Goal: Task Accomplishment & Management: Complete application form

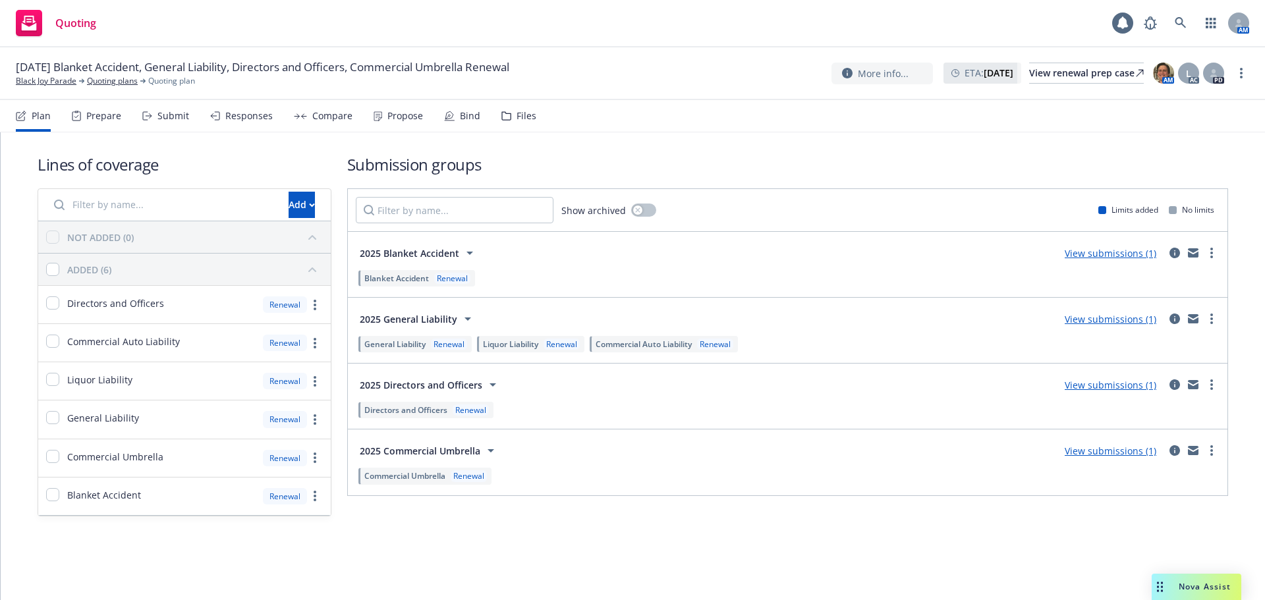
click at [1093, 323] on link "View submissions (1)" at bounding box center [1110, 319] width 92 height 13
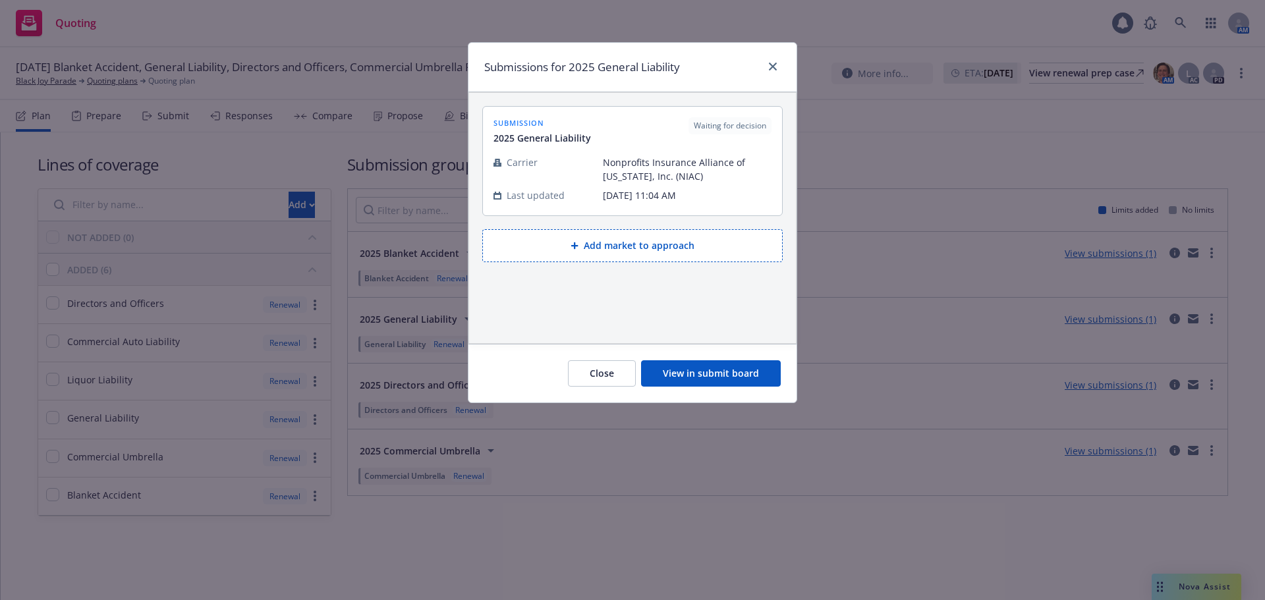
click at [684, 362] on button "View in submit board" at bounding box center [711, 373] width 140 height 26
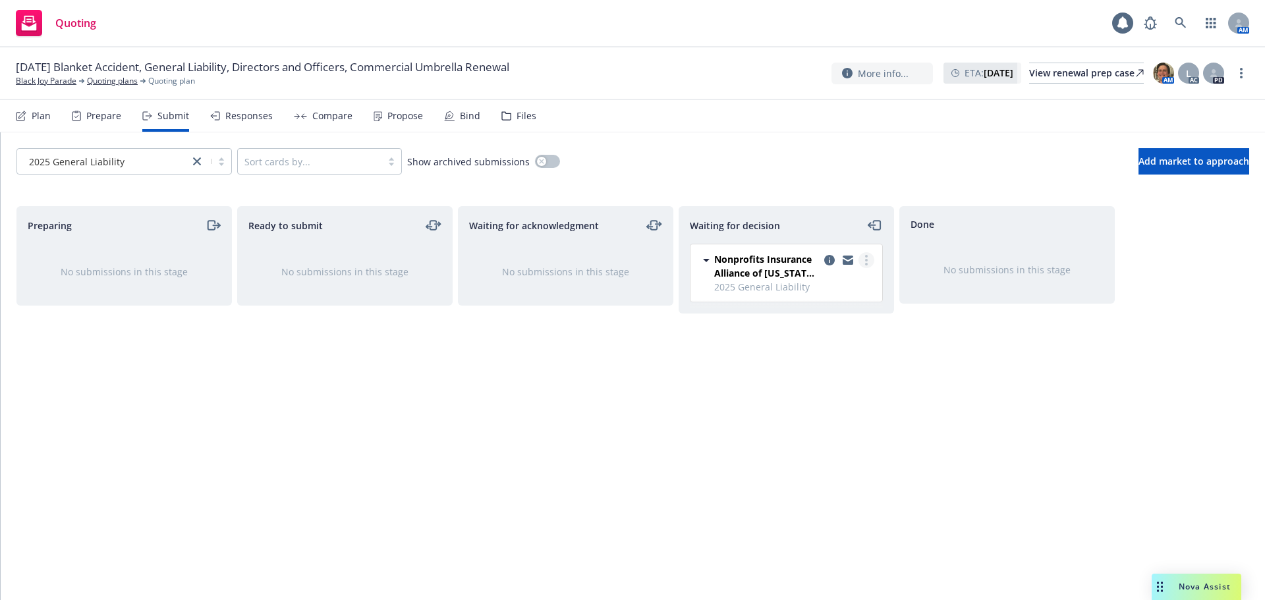
click at [865, 260] on icon "more" at bounding box center [866, 260] width 3 height 11
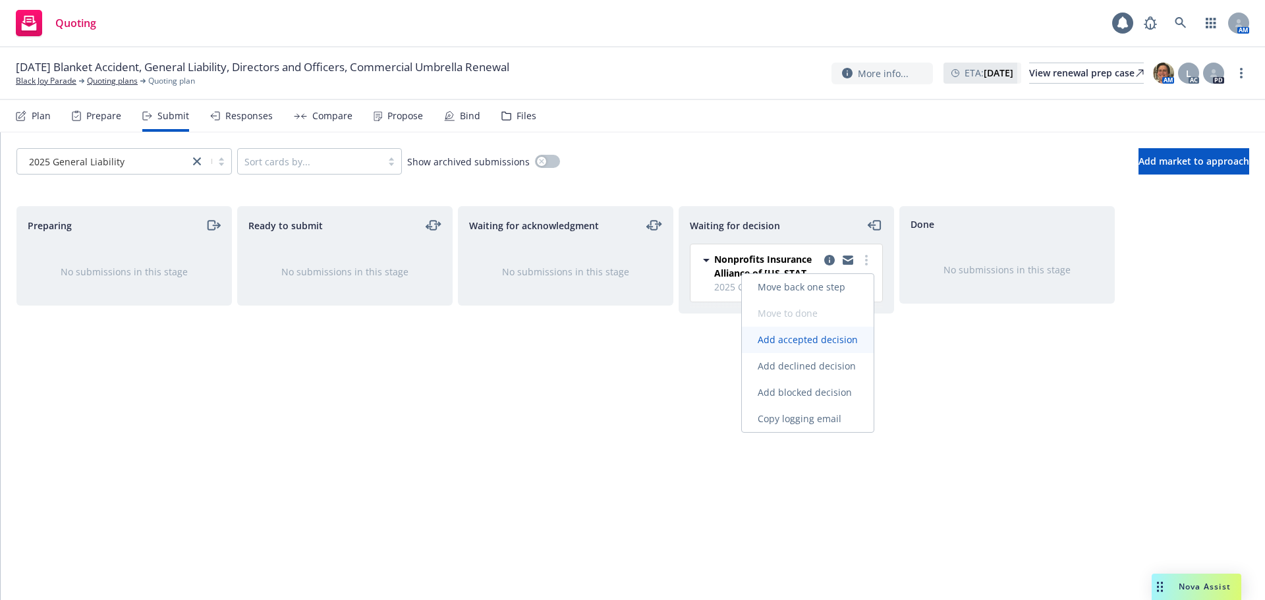
click at [804, 338] on span "Add accepted decision" at bounding box center [808, 339] width 132 height 13
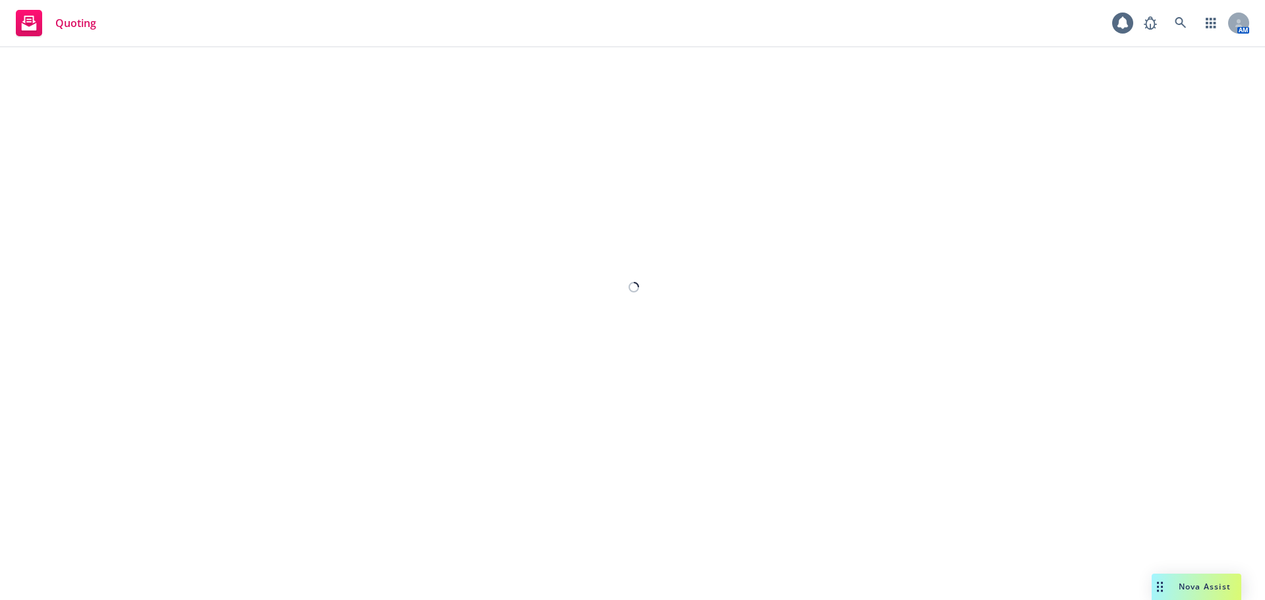
select select "12"
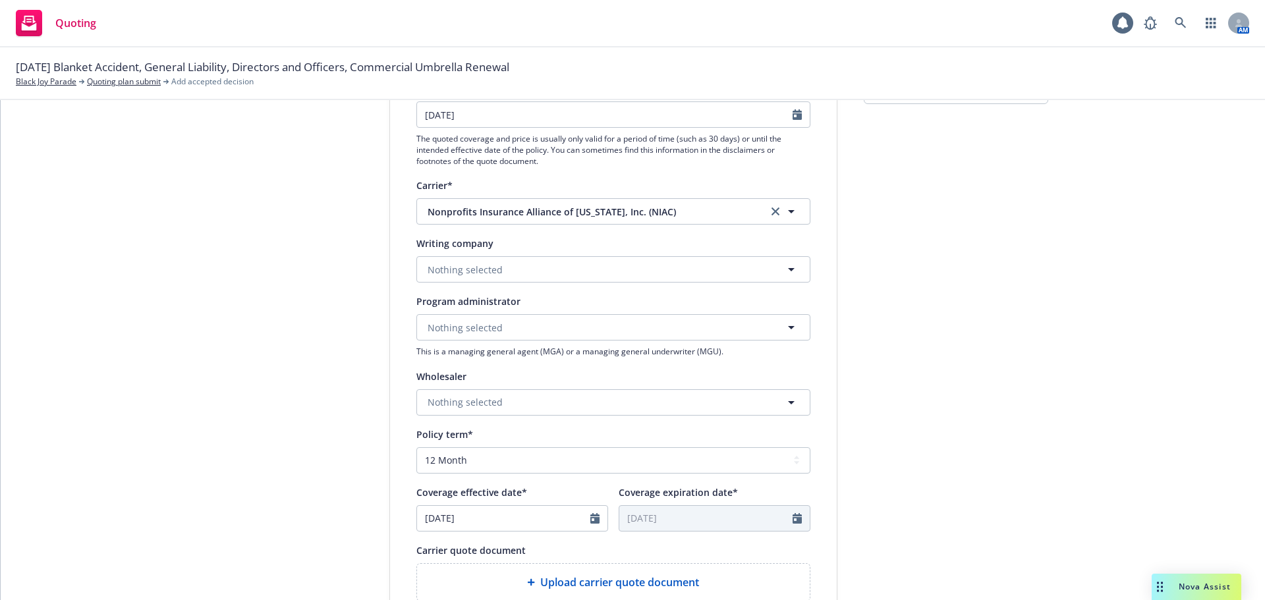
scroll to position [198, 0]
click at [493, 278] on span "Nothing selected" at bounding box center [464, 272] width 75 height 14
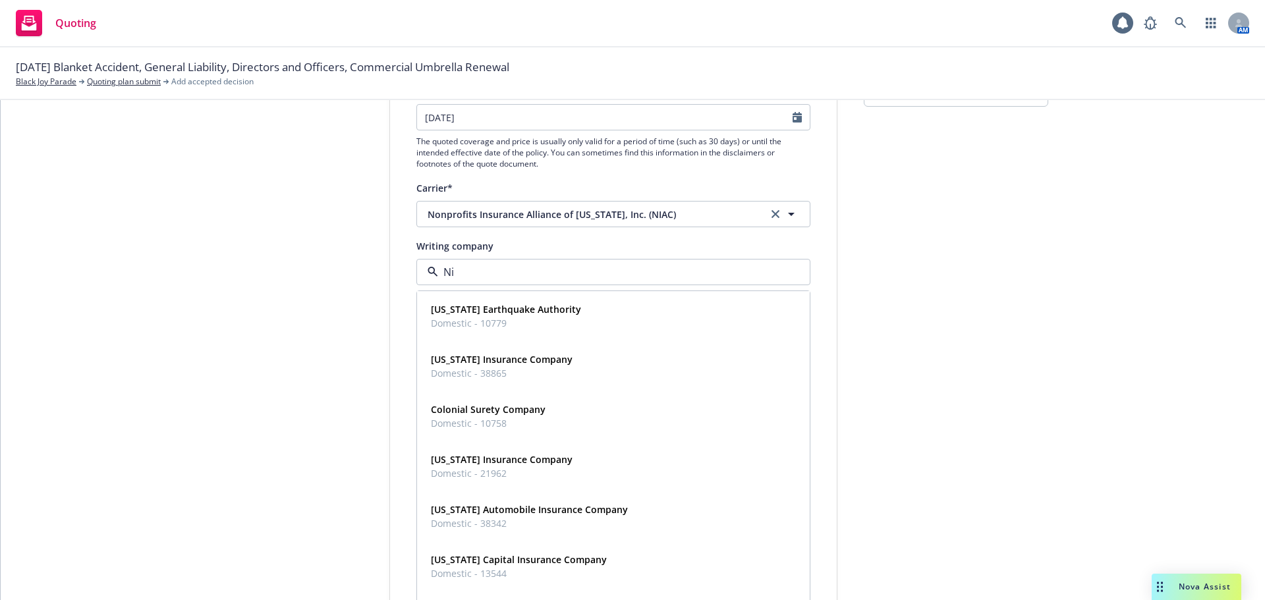
type input "N"
type input "non"
click at [458, 473] on span "Domestic - 9990" at bounding box center [540, 473] width 219 height 14
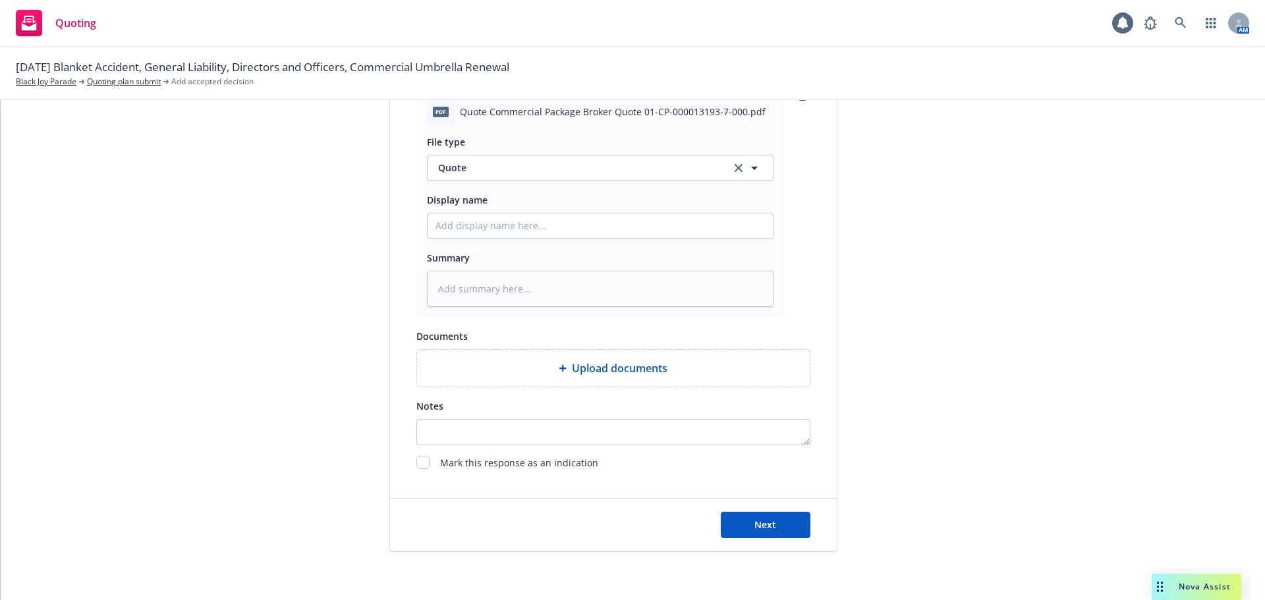
scroll to position [680, 0]
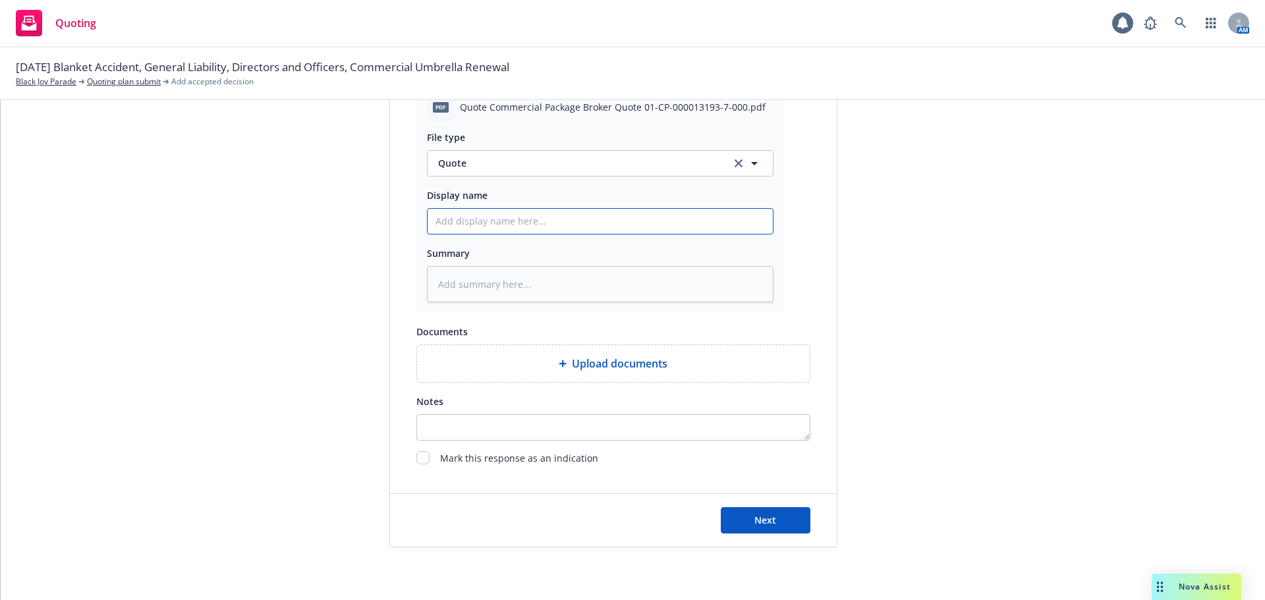
click at [478, 227] on input "Display name" at bounding box center [599, 221] width 345 height 25
type textarea "x"
type input "2"
type textarea "x"
type input "25"
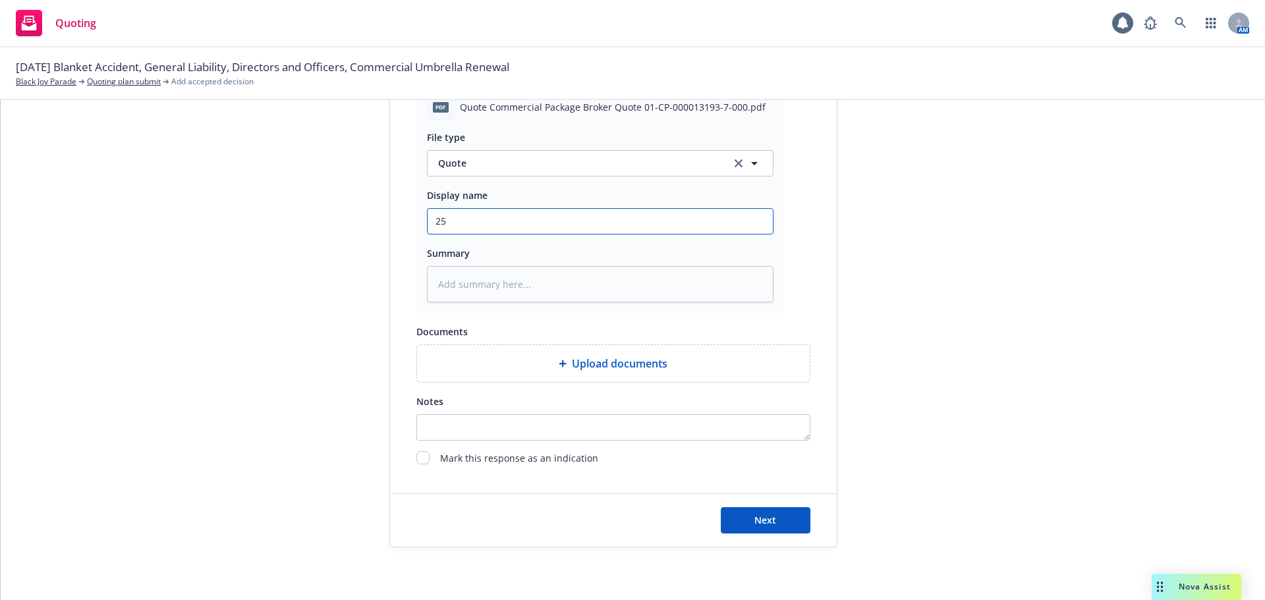
type textarea "x"
type input "25-"
type textarea "x"
type input "25-2"
type textarea "x"
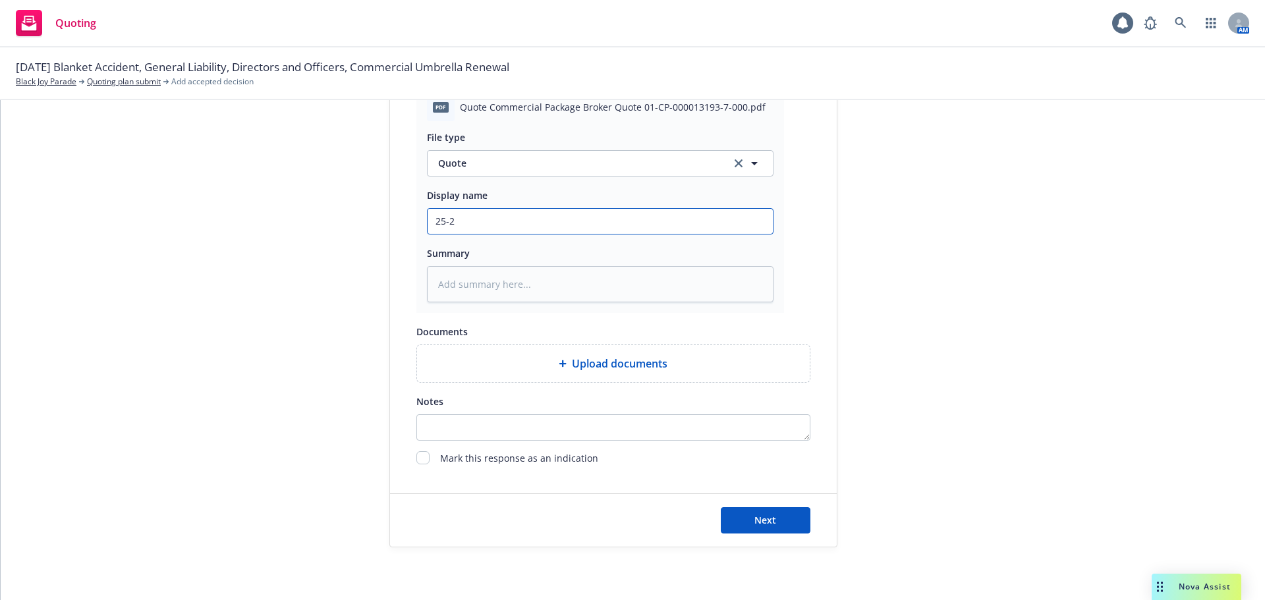
type input "25-26"
type textarea "x"
type input "25-26"
type textarea "x"
type input "25-26 G"
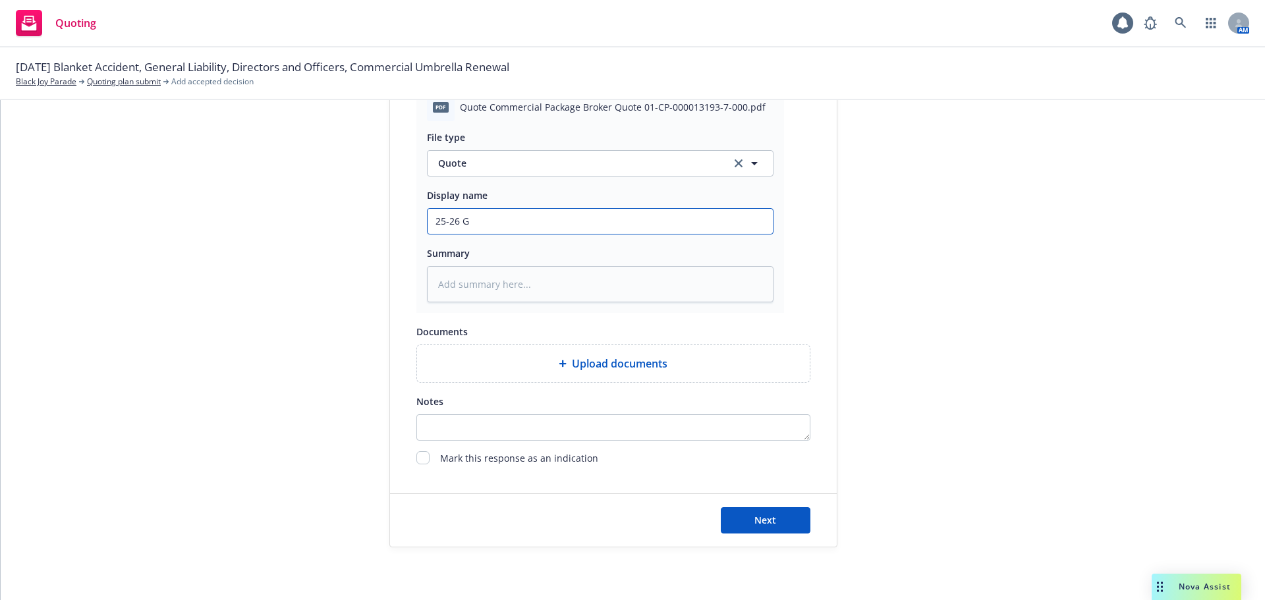
type textarea "x"
type input "25-26 GL"
type textarea "x"
type input "25-26 GL"
type textarea "x"
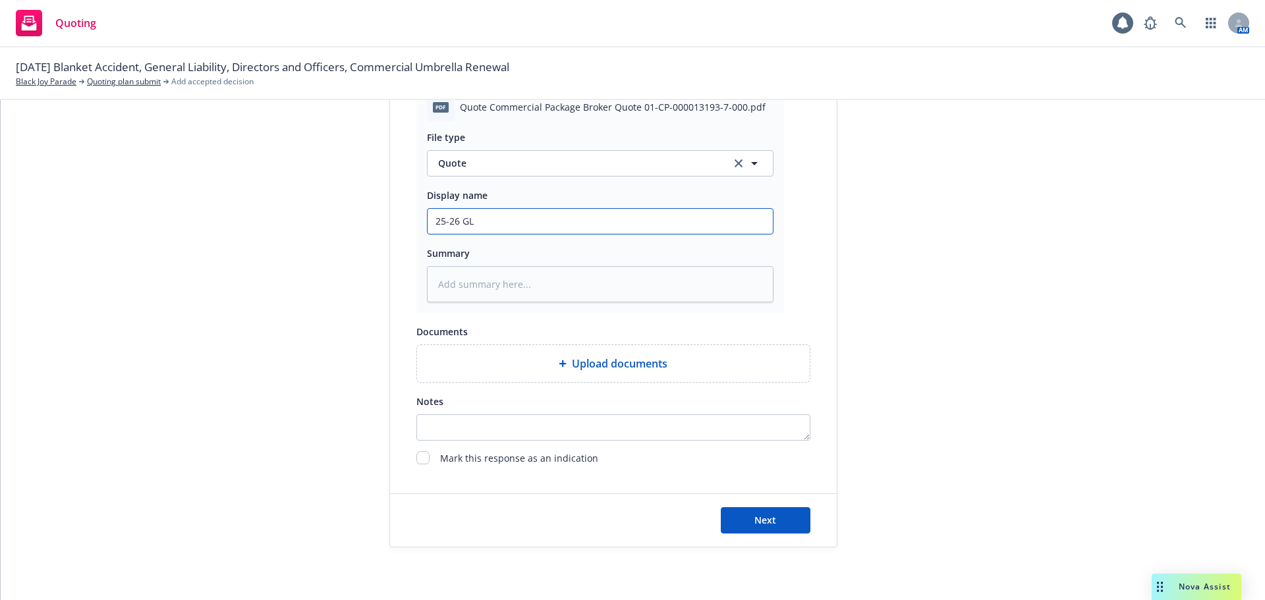
type input "25-26 GL R"
type textarea "x"
type input "25-26 GL Re"
type textarea "x"
type input "25-26 GL Ren"
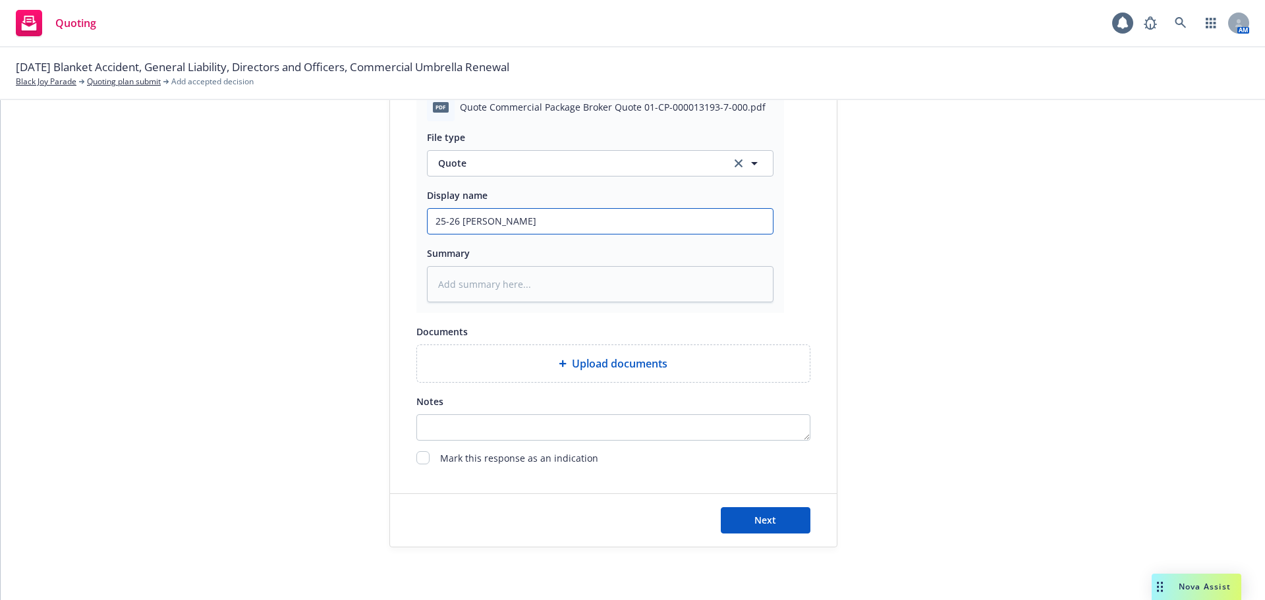
type textarea "x"
type input "25-26 GL Rene"
type textarea "x"
type input "25-26 GL Renew"
type textarea "x"
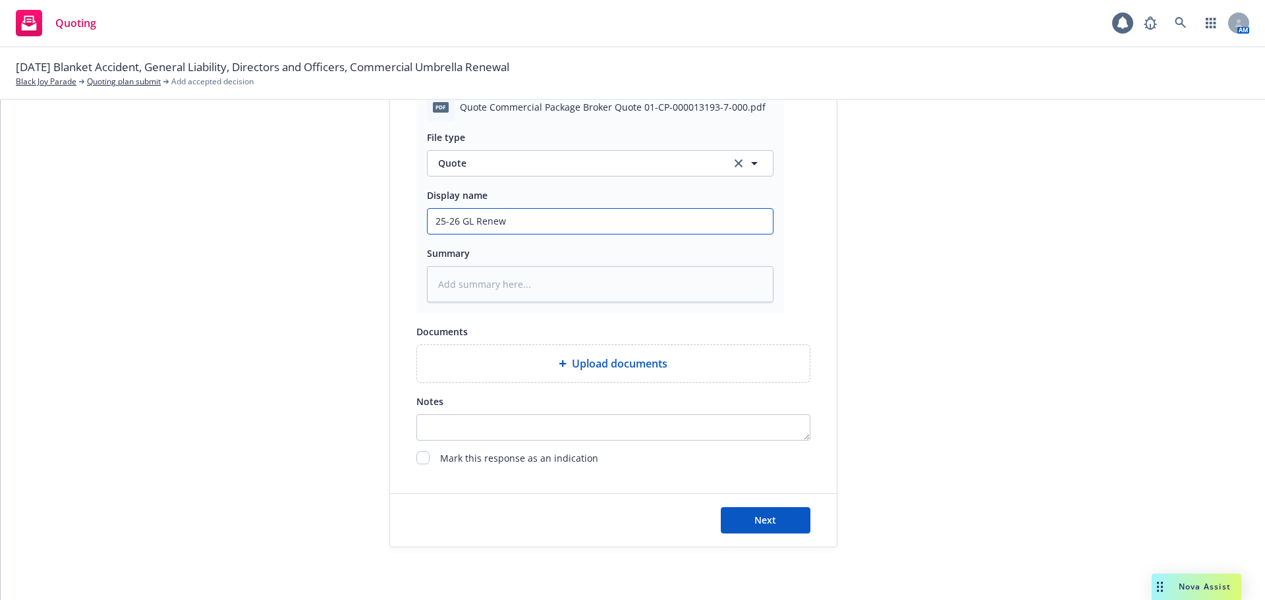
type input "25-26 GL Renewa"
type textarea "x"
type input "25-26 GL Renewal"
type textarea "x"
type input "25-26 GL Renewal"
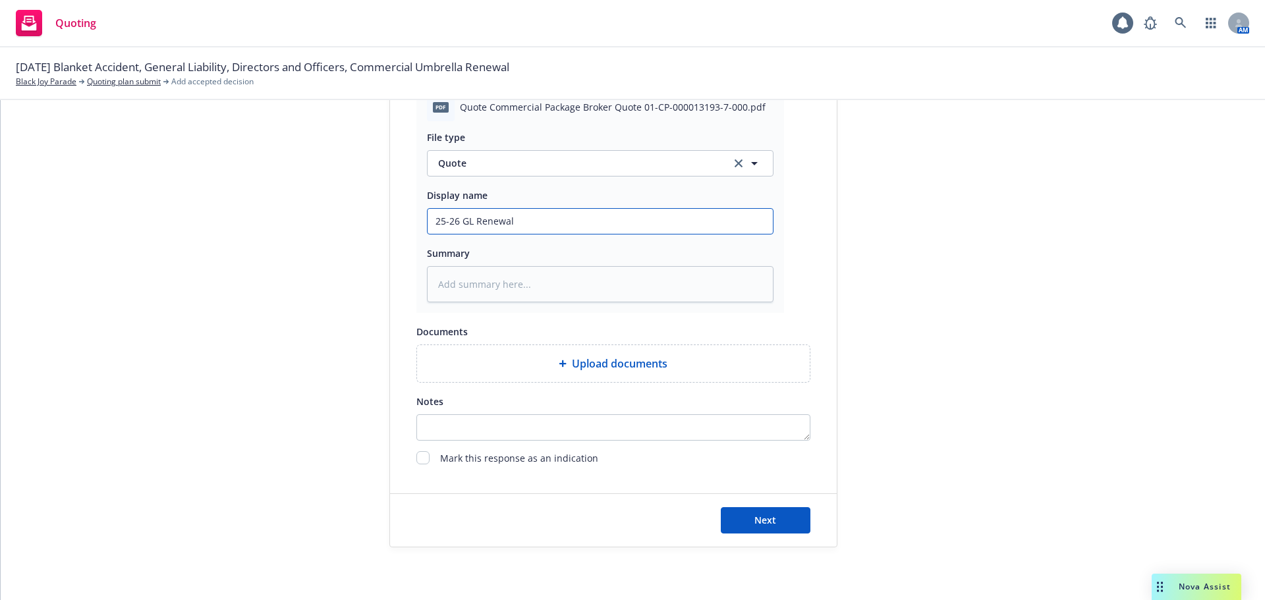
type textarea "x"
type input "25-26 GL Renewal Q"
type textarea "x"
type input "25-26 GL Renewal Qu"
type textarea "x"
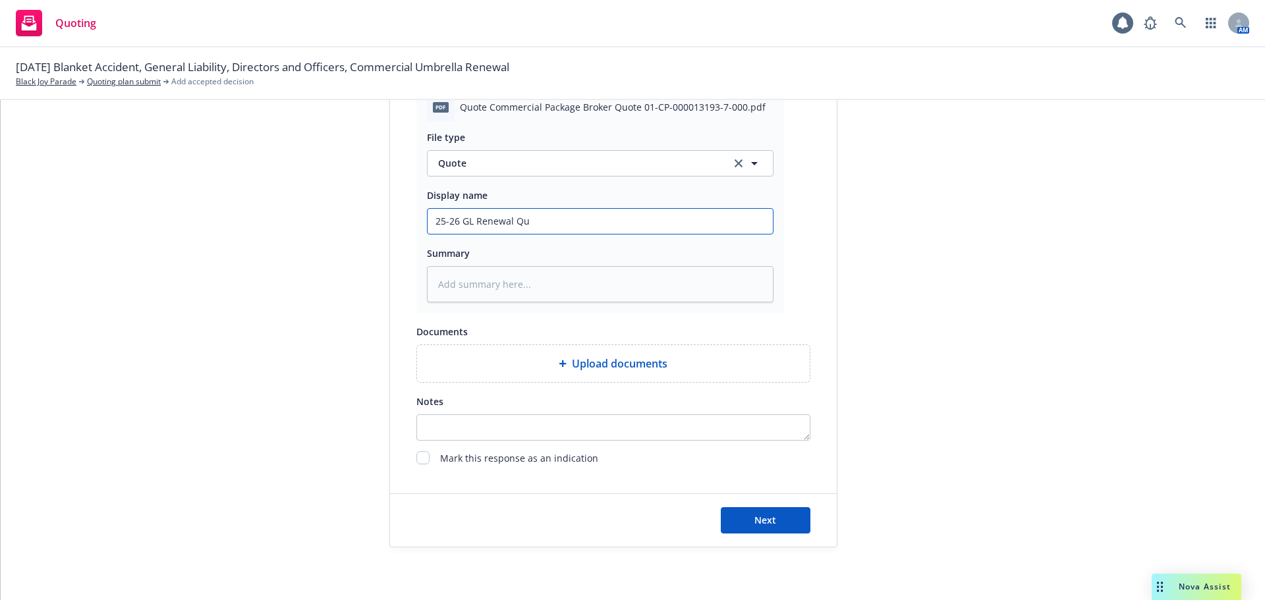
type input "25-26 GL Renewal Quo"
type textarea "x"
type input "25-26 GL Renewal Quot"
type textarea "x"
type input "25-26 GL Renewal Quote"
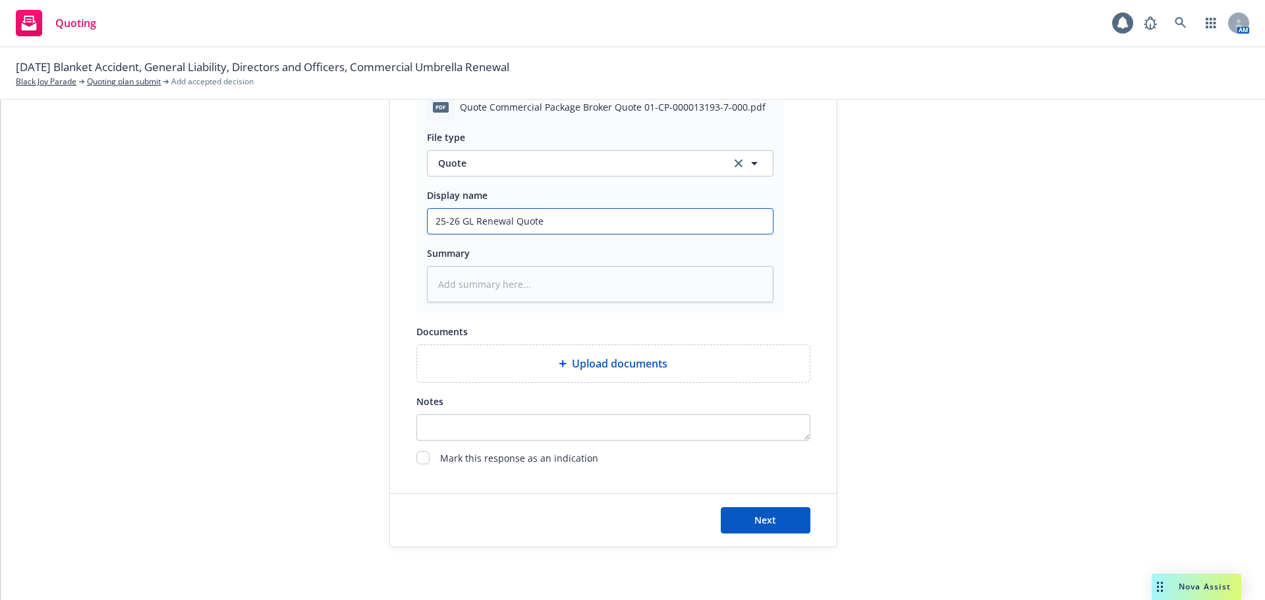
type textarea "x"
type input "25-26 GL Renewal Quote"
click at [736, 529] on button "Next" at bounding box center [766, 520] width 90 height 26
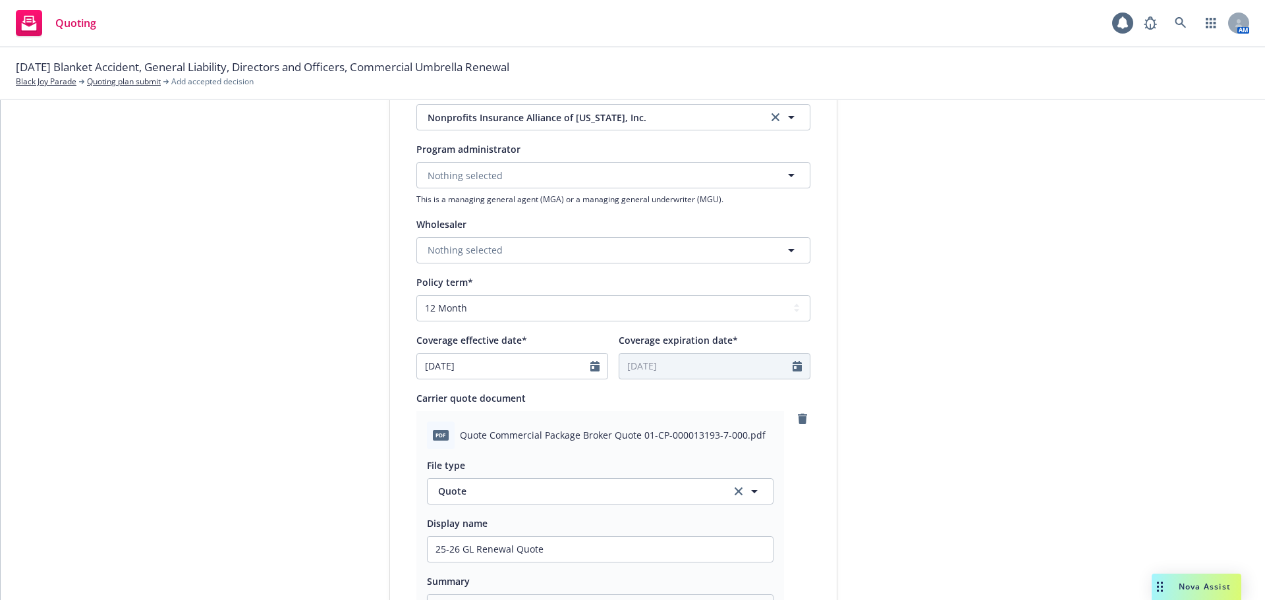
scroll to position [351, 0]
type textarea "x"
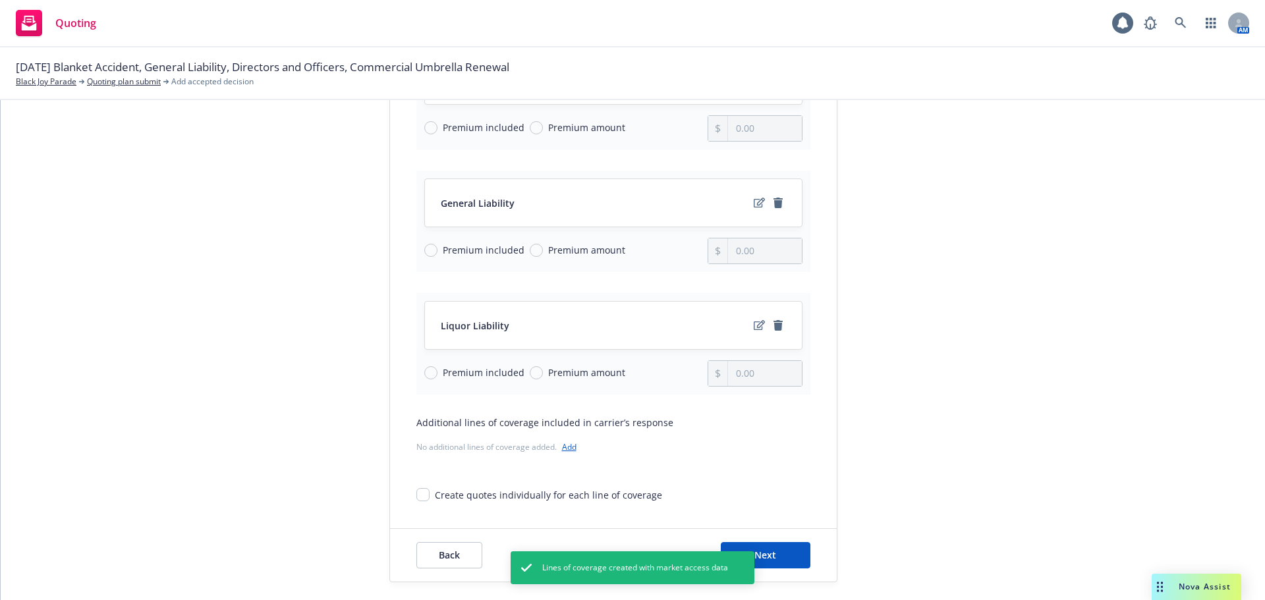
scroll to position [293, 0]
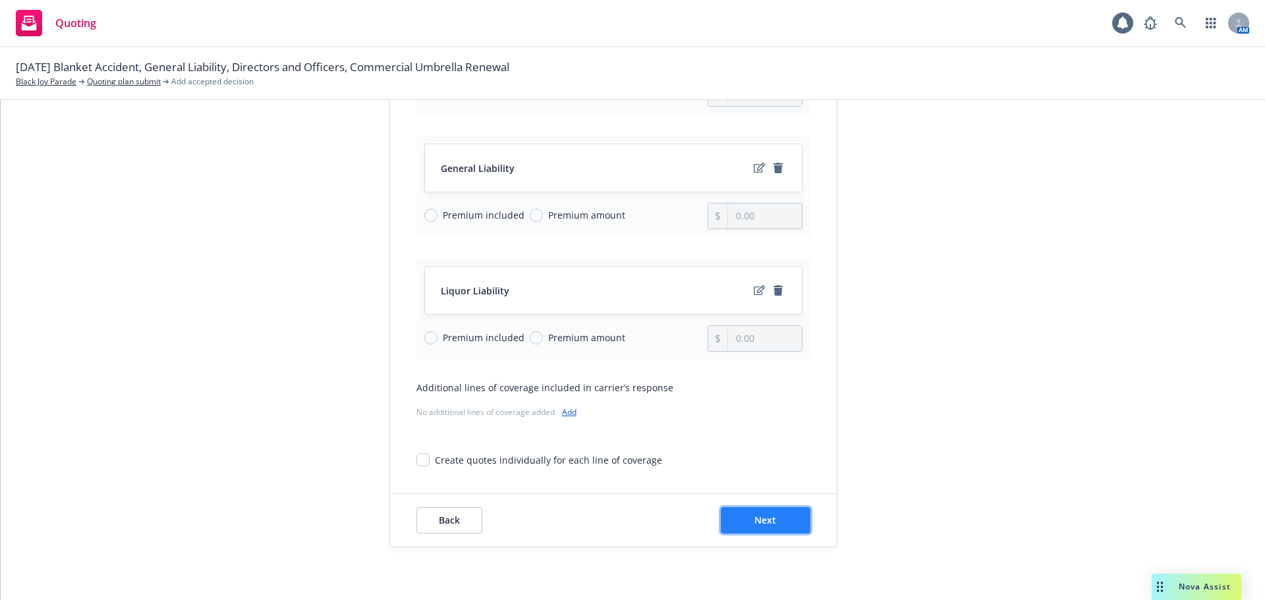
click at [737, 524] on button "Next" at bounding box center [766, 520] width 90 height 26
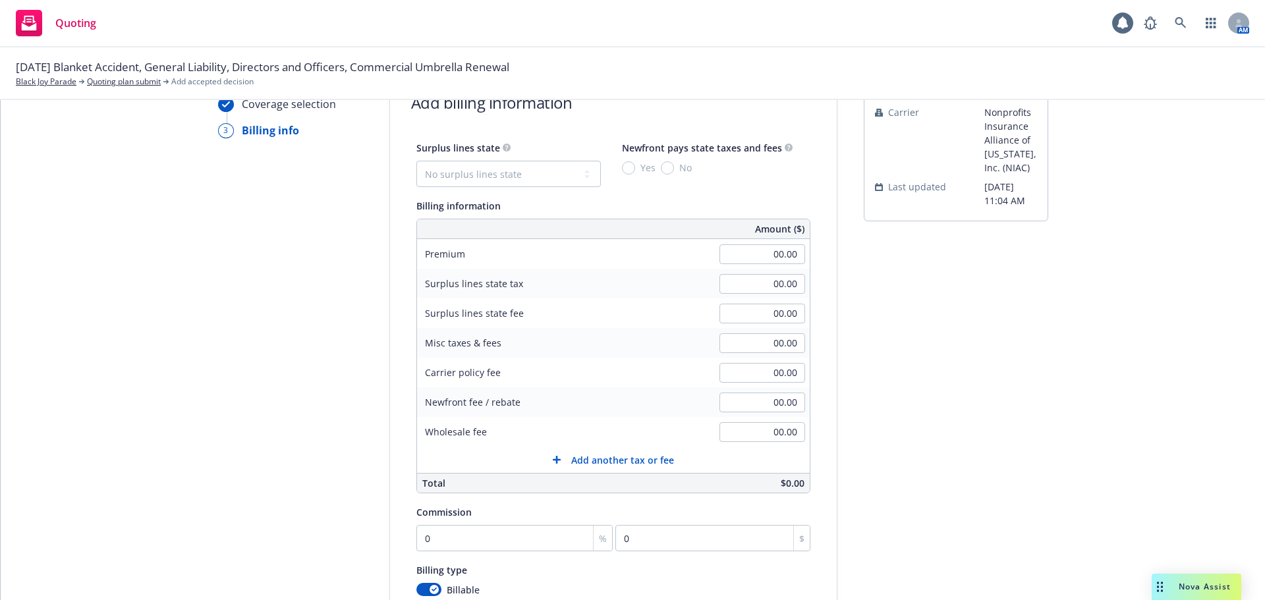
scroll to position [82, 0]
click at [725, 262] on input "00.00" at bounding box center [762, 256] width 86 height 20
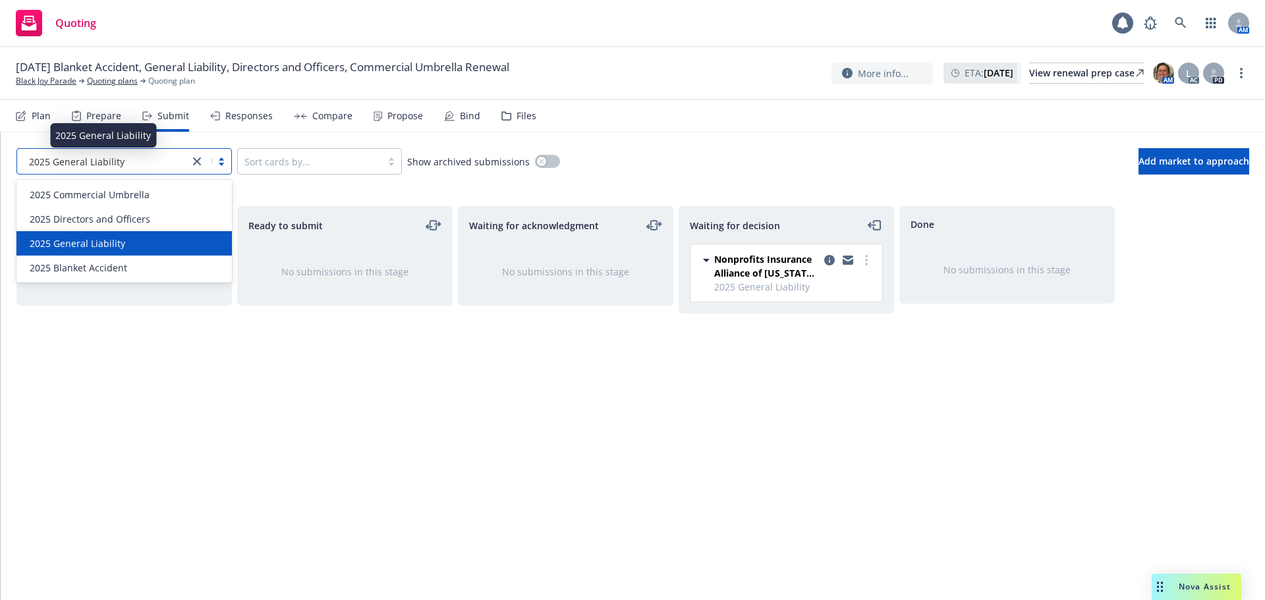
click at [111, 163] on span "2025 General Liability" at bounding box center [77, 162] width 96 height 14
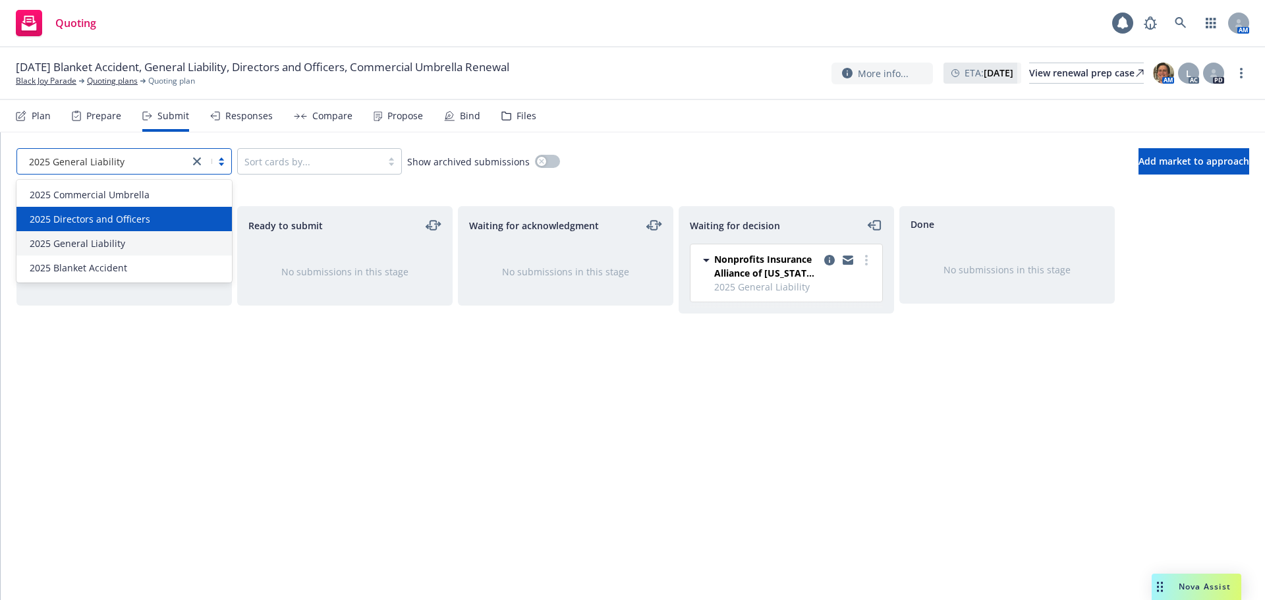
select select "12"
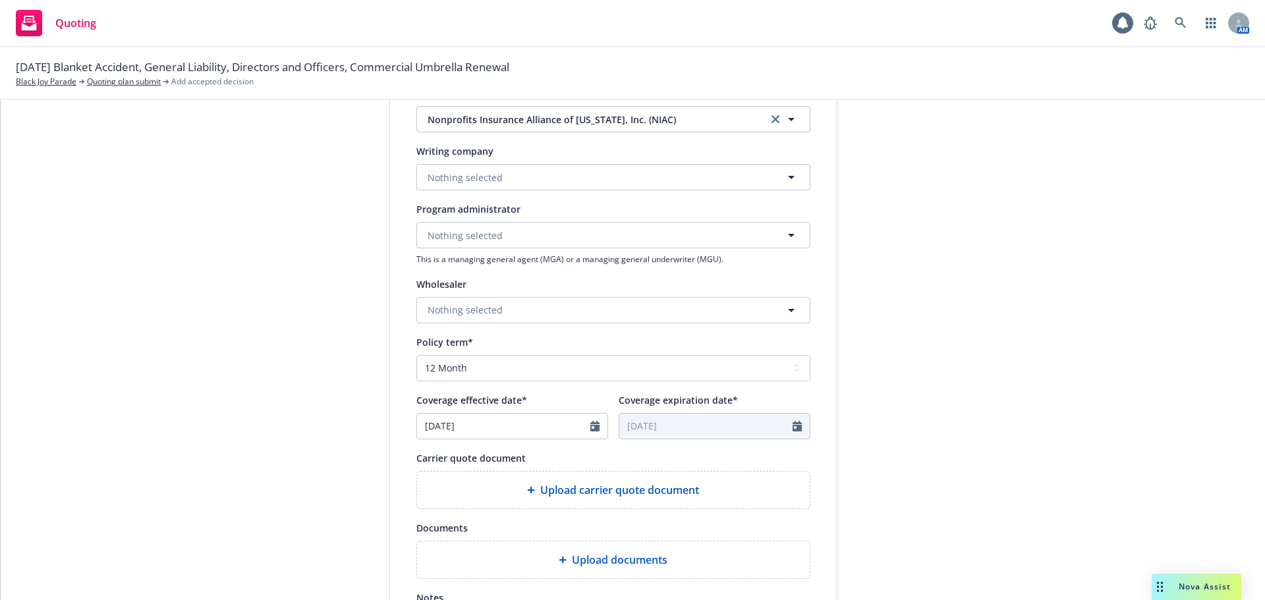
scroll to position [329, 0]
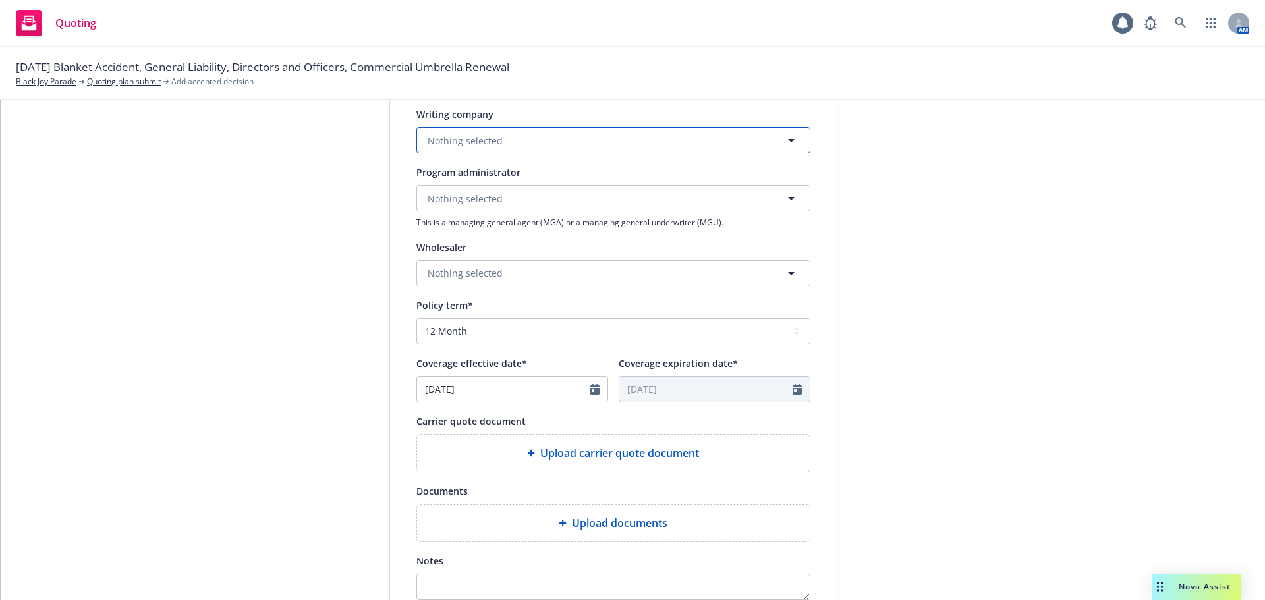
click at [501, 134] on button "Nothing selected" at bounding box center [613, 140] width 394 height 26
type input "non"
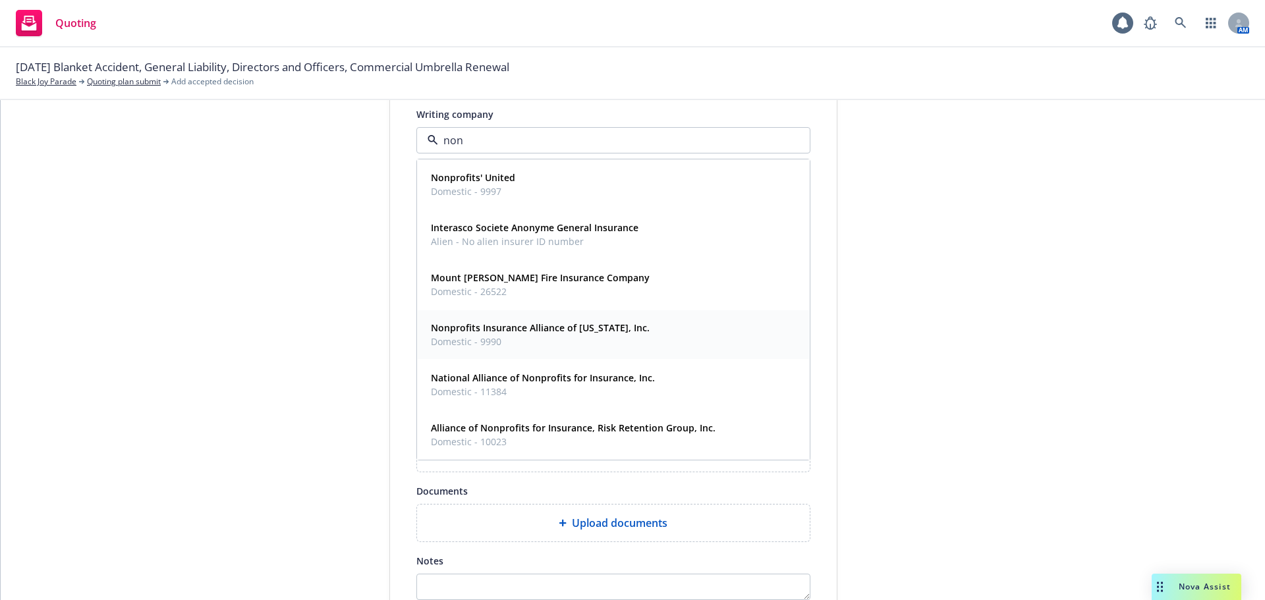
click at [510, 333] on strong "Nonprofits Insurance Alliance of California, Inc." at bounding box center [540, 327] width 219 height 13
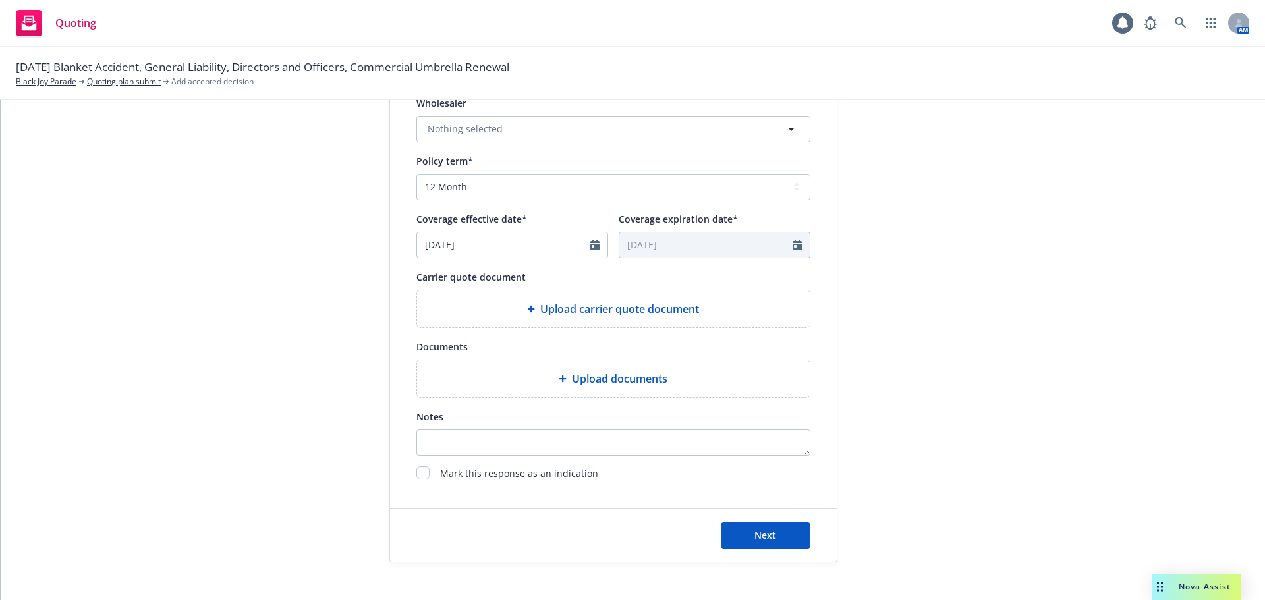
scroll to position [489, 0]
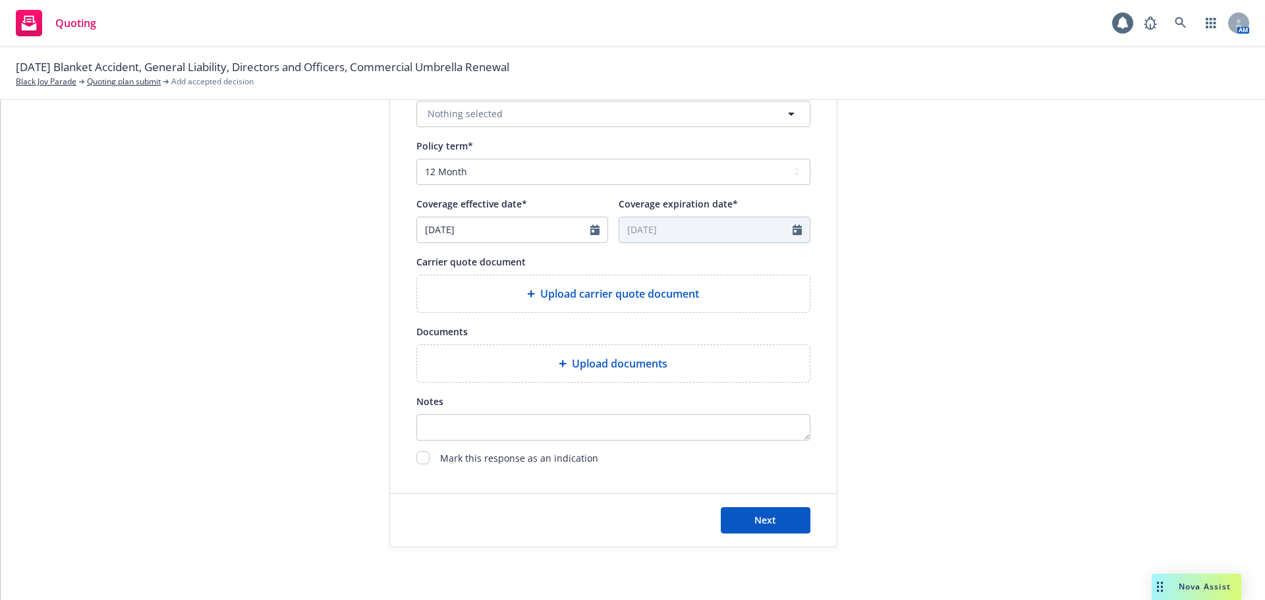
click at [543, 304] on div "Upload carrier quote document" at bounding box center [613, 293] width 393 height 37
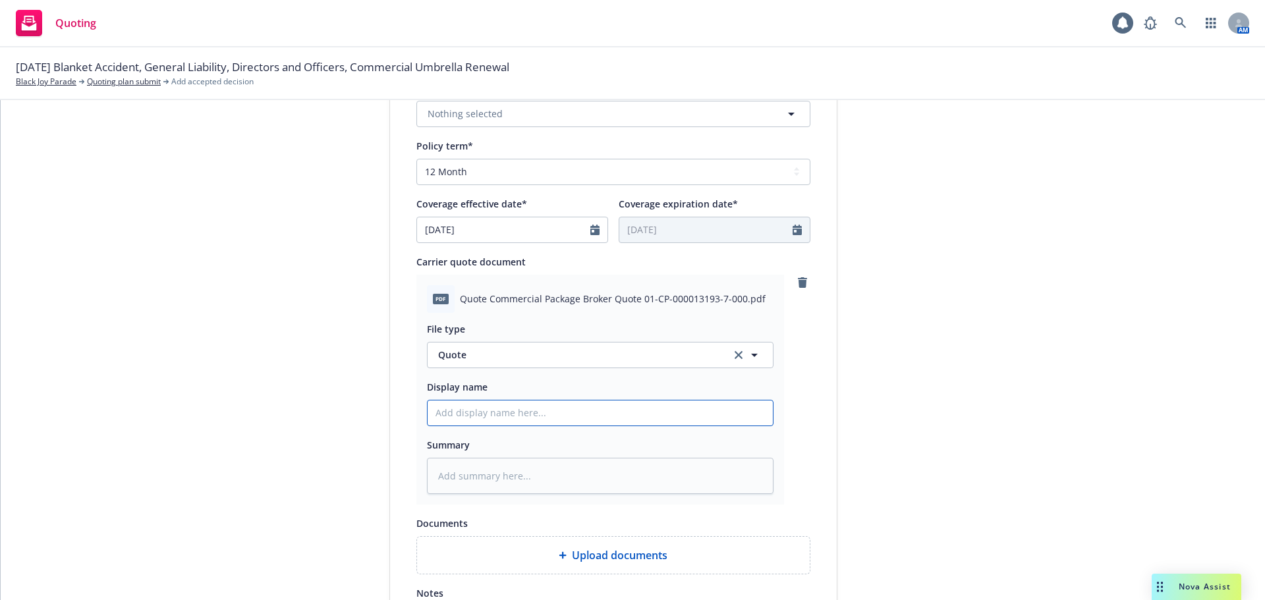
click at [491, 402] on input "Display name" at bounding box center [599, 412] width 345 height 25
type textarea "x"
type input "2"
type textarea "x"
type input "25"
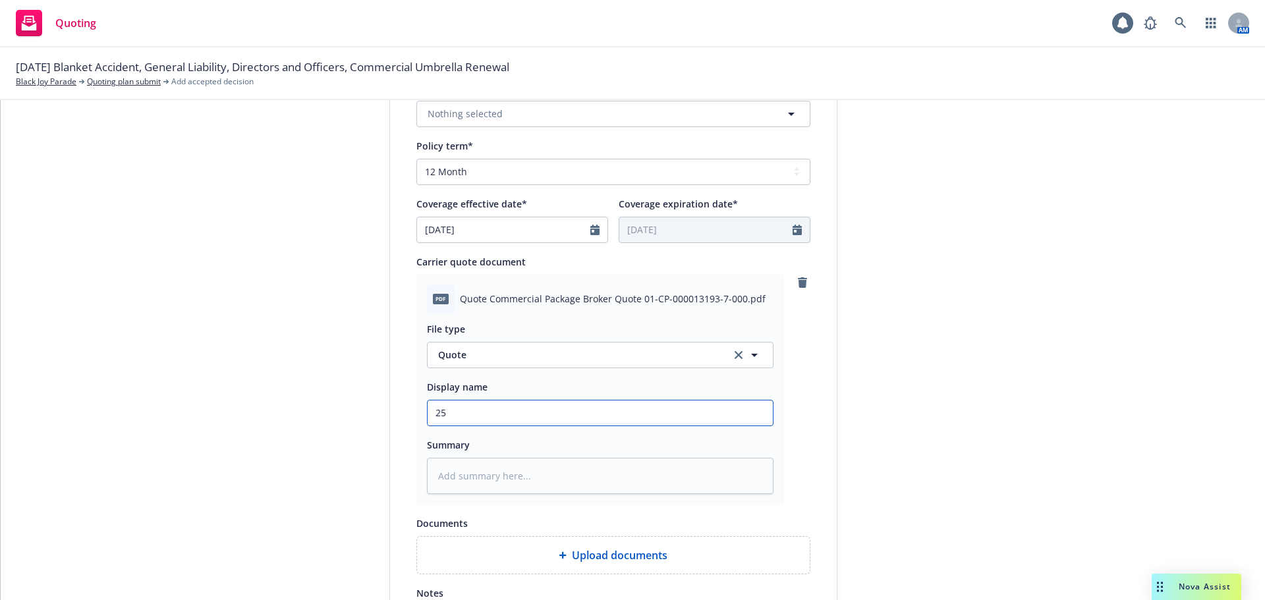
type textarea "x"
type input "25-"
type textarea "x"
type input "25-2"
type textarea "x"
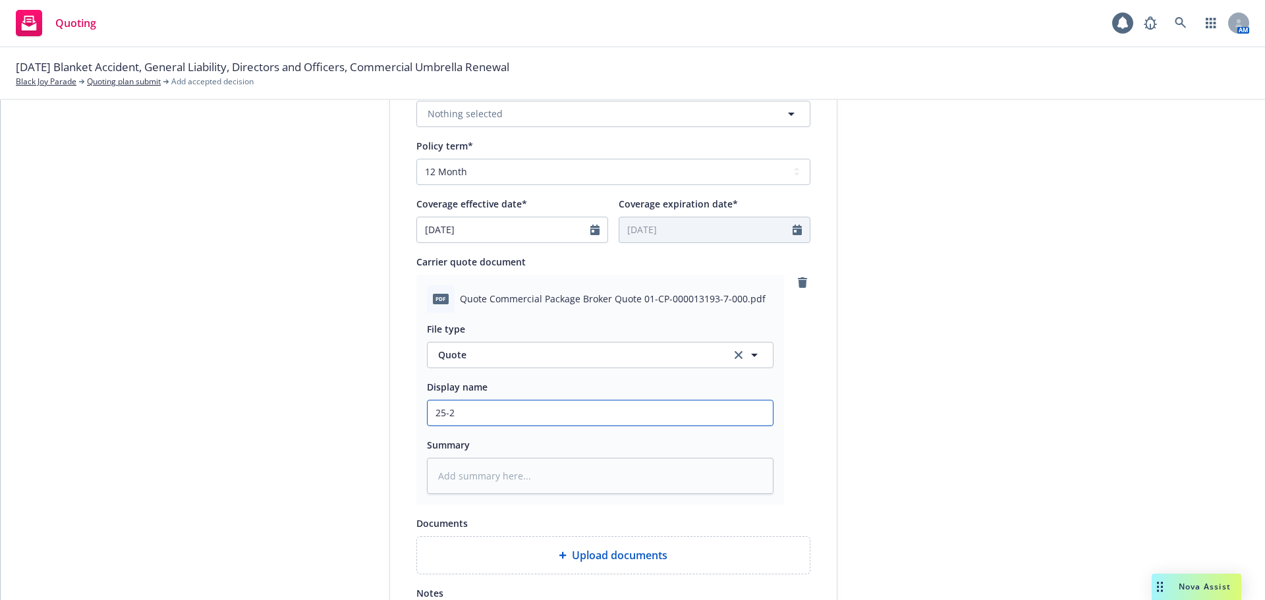
type input "25-26"
type textarea "x"
type input "25-26"
type textarea "x"
type input "25-26 R"
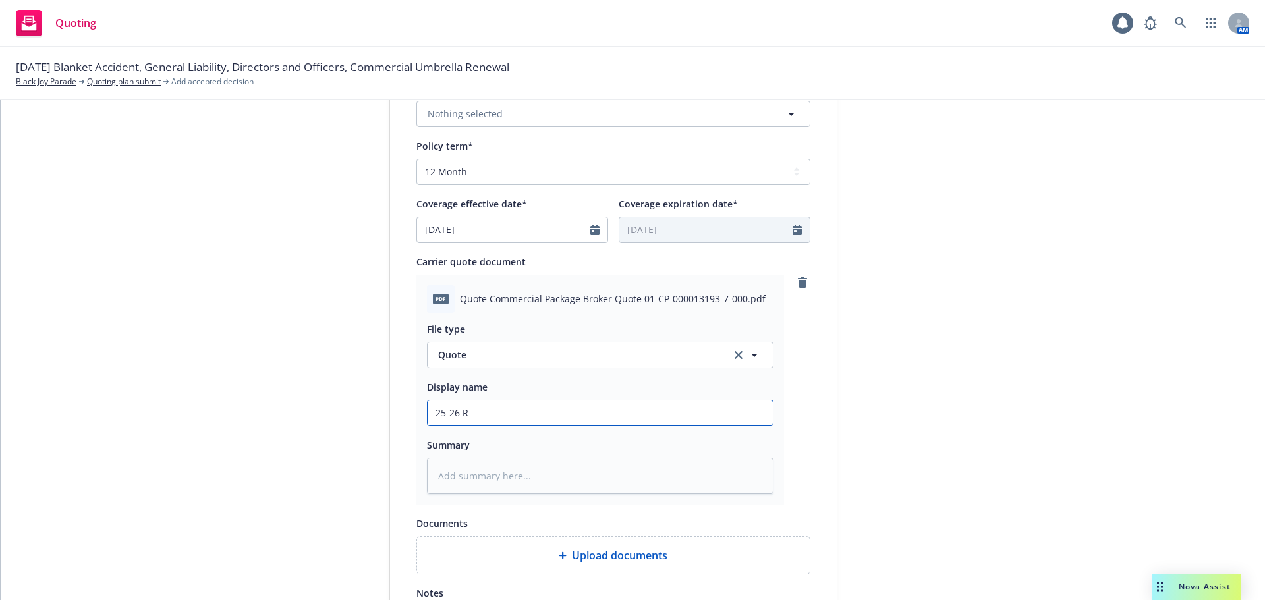
type textarea "x"
type input "25-26 Re"
type textarea "x"
type input "25-26 Ren"
type textarea "x"
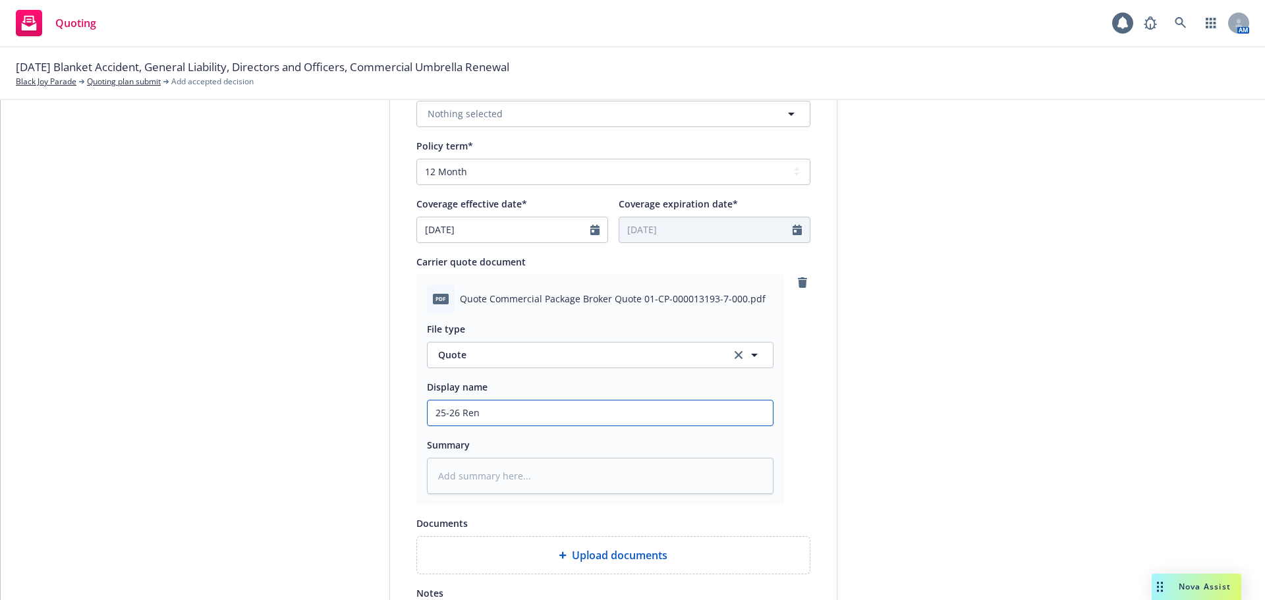
type input "25-26 Rene"
type textarea "x"
type input "25-26 Renew"
type textarea "x"
type input "25-26 Renewa"
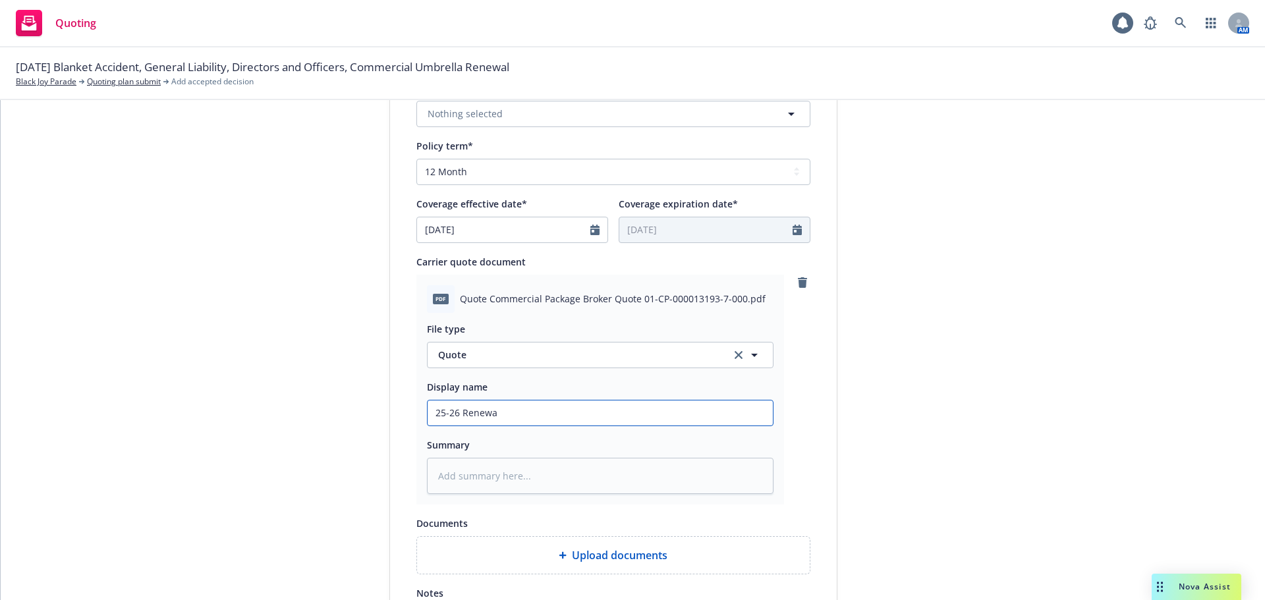
type textarea "x"
type input "25-26 Renewal"
type textarea "x"
type input "25-26 Renewal"
type textarea "x"
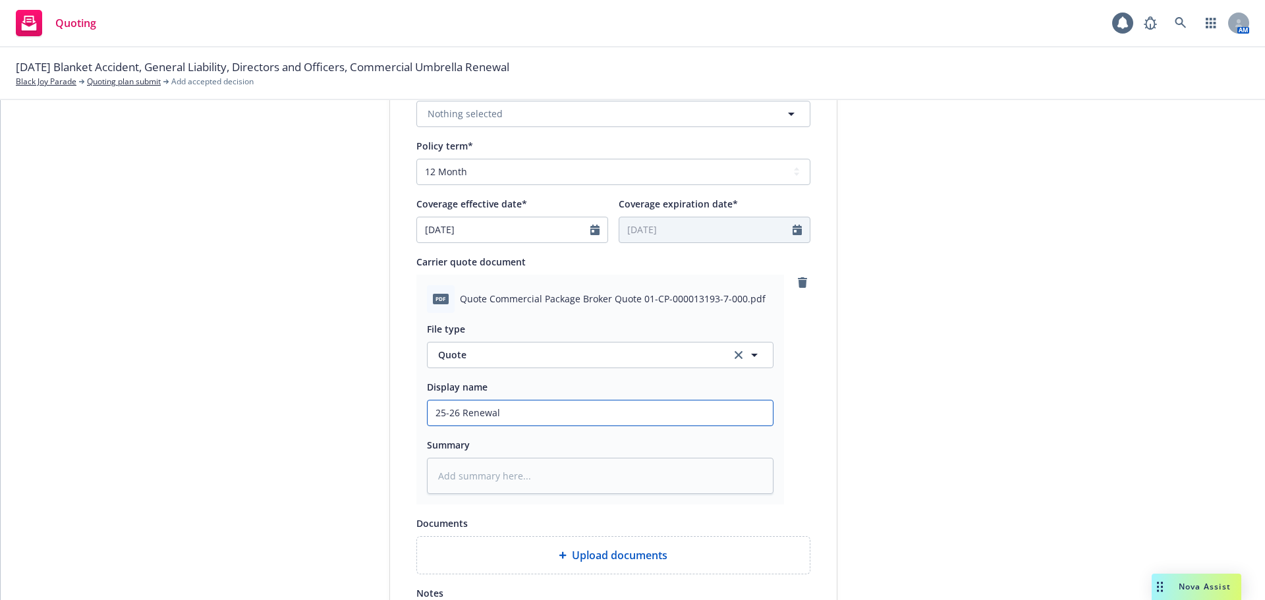
type input "25-26 Renewal Q"
type textarea "x"
type input "25-26 Renewal Qu"
type textarea "x"
type input "25-26 Renewal Quo"
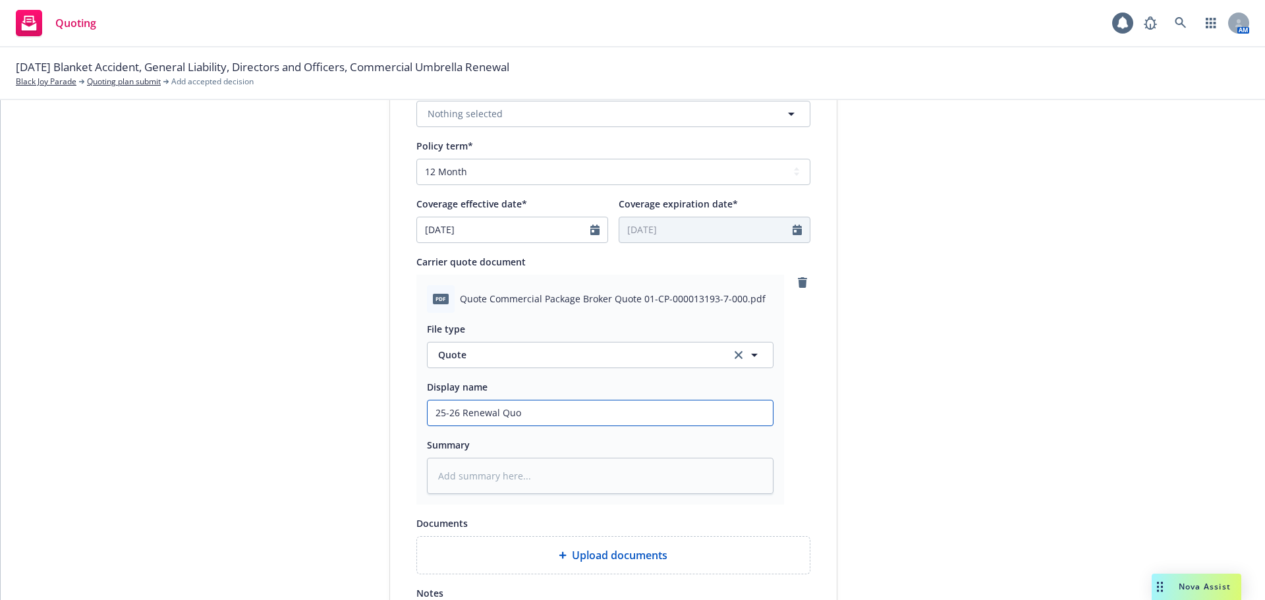
type textarea "x"
type input "25-26 Renewal Quot"
type textarea "x"
type input "25-26 Renewal Quote"
type textarea "x"
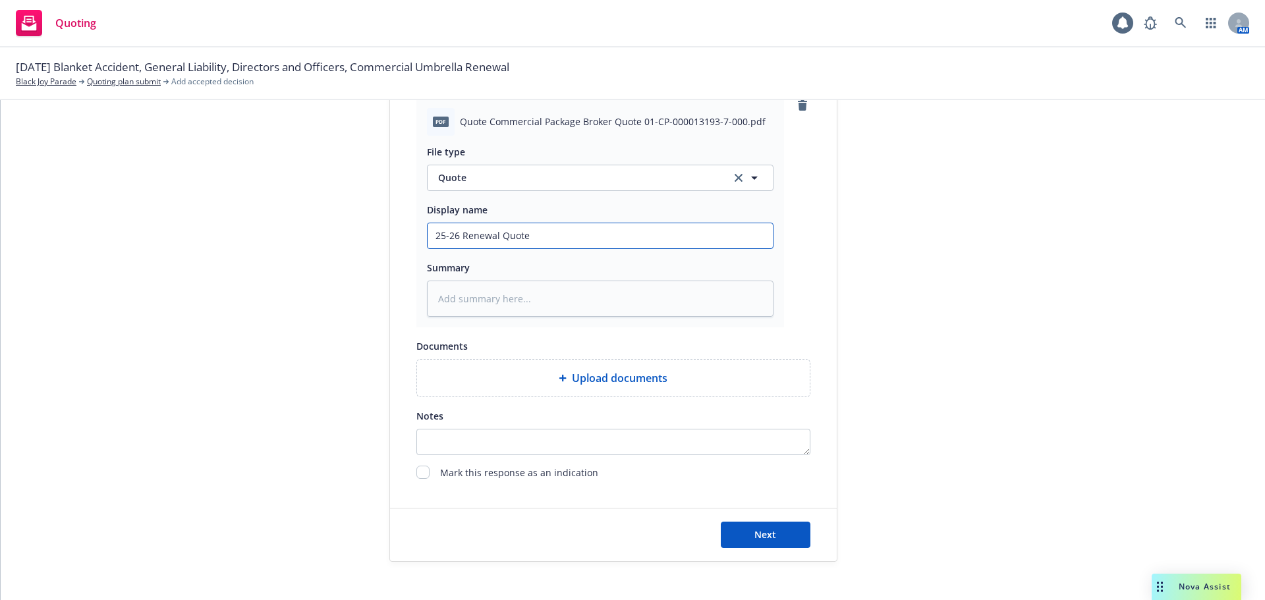
scroll to position [680, 0]
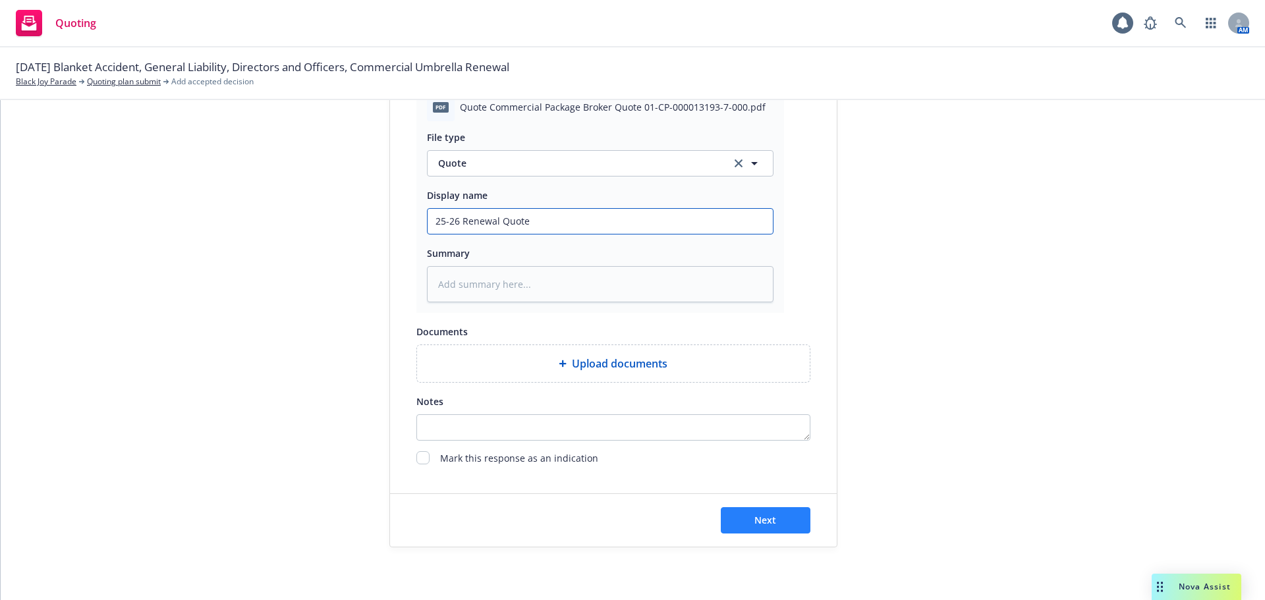
type input "25-26 Renewal Quote"
click at [729, 526] on button "Next" at bounding box center [766, 520] width 90 height 26
type textarea "x"
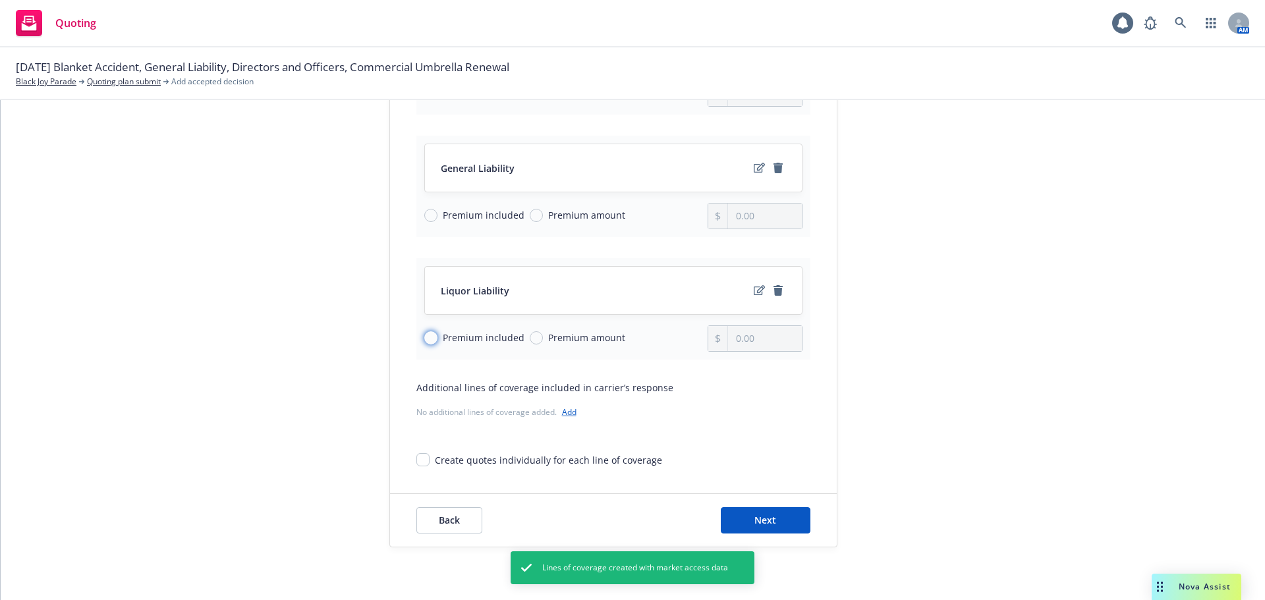
click at [424, 342] on input "Premium included" at bounding box center [430, 337] width 13 height 13
radio input "true"
click at [424, 342] on input "Premium included" at bounding box center [430, 337] width 13 height 13
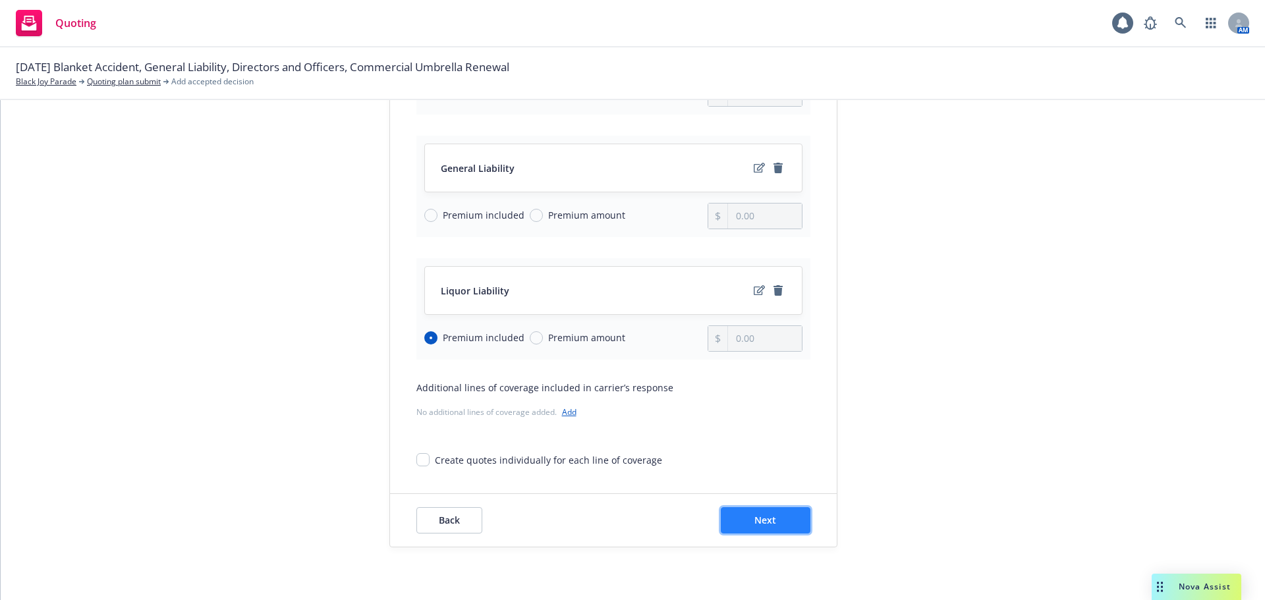
click at [730, 524] on button "Next" at bounding box center [766, 520] width 90 height 26
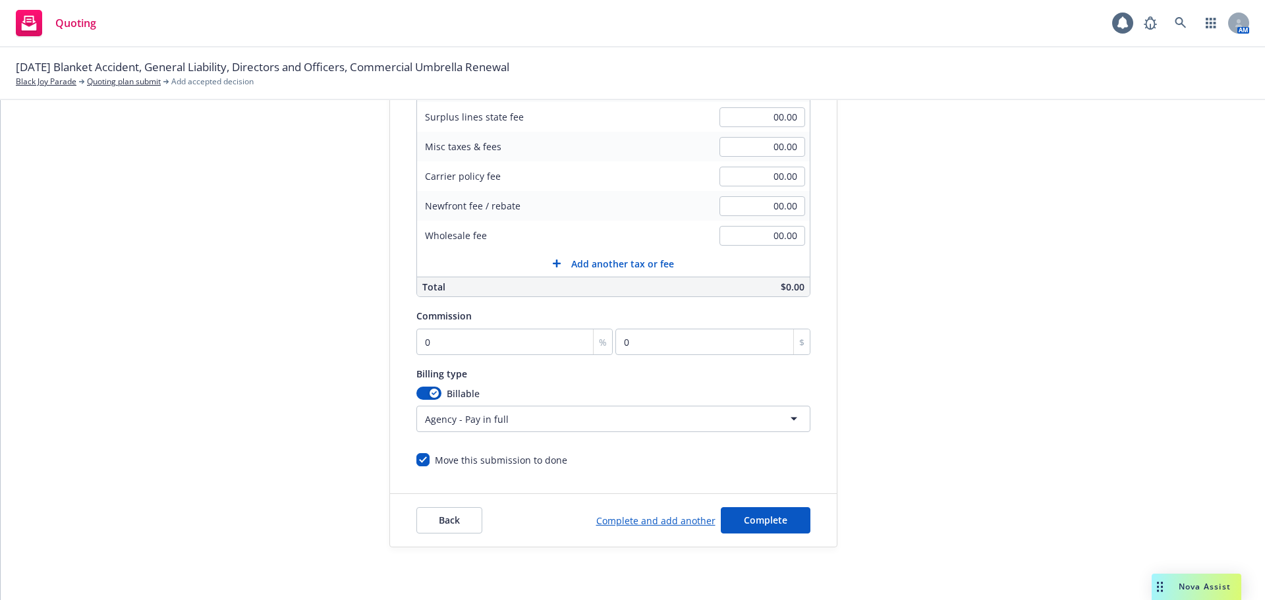
click at [424, 412] on html "Quoting 1 AM 10/19/25 Blanket Accident, General Liability, Directors and Office…" at bounding box center [632, 300] width 1265 height 600
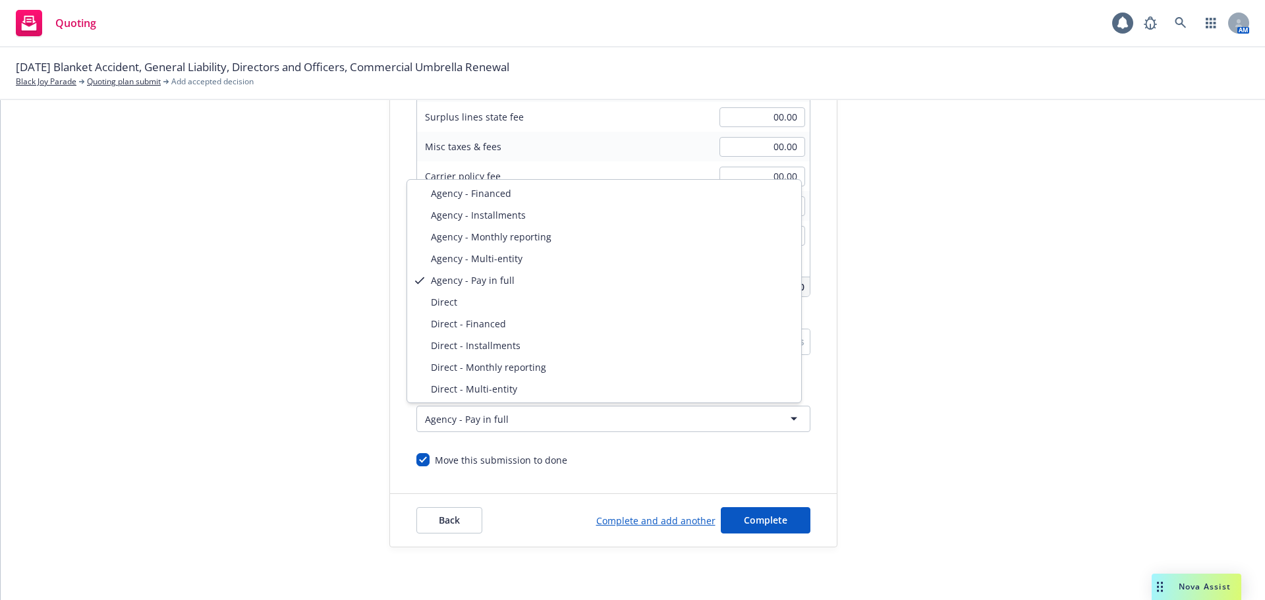
select select "DIRECT"
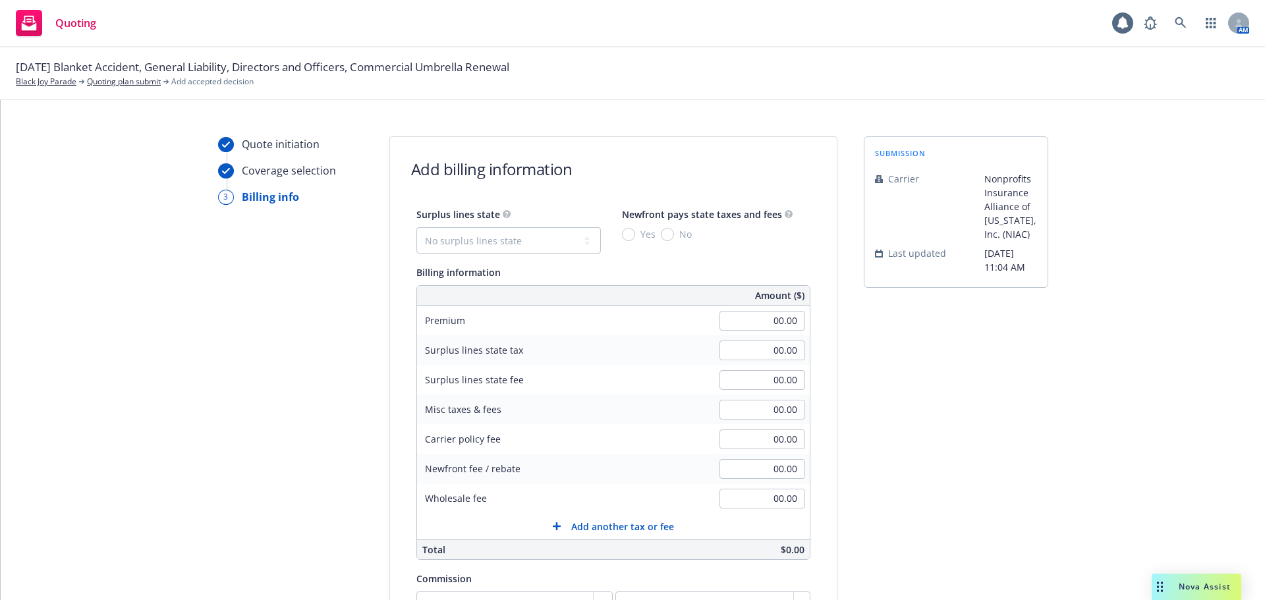
scroll to position [0, 0]
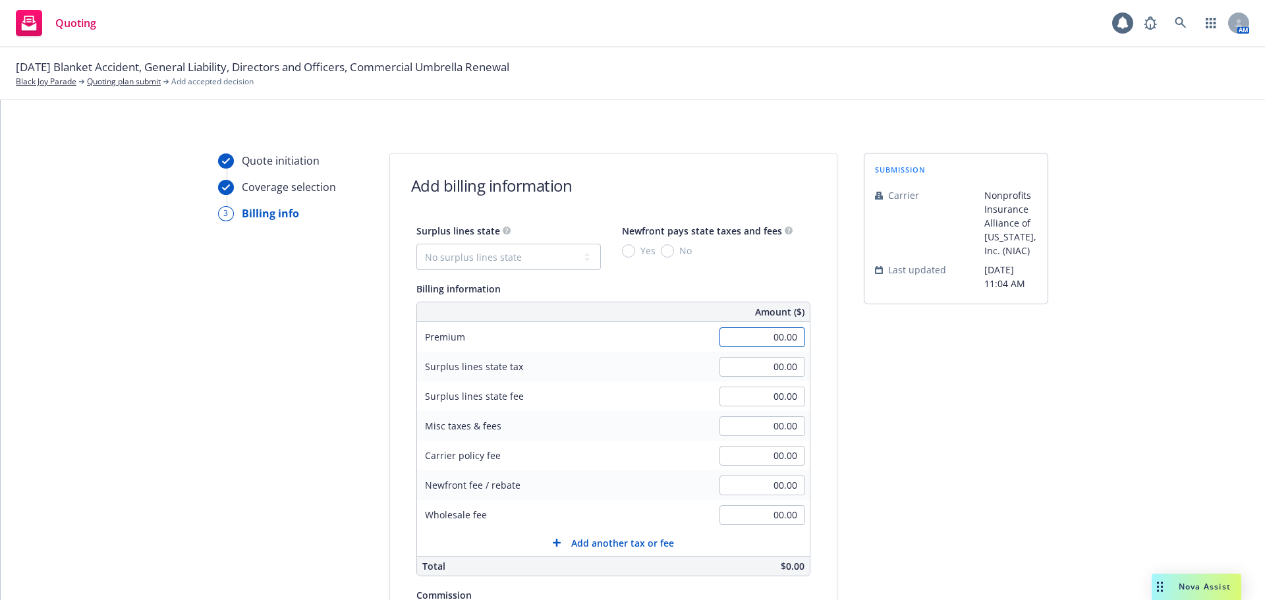
click at [757, 341] on input "00.00" at bounding box center [762, 337] width 86 height 20
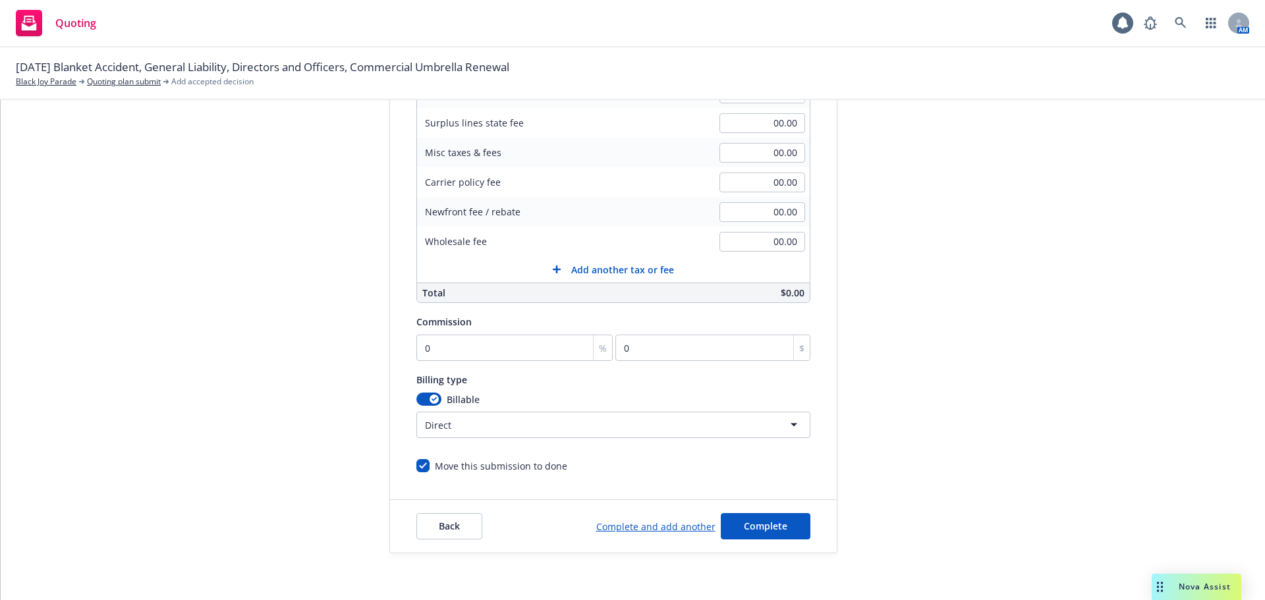
scroll to position [279, 0]
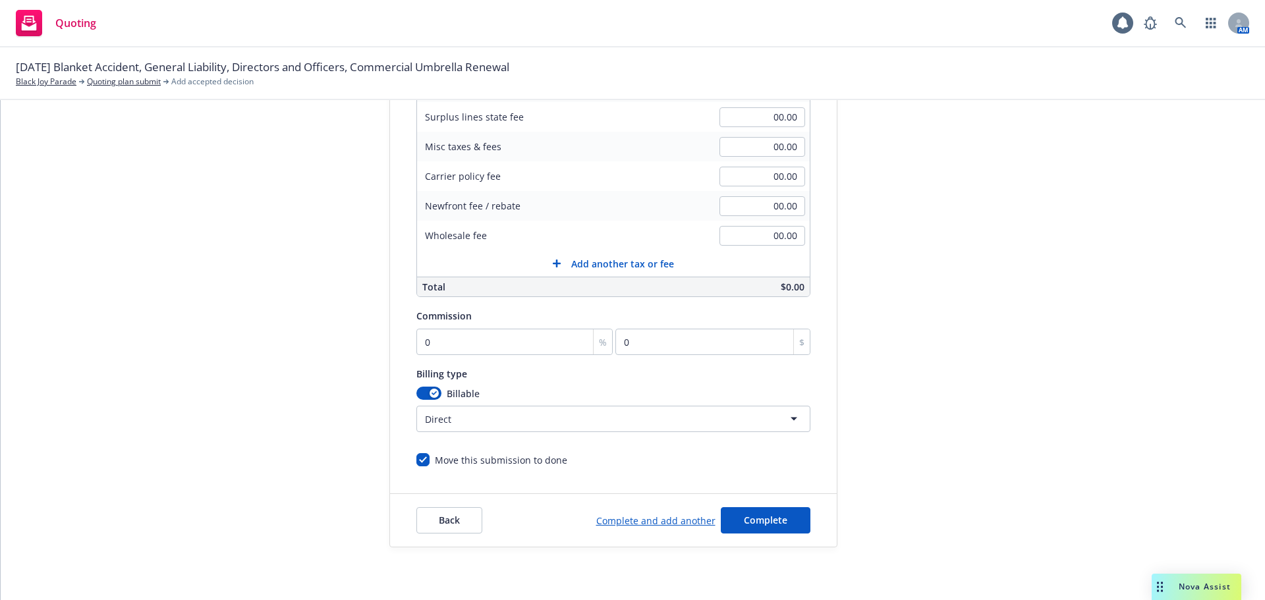
type input "5,759.00"
click at [744, 517] on span "Complete" at bounding box center [765, 520] width 43 height 13
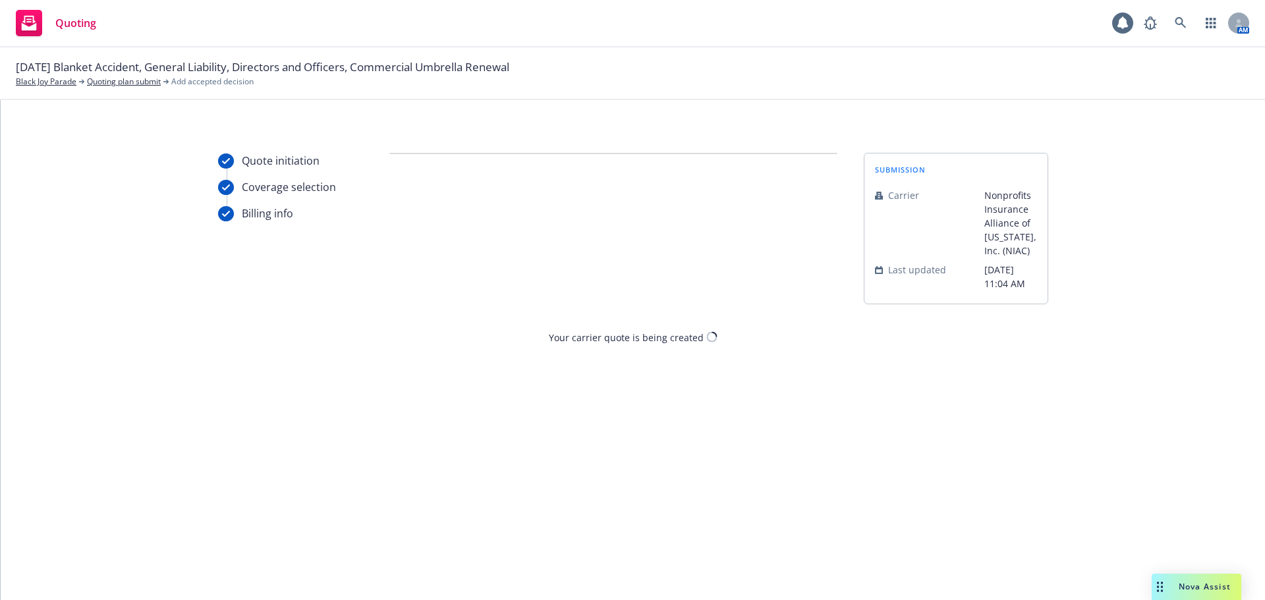
scroll to position [0, 0]
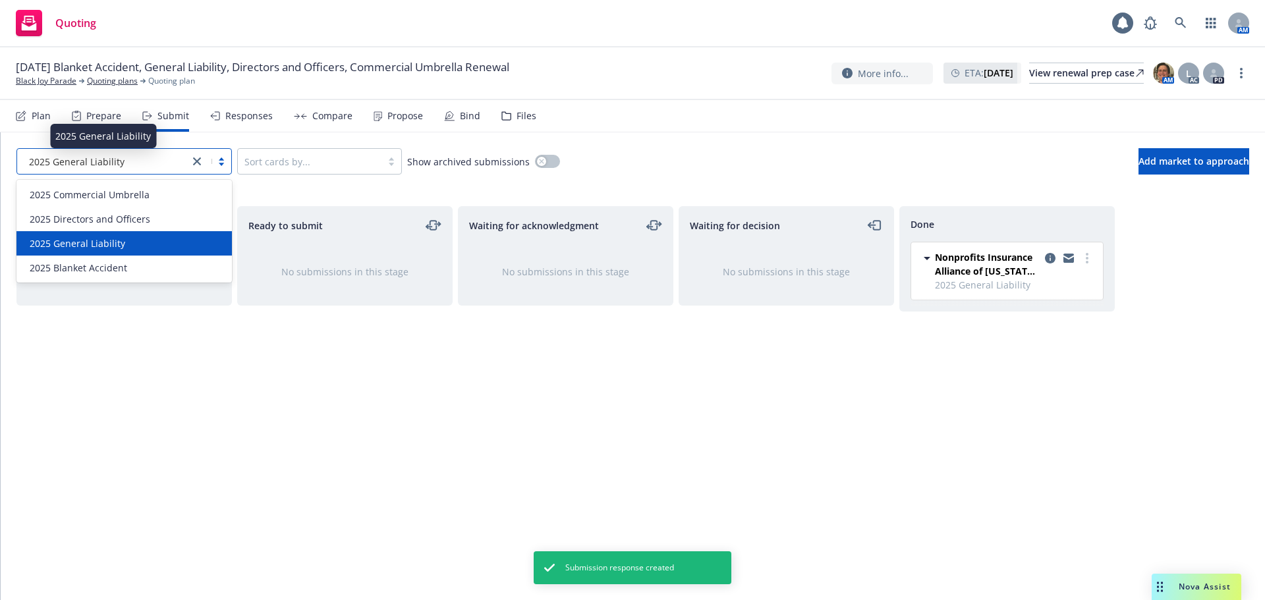
click at [116, 161] on span "2025 General Liability" at bounding box center [77, 162] width 96 height 14
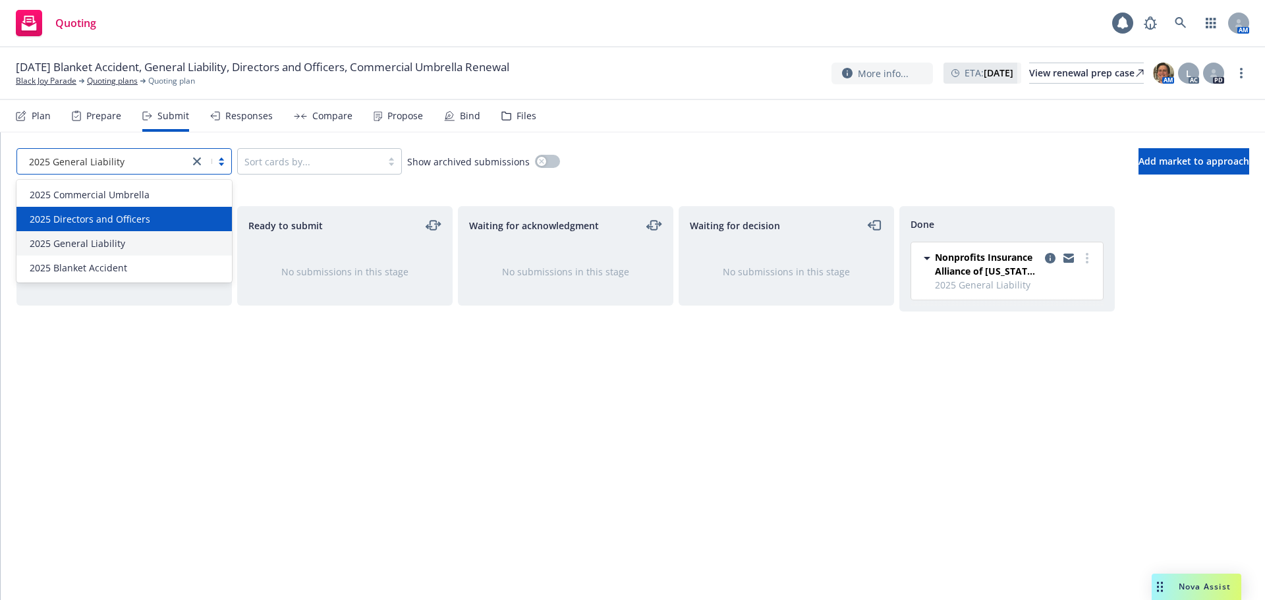
click at [145, 221] on span "2025 Directors and Officers" at bounding box center [90, 219] width 121 height 14
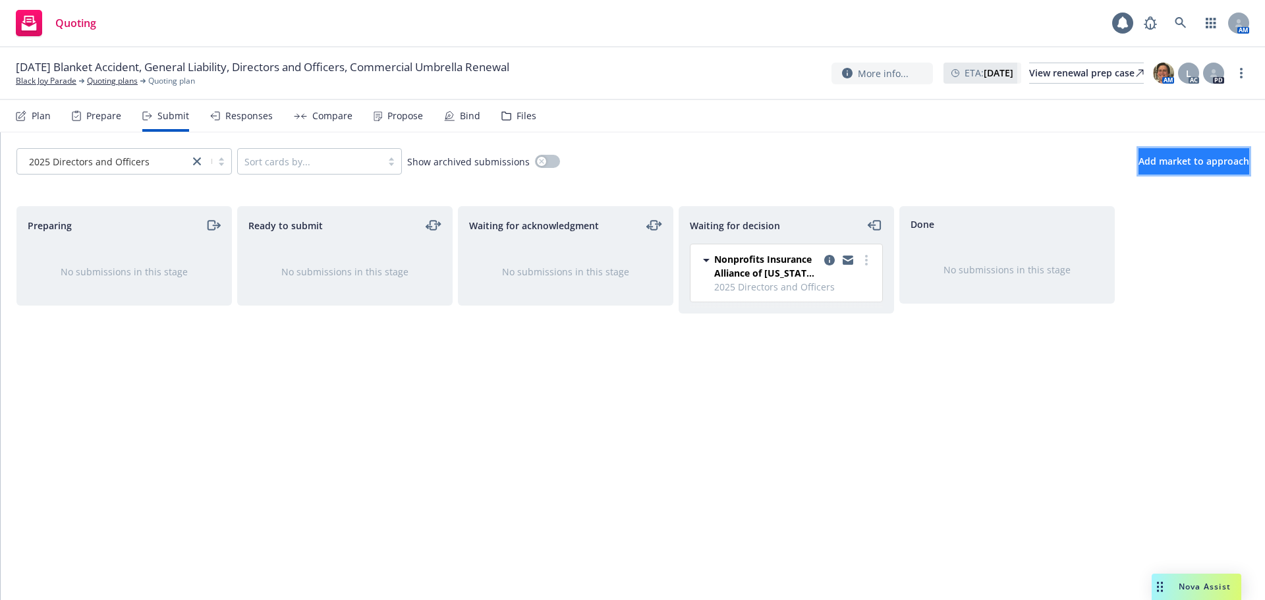
click at [1138, 168] on button "Add market to approach" at bounding box center [1193, 161] width 111 height 26
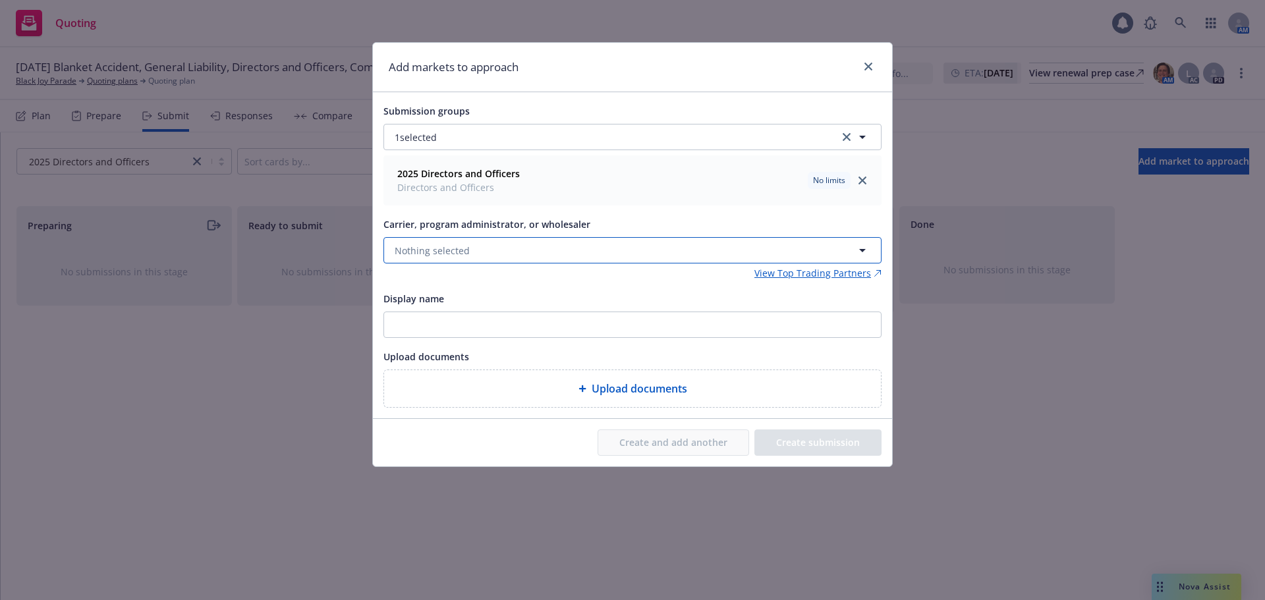
click at [494, 257] on button "Nothing selected" at bounding box center [632, 250] width 498 height 26
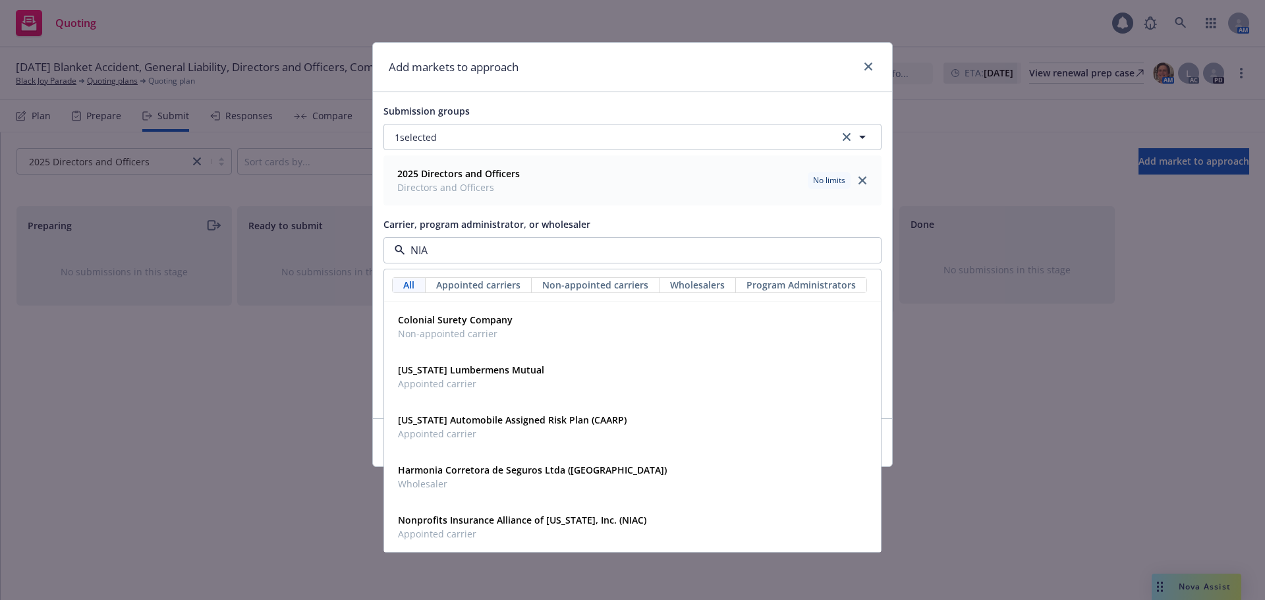
type input "NIAC"
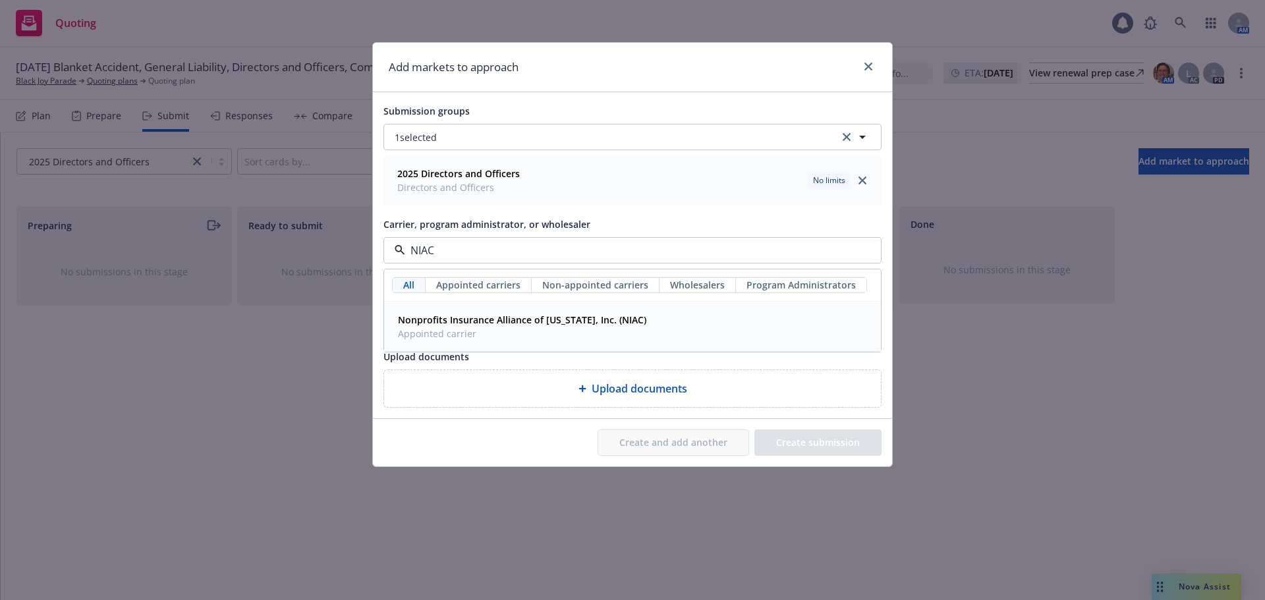
click at [468, 329] on span "Appointed carrier" at bounding box center [522, 334] width 248 height 14
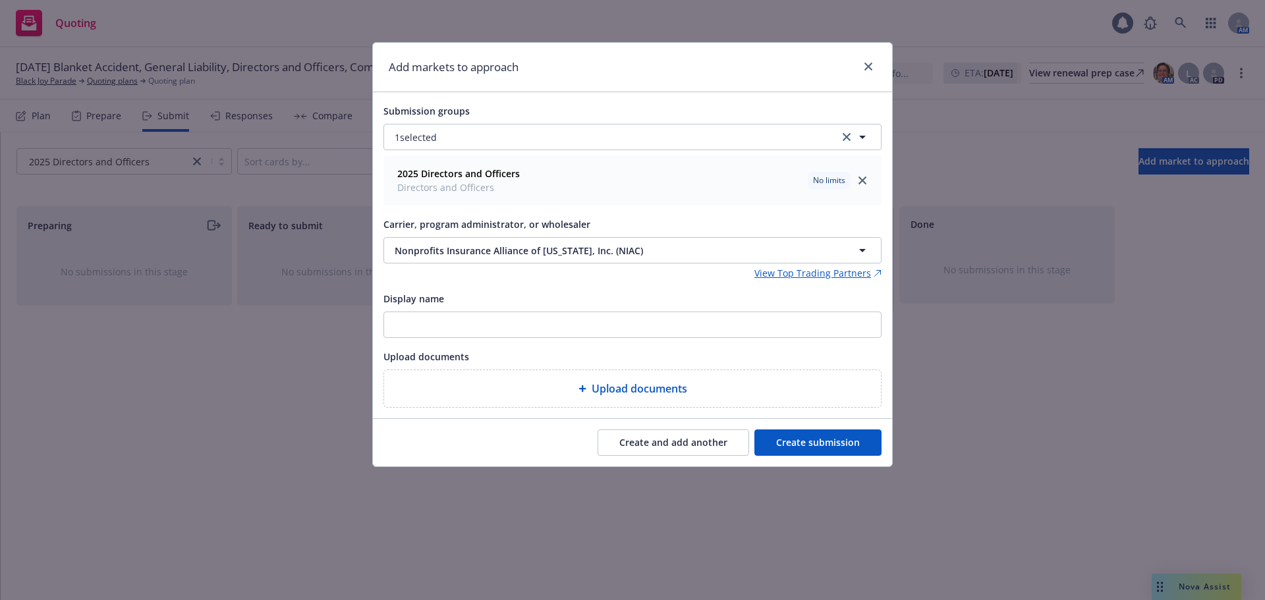
click at [845, 439] on button "Create submission" at bounding box center [817, 442] width 127 height 26
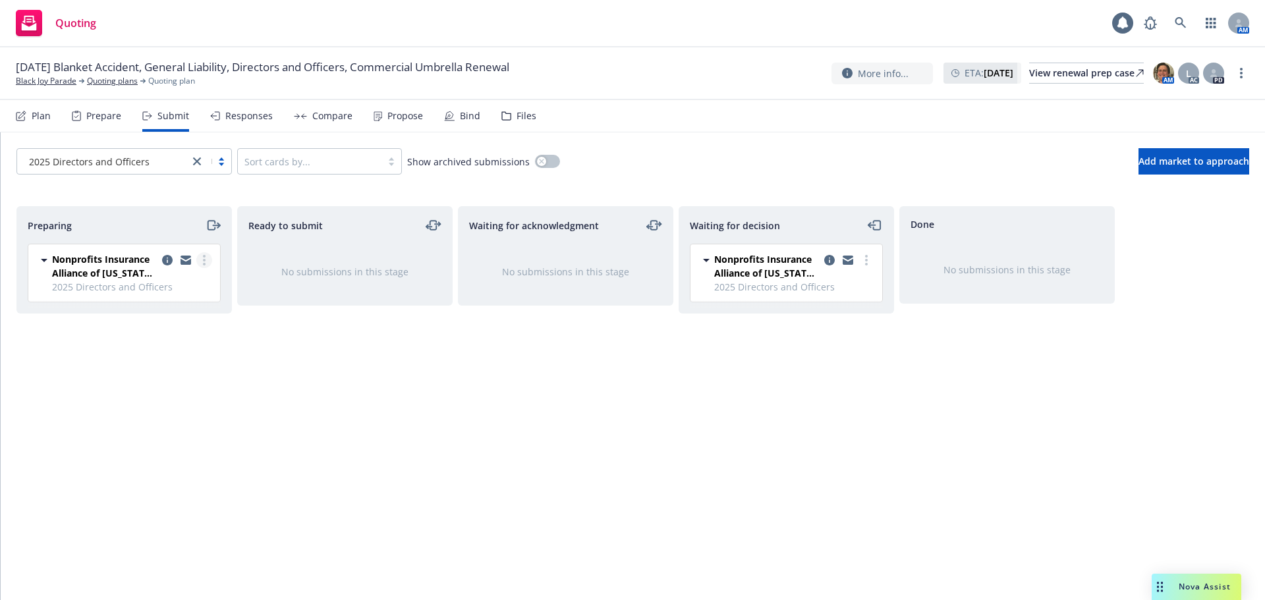
click at [204, 255] on icon "more" at bounding box center [204, 260] width 3 height 11
click at [163, 261] on icon "copy logging email" at bounding box center [167, 260] width 11 height 11
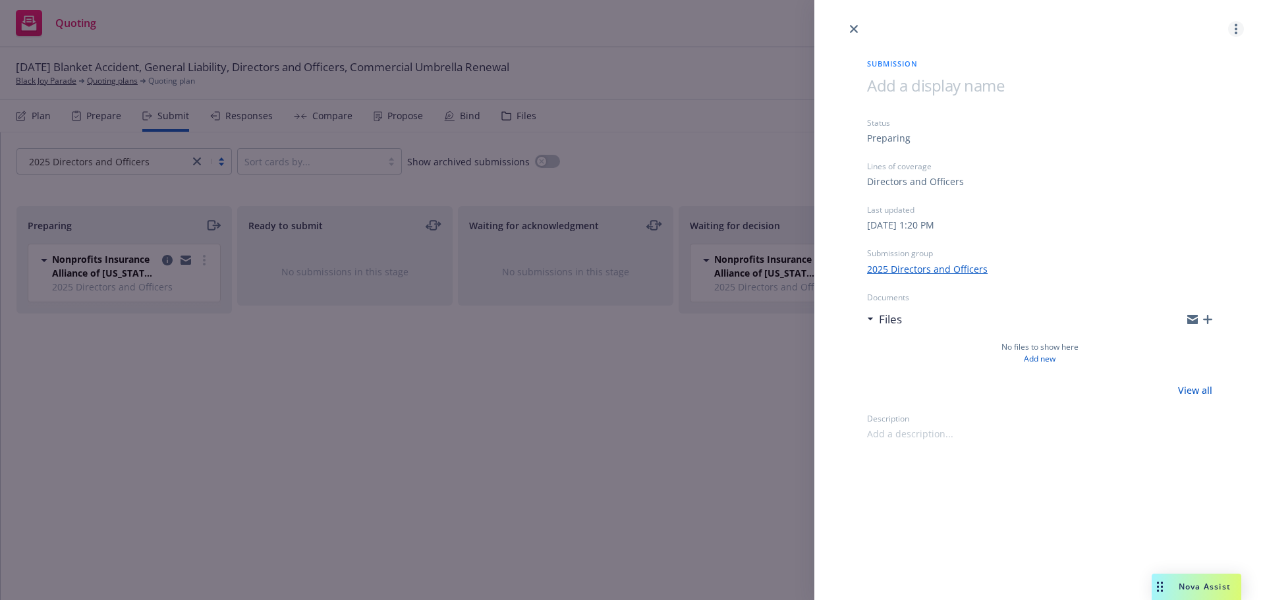
click at [1236, 26] on circle "more" at bounding box center [1235, 25] width 3 height 3
click at [1197, 82] on span "Archive submission" at bounding box center [1184, 87] width 118 height 13
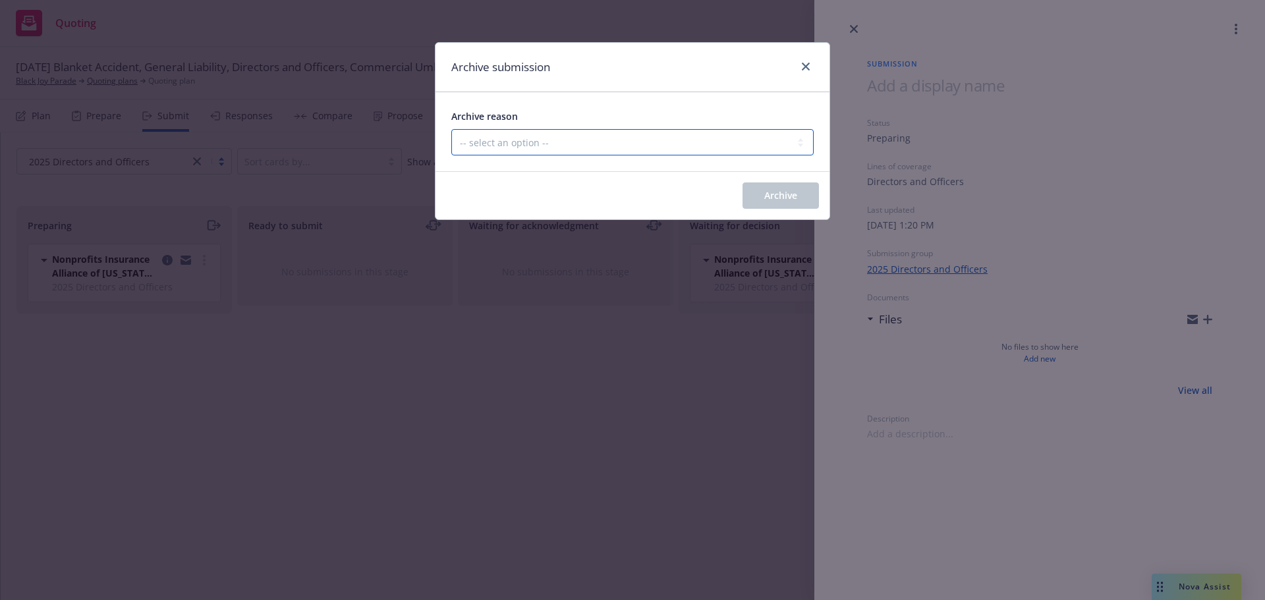
click at [647, 142] on select "-- select an option -- Carrier unresponsive Client decided not to proceed with …" at bounding box center [632, 142] width 362 height 26
select select "MADE_BY_MISTAKE"
click at [451, 129] on select "-- select an option -- Carrier unresponsive Client decided not to proceed with …" at bounding box center [632, 142] width 362 height 26
click at [761, 192] on button "Archive" at bounding box center [780, 195] width 76 height 26
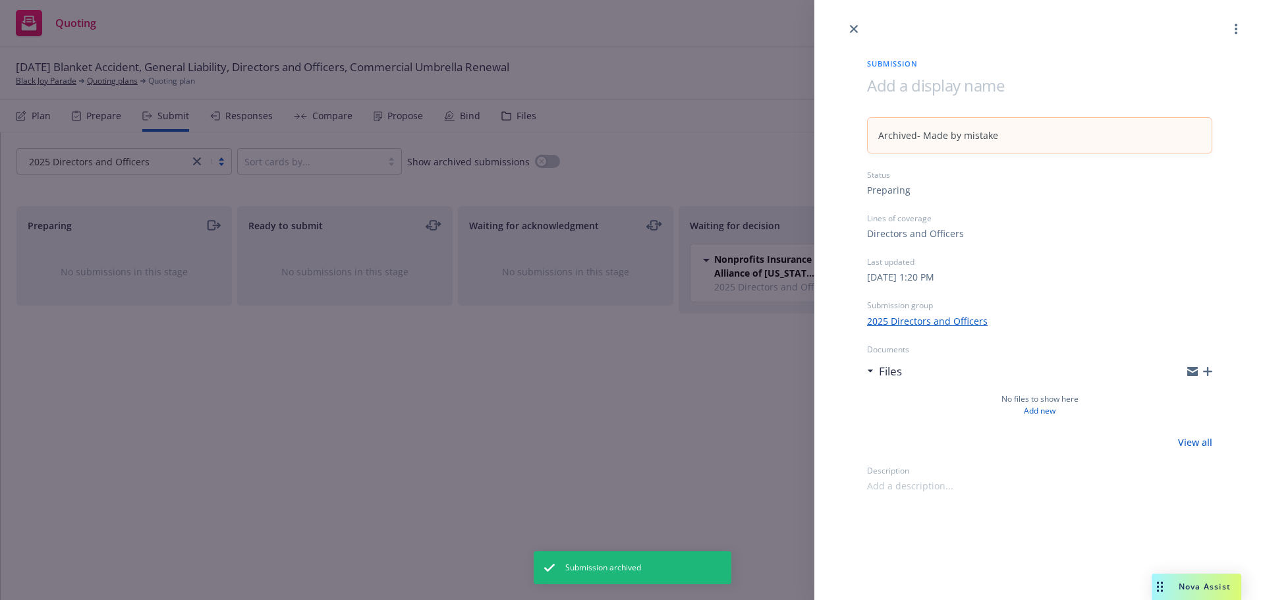
click at [647, 172] on div "Submission Archived - Made by mistake Status Preparing Lines of coverage Direct…" at bounding box center [632, 300] width 1265 height 600
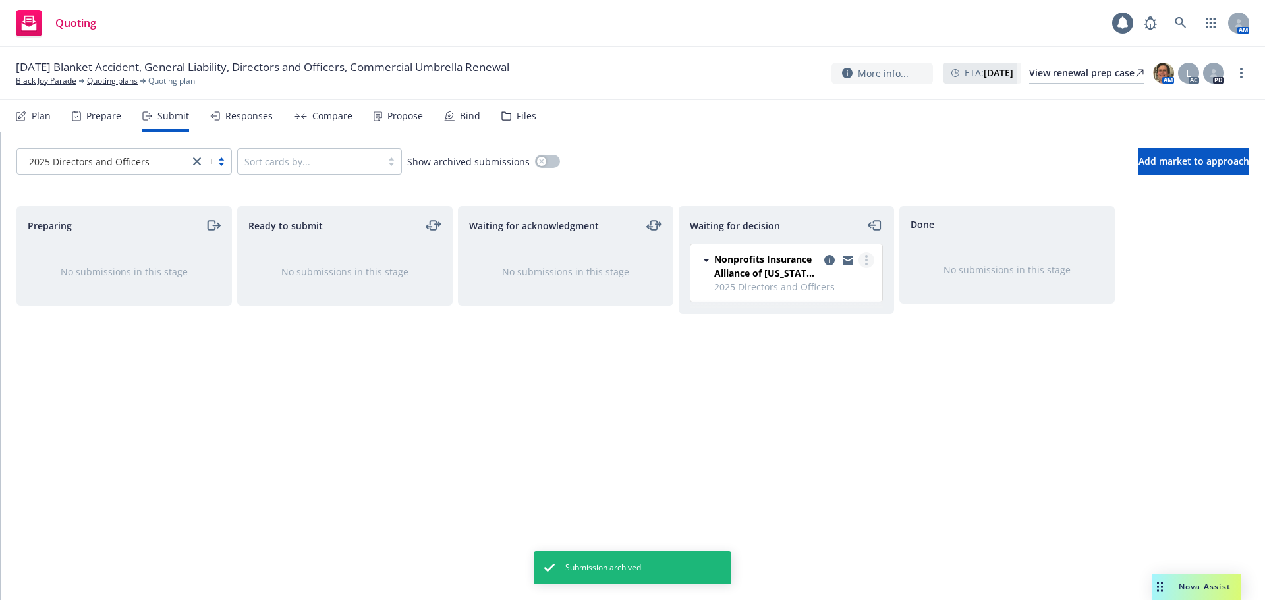
click at [873, 260] on link "more" at bounding box center [866, 260] width 16 height 16
click at [817, 336] on span "Add accepted decision" at bounding box center [808, 339] width 132 height 13
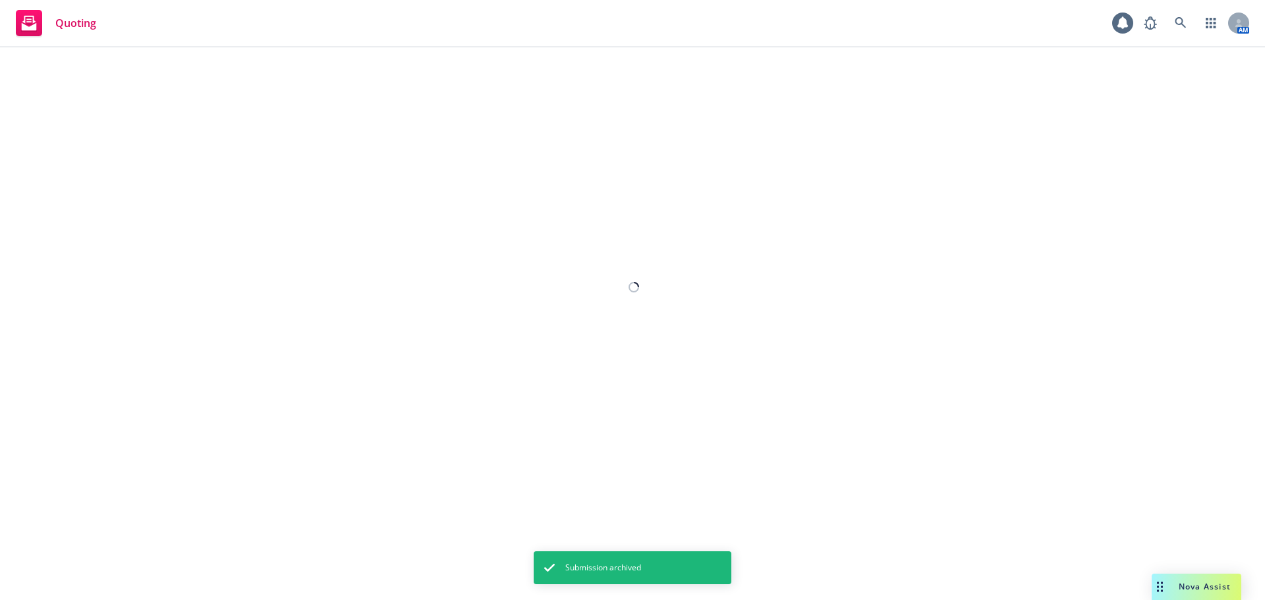
select select "12"
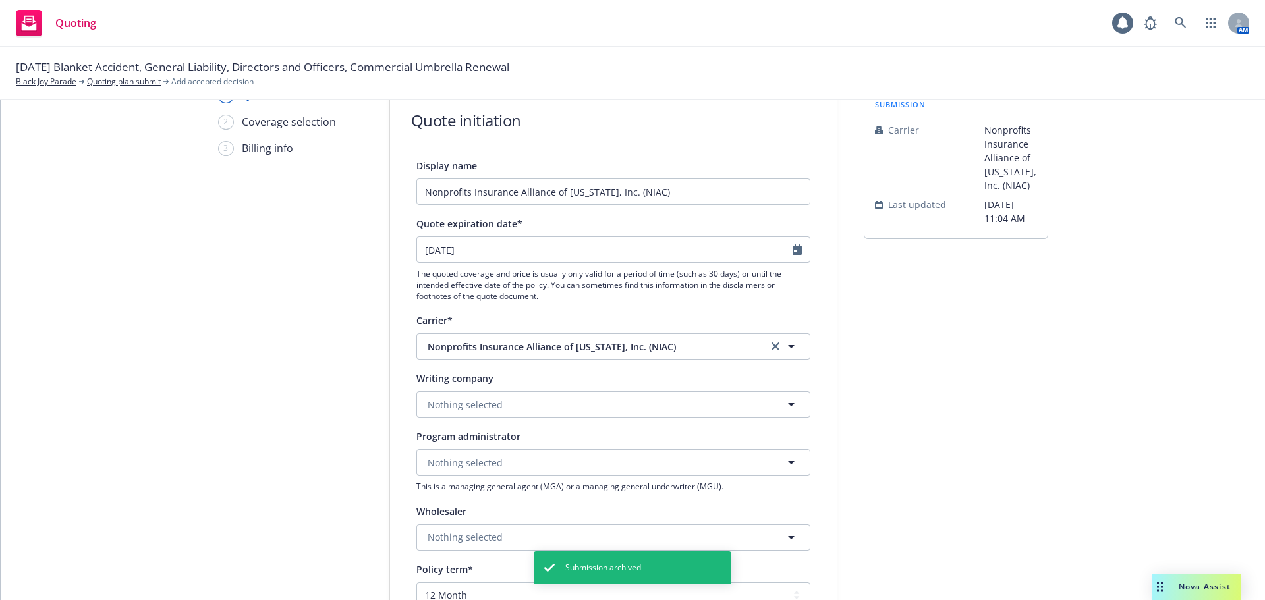
scroll to position [329, 0]
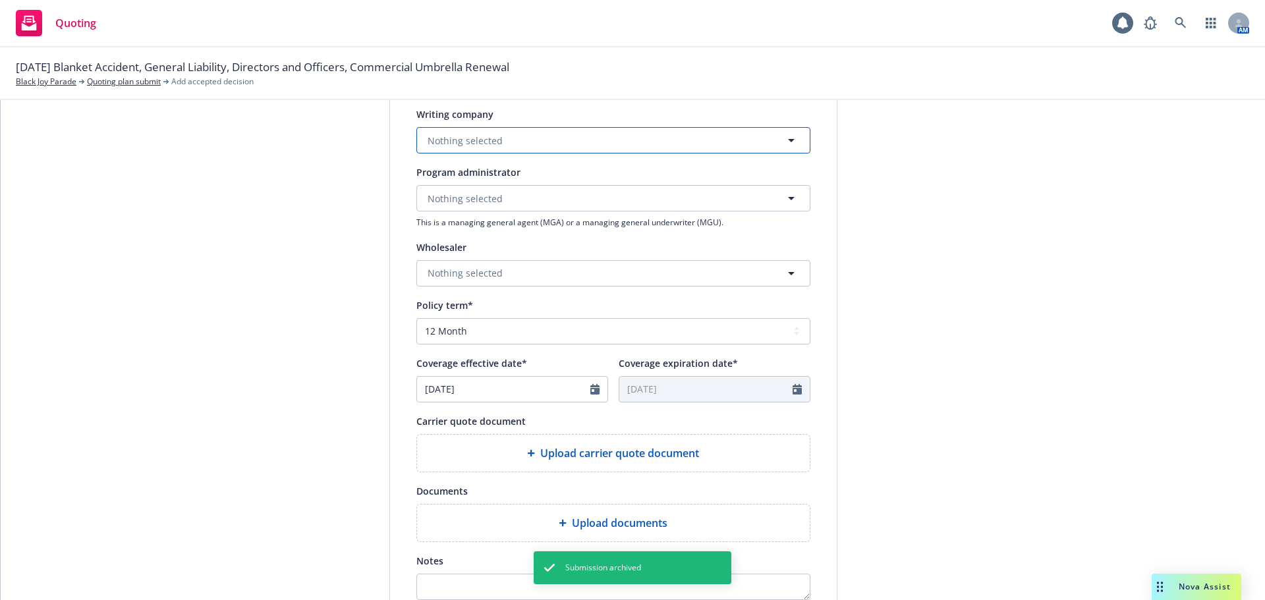
click at [467, 142] on span "Nothing selected" at bounding box center [464, 141] width 75 height 14
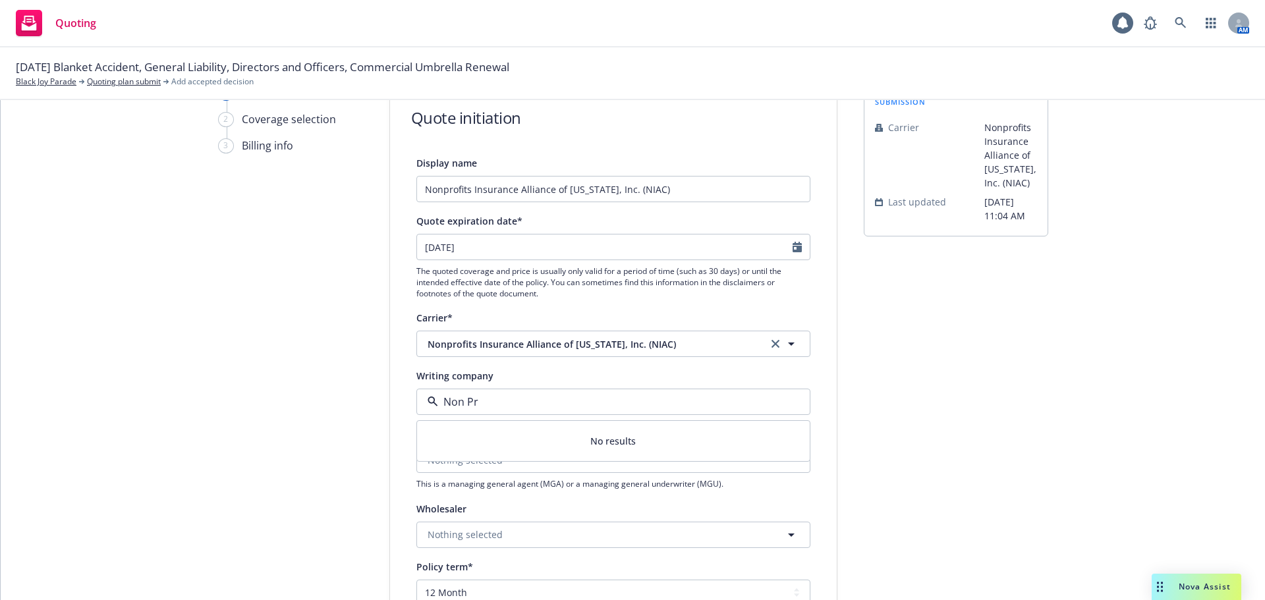
scroll to position [66, 0]
type input "Non Pr"
click at [503, 369] on div "Display name Nonprofits Insurance Alliance of California, Inc. (NIAC) Quote exp…" at bounding box center [613, 523] width 394 height 733
click at [528, 344] on span "Nonprofits Insurance Alliance of California, Inc. (NIAC)" at bounding box center [587, 346] width 320 height 14
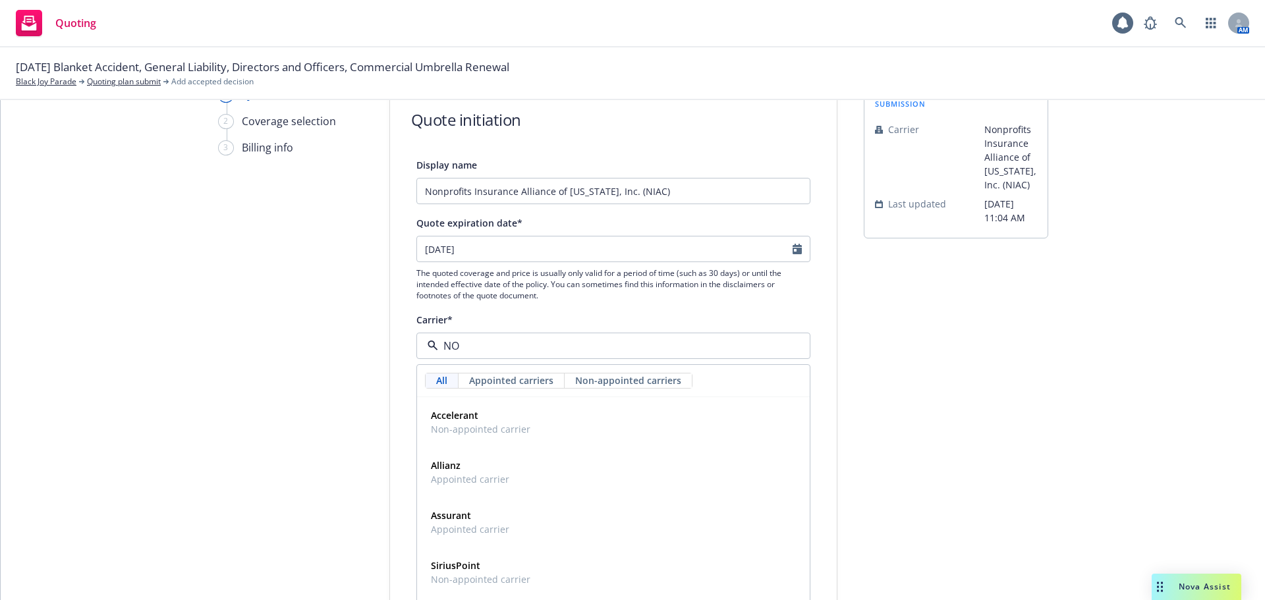
type input "NOn"
click at [531, 463] on strong "Nonprofits Insurance Alliance of California, Inc. (NIAC)" at bounding box center [555, 465] width 248 height 13
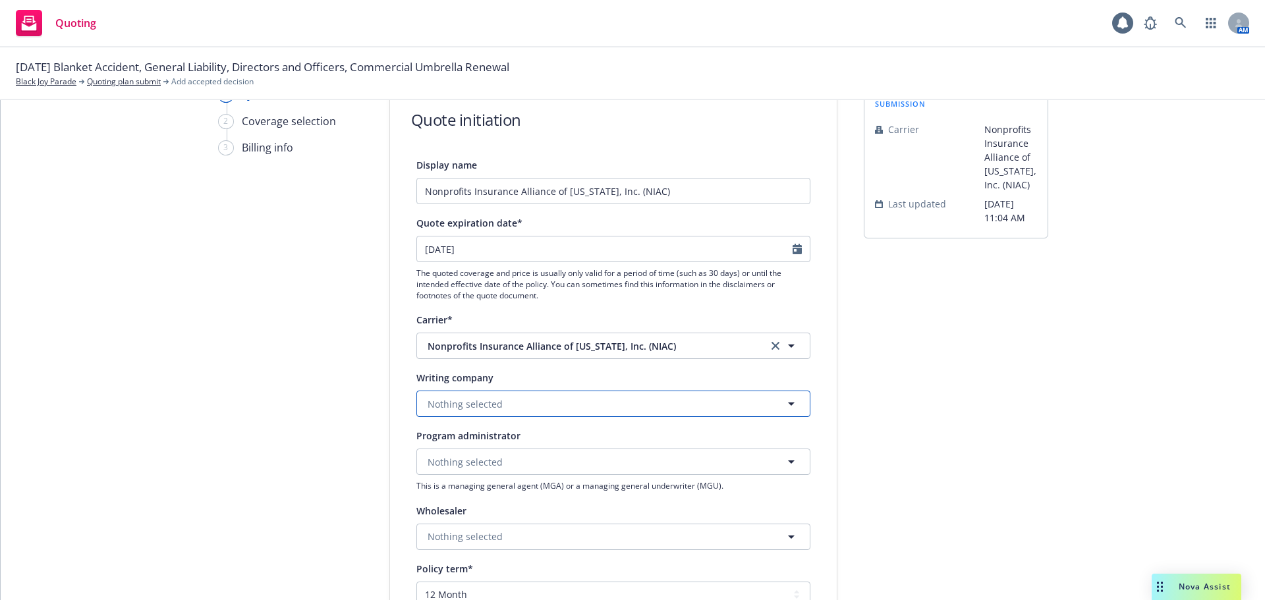
click at [508, 396] on button "Nothing selected" at bounding box center [613, 404] width 394 height 26
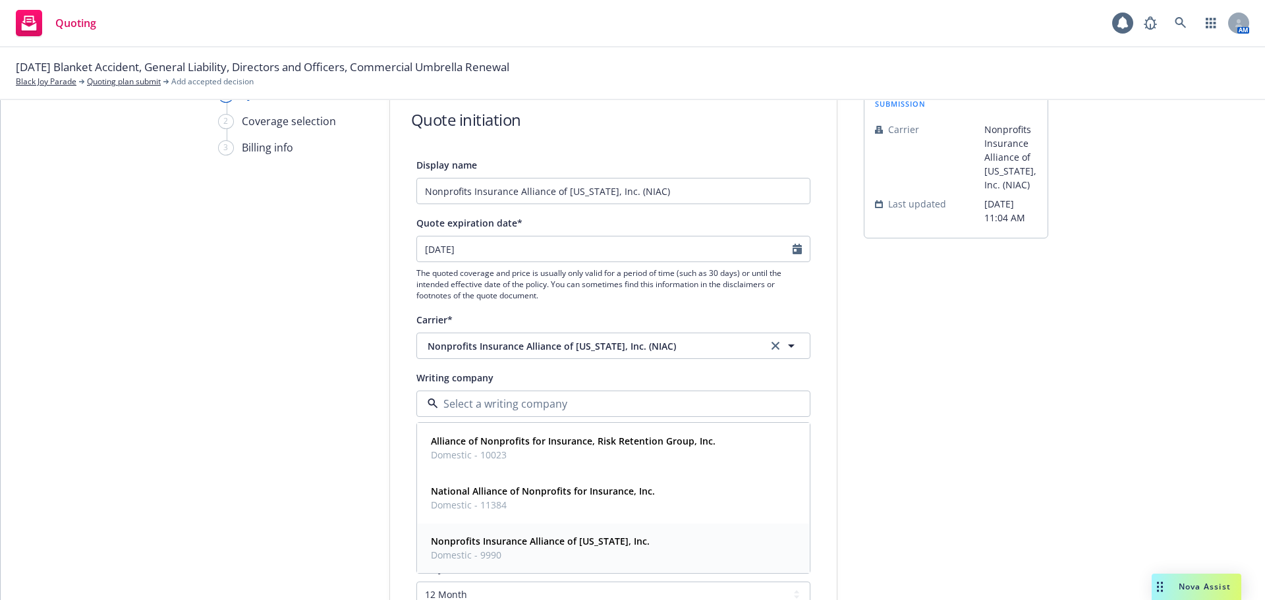
click at [518, 538] on strong "Nonprofits Insurance Alliance of California, Inc." at bounding box center [540, 541] width 219 height 13
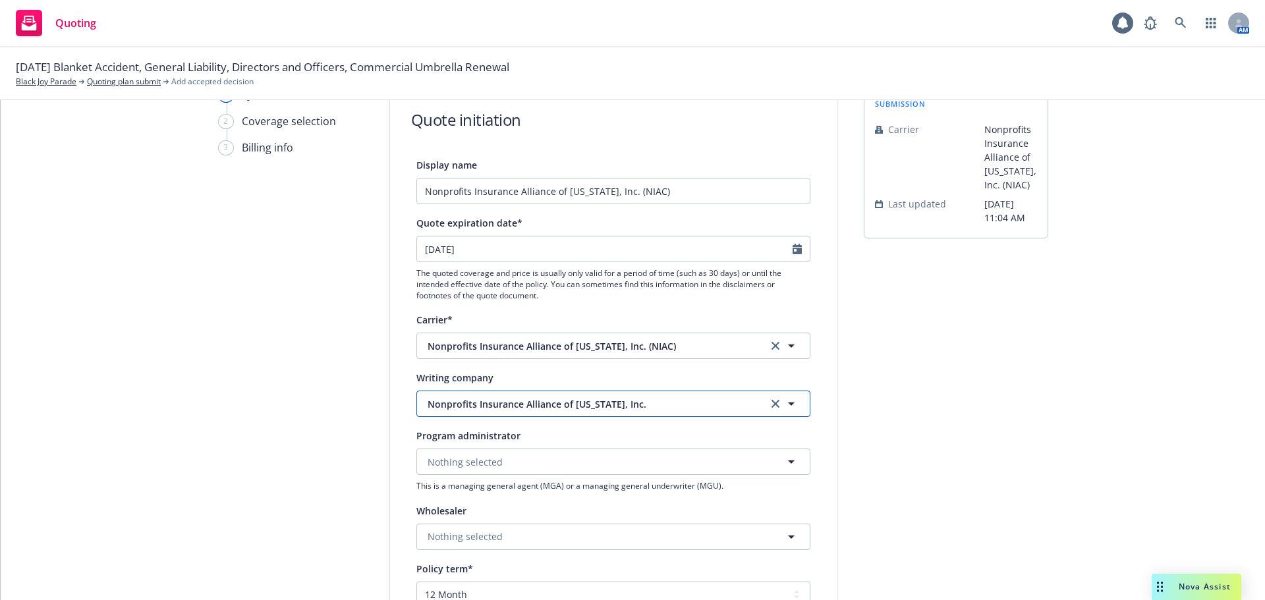
click at [659, 403] on span "Nonprofits Insurance Alliance of California, Inc." at bounding box center [587, 404] width 320 height 14
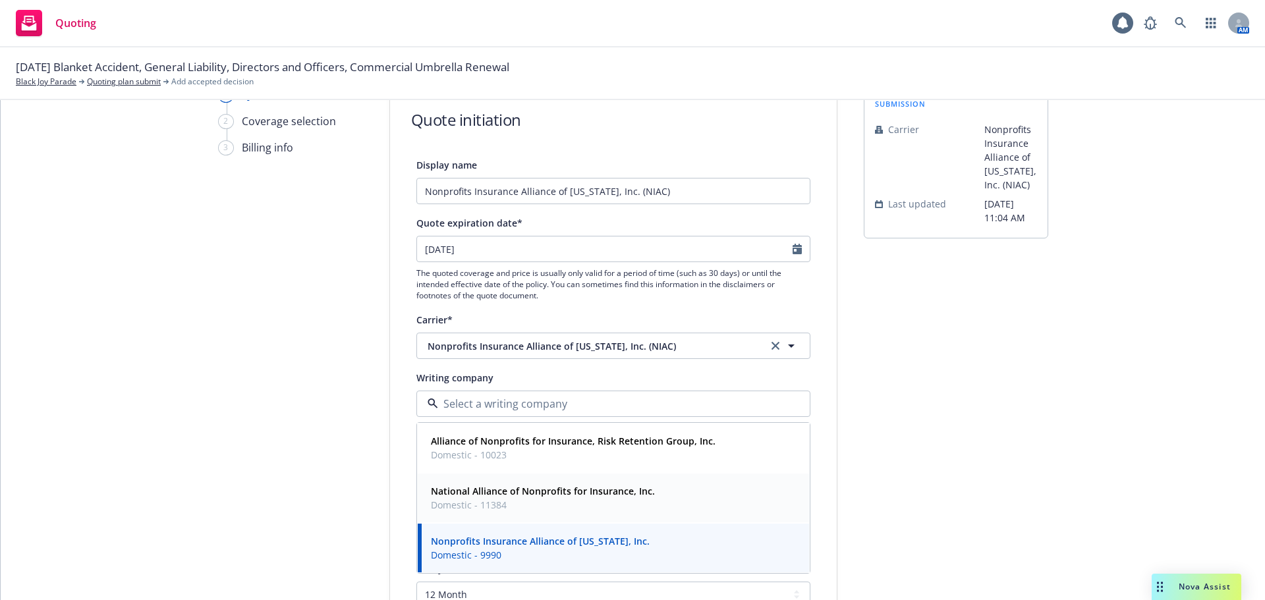
click at [575, 497] on strong "National Alliance of Nonprofits for Insurance, Inc." at bounding box center [543, 491] width 224 height 13
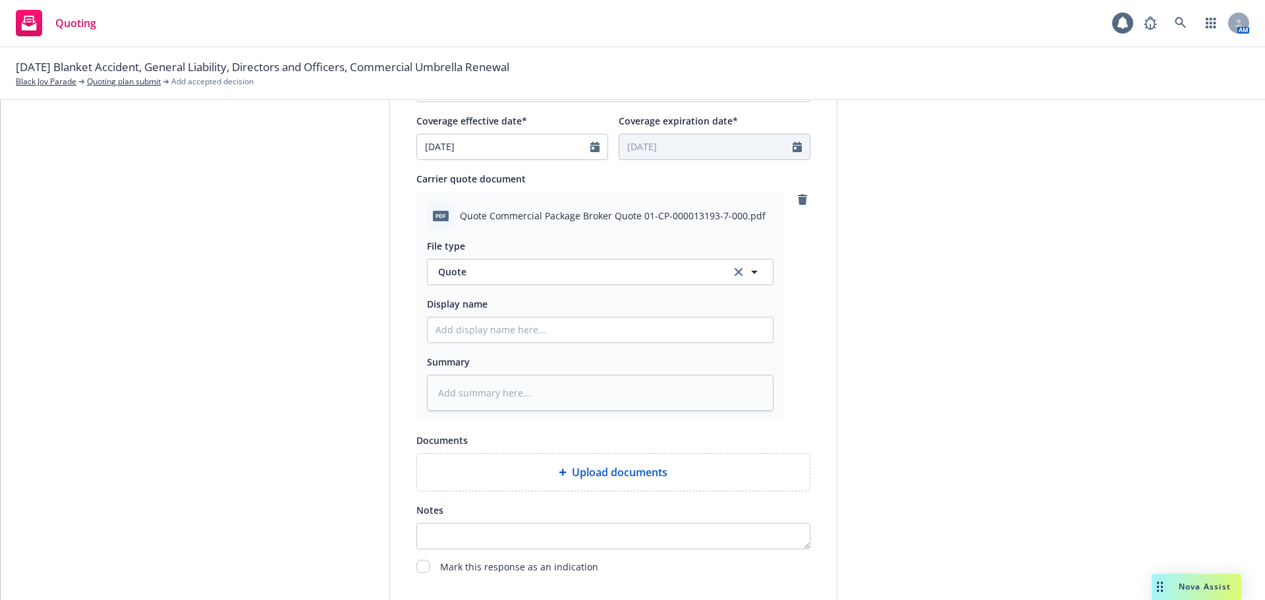
scroll to position [593, 0]
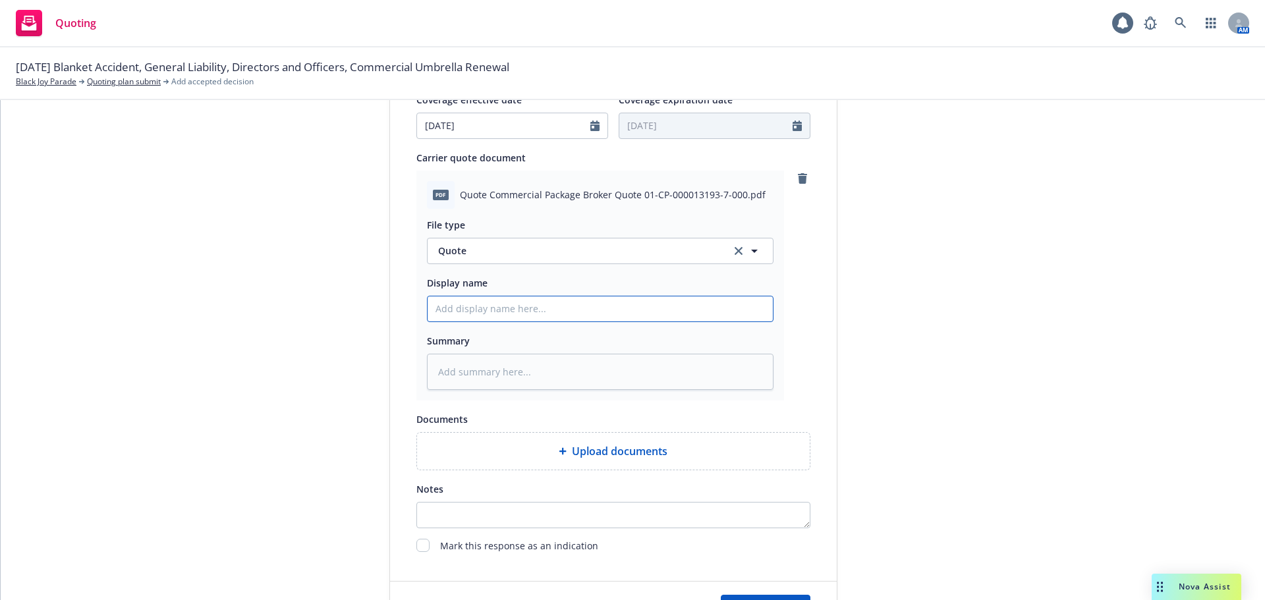
click at [514, 316] on input "Display name" at bounding box center [599, 308] width 345 height 25
type textarea "x"
type input "2"
type textarea "x"
type input "25"
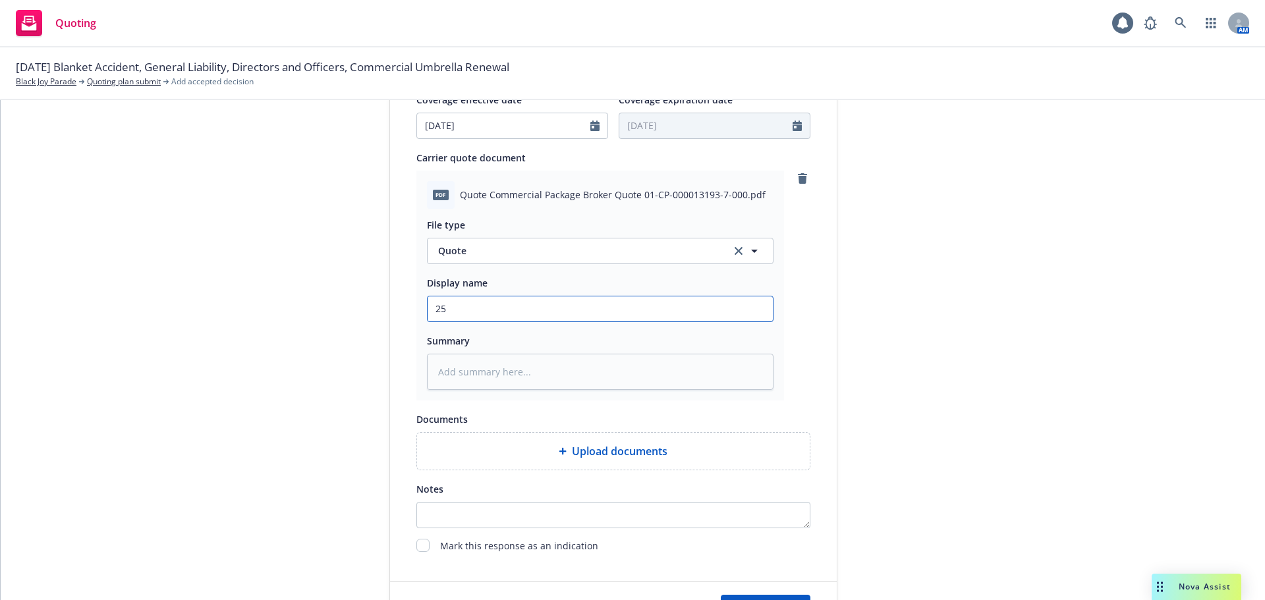
type textarea "x"
type input "25-"
type textarea "x"
type input "25-2"
type textarea "x"
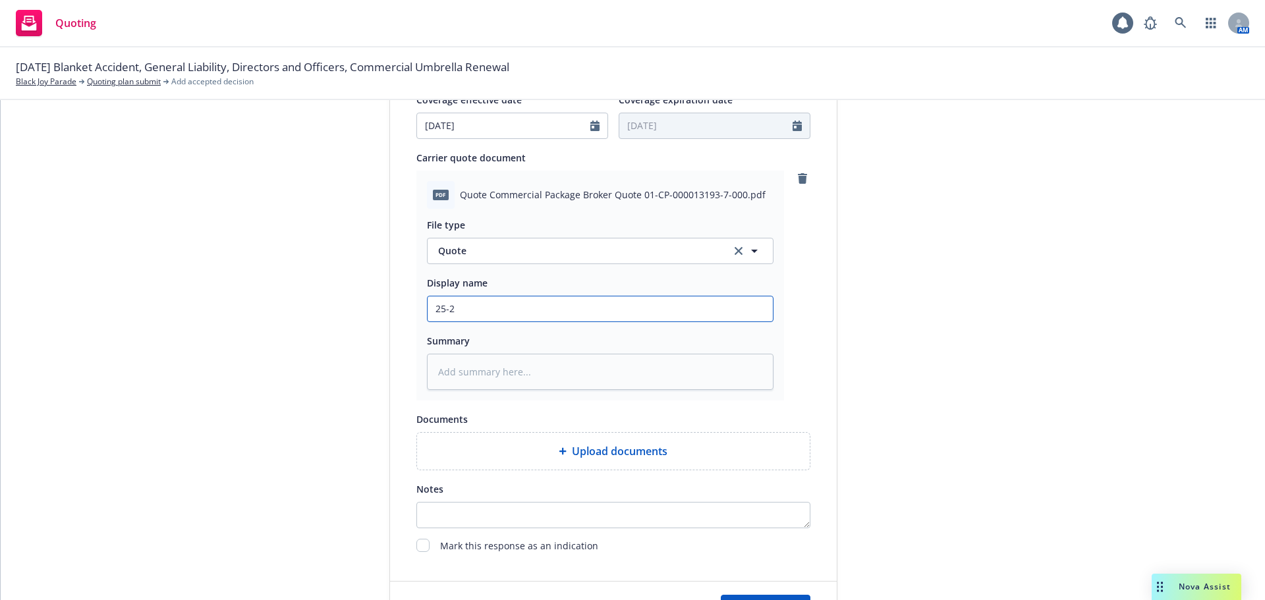
type input "25-26"
type textarea "x"
type input "25-26"
type textarea "x"
type input "25-26 D"
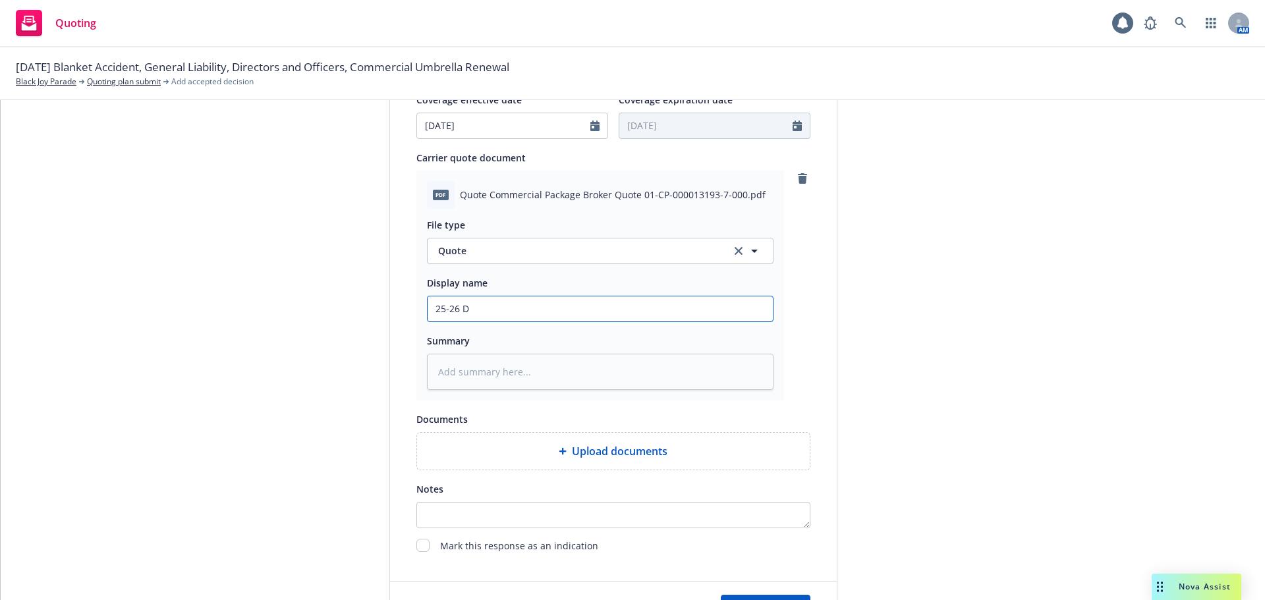
type textarea "x"
type input "25-26 D7"
type textarea "x"
type input "25-26 D7O"
type textarea "x"
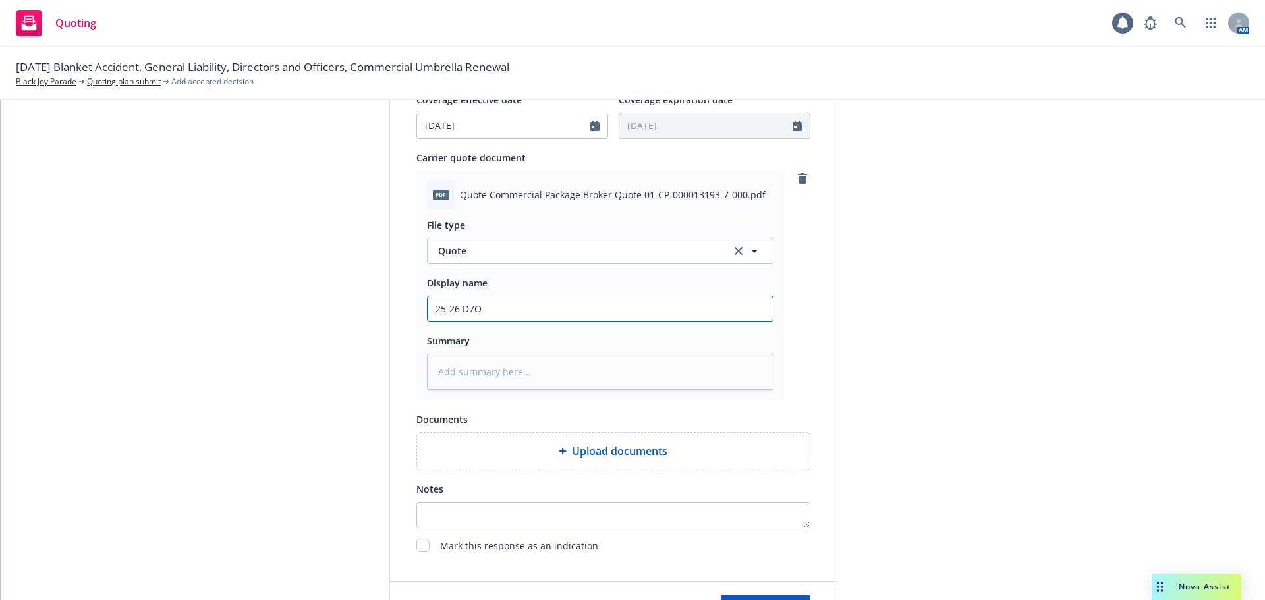
type input "25-26 D7"
type textarea "x"
type input "25-26 D"
type textarea "x"
type input "25-26 D&"
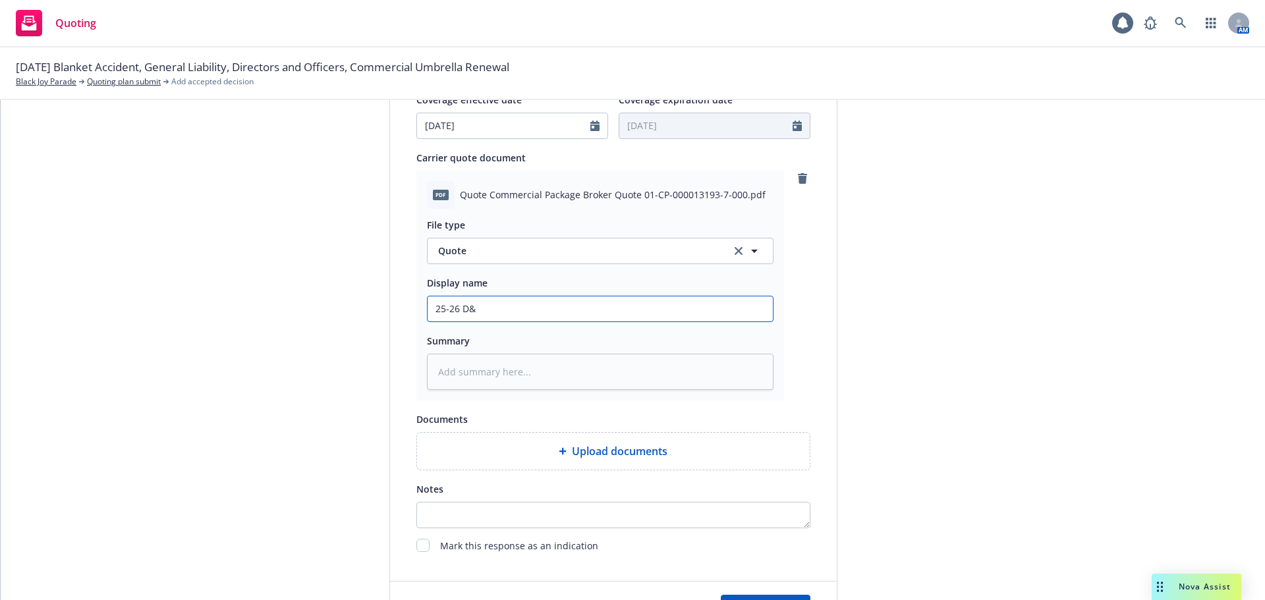
type textarea "x"
type input "25-26 D&O"
type textarea "x"
type input "25-26 D&O"
type textarea "x"
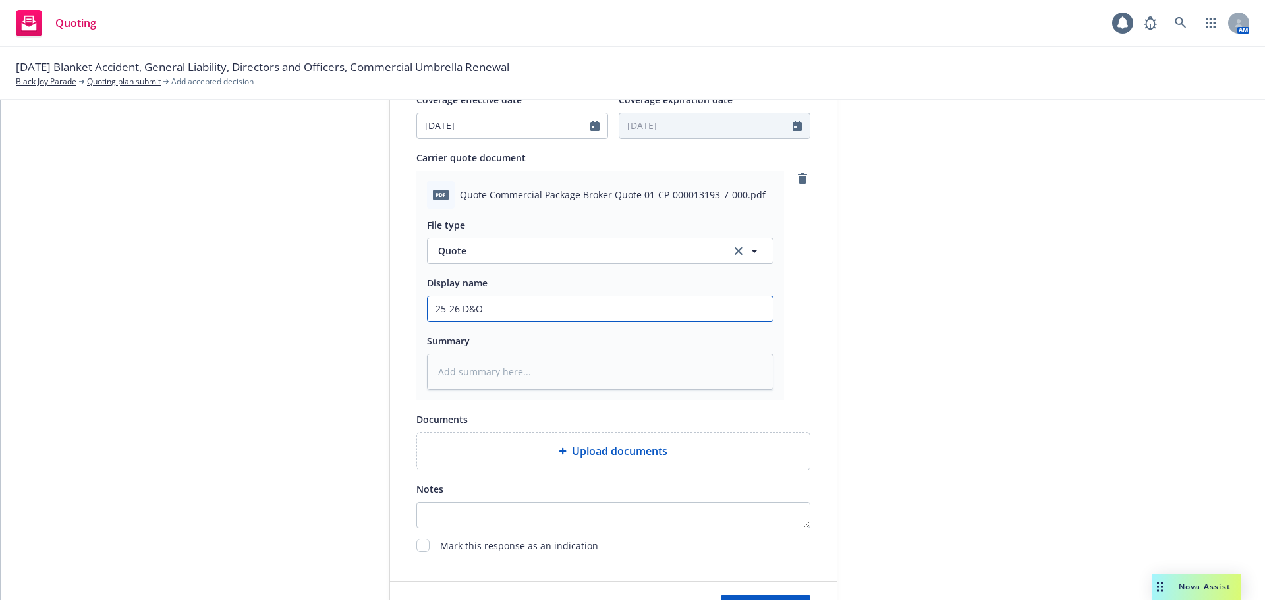
type input "25-26 D&O R"
type textarea "x"
type input "25-26 D&O Re"
type textarea "x"
type input "25-26 D&O Ren"
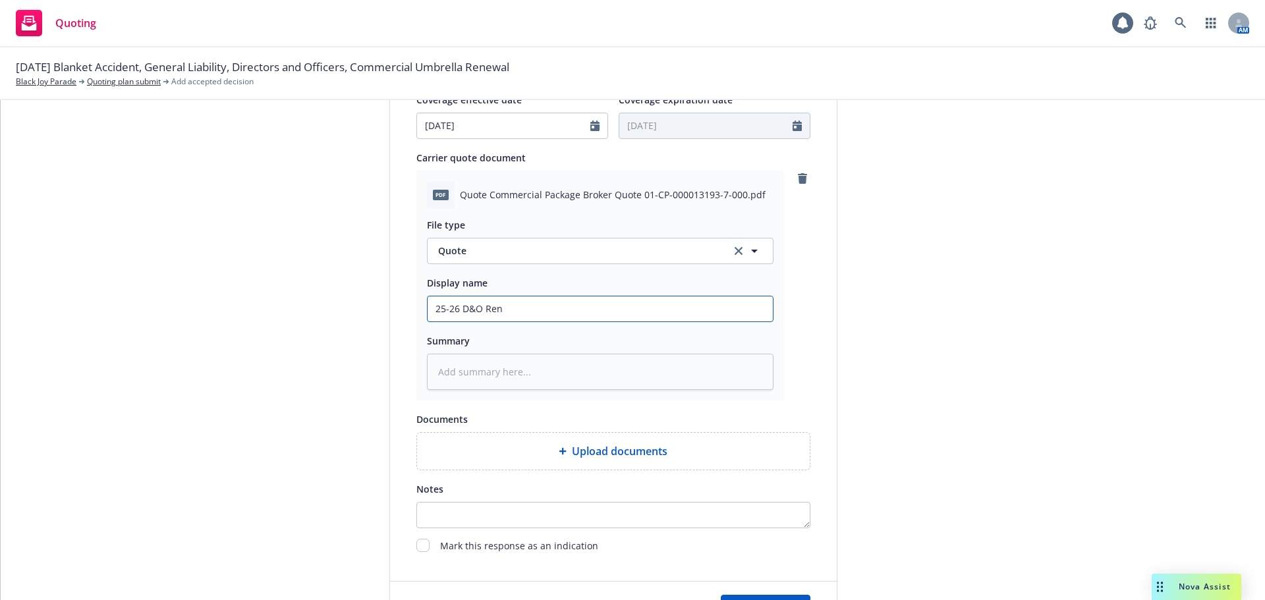
type textarea "x"
type input "25-26 D&O Rene"
type textarea "x"
type input "25-26 D&O Renew"
type textarea "x"
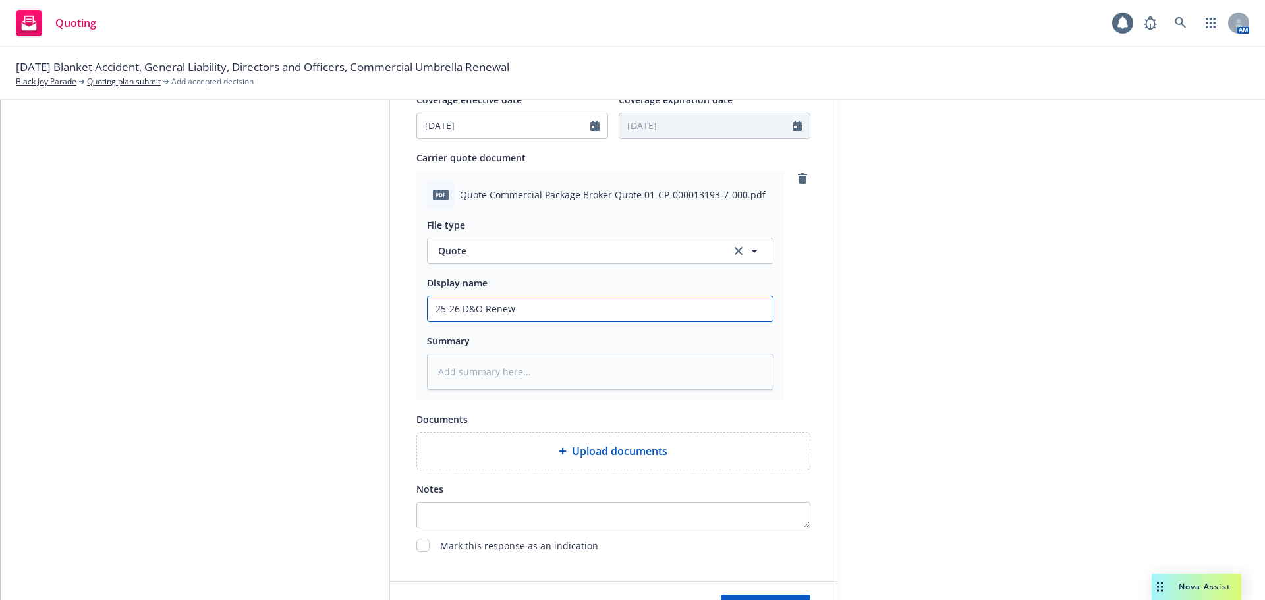
type input "25-26 D&O Renewa"
type textarea "x"
type input "25-26 D&O Renewal"
type textarea "x"
type input "25-26 D&O Renewal"
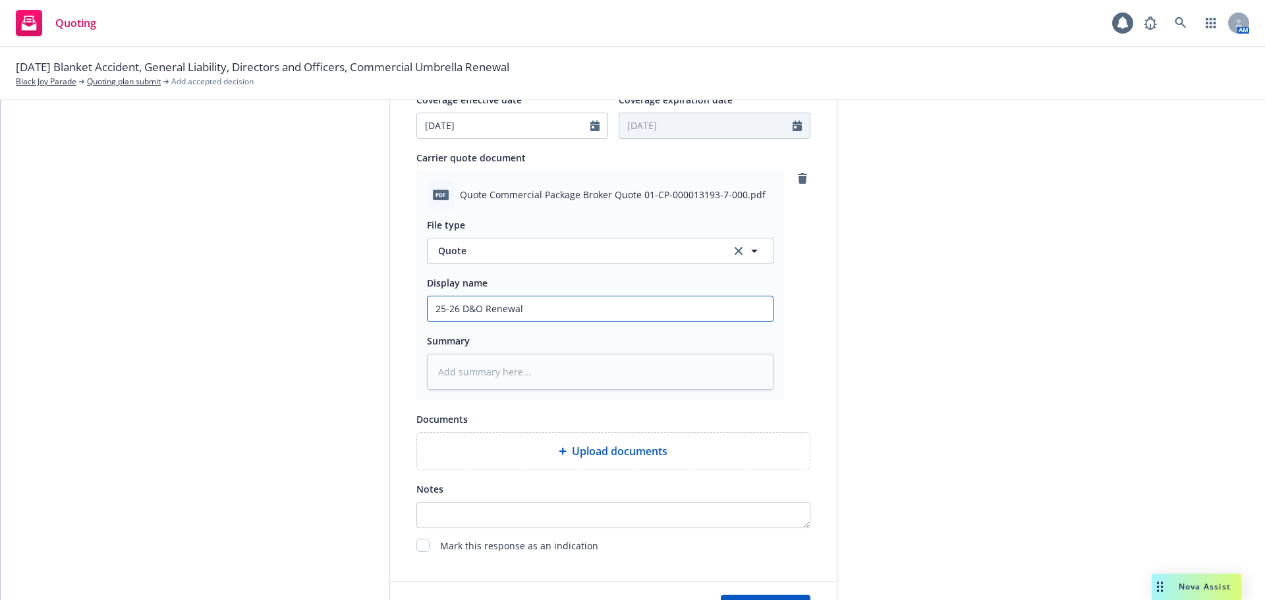
type textarea "x"
type input "25-26 D&O Renewal Q"
type textarea "x"
type input "25-26 D&O Renewal Qu"
type textarea "x"
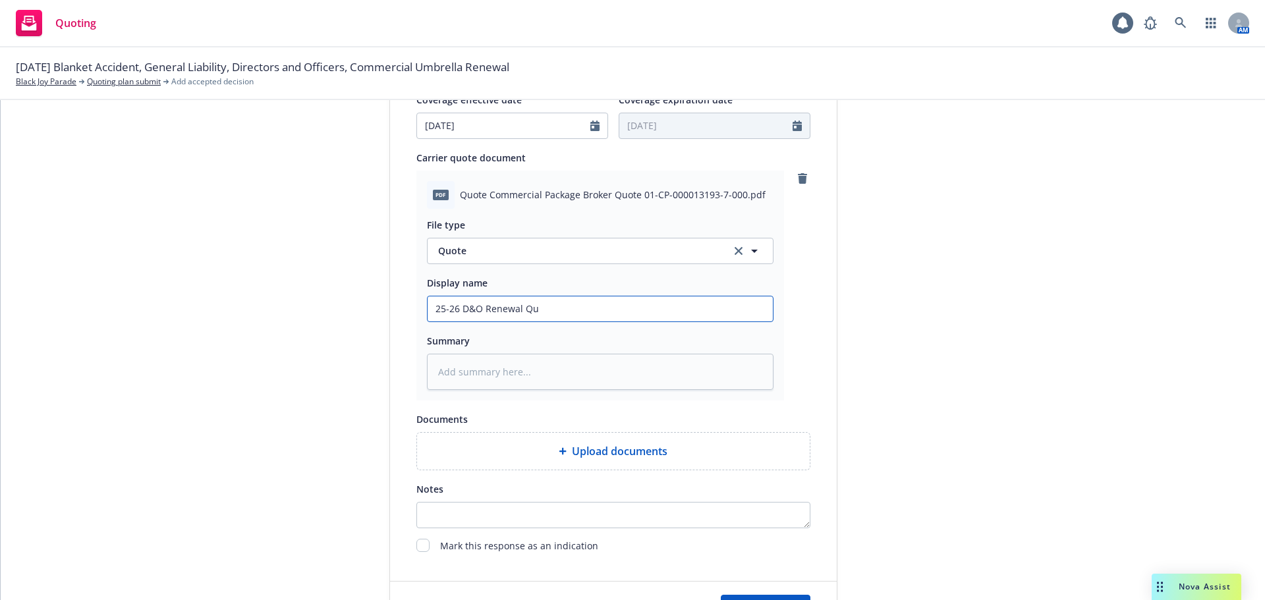
type input "25-26 D&O Renewal Quo"
type textarea "x"
type input "25-26 D&O Renewal Quot"
type textarea "x"
type input "25-26 D&O Renewal Quote"
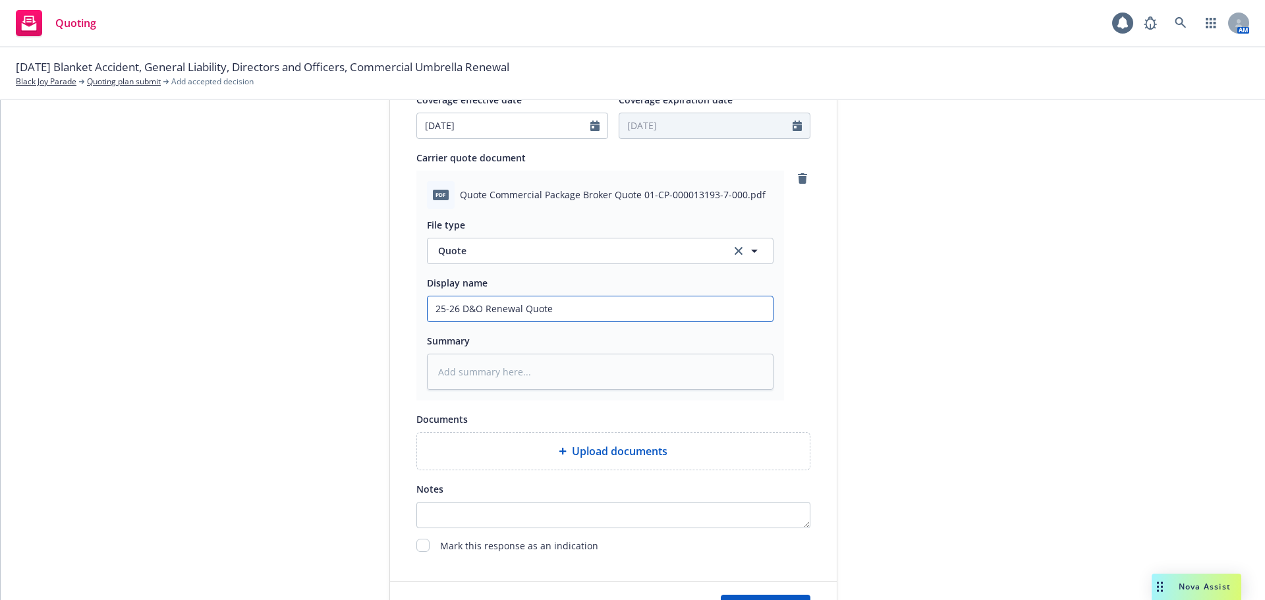
type textarea "x"
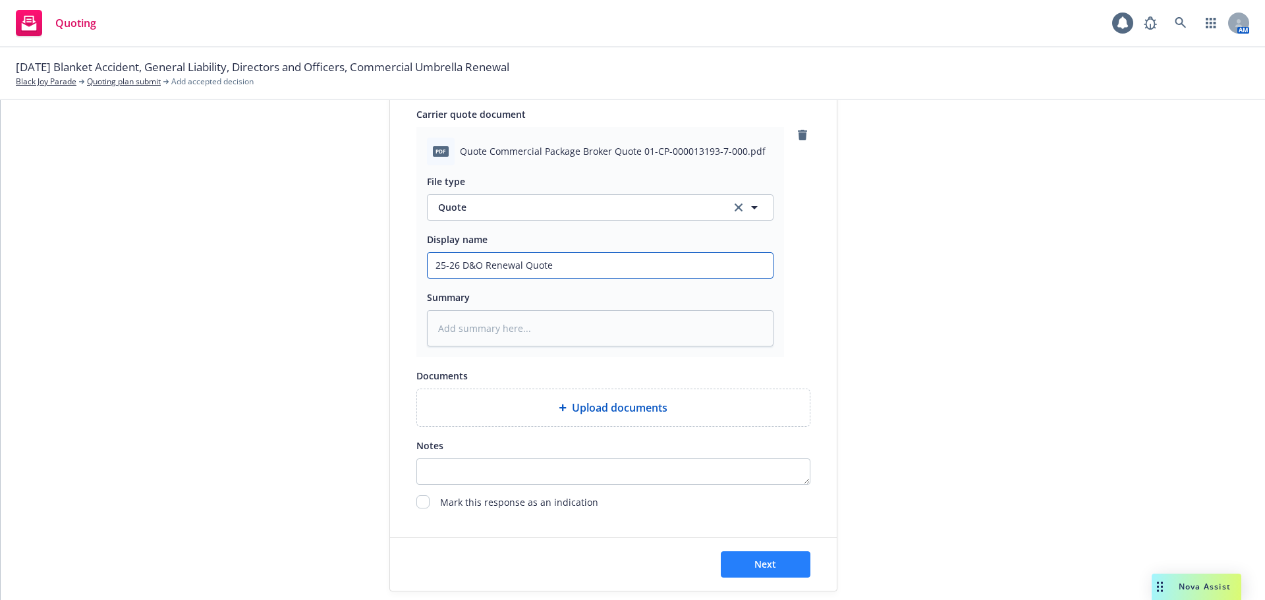
scroll to position [680, 0]
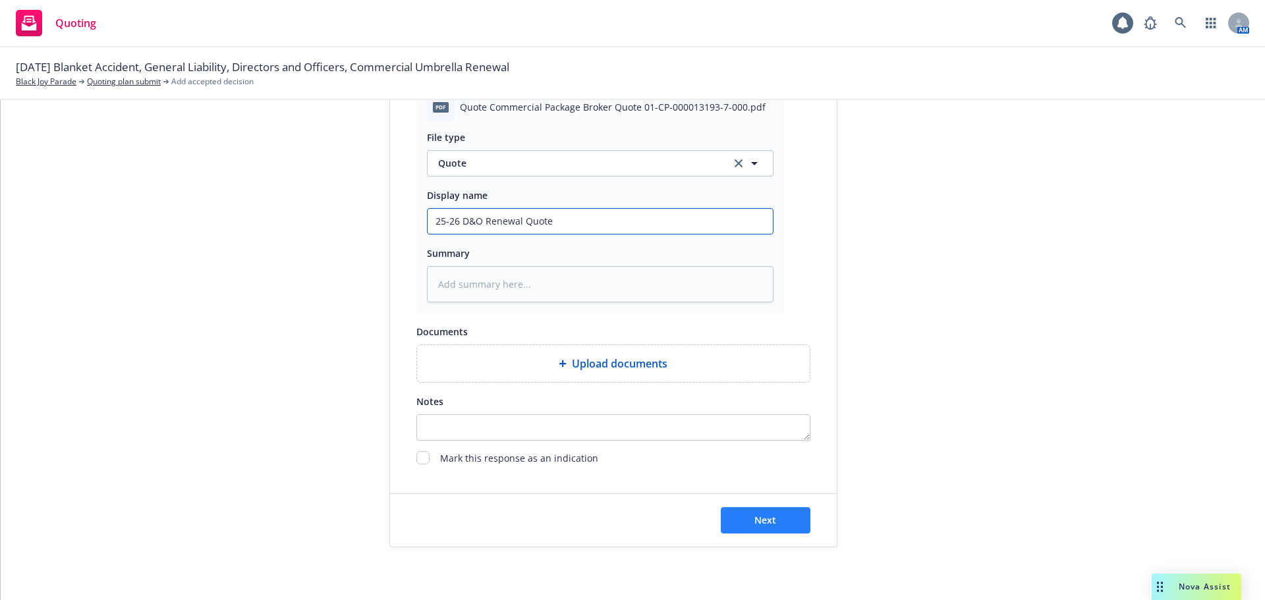
type input "25-26 D&O Renewal Quote"
click at [761, 522] on span "Next" at bounding box center [765, 520] width 22 height 13
type textarea "x"
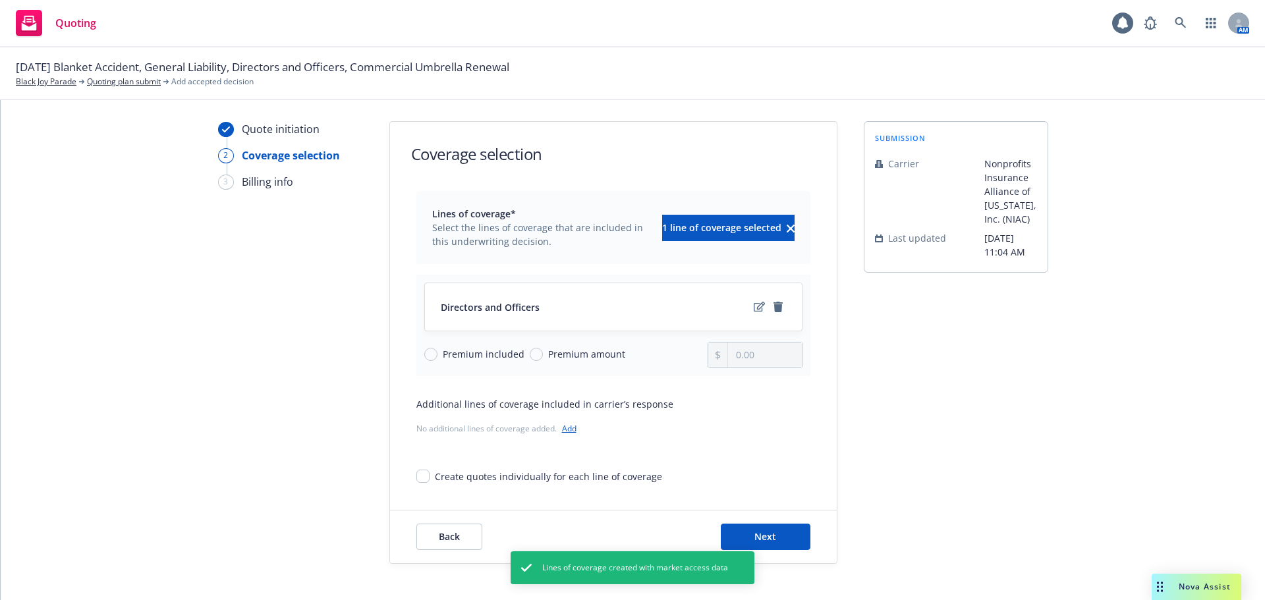
scroll to position [48, 0]
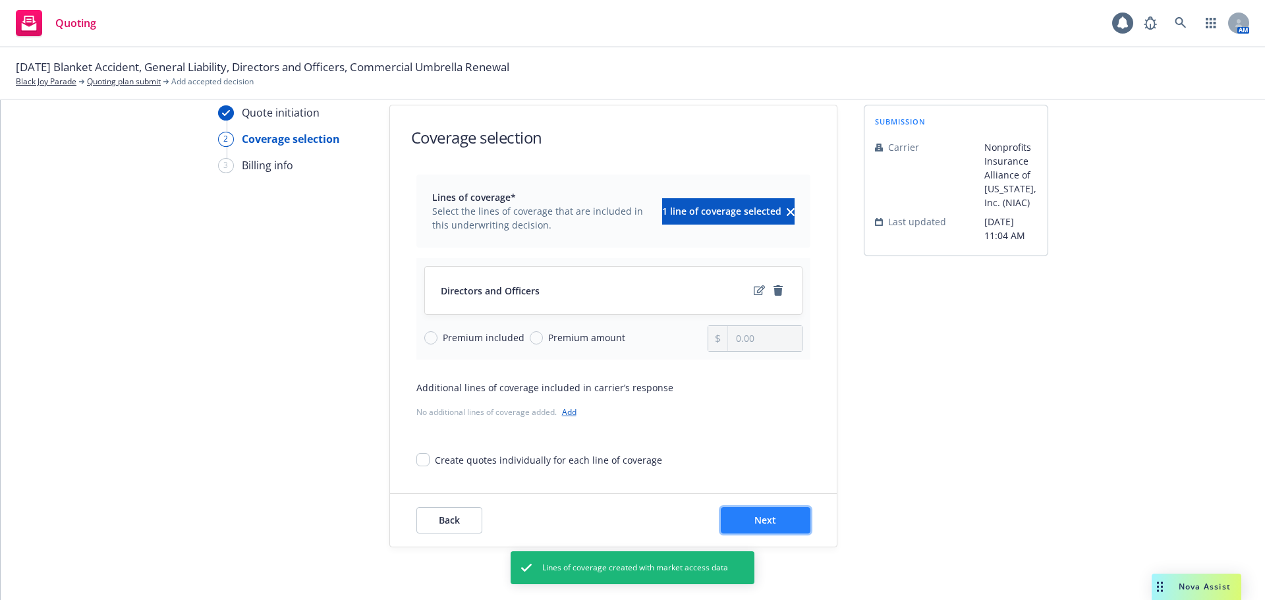
click at [767, 527] on button "Next" at bounding box center [766, 520] width 90 height 26
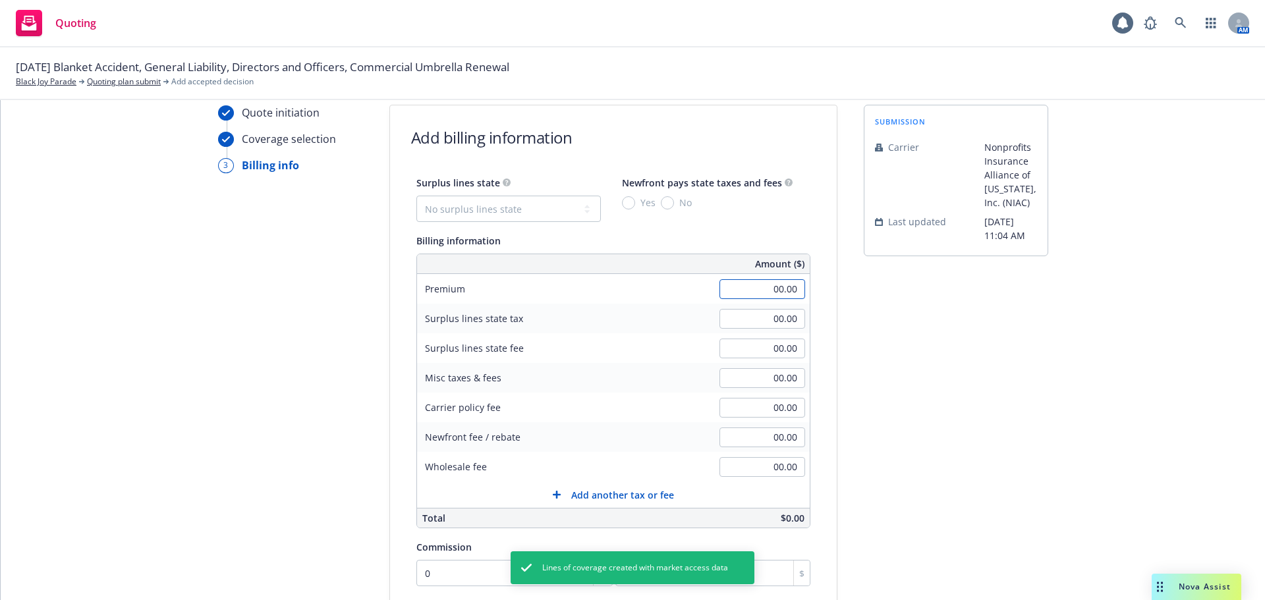
click at [763, 286] on input "00.00" at bounding box center [762, 289] width 86 height 20
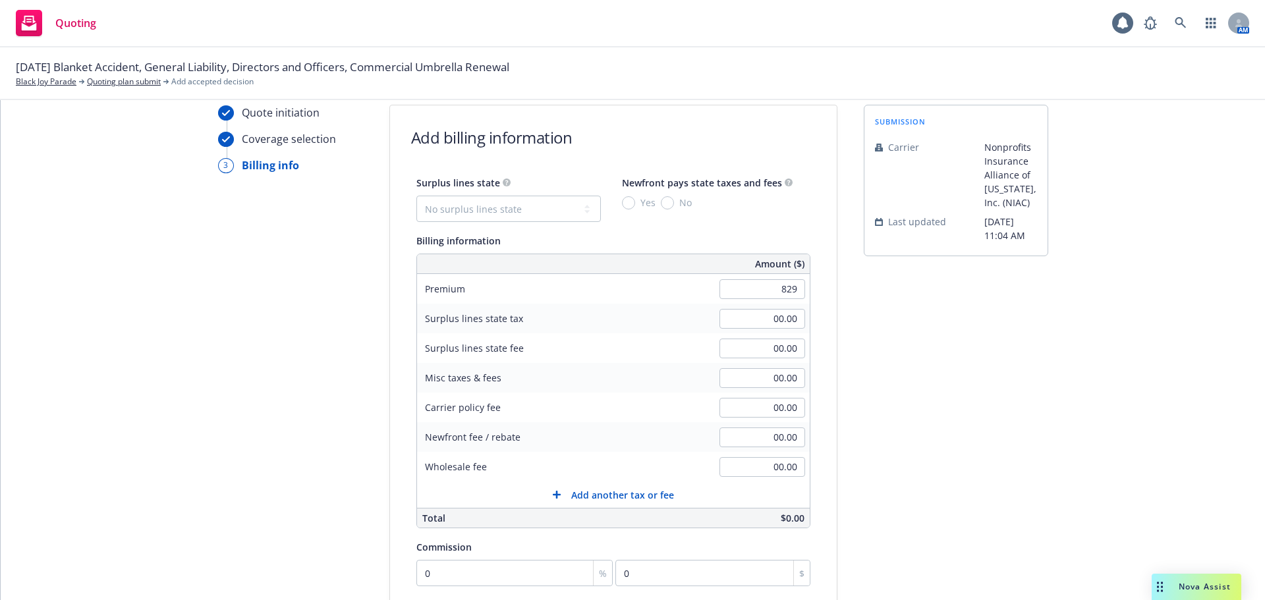
type input "829.00"
click at [353, 410] on div "Quote initiation Coverage selection 3 Billing info Add billing information Surp…" at bounding box center [632, 442] width 1232 height 674
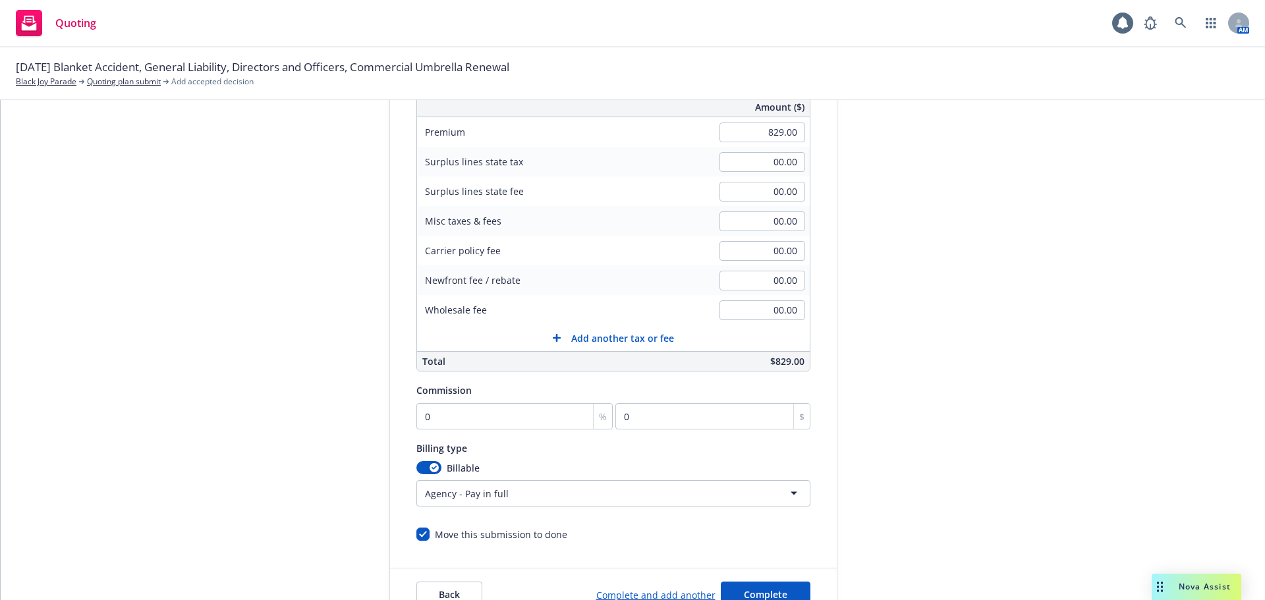
scroll to position [246, 0]
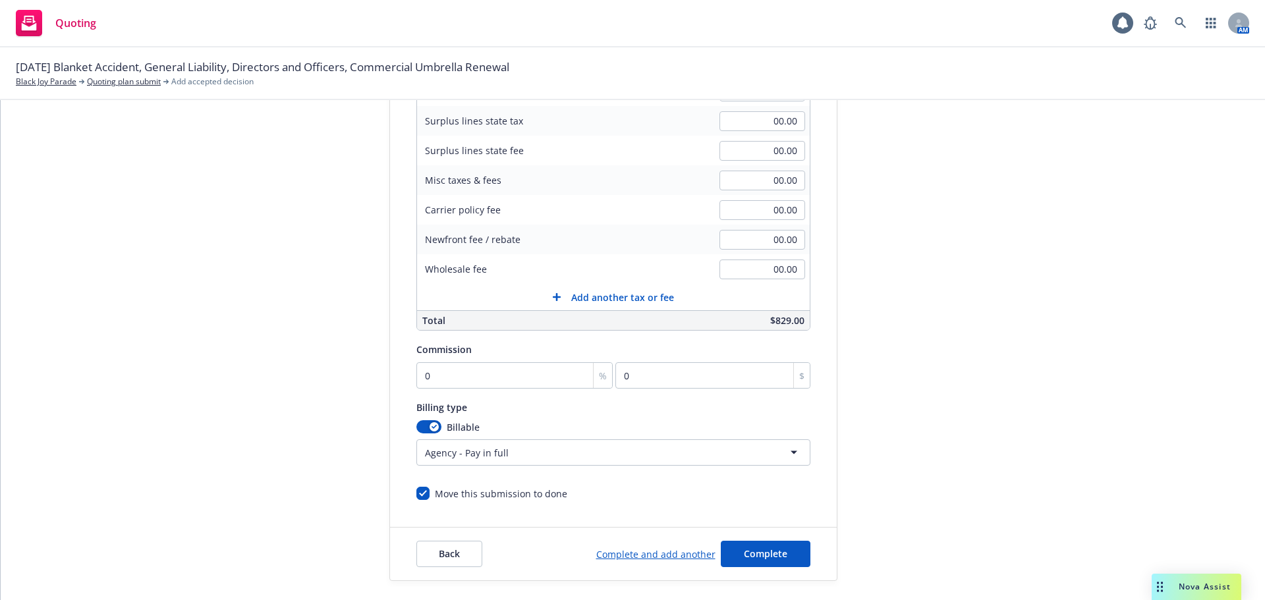
click at [491, 439] on div "Billable Agency - Pay in full Agency - Financed Agency - Installments Agency - …" at bounding box center [613, 442] width 394 height 45
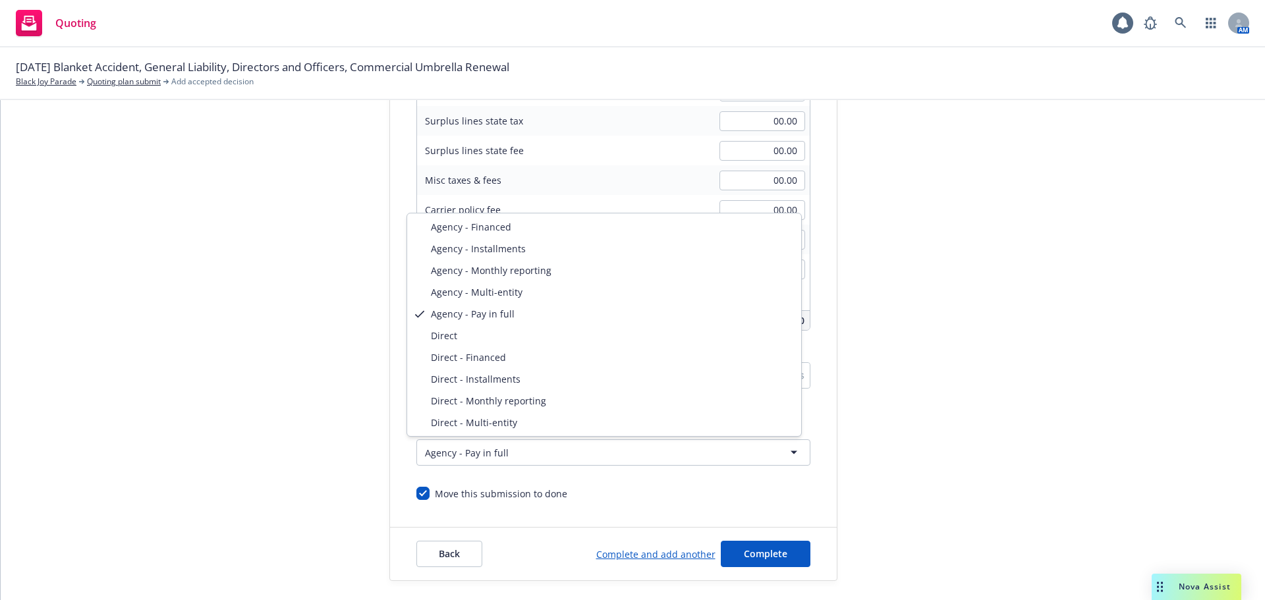
click at [490, 456] on html "Quoting 1 AM 10/19/25 Blanket Accident, General Liability, Directors and Office…" at bounding box center [632, 300] width 1265 height 600
select select "DIRECT"
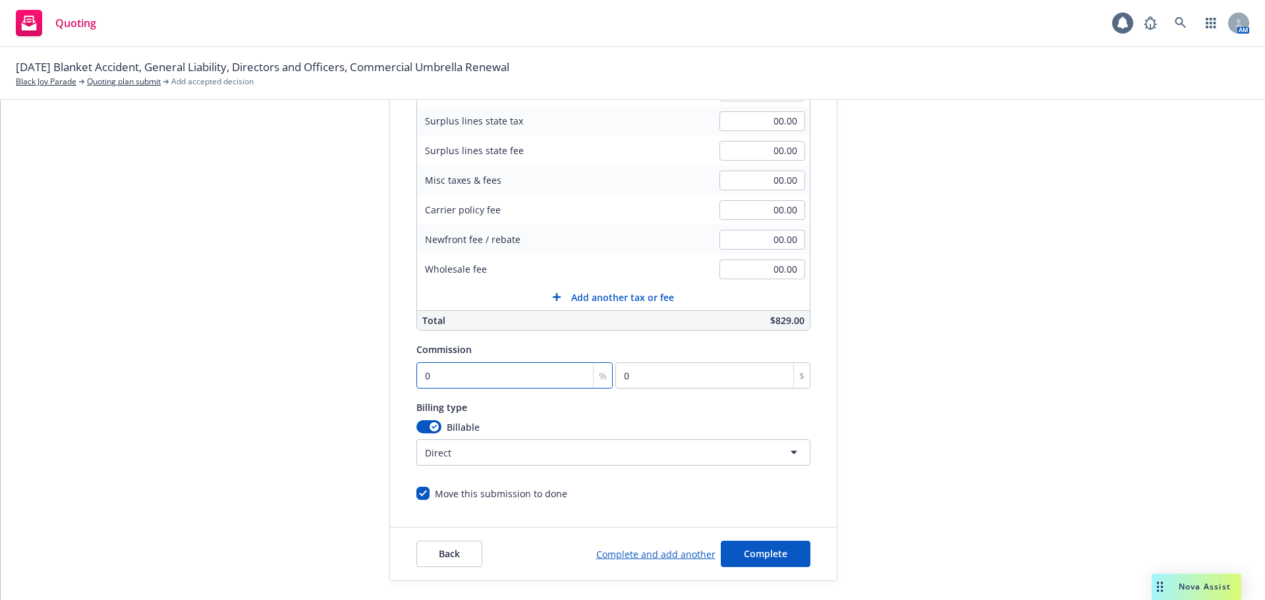
click at [445, 371] on input "0" at bounding box center [514, 375] width 197 height 26
type input "1"
type input "8.29"
type input "15"
type input "124.35"
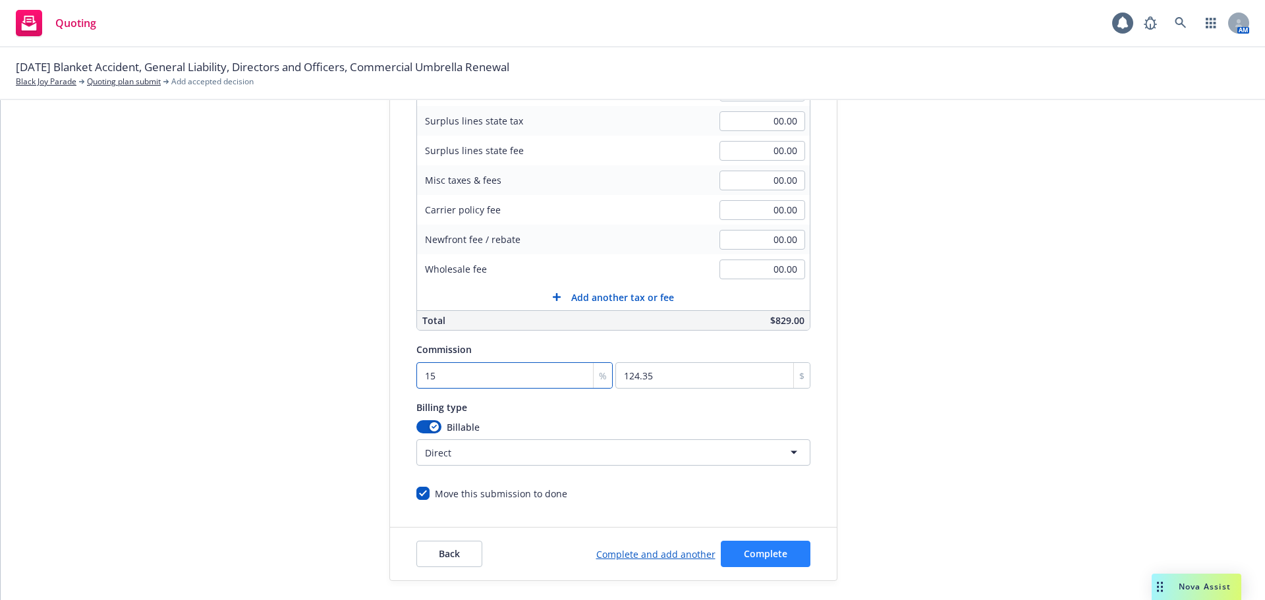
type input "15"
click at [744, 559] on span "Complete" at bounding box center [765, 553] width 43 height 13
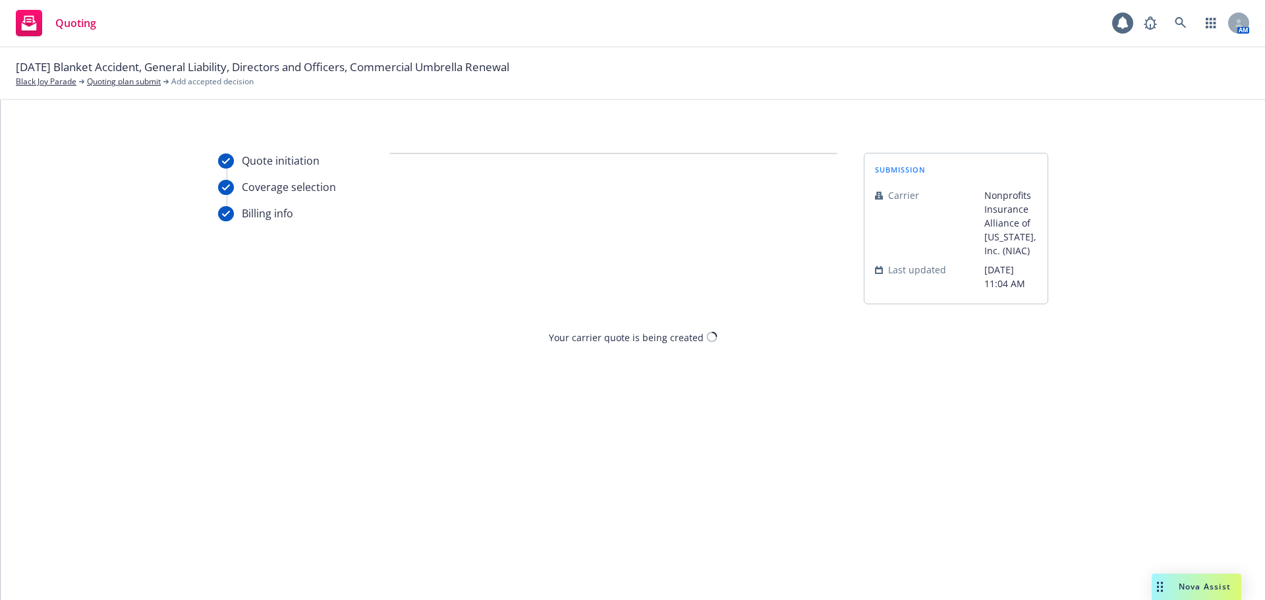
scroll to position [0, 0]
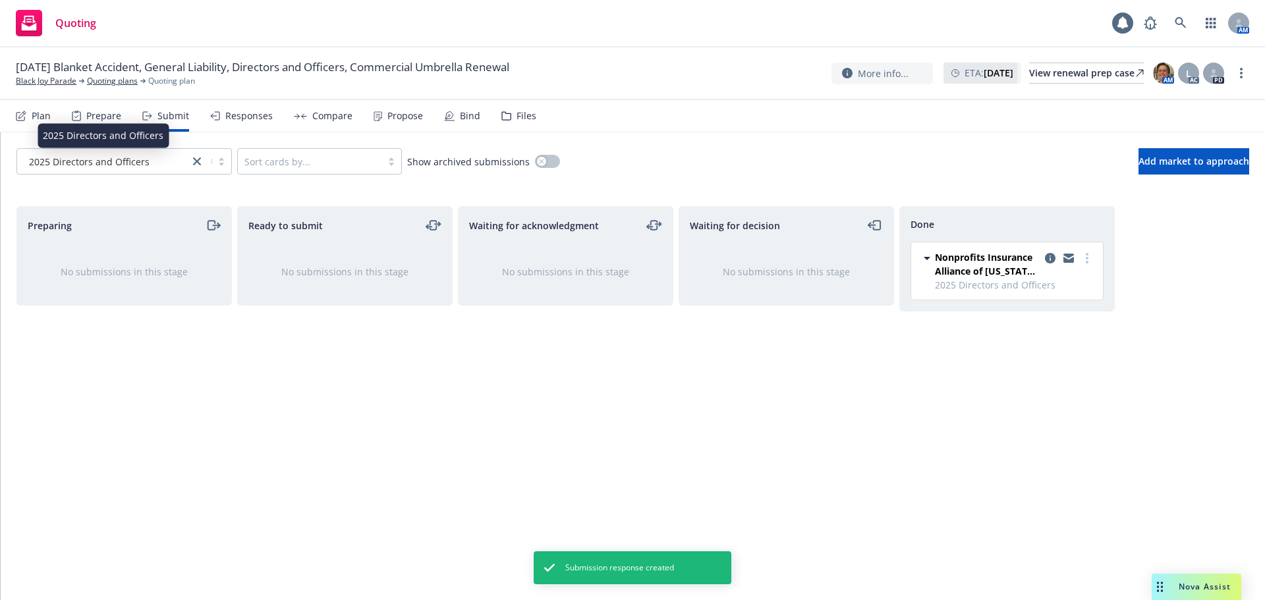
click at [104, 163] on span "2025 Directors and Officers" at bounding box center [89, 162] width 121 height 14
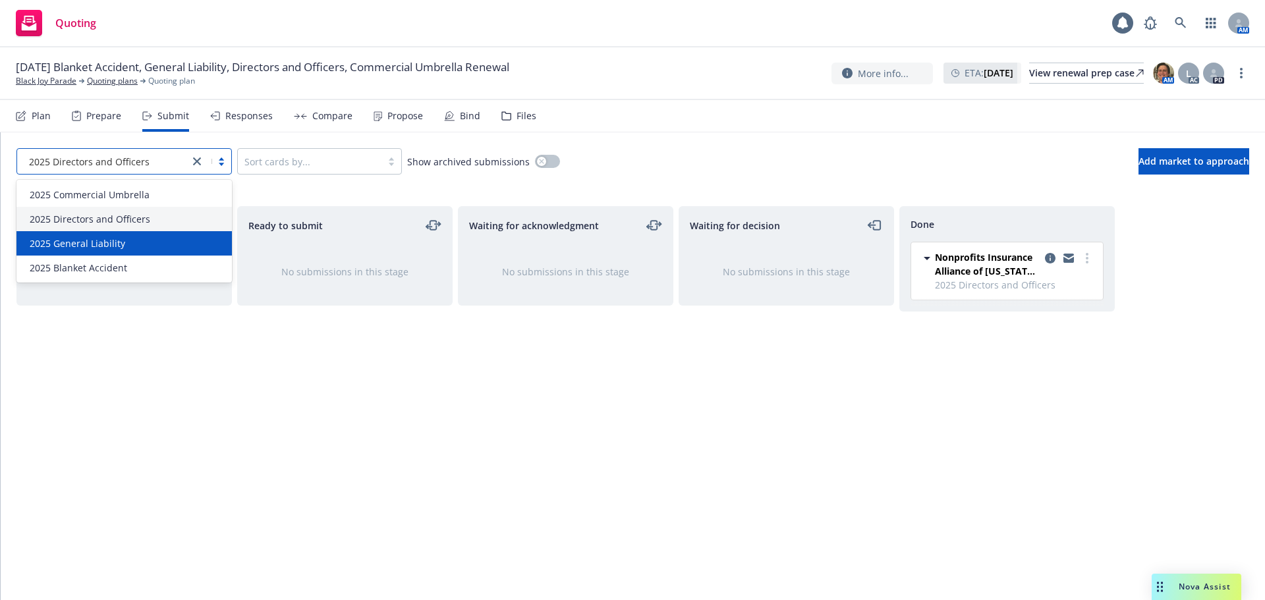
click at [118, 240] on span "2025 General Liability" at bounding box center [78, 243] width 96 height 14
click at [101, 158] on span "2025 General Liability" at bounding box center [77, 162] width 96 height 14
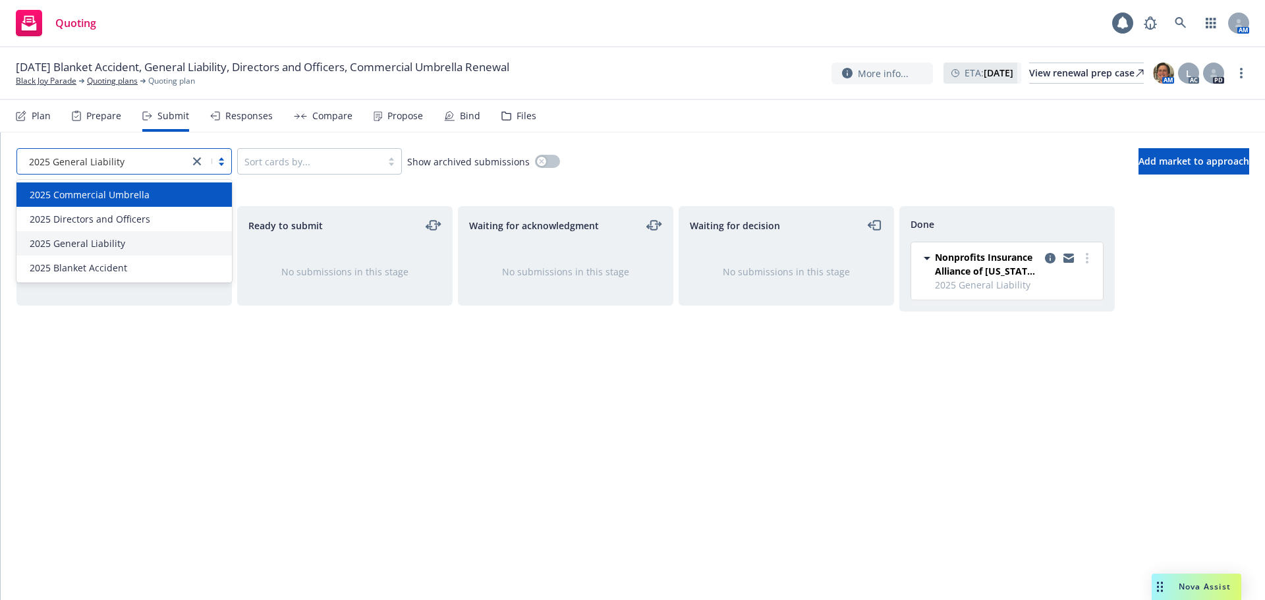
click at [109, 194] on span "2025 Commercial Umbrella" at bounding box center [90, 195] width 120 height 14
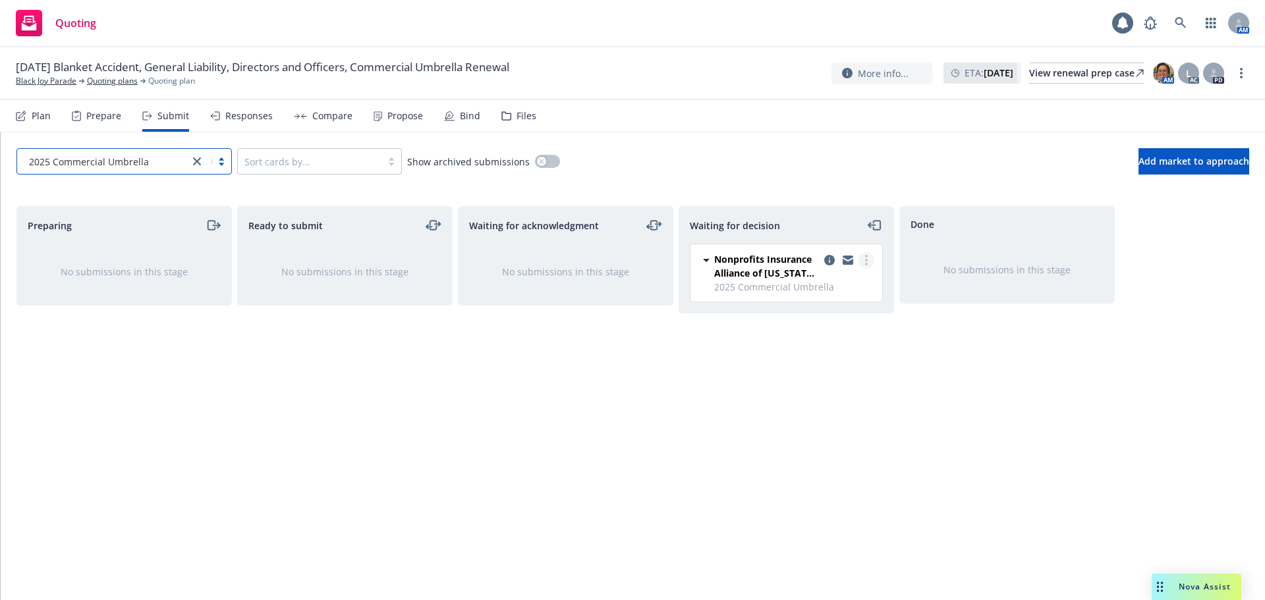
click at [862, 253] on link "more" at bounding box center [866, 260] width 16 height 16
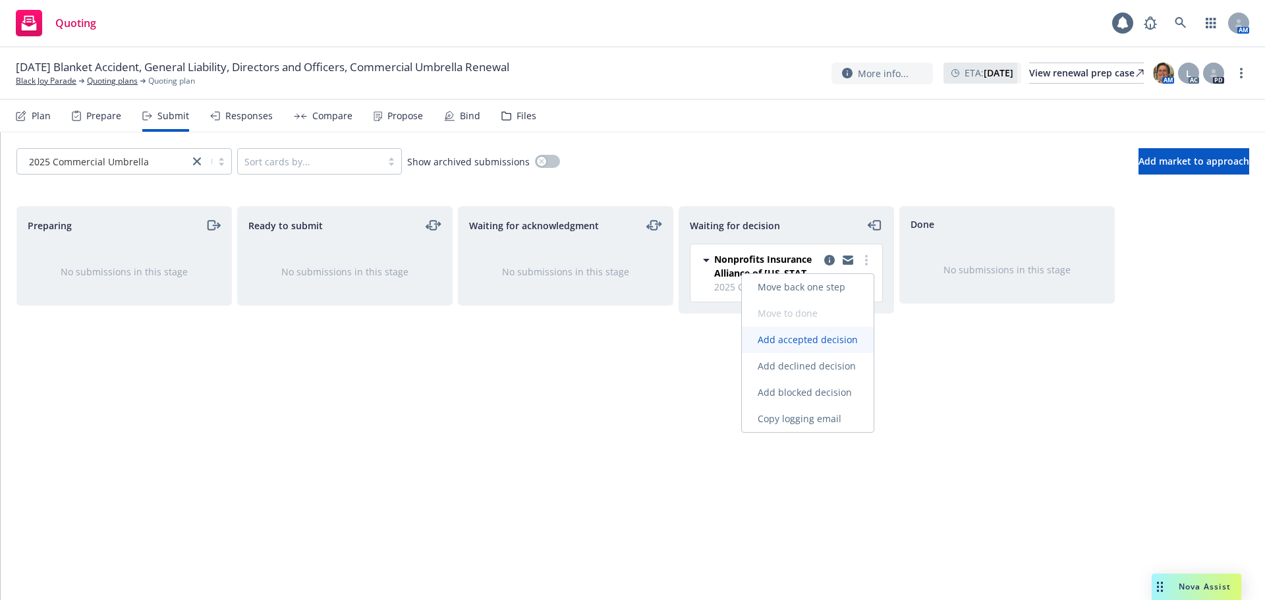
click at [838, 339] on span "Add accepted decision" at bounding box center [808, 339] width 132 height 13
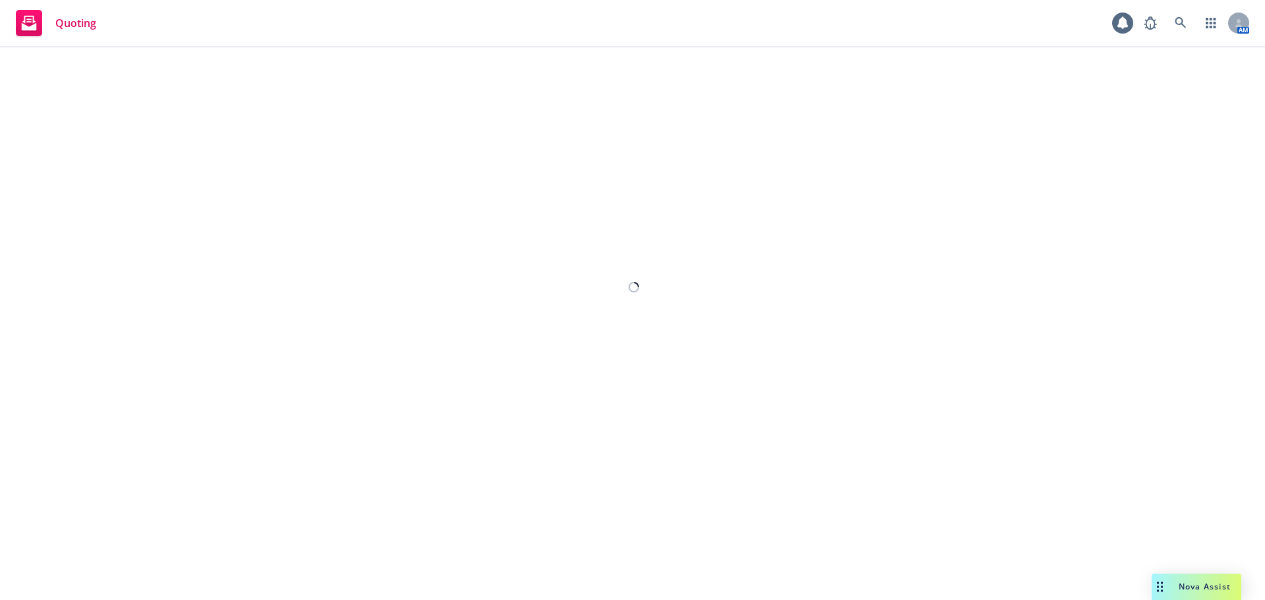
select select "12"
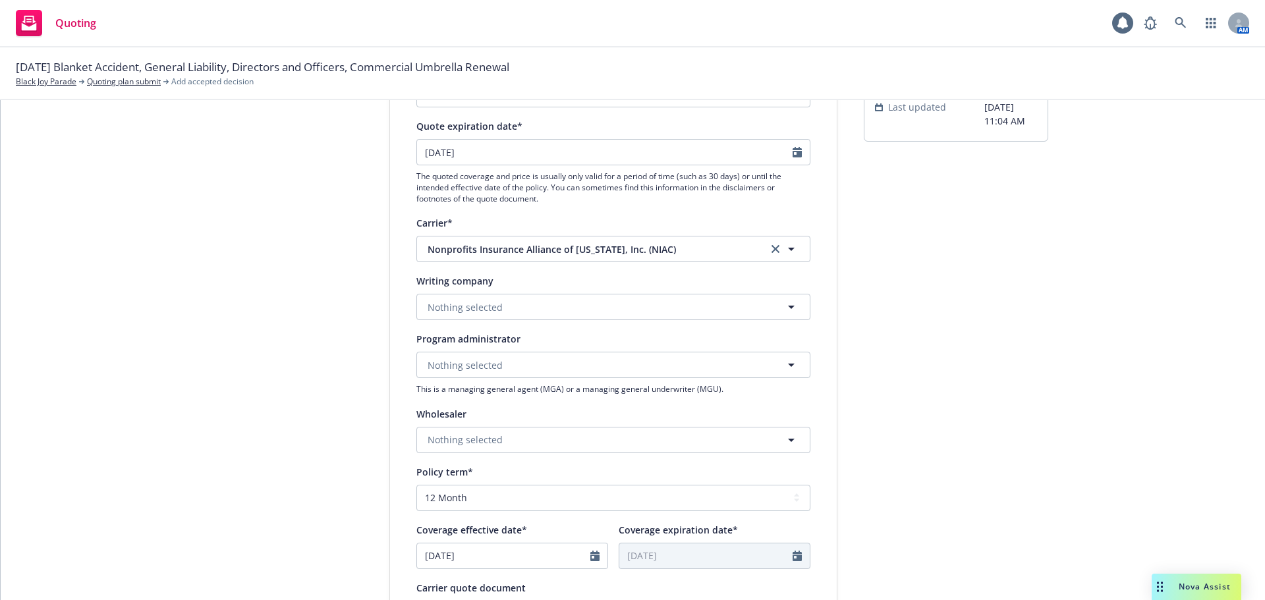
scroll to position [198, 0]
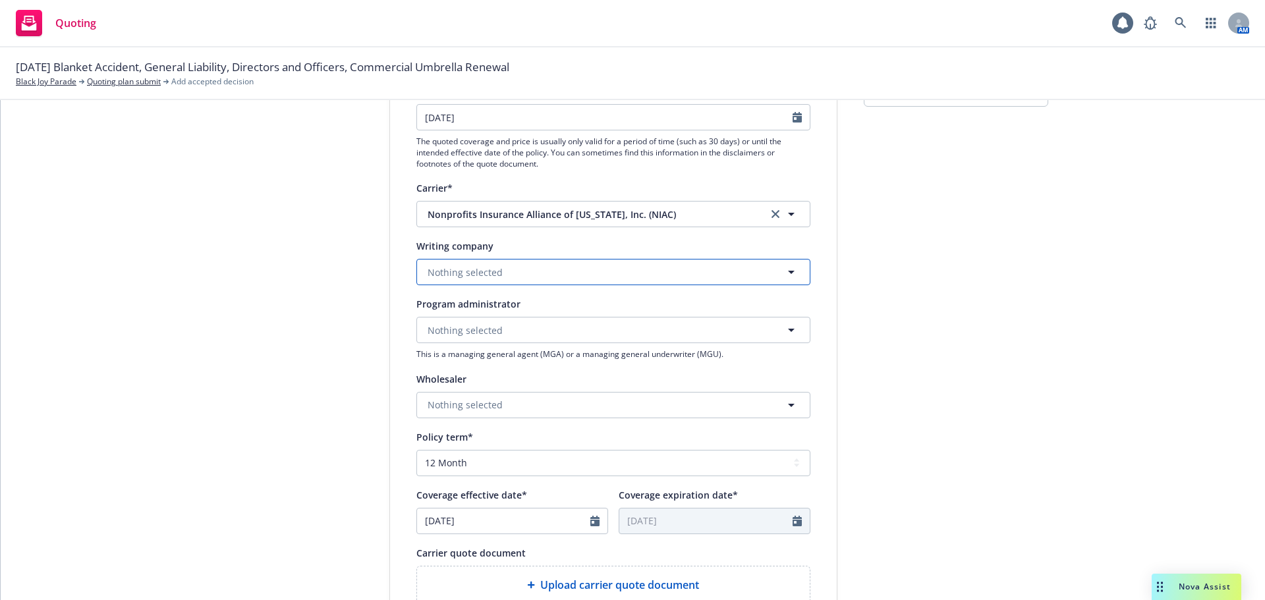
click at [474, 281] on button "Nothing selected" at bounding box center [613, 272] width 394 height 26
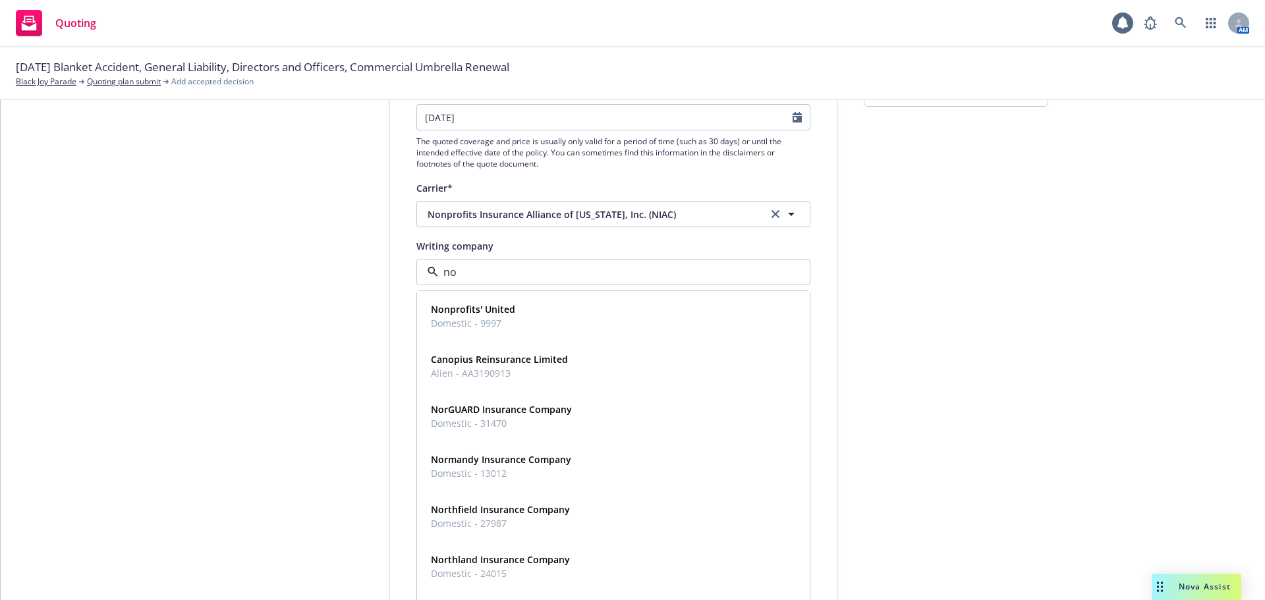
type input "non"
click at [535, 512] on strong "National Alliance of Nonprofits for Insurance, Inc." at bounding box center [543, 509] width 224 height 13
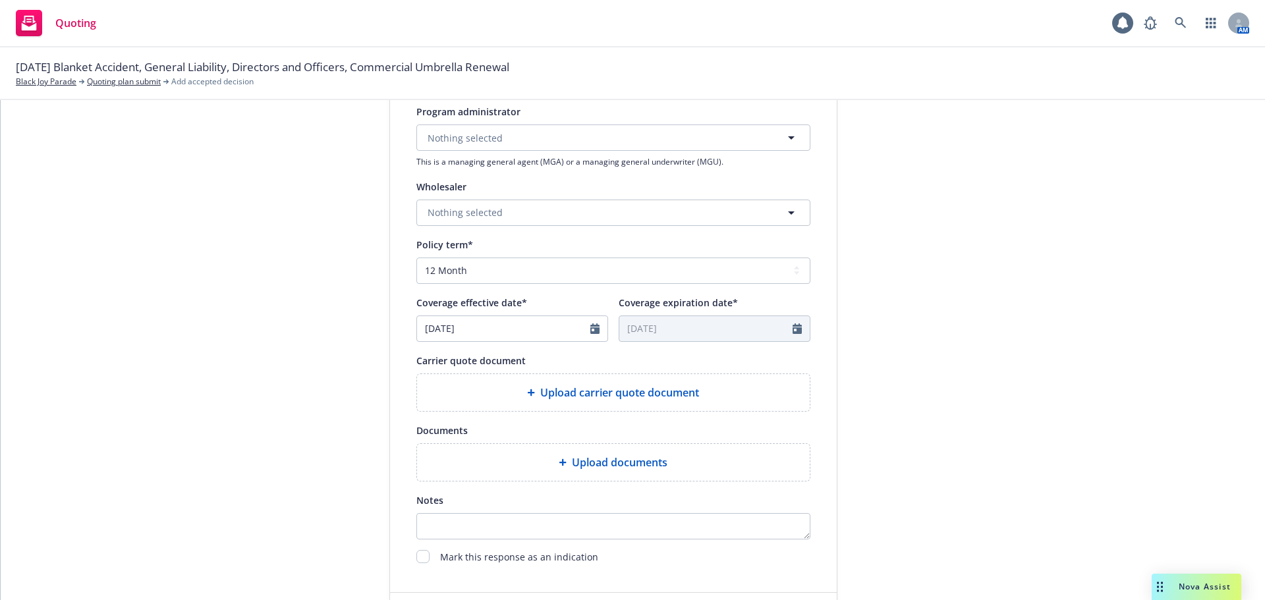
scroll to position [395, 0]
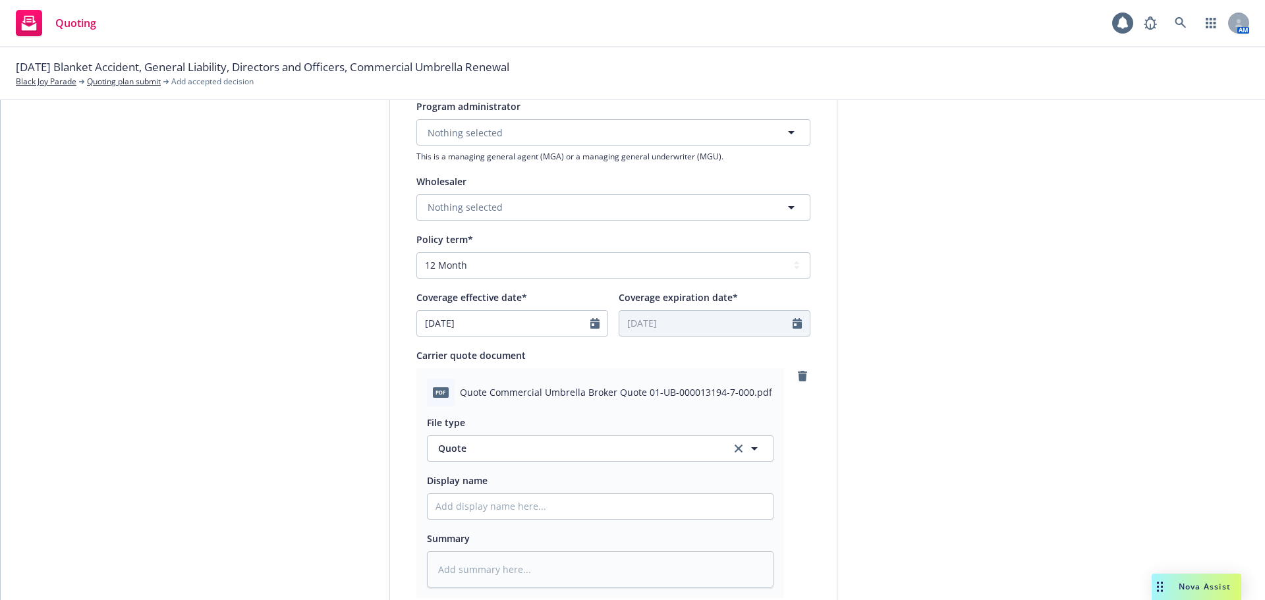
click at [495, 493] on div at bounding box center [600, 506] width 346 height 26
click at [497, 501] on input "Display name" at bounding box center [599, 506] width 345 height 25
type textarea "x"
type input "2"
type textarea "x"
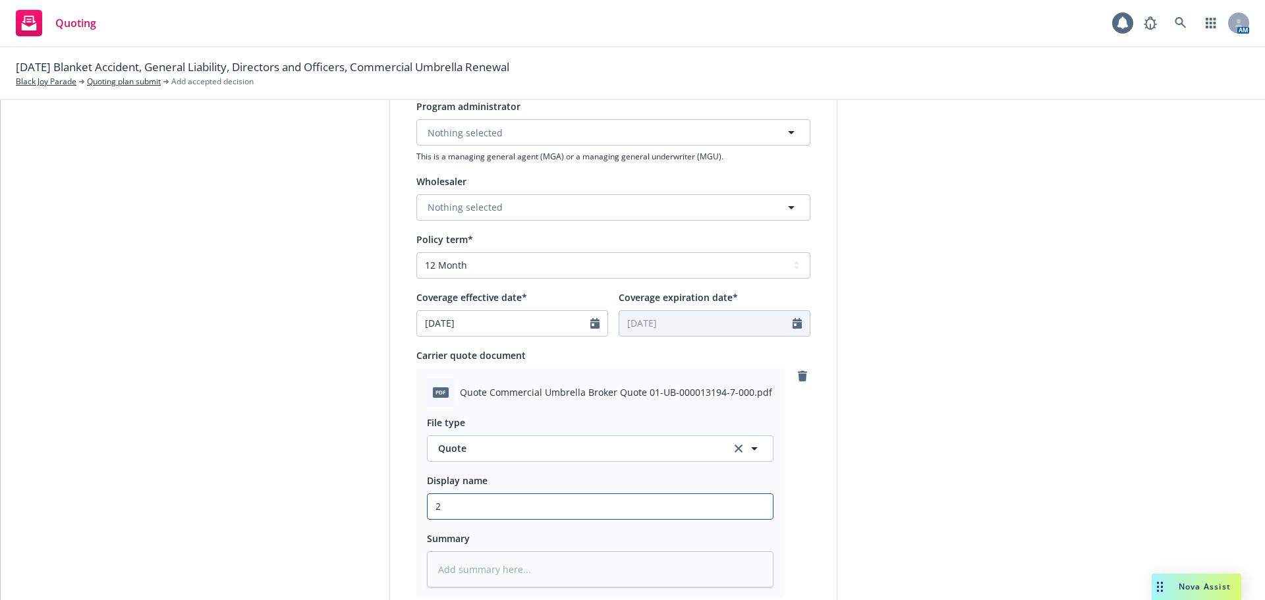
type input "25"
type textarea "x"
type input "25-"
type textarea "x"
type input "25-2"
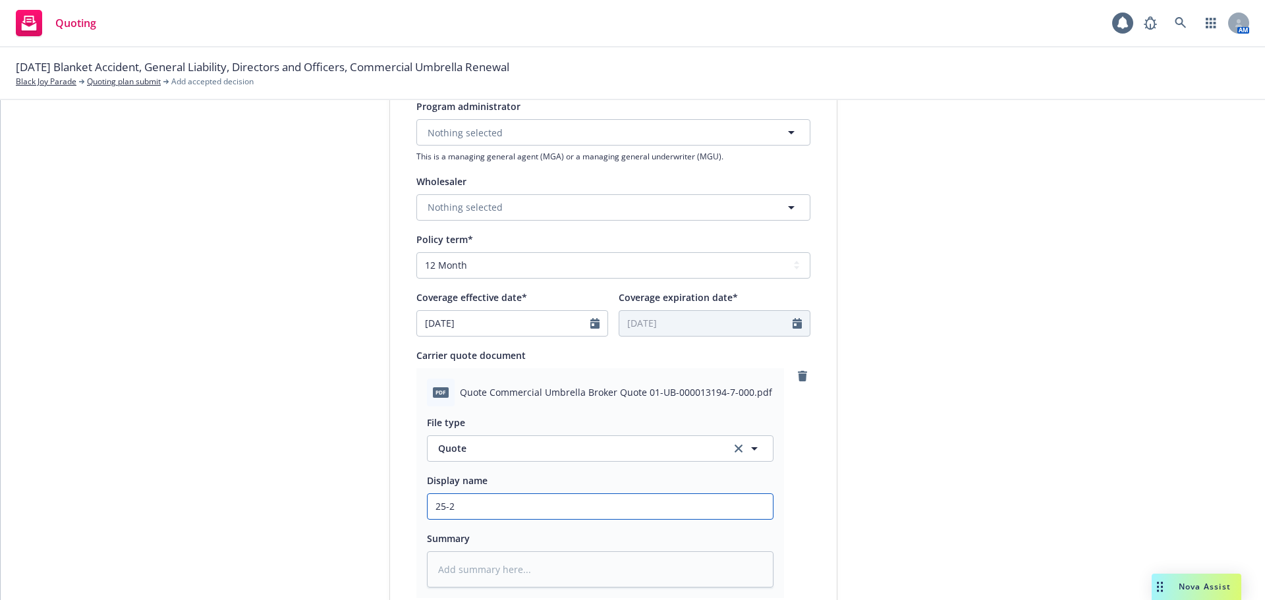
type textarea "x"
type input "25-26"
type textarea "x"
type input "25-26"
type textarea "x"
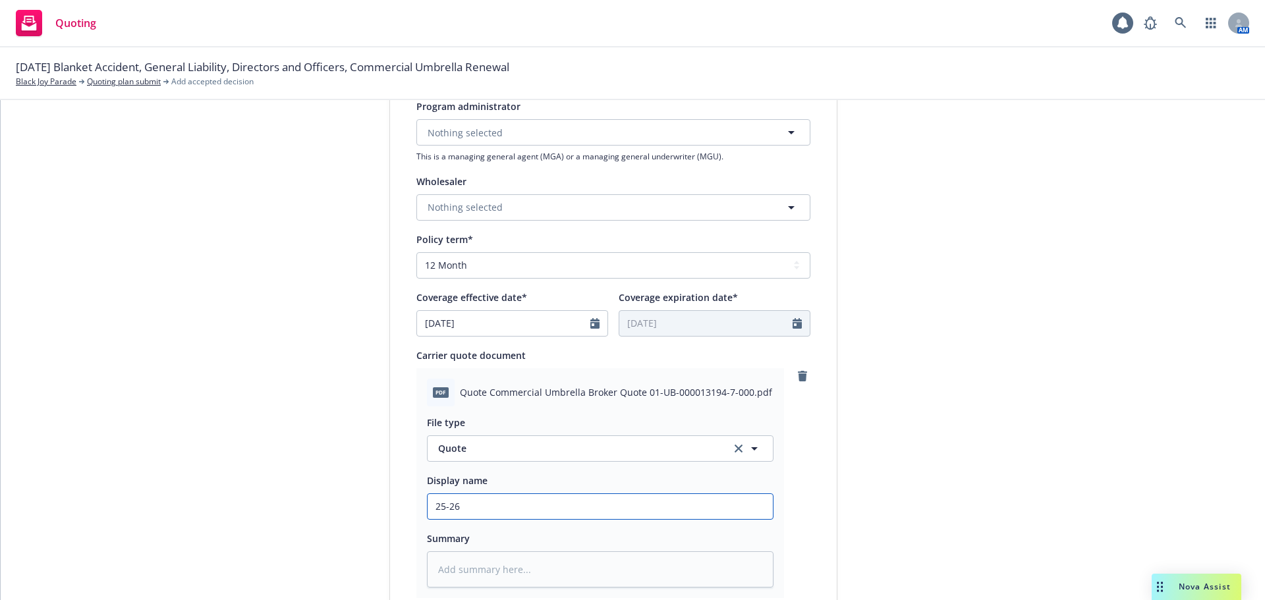
type input "25-26 U"
type textarea "x"
type input "25-26 Um"
type textarea "x"
type input "25-26 Umb"
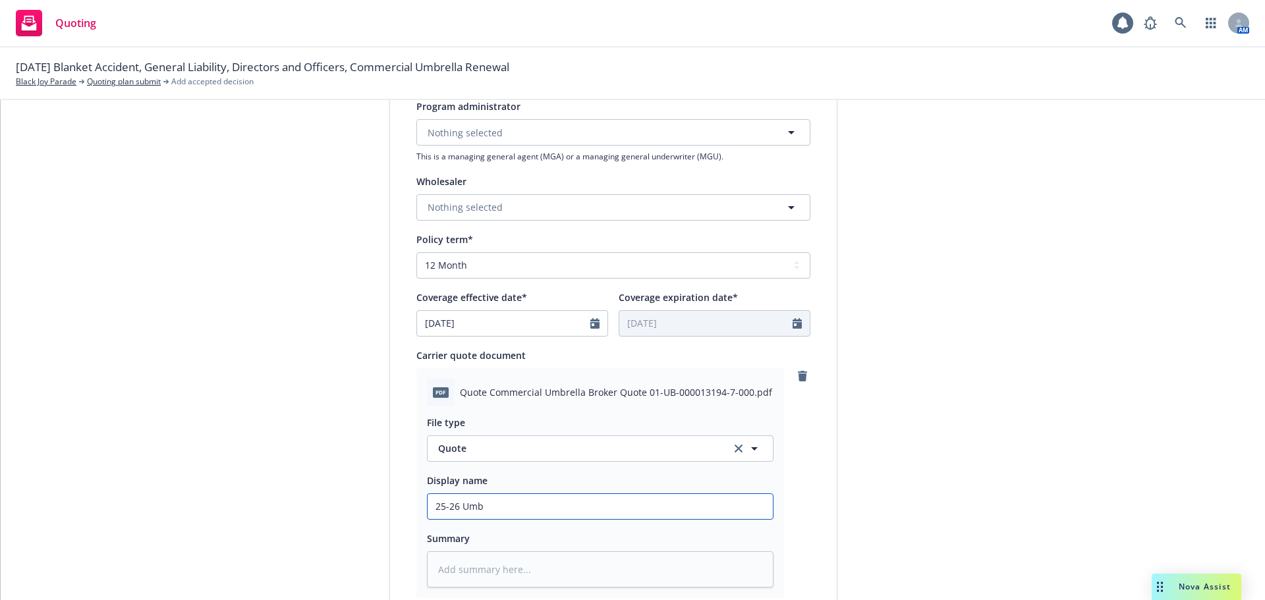
type textarea "x"
type input "25-26 Umbr"
type textarea "x"
type input "25-26 Umbre"
type textarea "x"
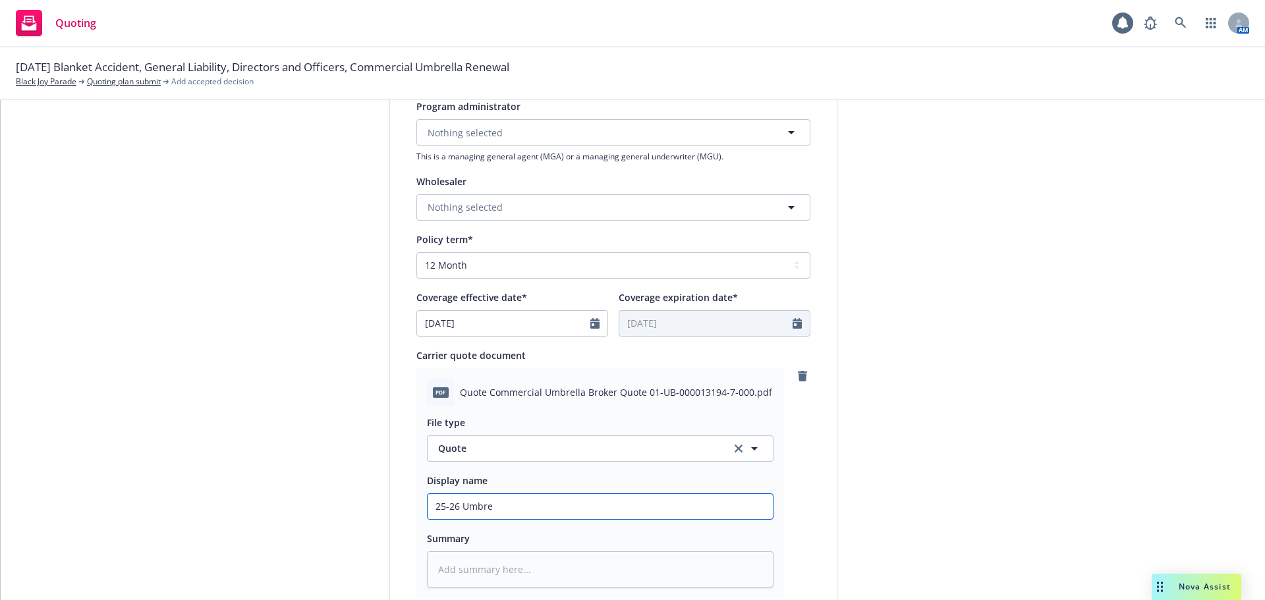
type input "25-26 Umbrea"
type textarea "x"
type input "25-26 Umbreal"
type textarea "x"
type input "25-26 Umbreall"
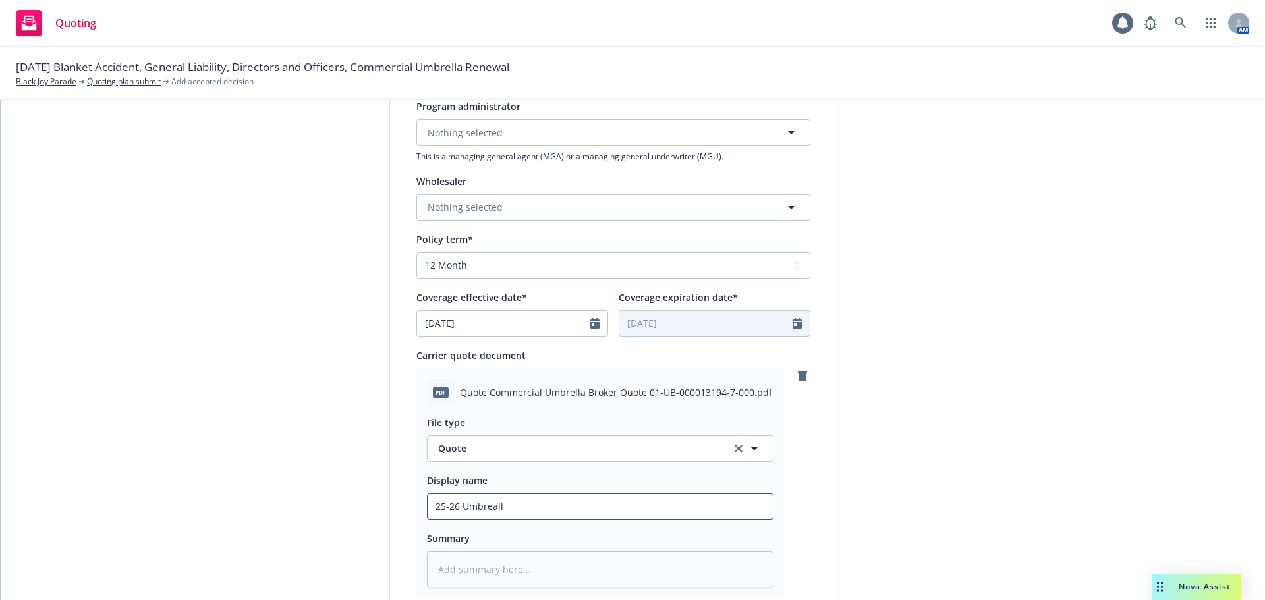
type textarea "x"
type input "25-26 Umbreal"
type textarea "x"
type input "25-26 Umbrea"
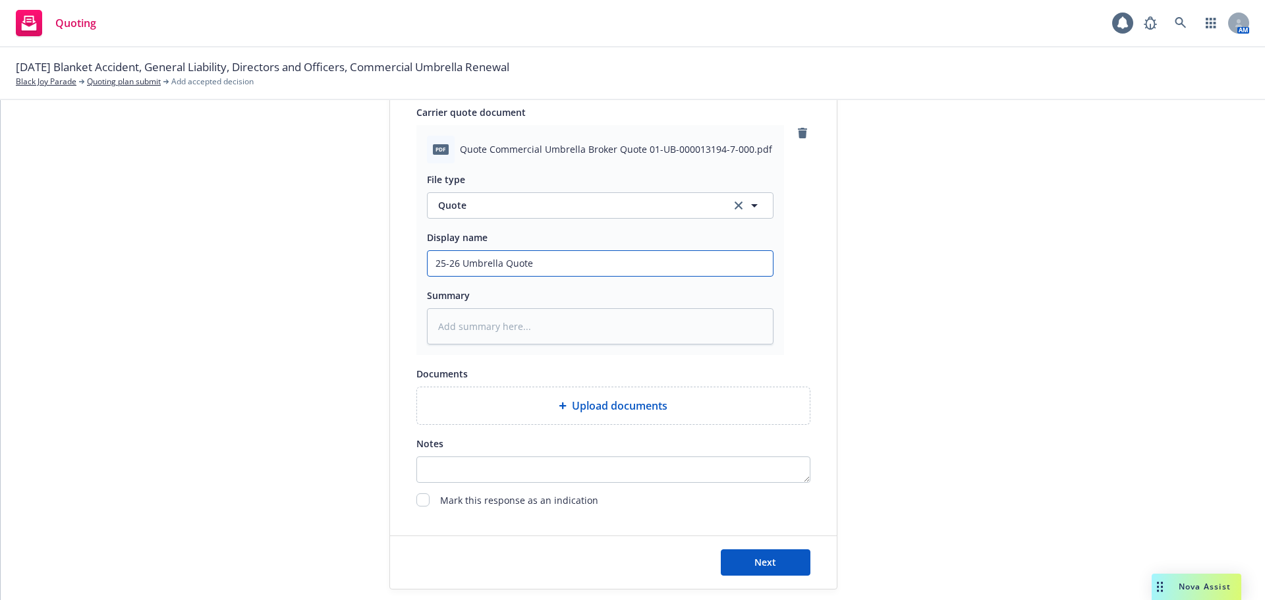
scroll to position [680, 0]
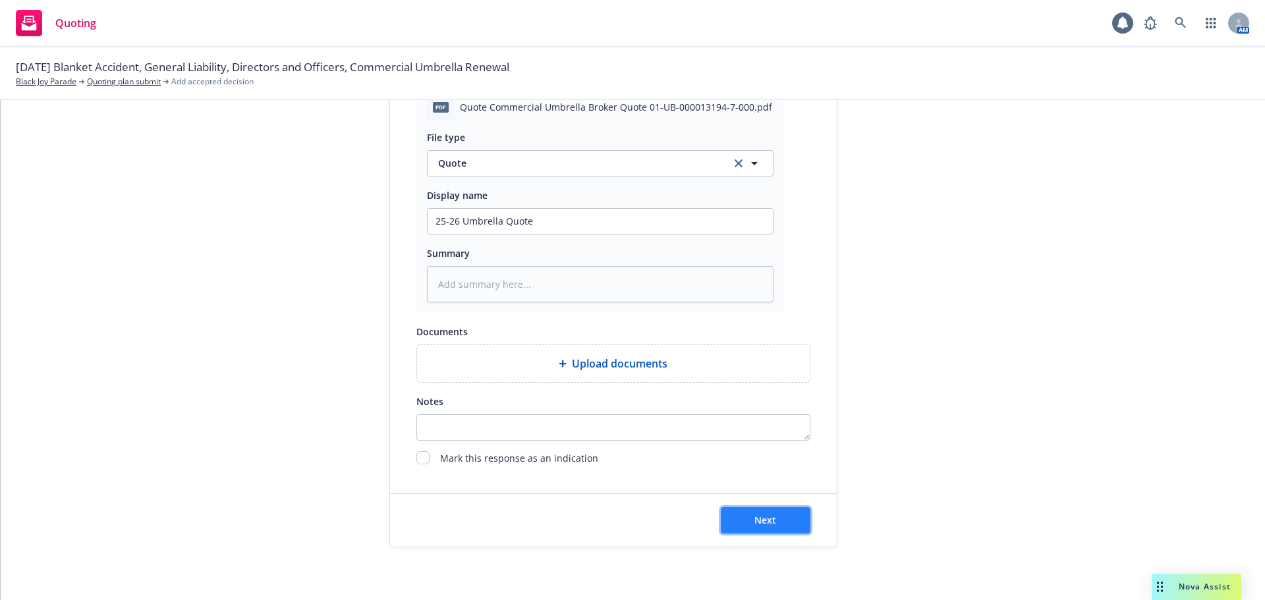
click at [767, 512] on button "Next" at bounding box center [766, 520] width 90 height 26
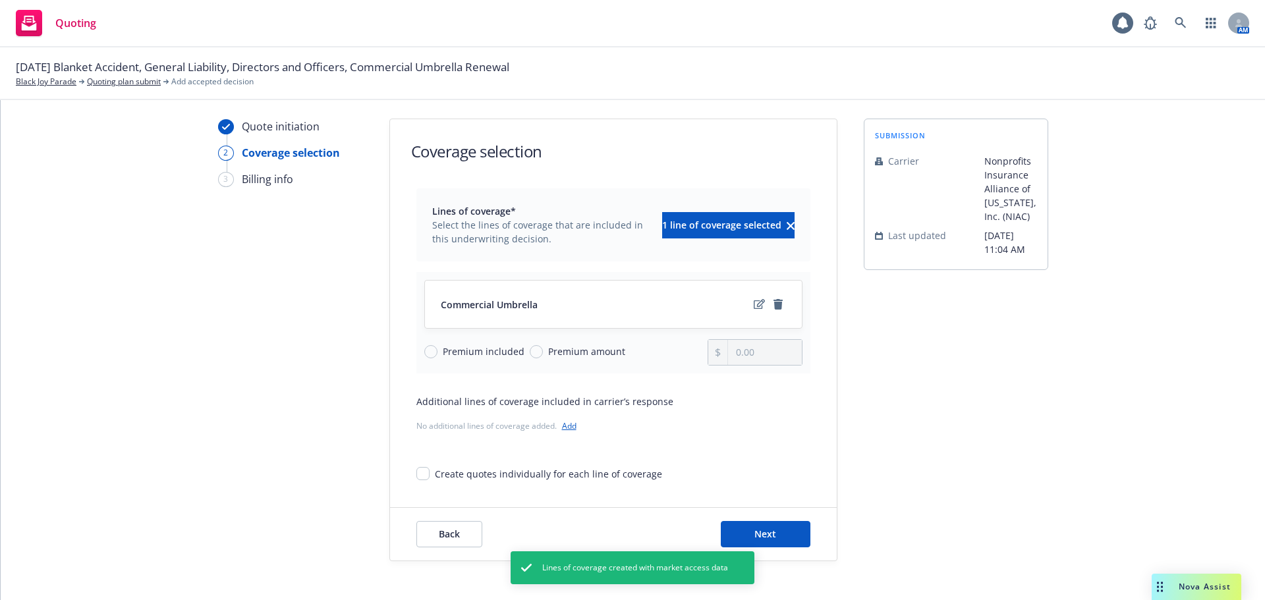
scroll to position [48, 0]
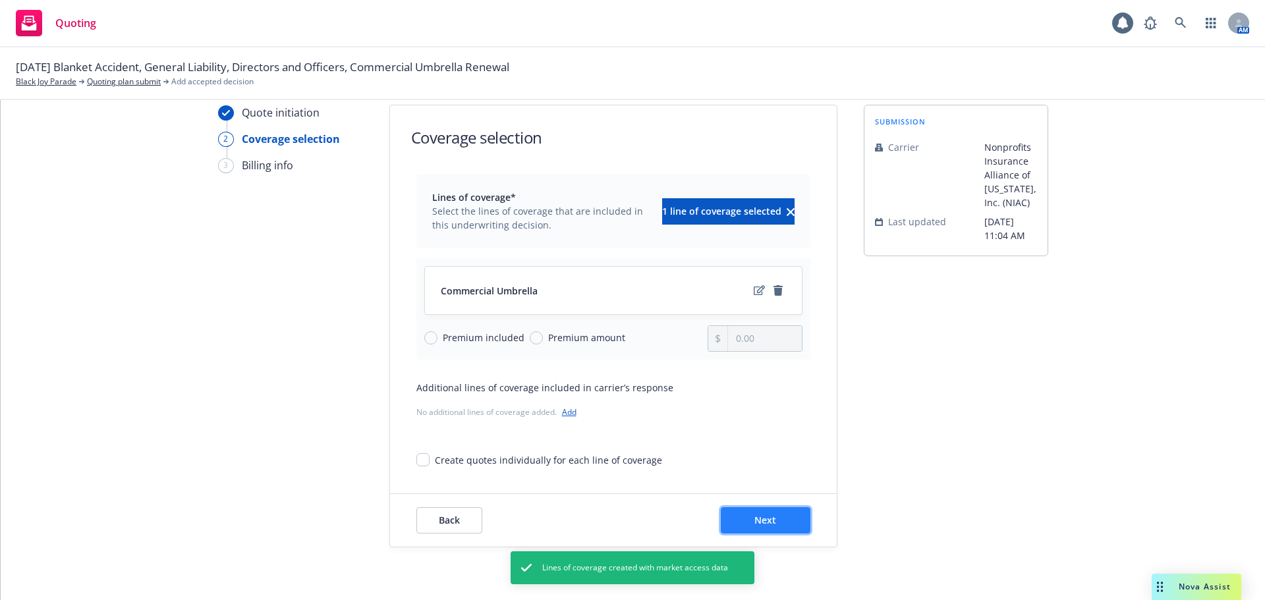
click at [734, 524] on button "Next" at bounding box center [766, 520] width 90 height 26
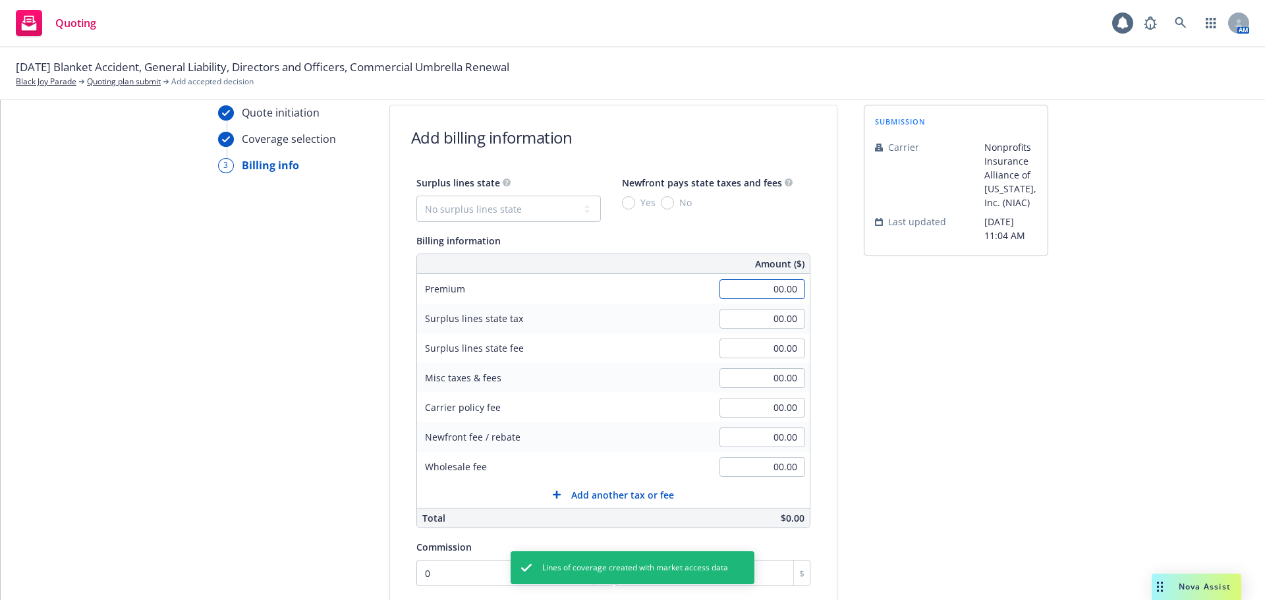
click at [742, 294] on input "00.00" at bounding box center [762, 289] width 86 height 20
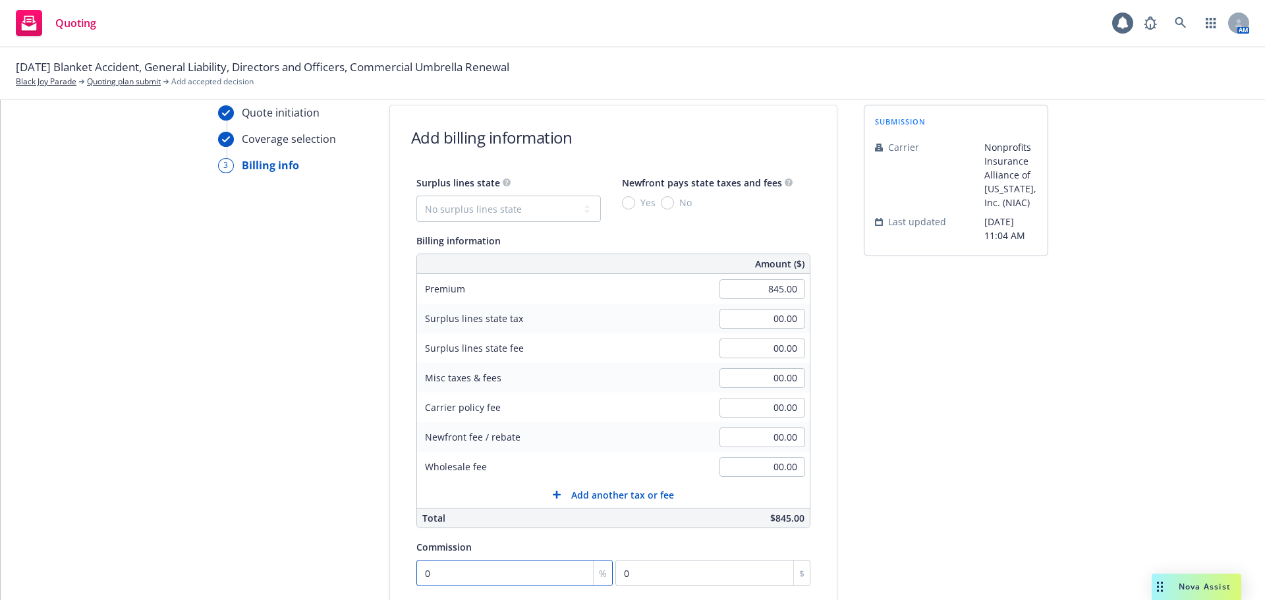
click at [424, 564] on input "0" at bounding box center [514, 573] width 197 height 26
click at [901, 395] on div "submission Carrier Nonprofits Insurance Alliance of California, Inc. (NIAC) Las…" at bounding box center [956, 442] width 184 height 674
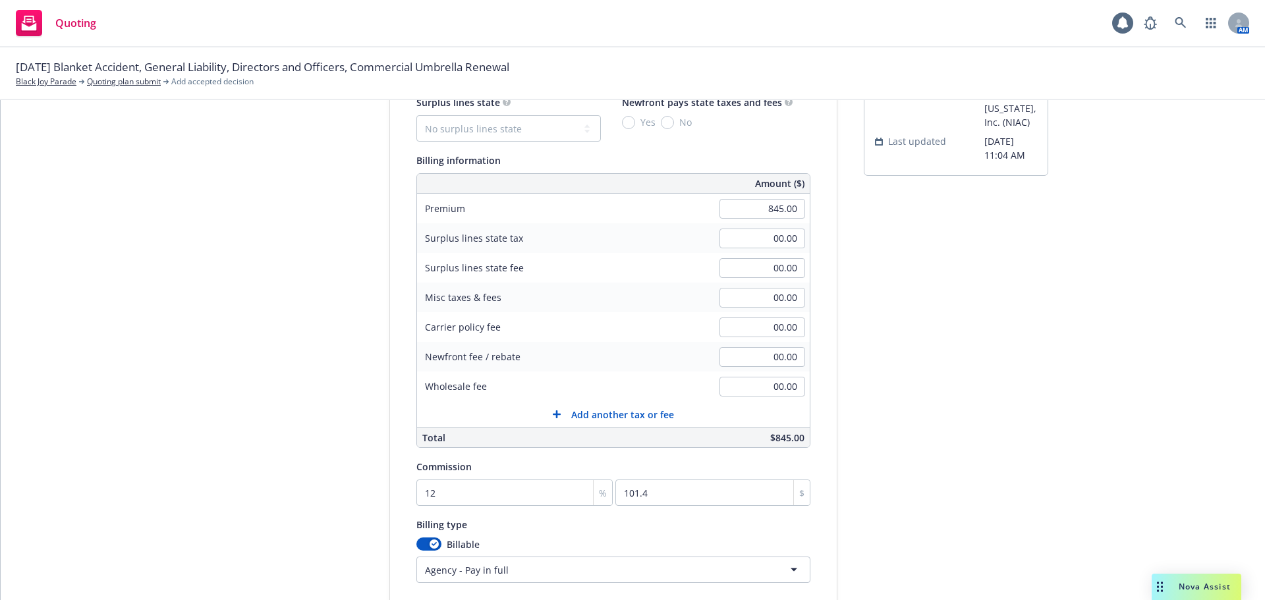
scroll to position [279, 0]
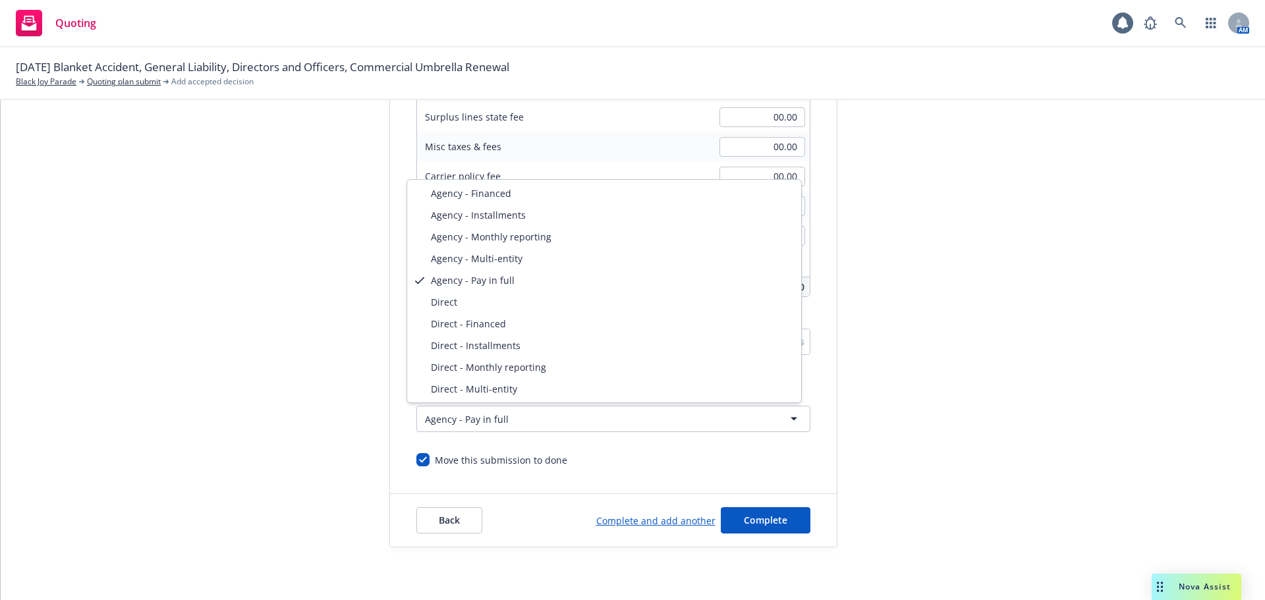
click at [460, 408] on html "Quoting 1 AM 10/19/25 Blanket Accident, General Liability, Directors and Office…" at bounding box center [632, 300] width 1265 height 600
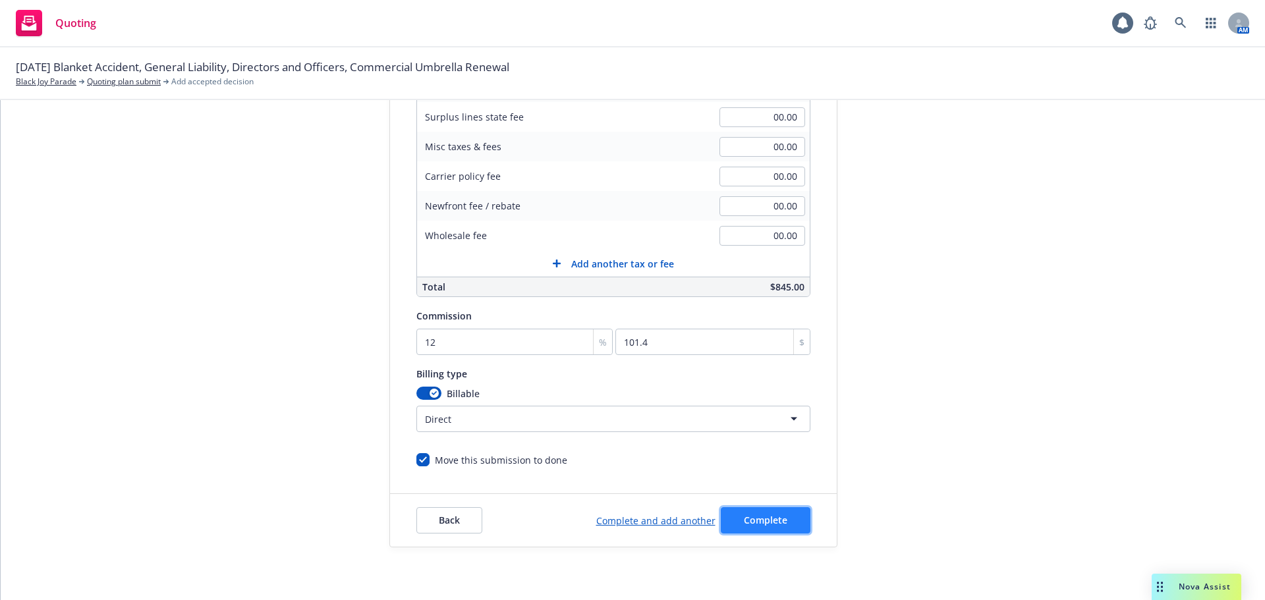
click at [750, 528] on button "Complete" at bounding box center [766, 520] width 90 height 26
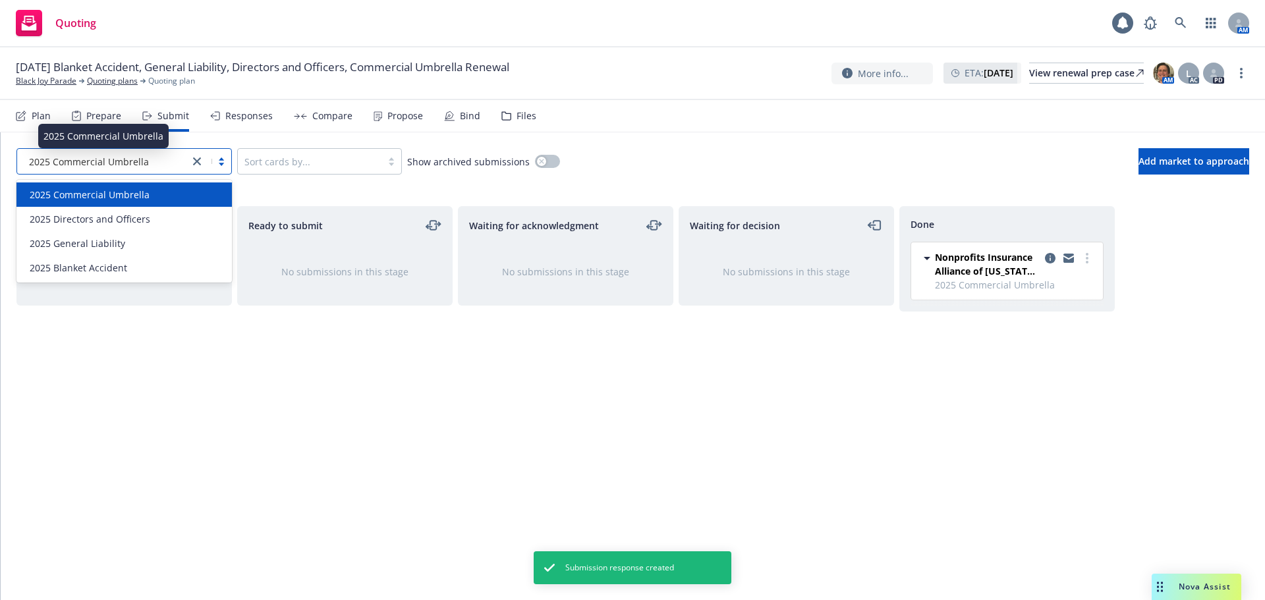
click at [55, 160] on span "2025 Commercial Umbrella" at bounding box center [89, 162] width 120 height 14
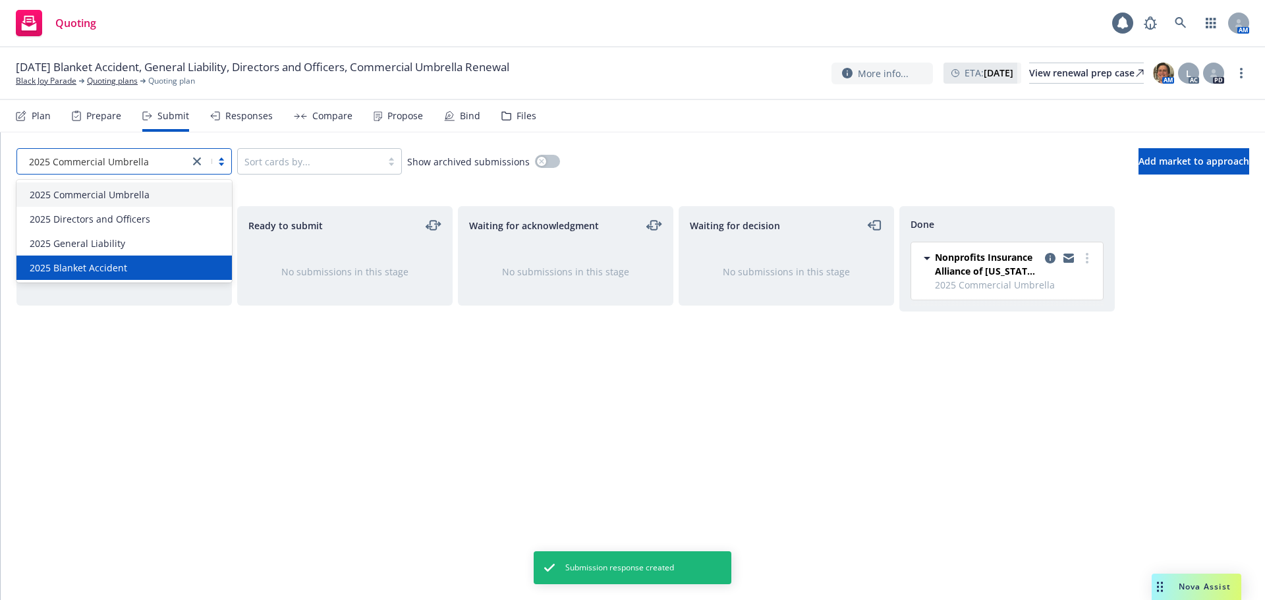
click at [77, 269] on span "2025 Blanket Accident" at bounding box center [78, 268] width 97 height 14
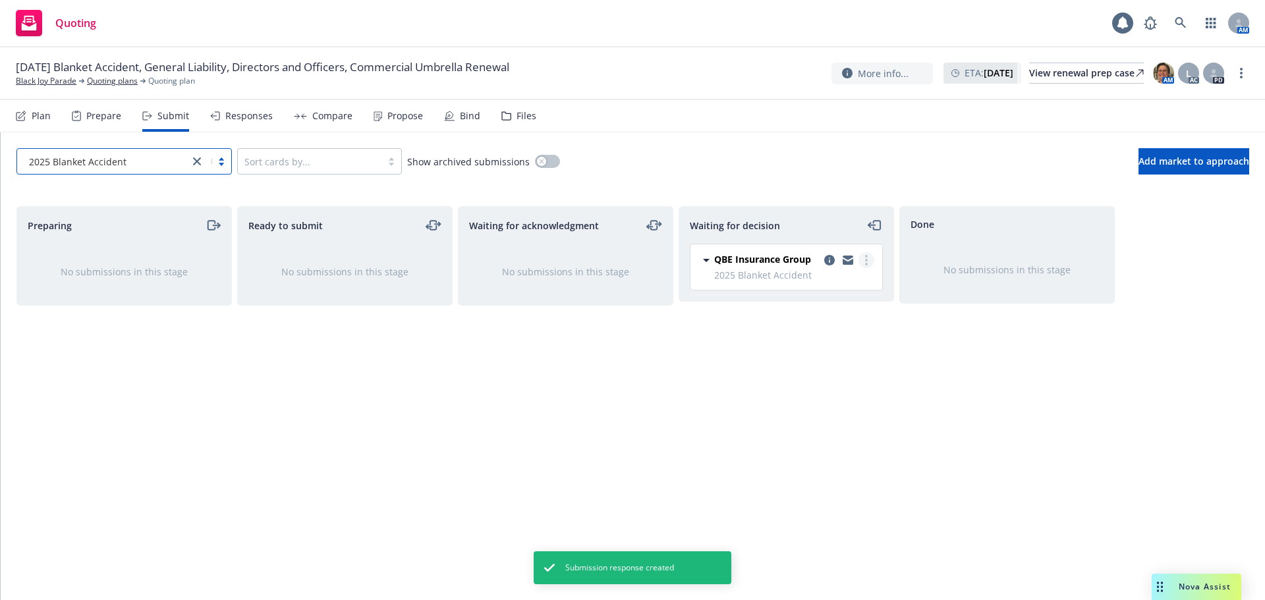
click at [864, 263] on link "more" at bounding box center [866, 260] width 16 height 16
click at [845, 344] on span "Add accepted decision" at bounding box center [808, 339] width 132 height 13
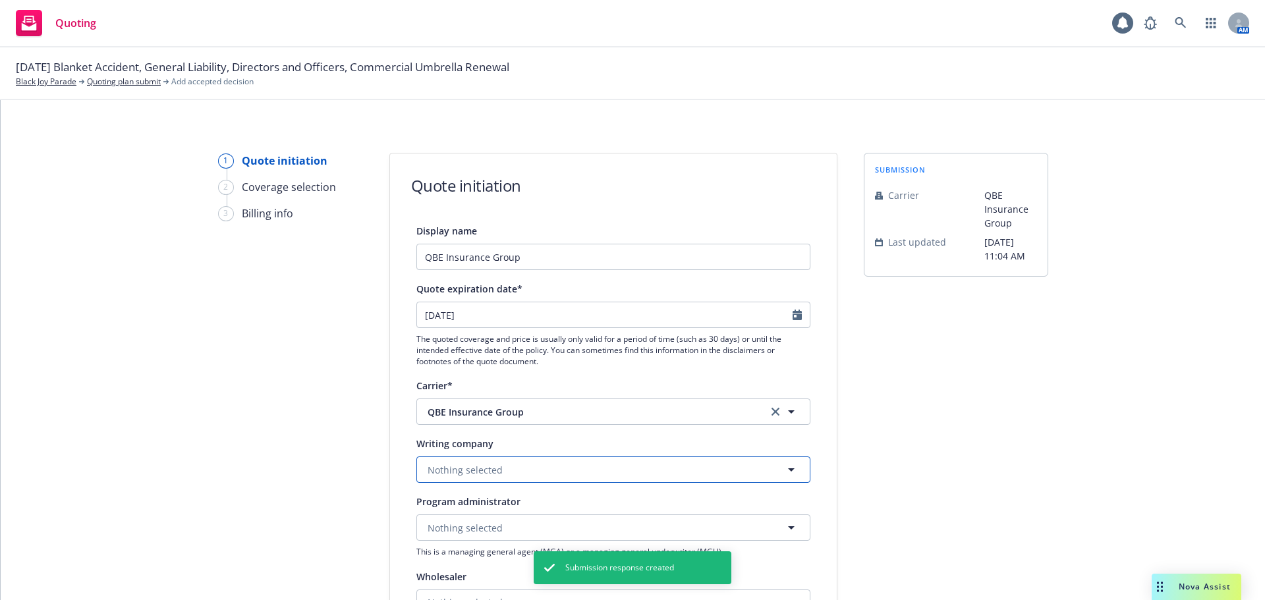
click at [438, 464] on span "Nothing selected" at bounding box center [464, 470] width 75 height 14
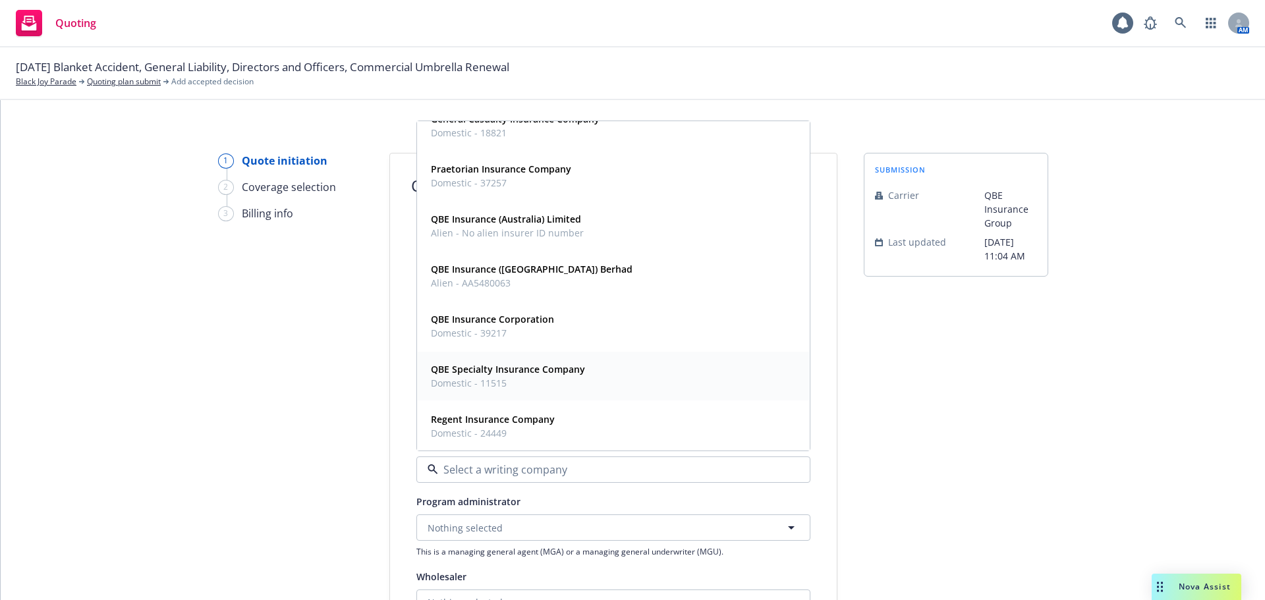
scroll to position [71, 0]
click at [480, 373] on strong "QBE Specialty Insurance Company" at bounding box center [508, 368] width 154 height 13
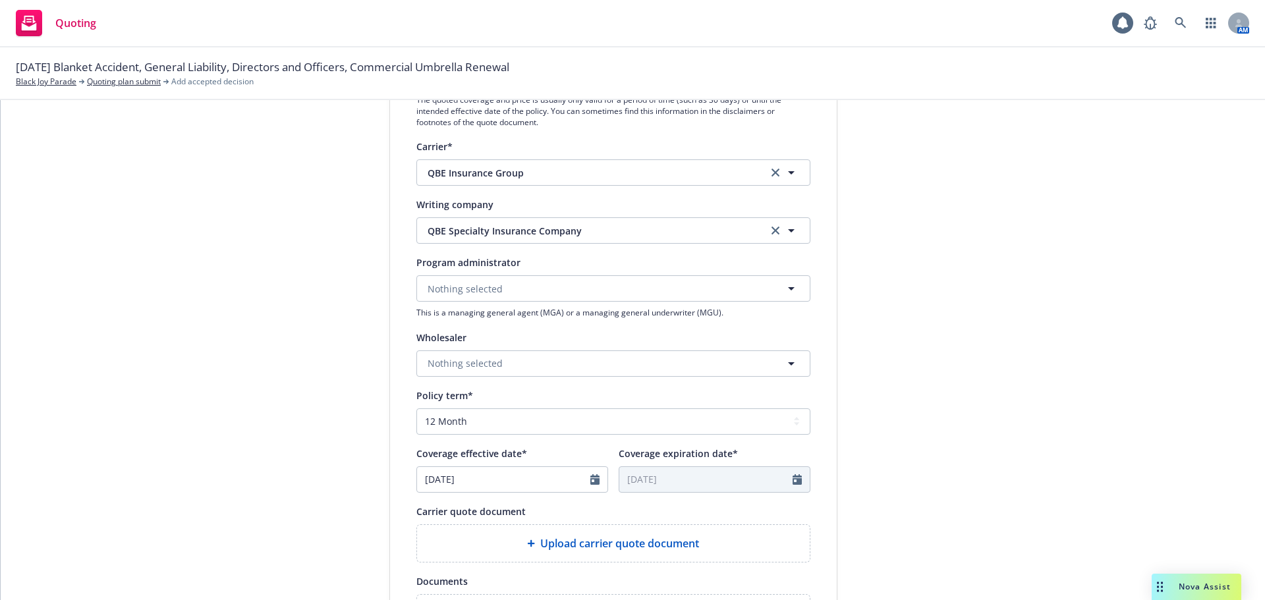
scroll to position [461, 0]
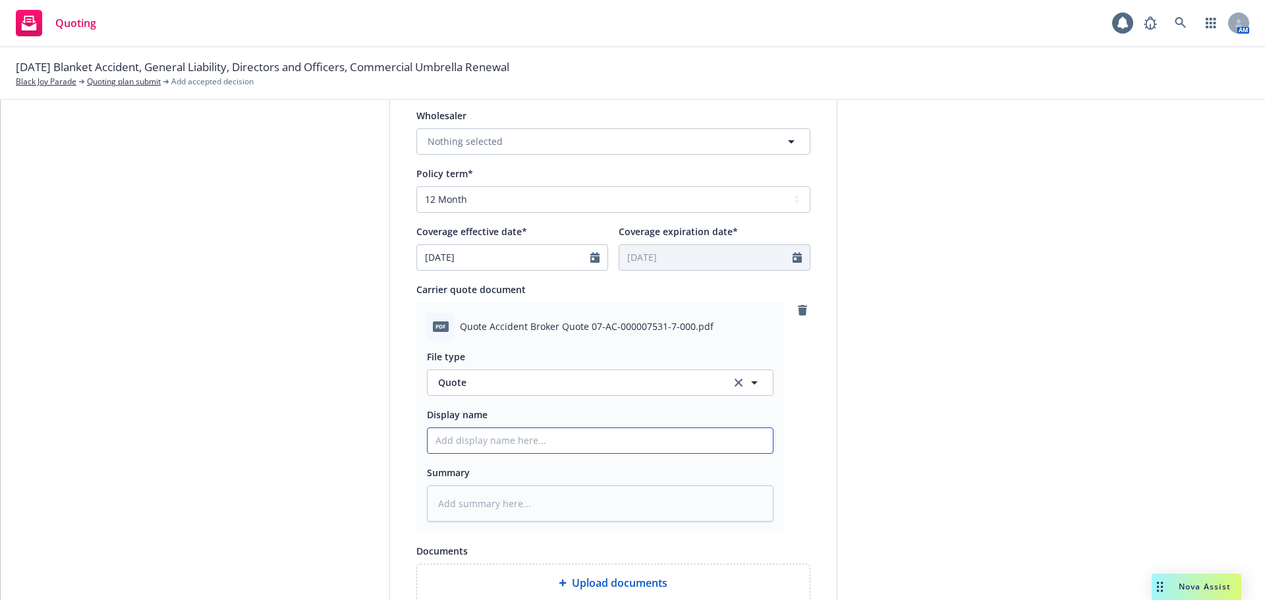
click at [462, 444] on input "Display name" at bounding box center [599, 440] width 345 height 25
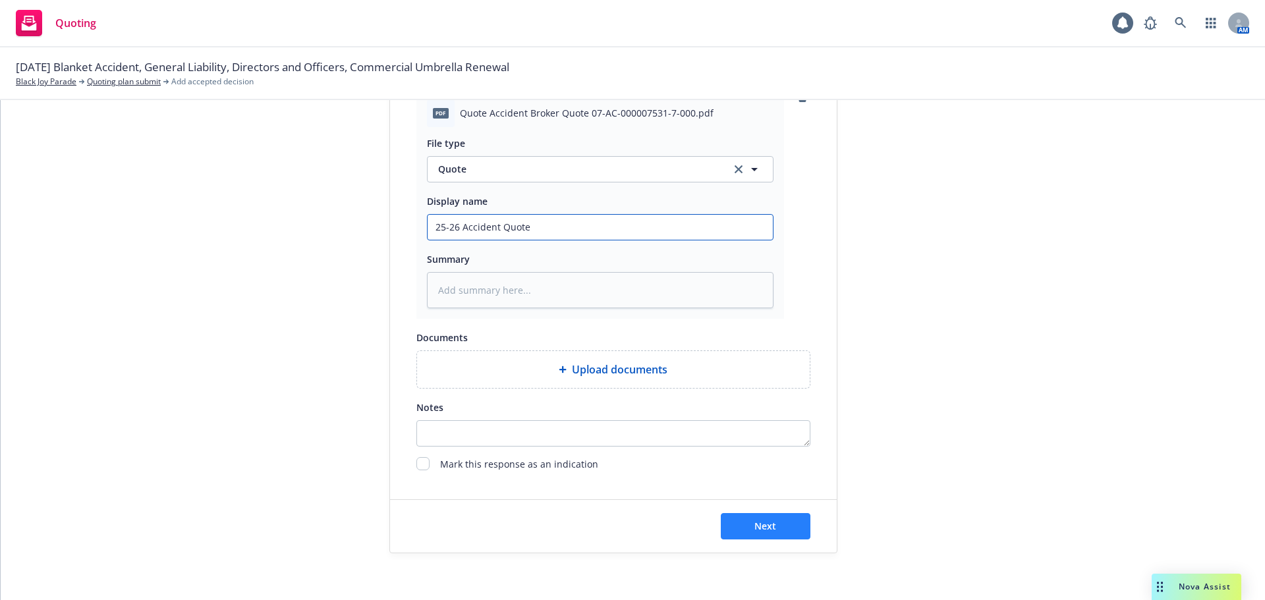
scroll to position [680, 0]
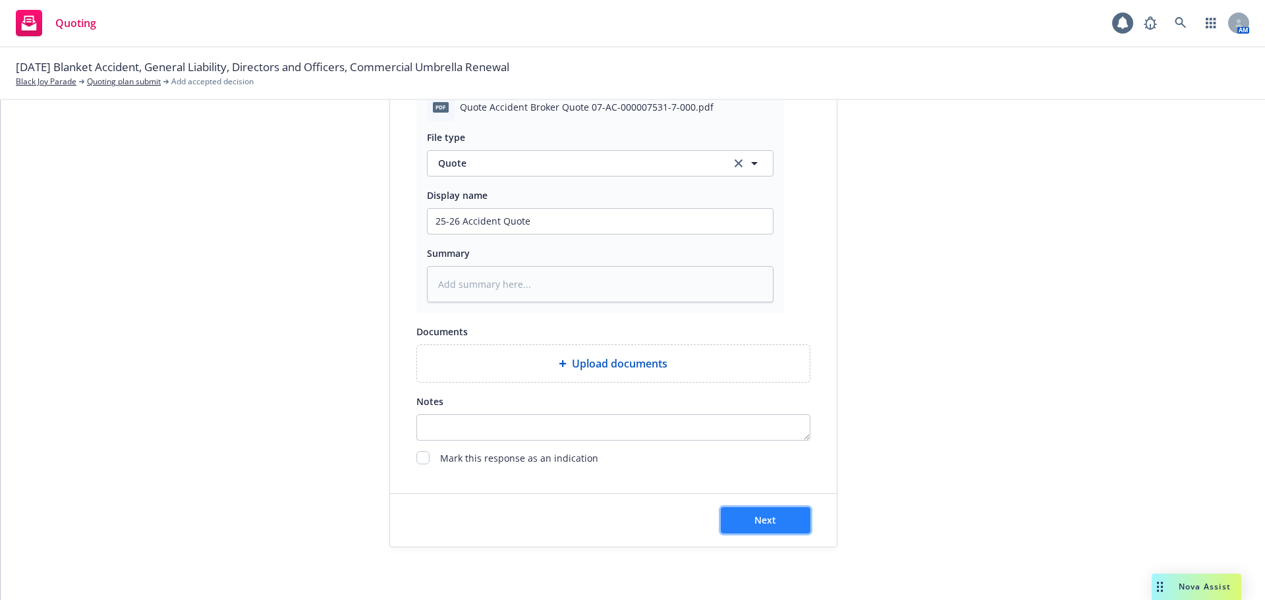
click at [727, 532] on button "Next" at bounding box center [766, 520] width 90 height 26
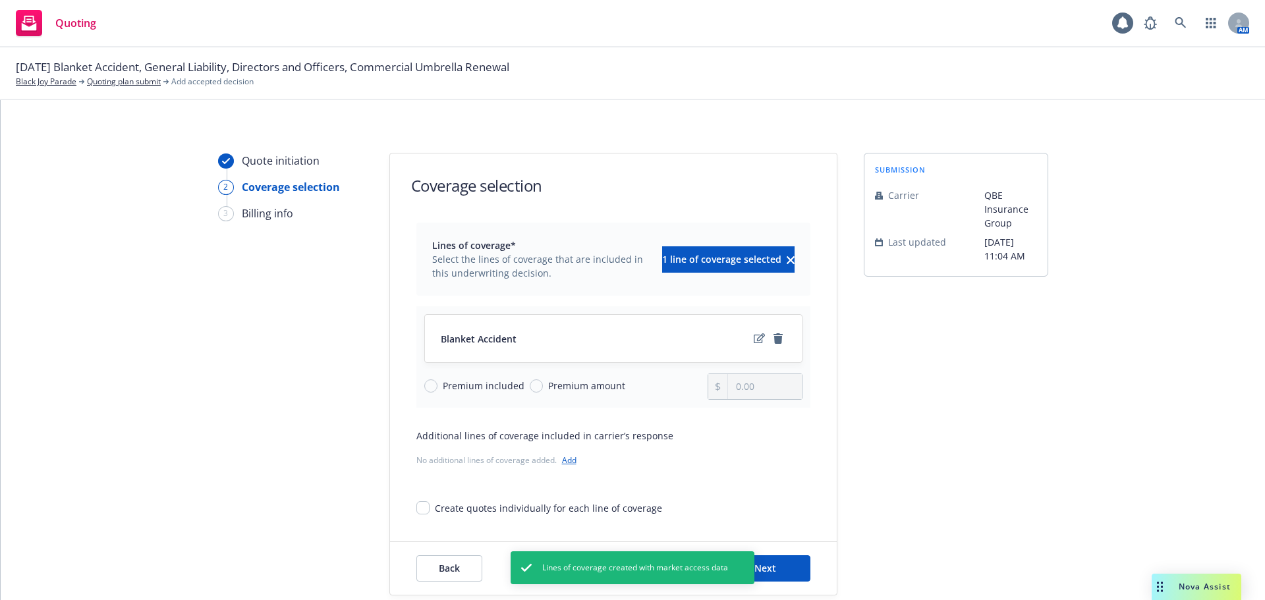
scroll to position [48, 0]
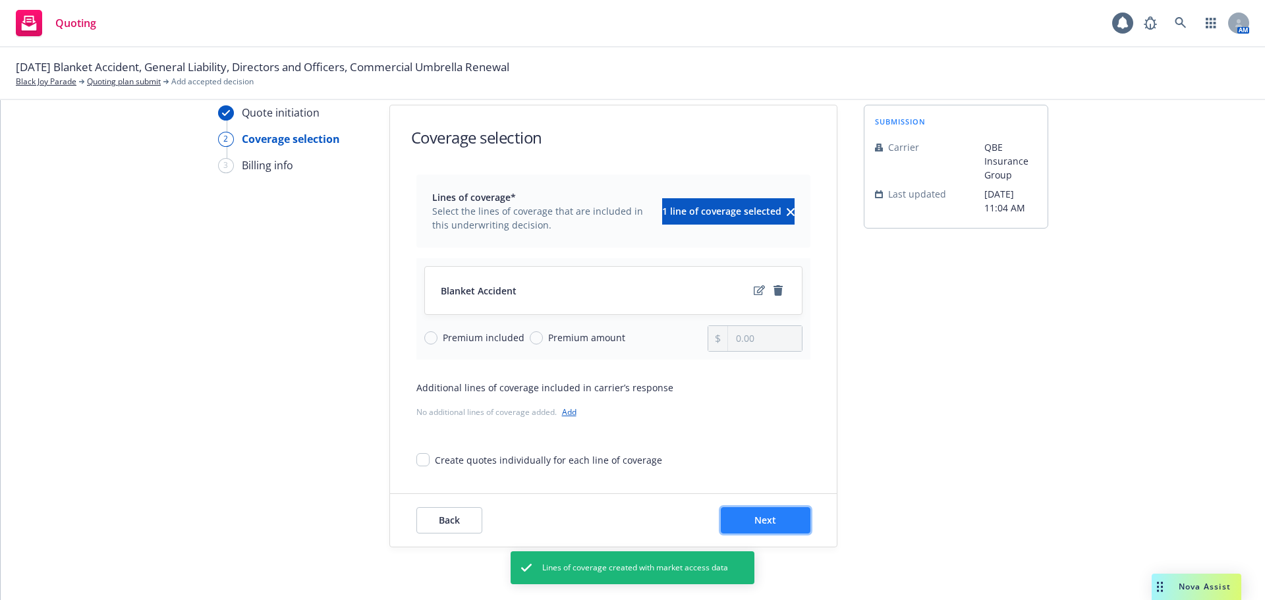
click at [735, 526] on button "Next" at bounding box center [766, 520] width 90 height 26
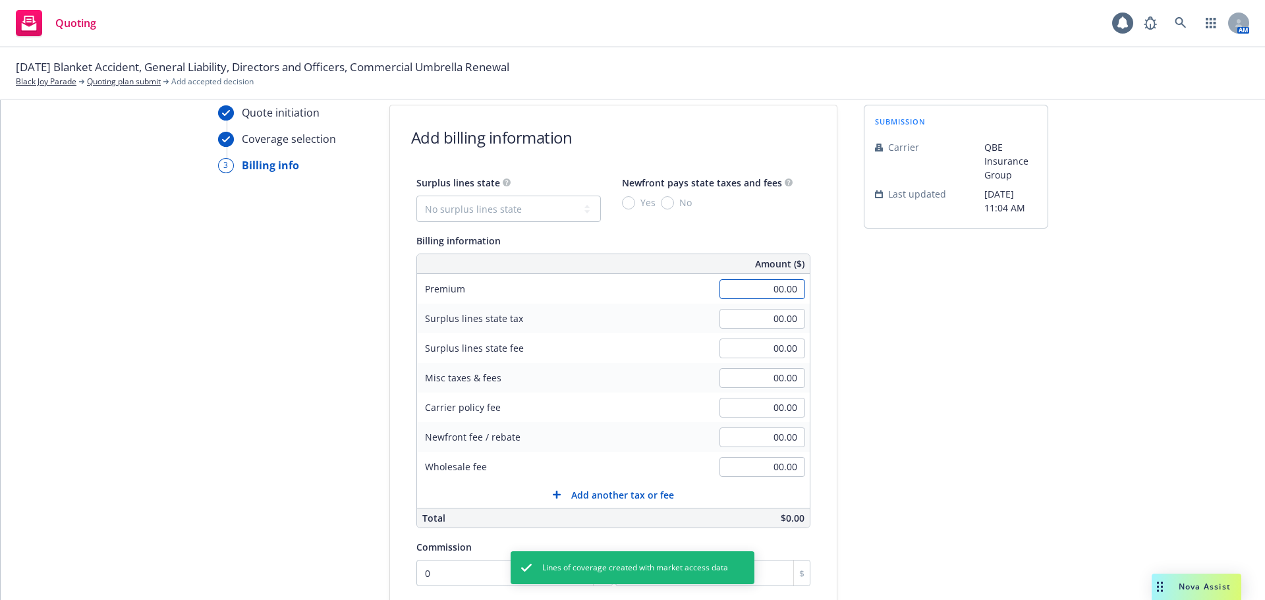
click at [758, 279] on input "00.00" at bounding box center [762, 289] width 86 height 20
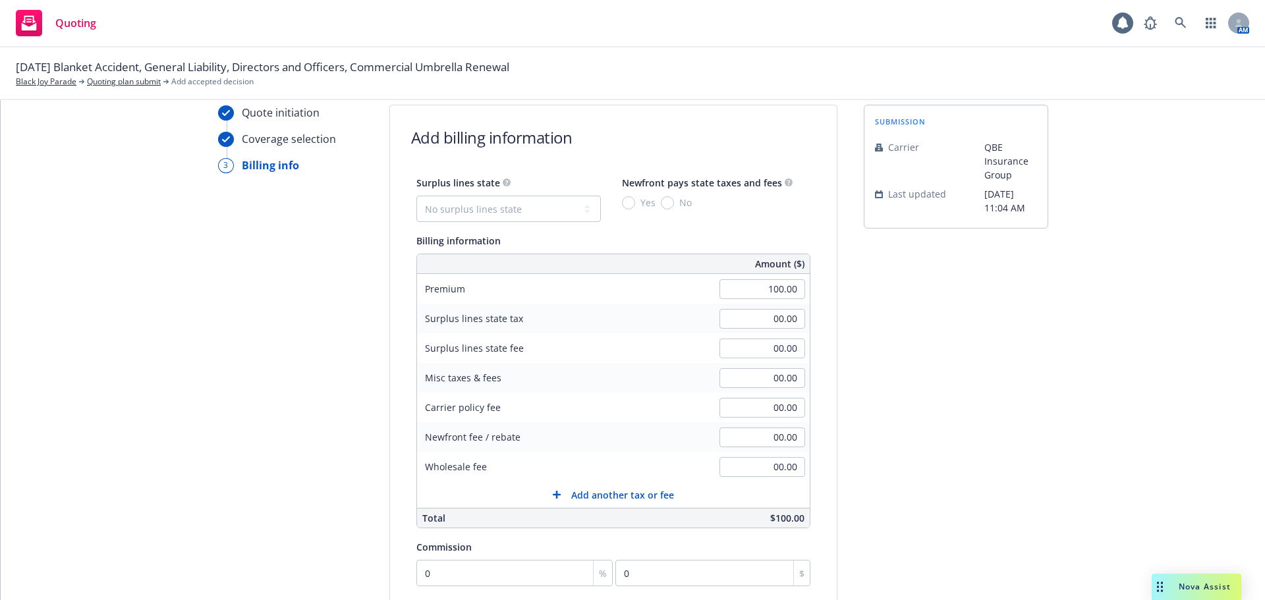
click at [914, 319] on div "submission Carrier QBE Insurance Group Last updated 5/30, 11:04 AM" at bounding box center [956, 442] width 184 height 674
click at [488, 574] on input "0" at bounding box center [514, 573] width 197 height 26
click at [1082, 442] on div "Quote initiation Coverage selection 3 Billing info Add billing information Surp…" at bounding box center [632, 442] width 1232 height 674
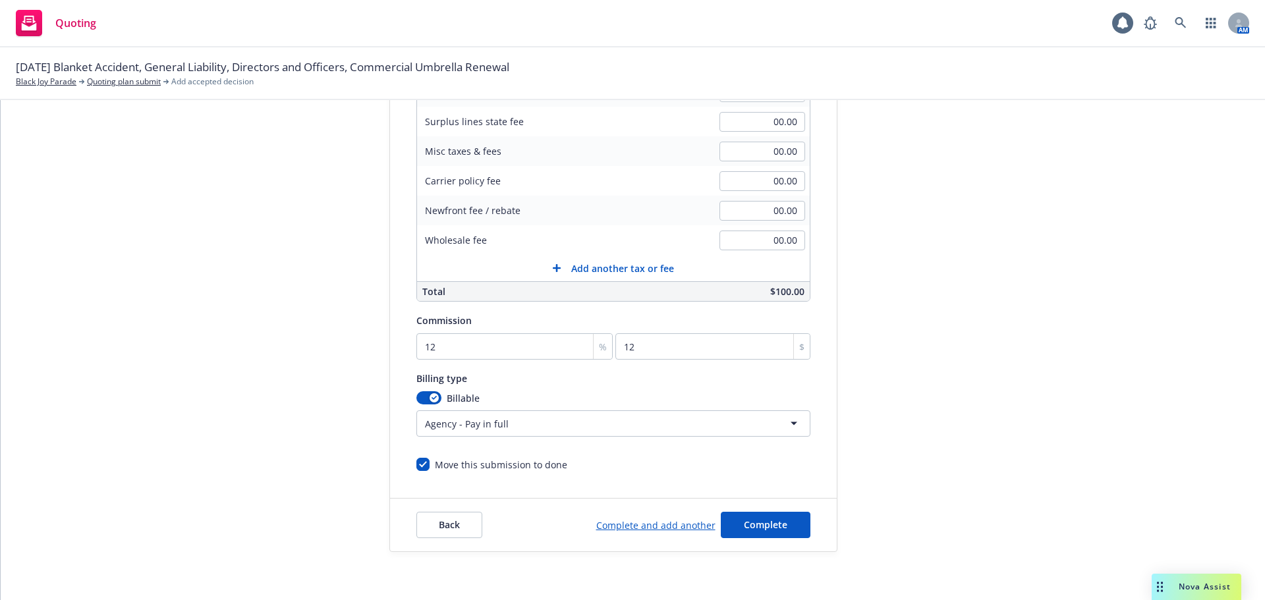
scroll to position [279, 0]
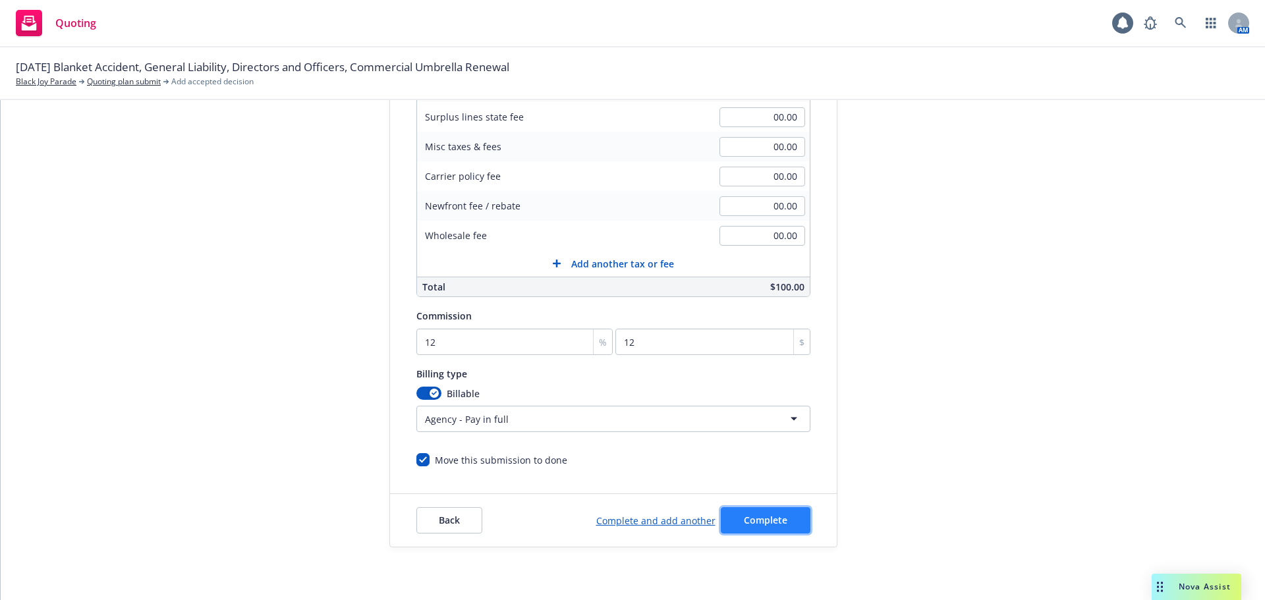
click at [728, 523] on button "Complete" at bounding box center [766, 520] width 90 height 26
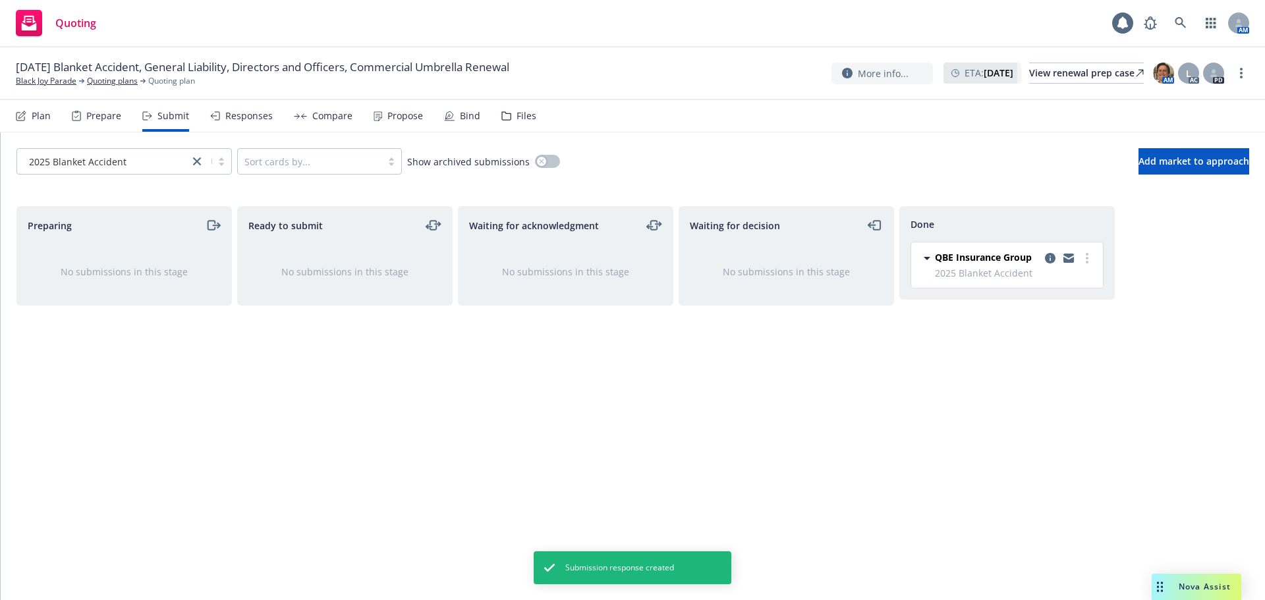
click at [400, 123] on div "Propose" at bounding box center [397, 116] width 49 height 32
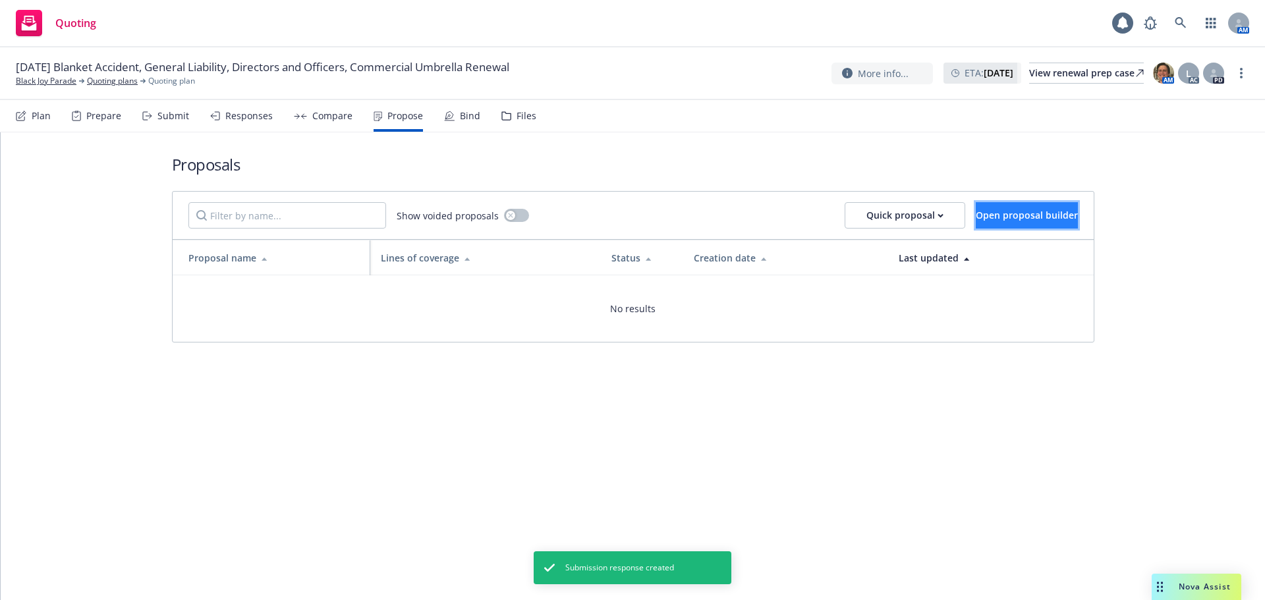
click at [976, 211] on span "Open proposal builder" at bounding box center [1027, 215] width 102 height 13
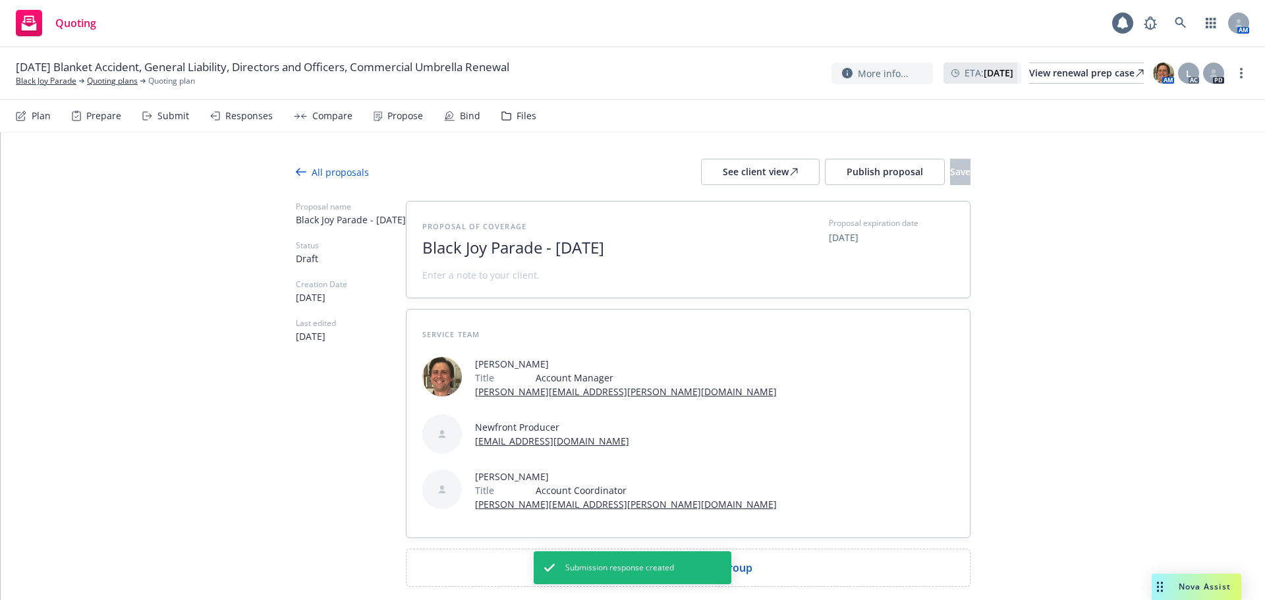
click at [422, 244] on span "Black Joy Parade - October 2025" at bounding box center [583, 247] width 323 height 19
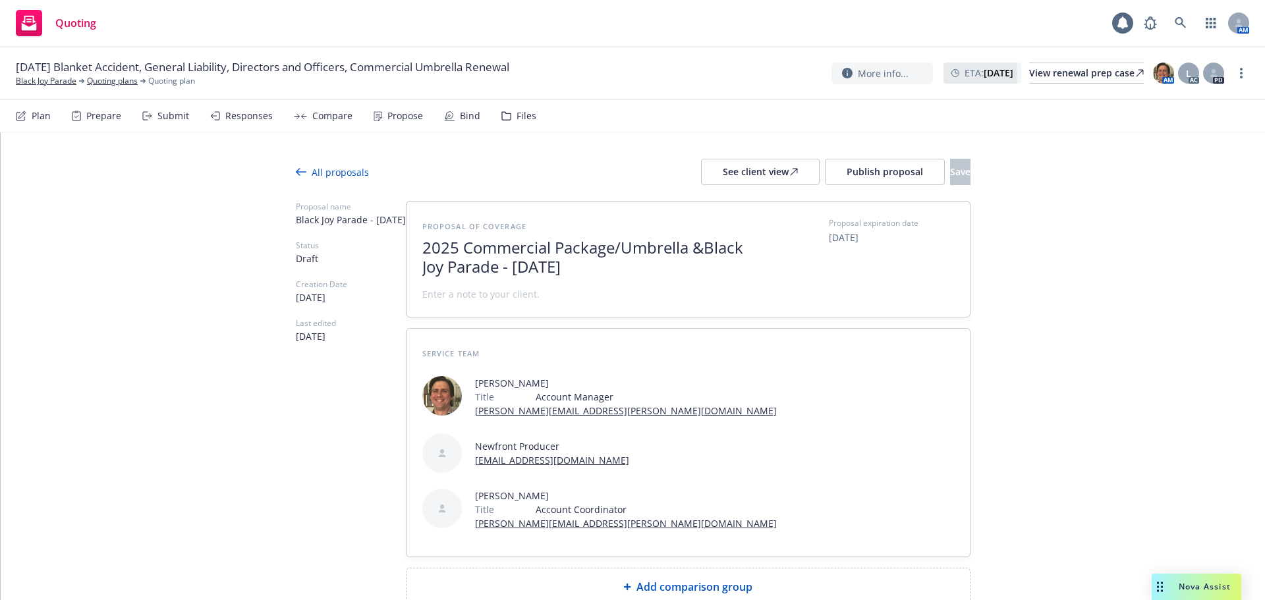
scroll to position [1, 0]
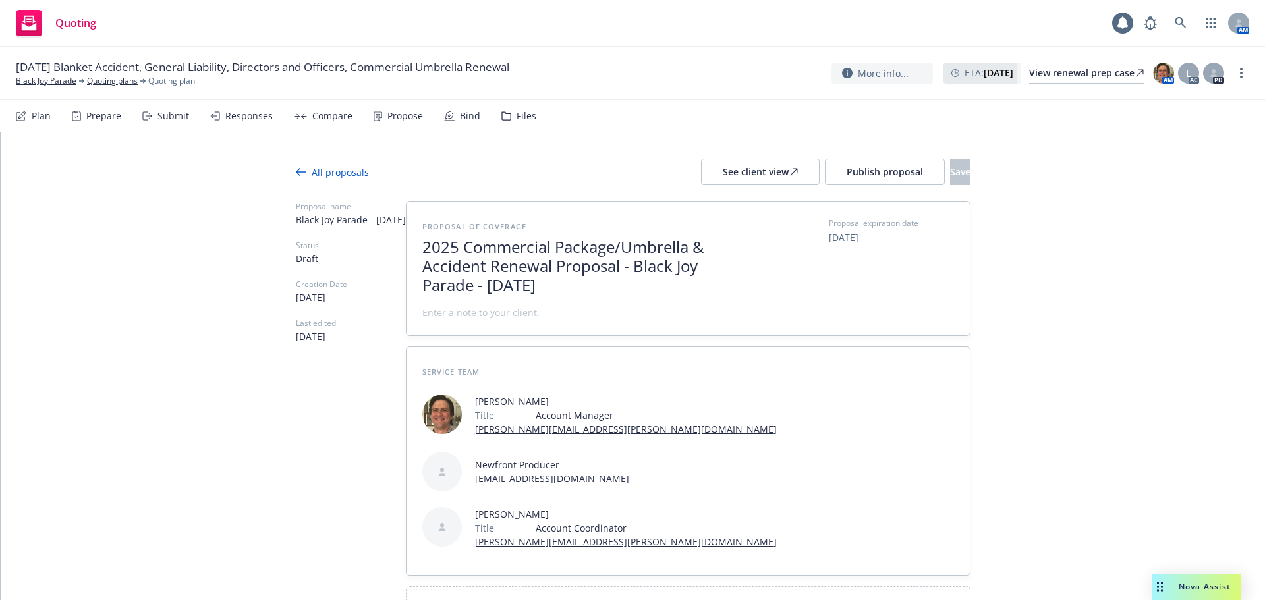
drag, startPoint x: 470, startPoint y: 289, endPoint x: 578, endPoint y: 287, distance: 108.0
click at [578, 287] on span "2025 Commercial Package/Umbrella & Accident Renewal Proposal - Black Joy Parade…" at bounding box center [583, 266] width 323 height 57
click at [515, 319] on span at bounding box center [480, 313] width 117 height 14
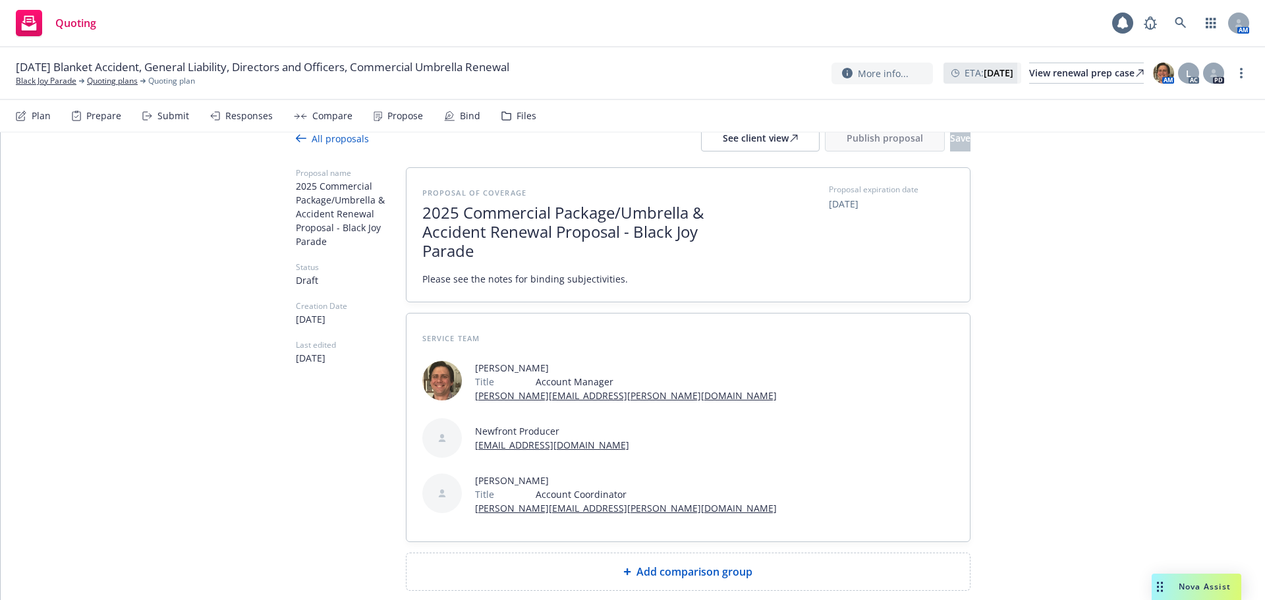
scroll to position [48, 0]
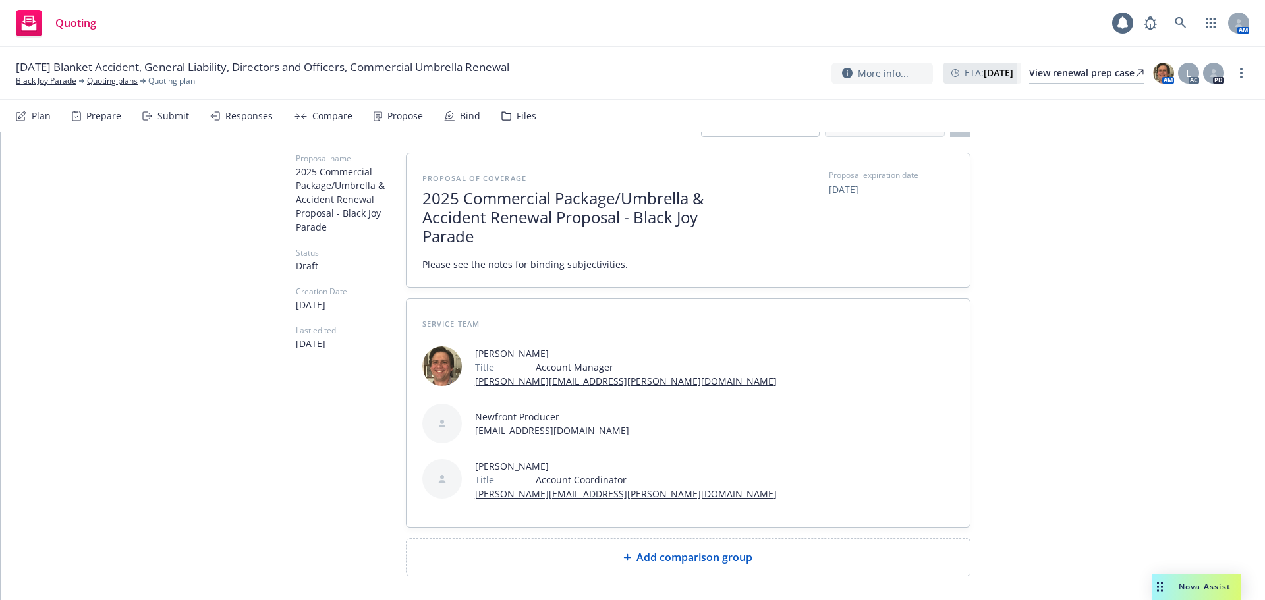
click at [613, 549] on div "Add comparison group" at bounding box center [688, 557] width 542 height 16
click at [557, 555] on span at bounding box center [688, 563] width 532 height 16
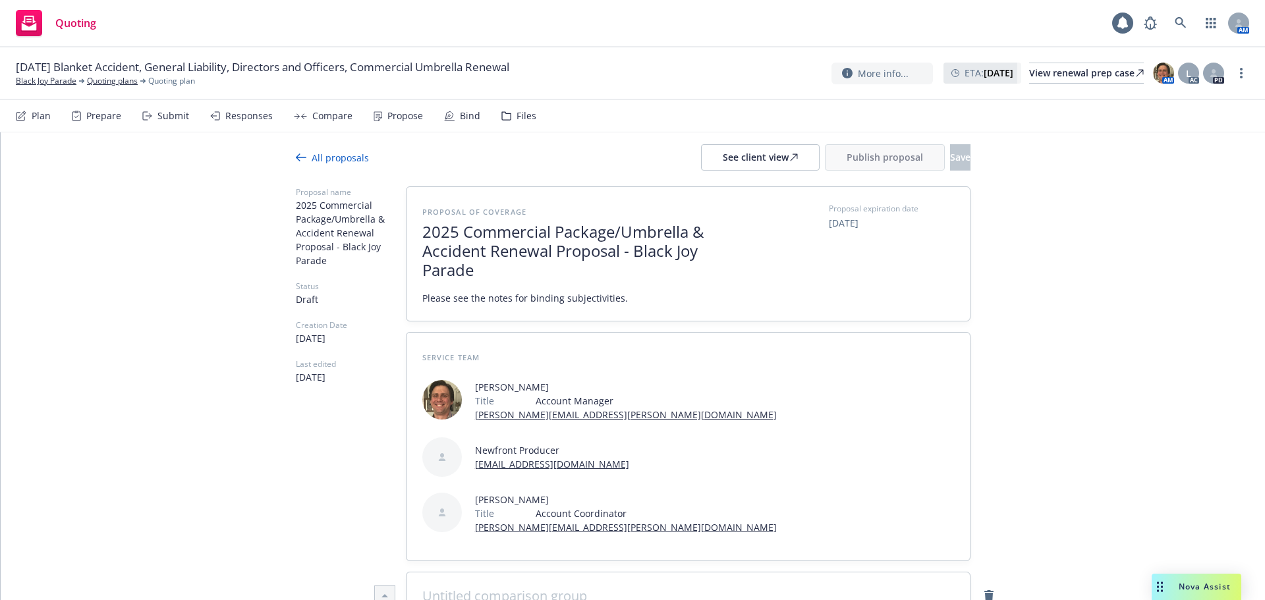
scroll to position [0, 0]
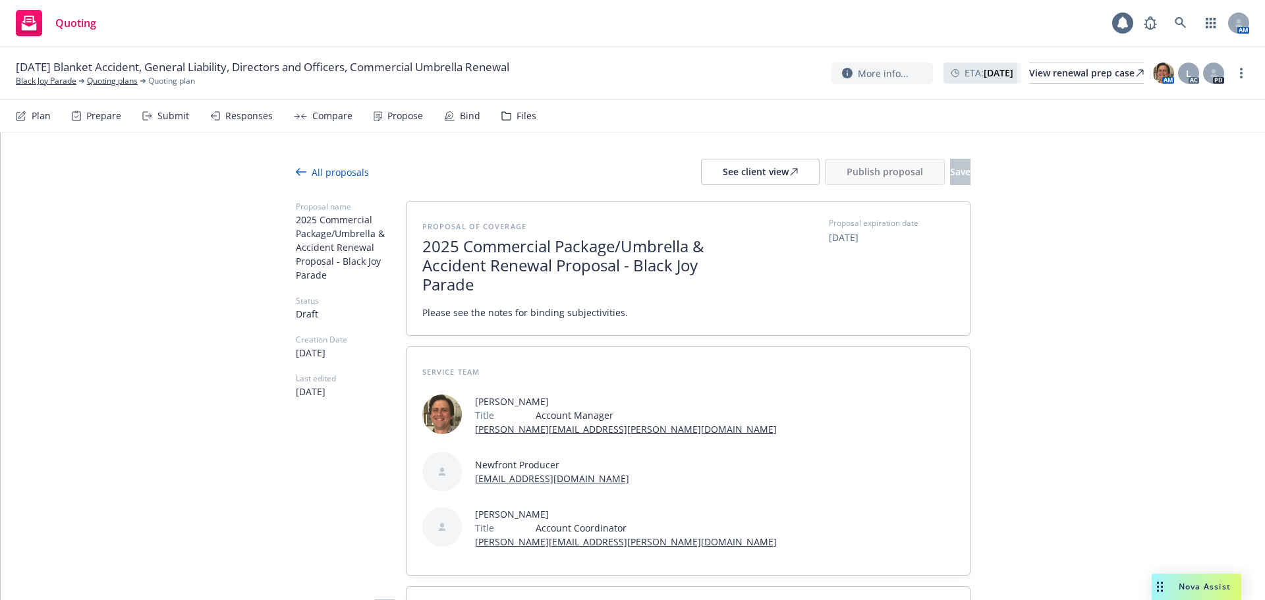
click at [719, 271] on span "2025 Commercial Package/Umbrella & Accident Renewal Proposal - Black Joy Parade" at bounding box center [583, 265] width 323 height 57
click at [485, 289] on span "2025 Commercial Package/Umbrella & Accident Renewal Proposal - Black Joy Parade" at bounding box center [583, 265] width 323 height 57
click at [646, 314] on span "Please see the notes for binding subjectivities." at bounding box center [583, 313] width 323 height 14
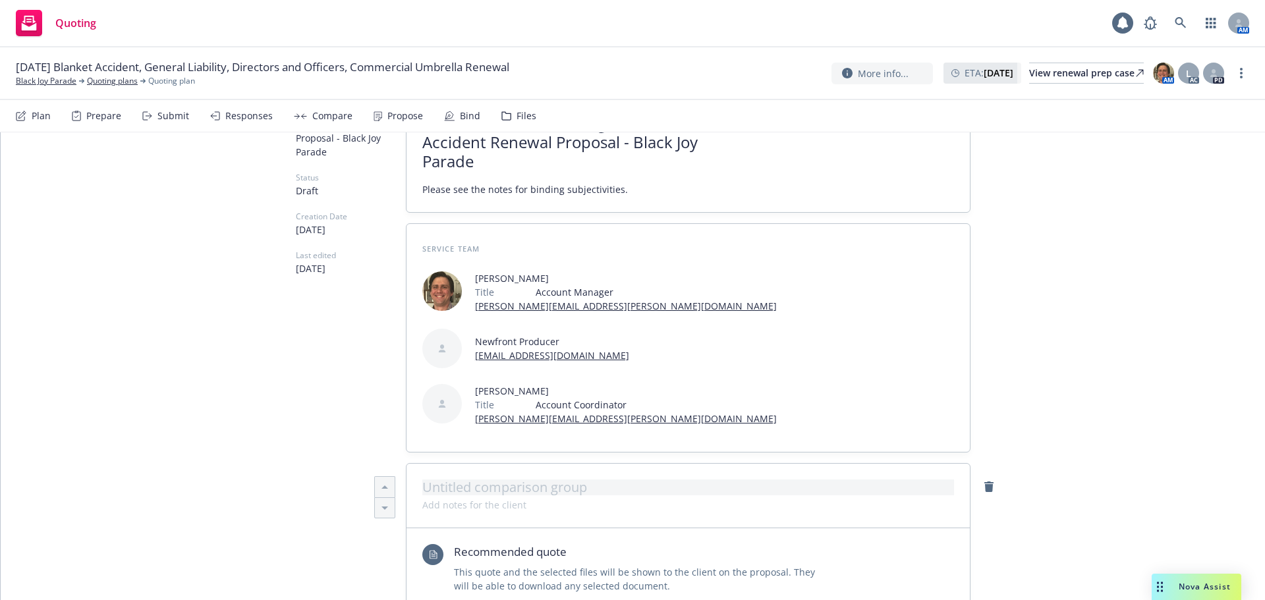
scroll to position [132, 0]
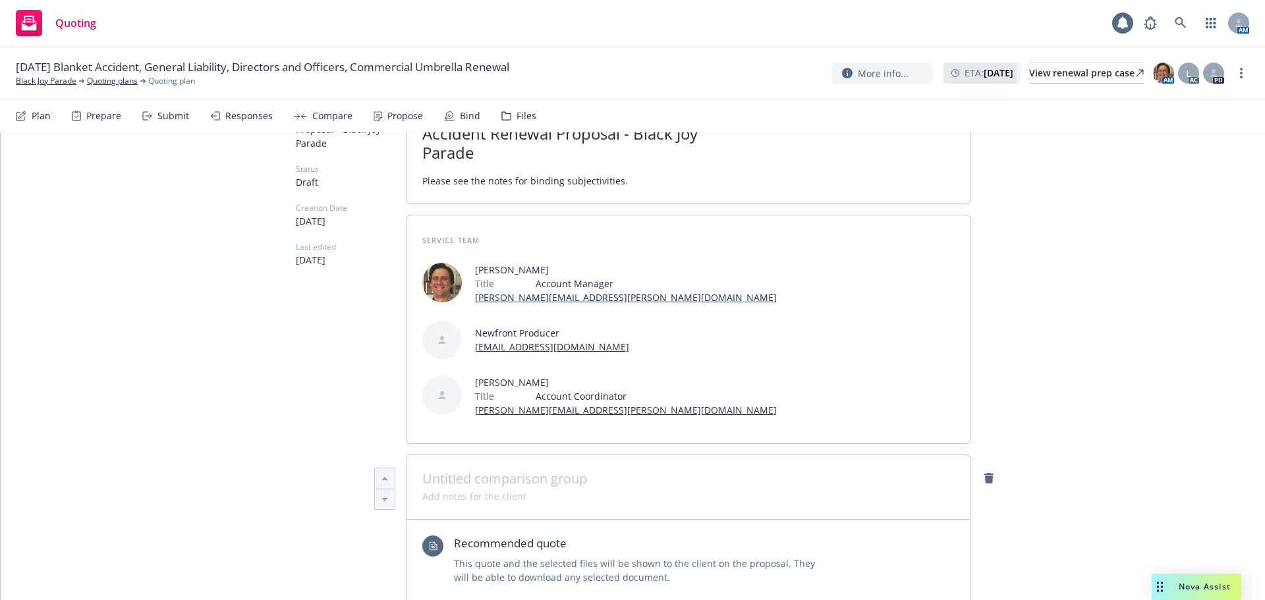
click at [534, 471] on span at bounding box center [688, 479] width 532 height 16
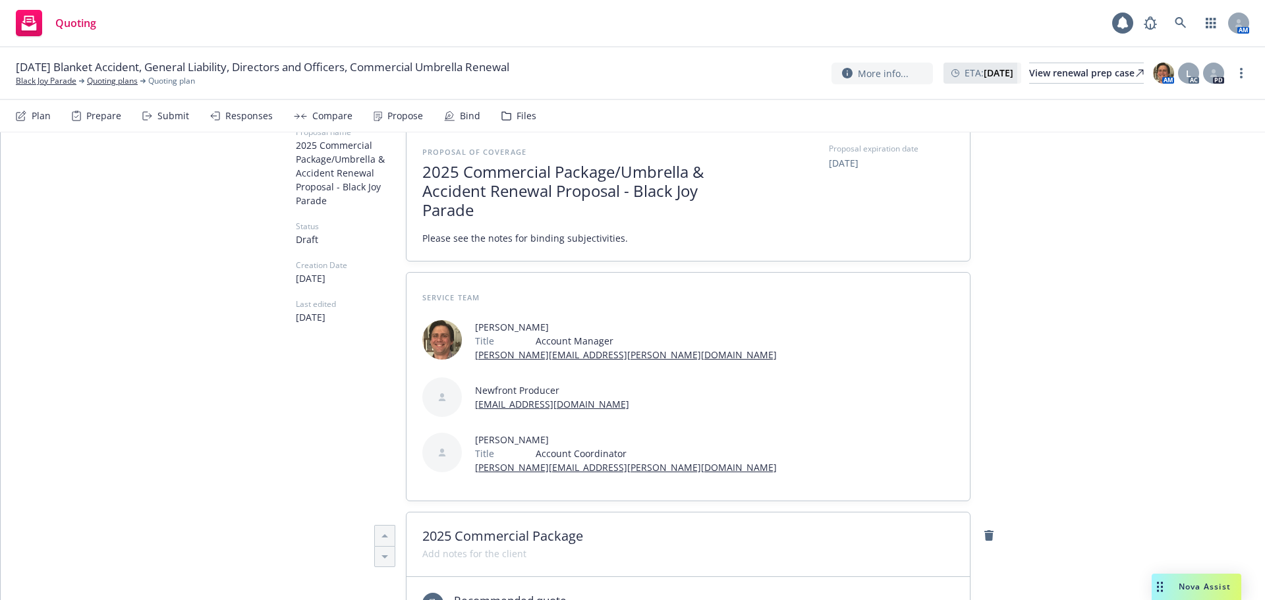
scroll to position [0, 0]
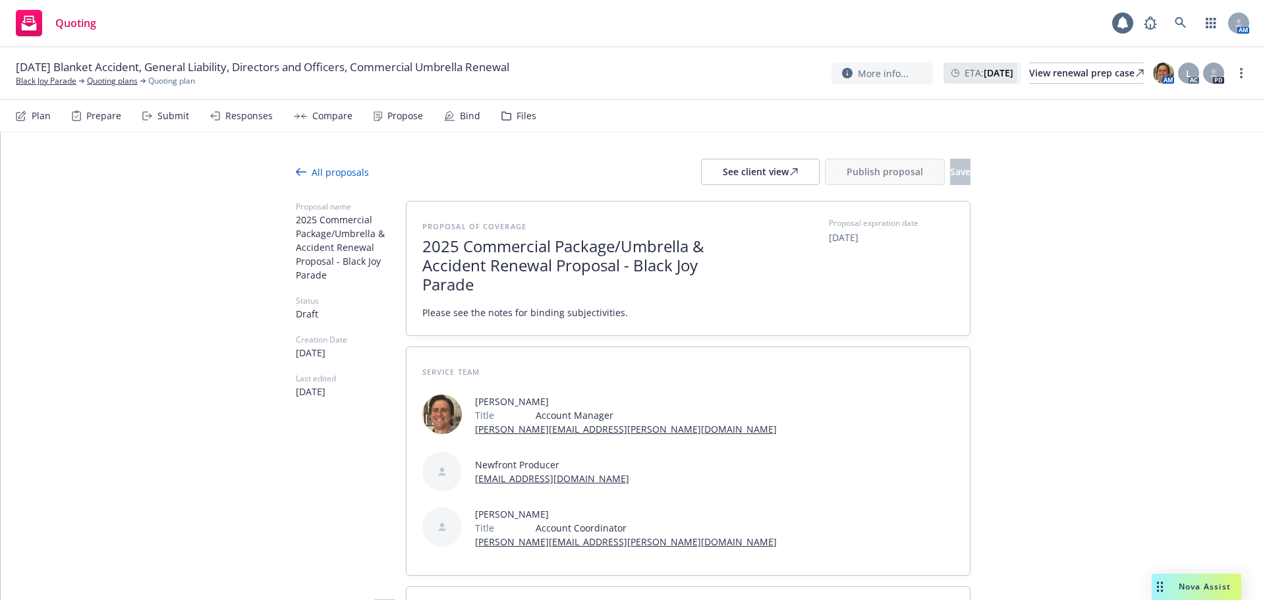
click at [898, 273] on div "Proposal expiration date 11/14/2025" at bounding box center [891, 268] width 125 height 102
click at [624, 599] on span "2025 Commercial Package" at bounding box center [688, 611] width 532 height 16
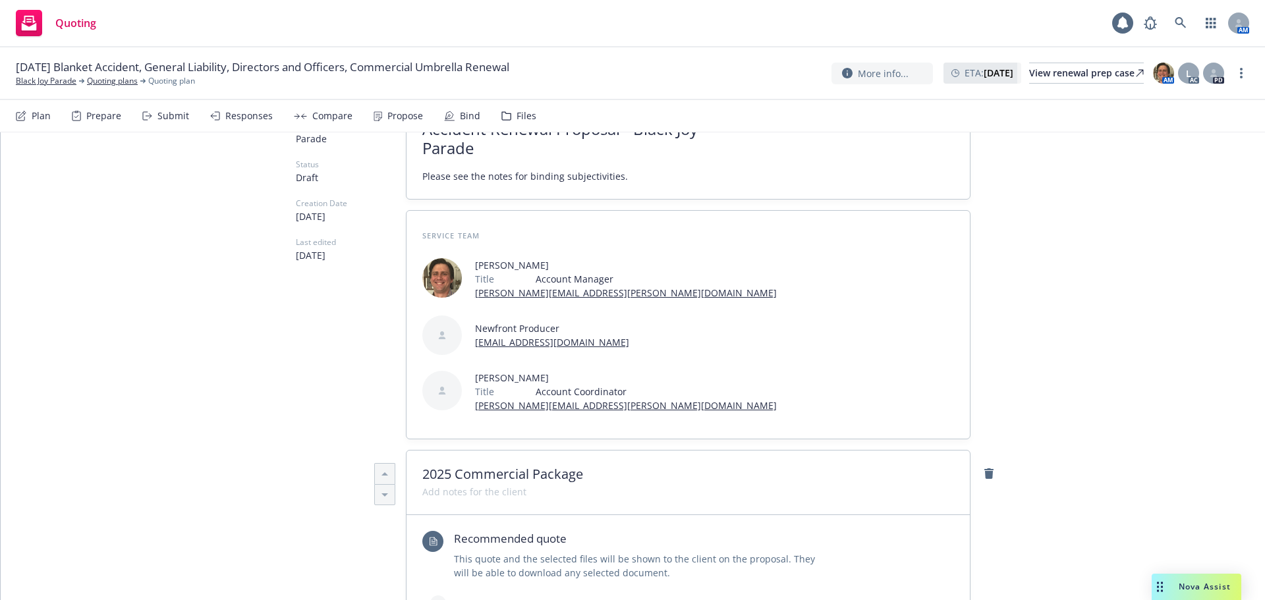
scroll to position [198, 0]
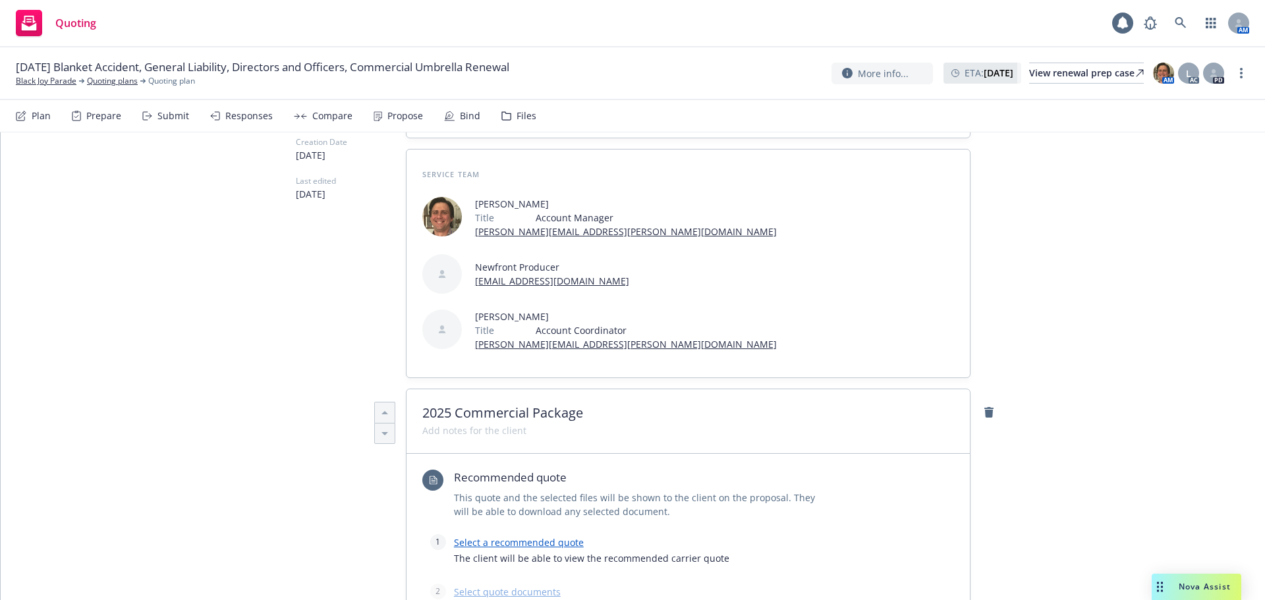
click at [640, 534] on div "Select a recommended quote The client will be able to view the recommended carr…" at bounding box center [688, 553] width 468 height 39
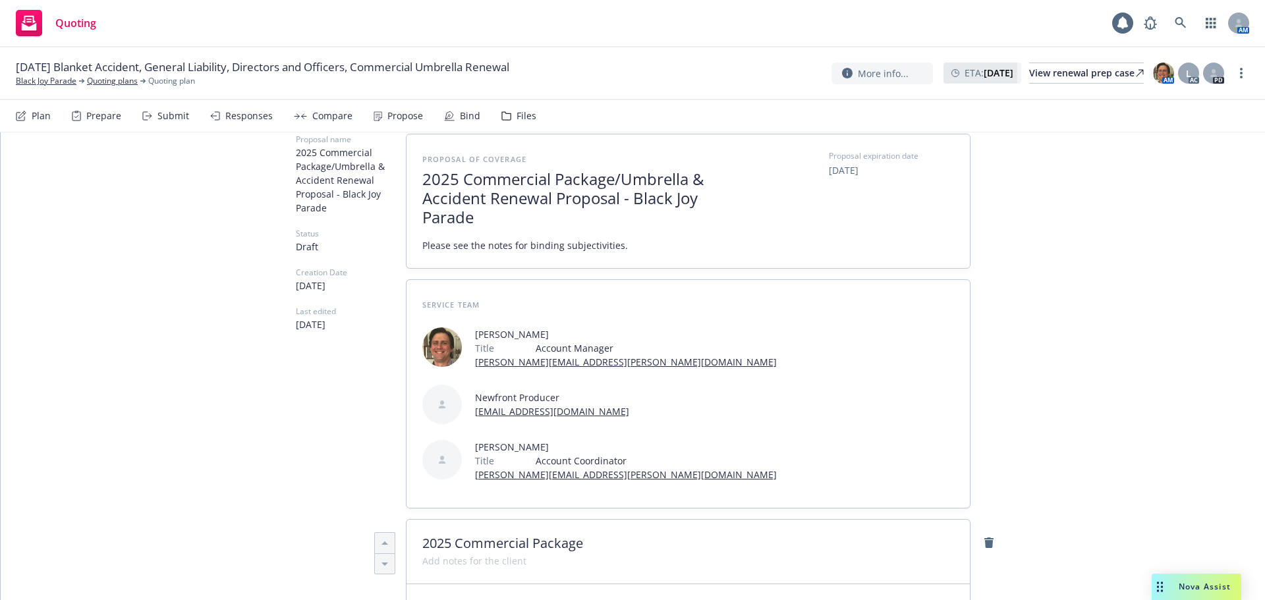
scroll to position [0, 0]
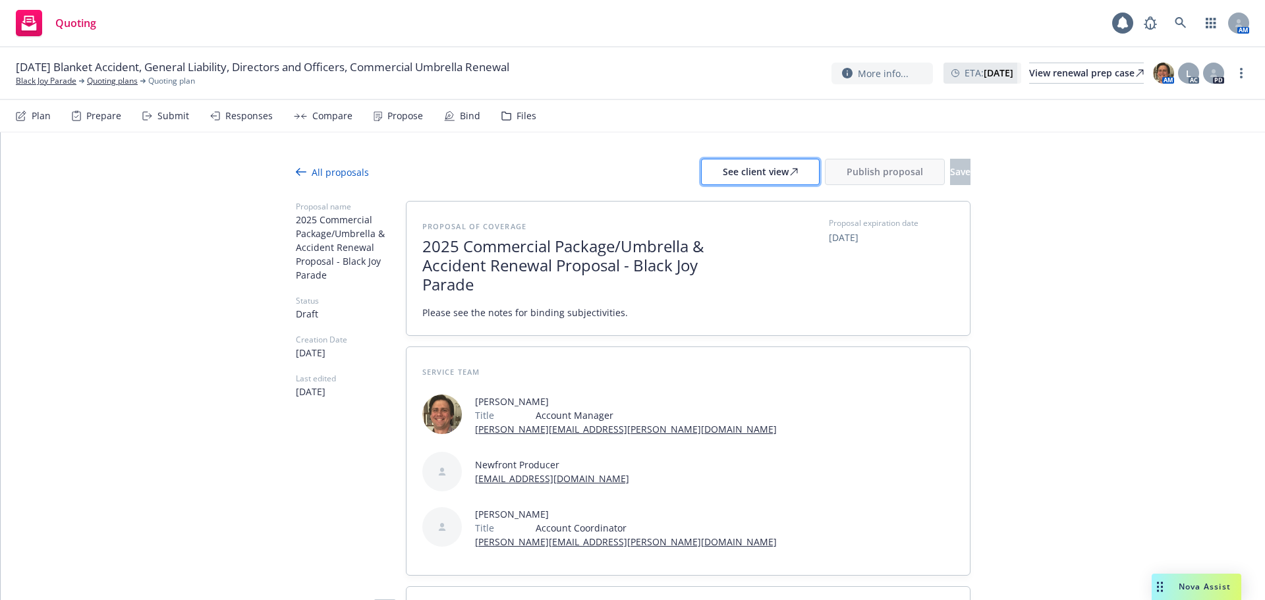
click at [723, 174] on div "See client view" at bounding box center [760, 171] width 75 height 25
click at [123, 82] on link "Quoting plans" at bounding box center [112, 81] width 51 height 12
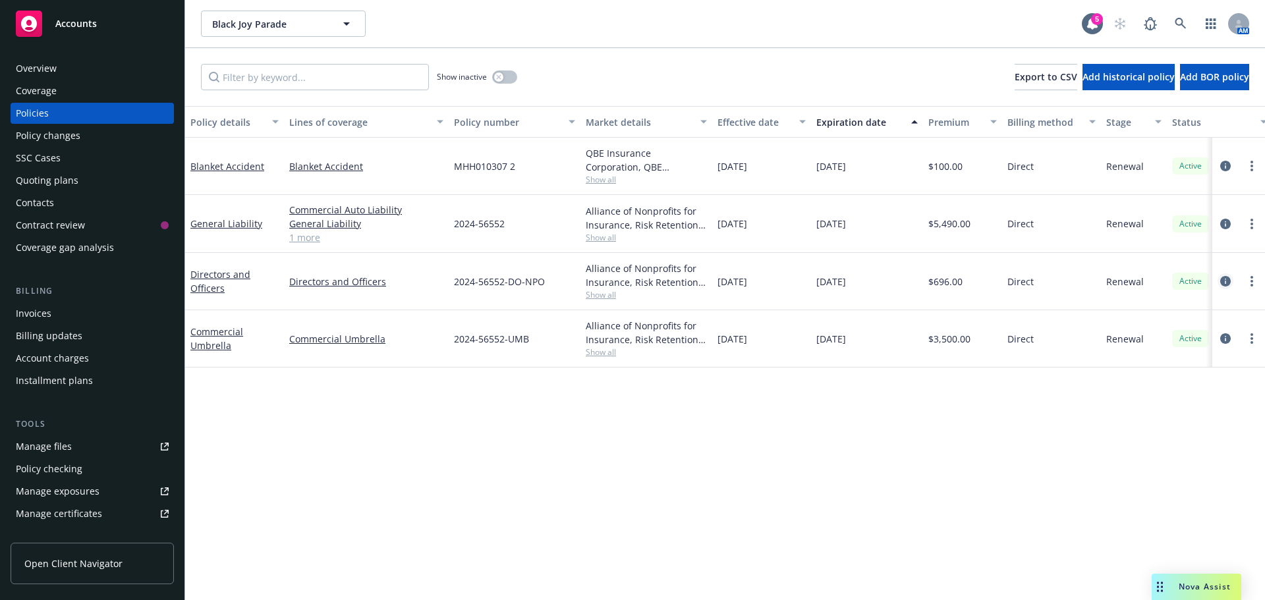
click at [1226, 288] on link "circleInformation" at bounding box center [1225, 281] width 16 height 16
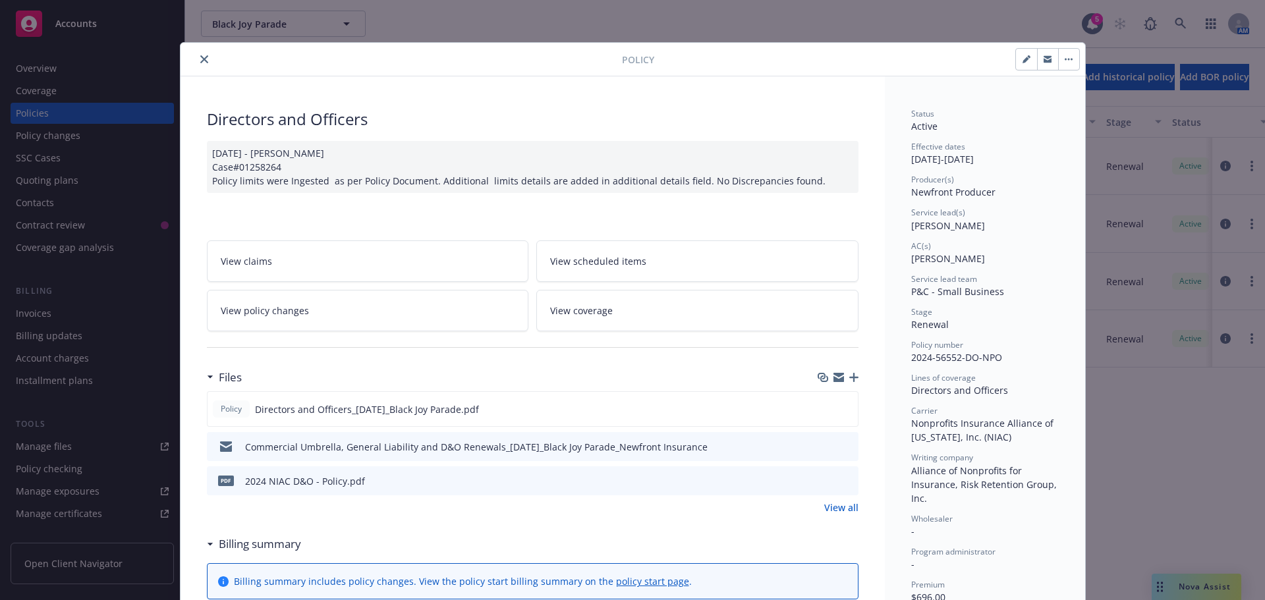
drag, startPoint x: 197, startPoint y: 55, endPoint x: 210, endPoint y: 65, distance: 16.1
click at [200, 55] on icon "close" at bounding box center [204, 59] width 8 height 8
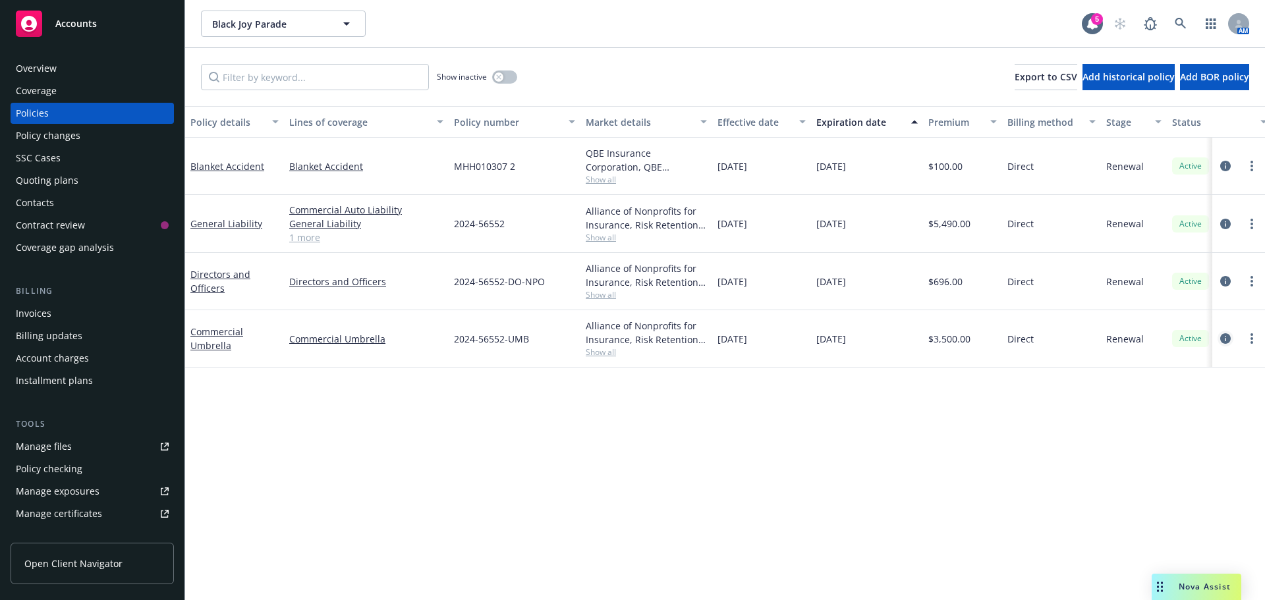
click at [1223, 337] on icon "circleInformation" at bounding box center [1225, 338] width 11 height 11
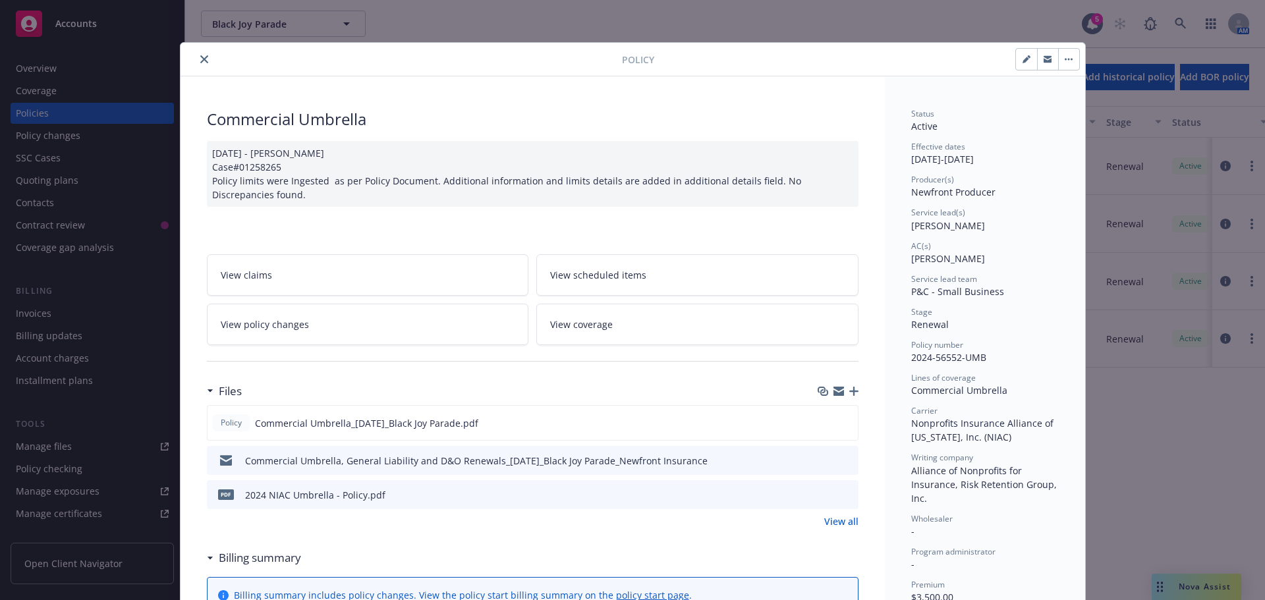
click at [200, 59] on icon "close" at bounding box center [204, 59] width 8 height 8
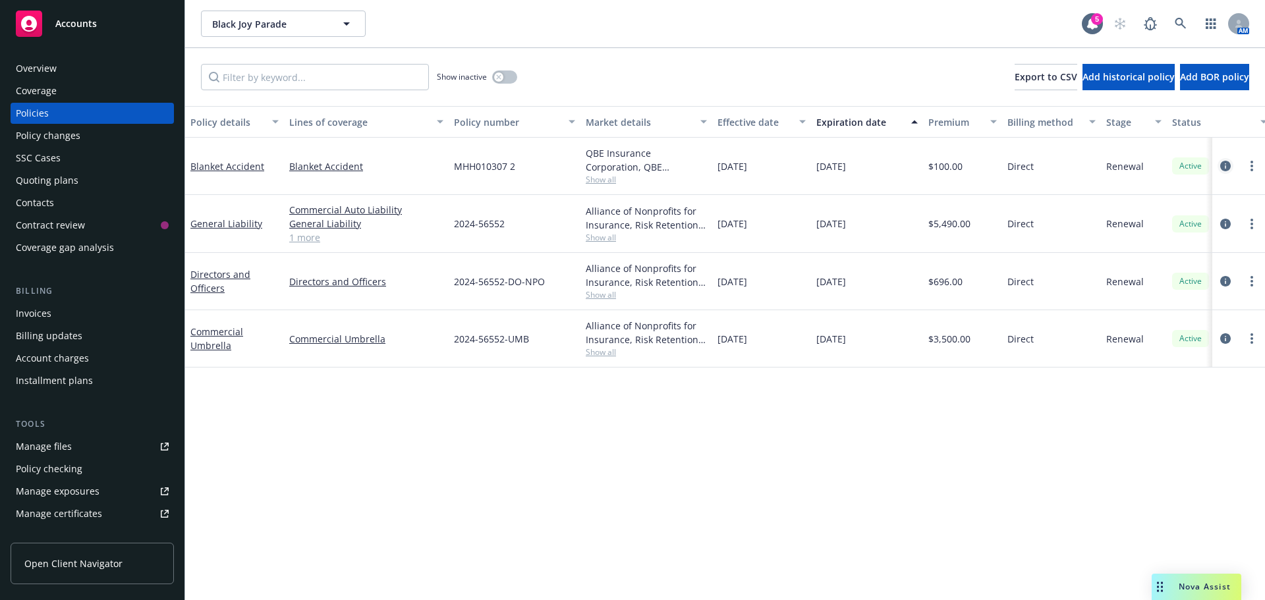
click at [1228, 165] on icon "circleInformation" at bounding box center [1225, 166] width 11 height 11
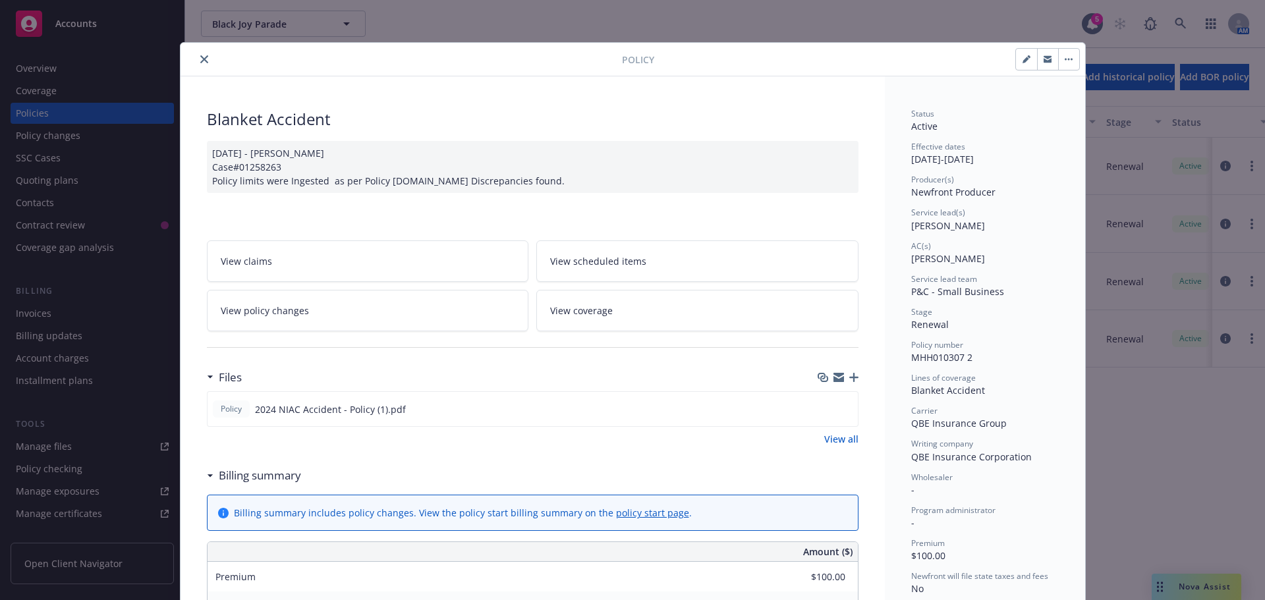
click at [200, 62] on icon "close" at bounding box center [204, 59] width 8 height 8
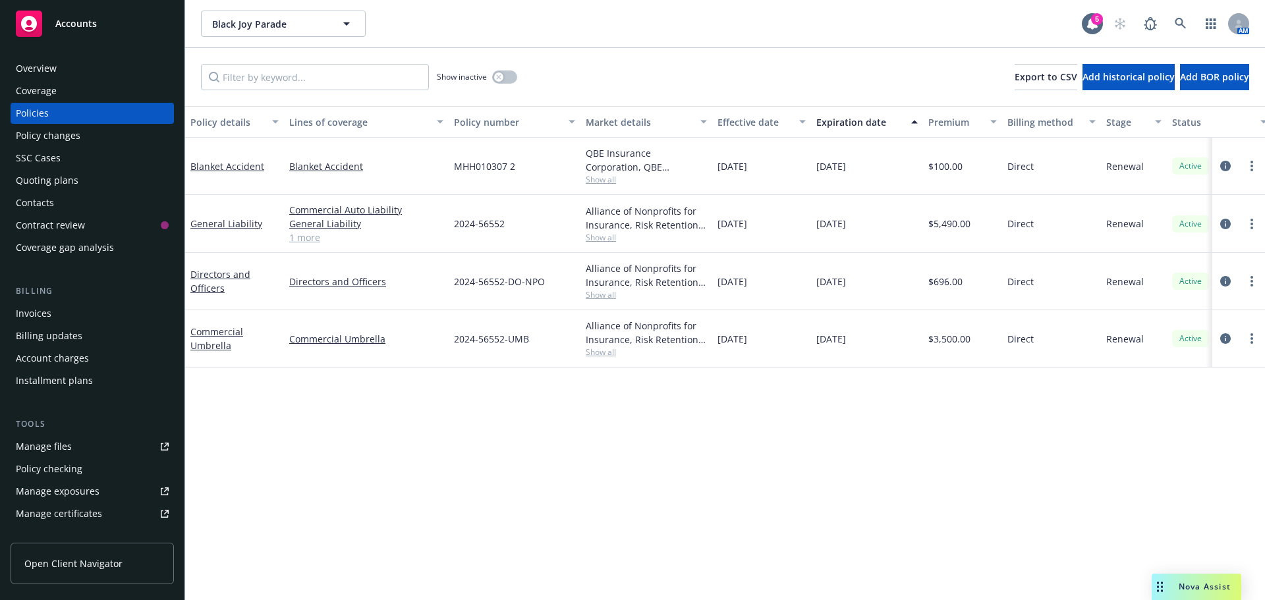
click at [28, 194] on div "Contacts" at bounding box center [35, 202] width 38 height 21
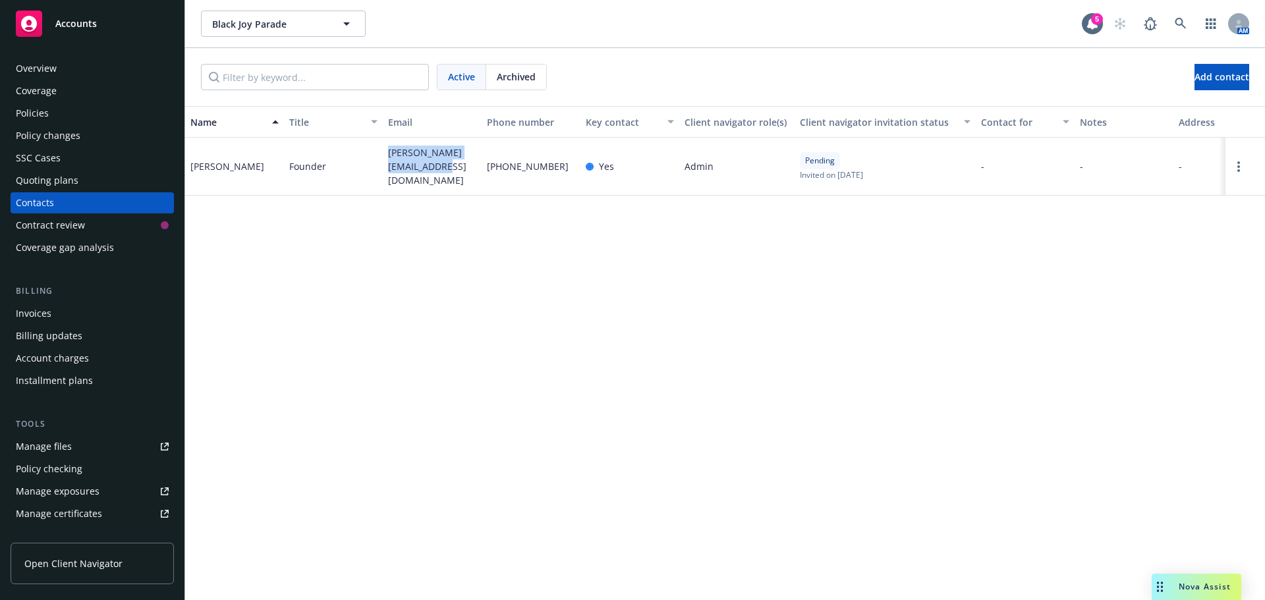
drag, startPoint x: 383, startPoint y: 155, endPoint x: 443, endPoint y: 188, distance: 69.3
click at [443, 188] on div "elisha@blackjoyparade.org" at bounding box center [432, 167] width 99 height 58
copy span "elisha@blackjoyparade.org"
drag, startPoint x: 384, startPoint y: 151, endPoint x: 426, endPoint y: 180, distance: 50.6
click at [426, 180] on div "elisha@blackjoyparade.org" at bounding box center [432, 167] width 99 height 58
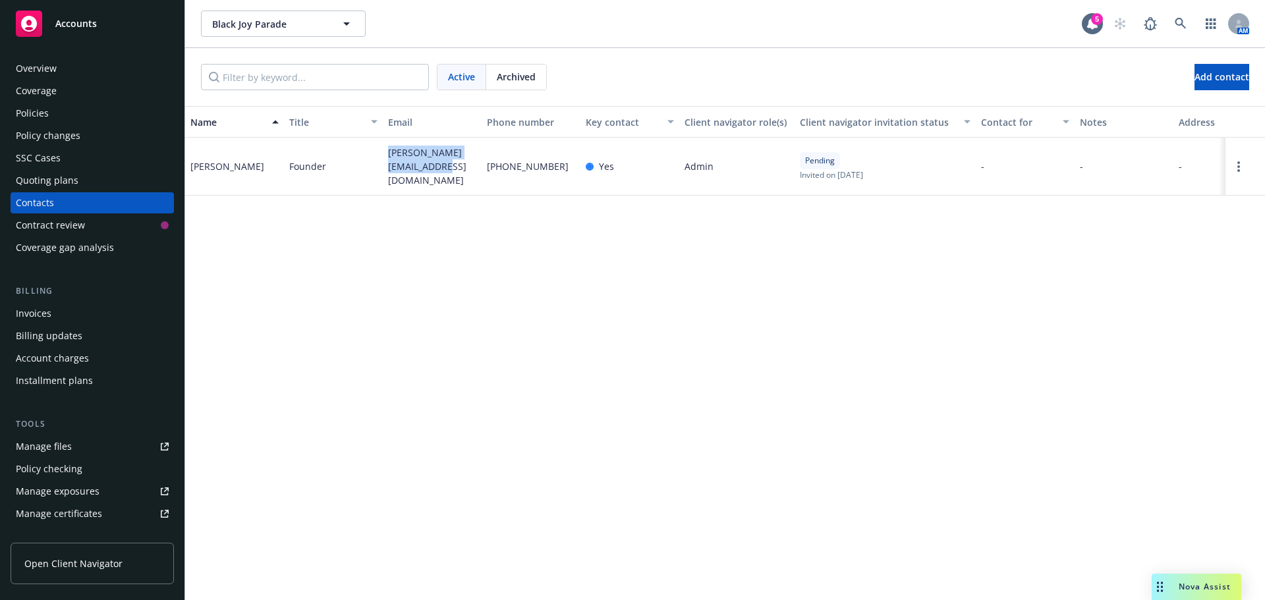
copy span "elisha@blackjoyparade.org"
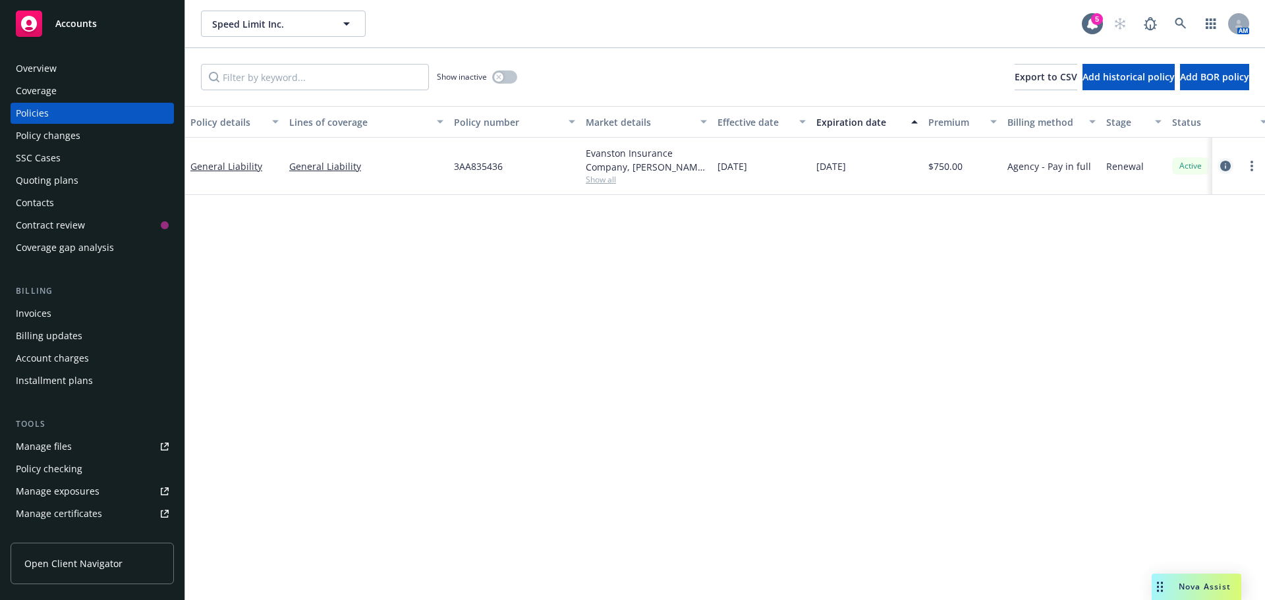
click at [1227, 166] on icon "circleInformation" at bounding box center [1225, 166] width 11 height 11
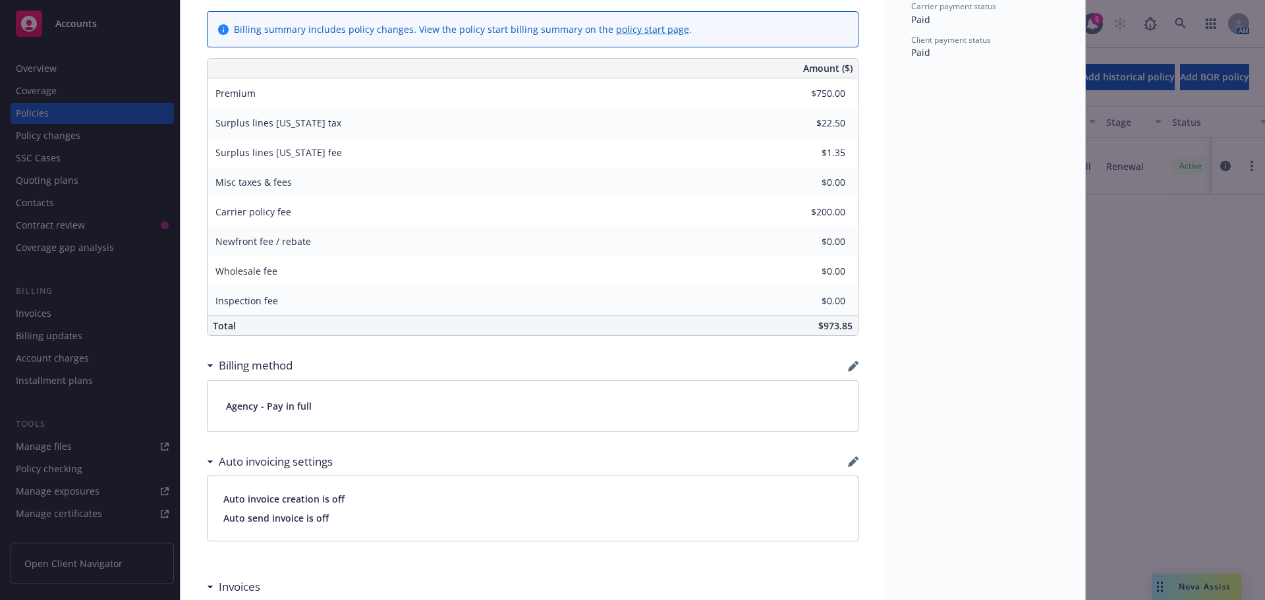
scroll to position [659, 0]
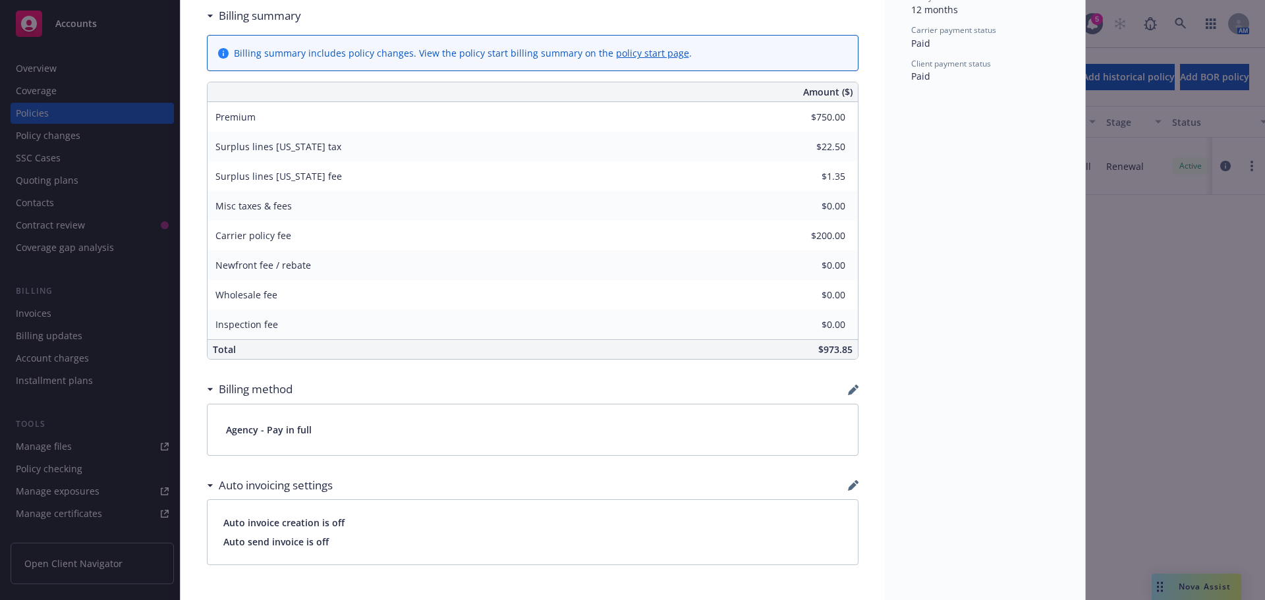
click at [55, 112] on div "Policy General Liability 11/14/2024 - Srilakshmi Netela - Case#01346012: Policy…" at bounding box center [632, 300] width 1265 height 600
click at [48, 180] on div "Policy General Liability 11/14/2024 - Srilakshmi Netela - Case#01346012: Policy…" at bounding box center [632, 300] width 1265 height 600
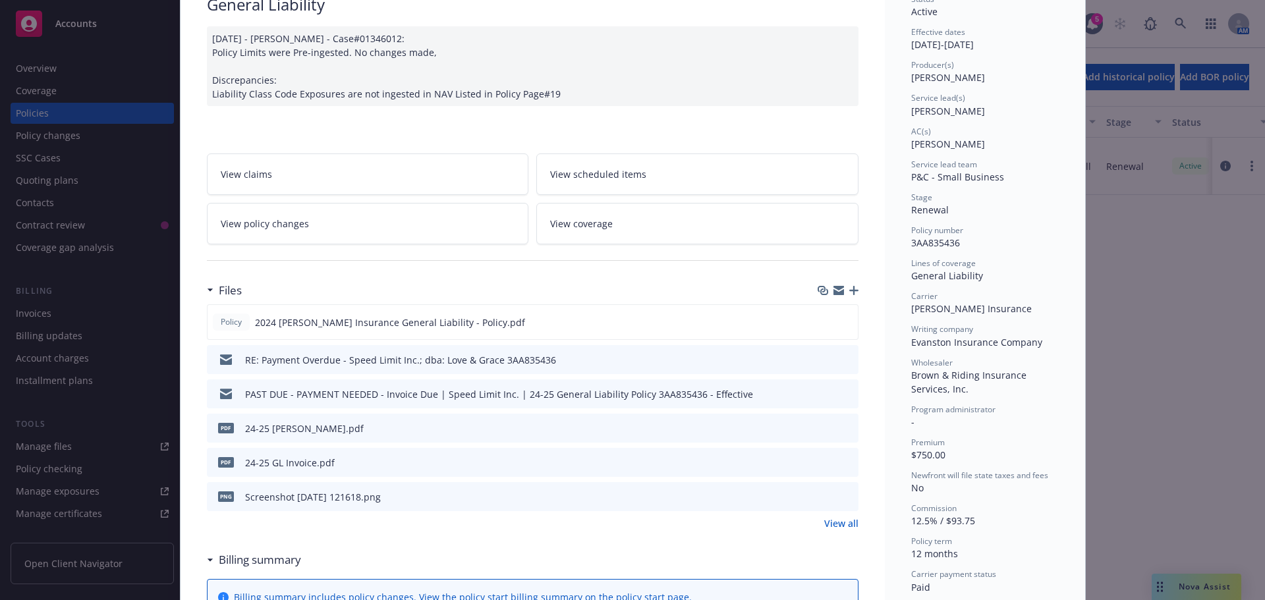
scroll to position [0, 0]
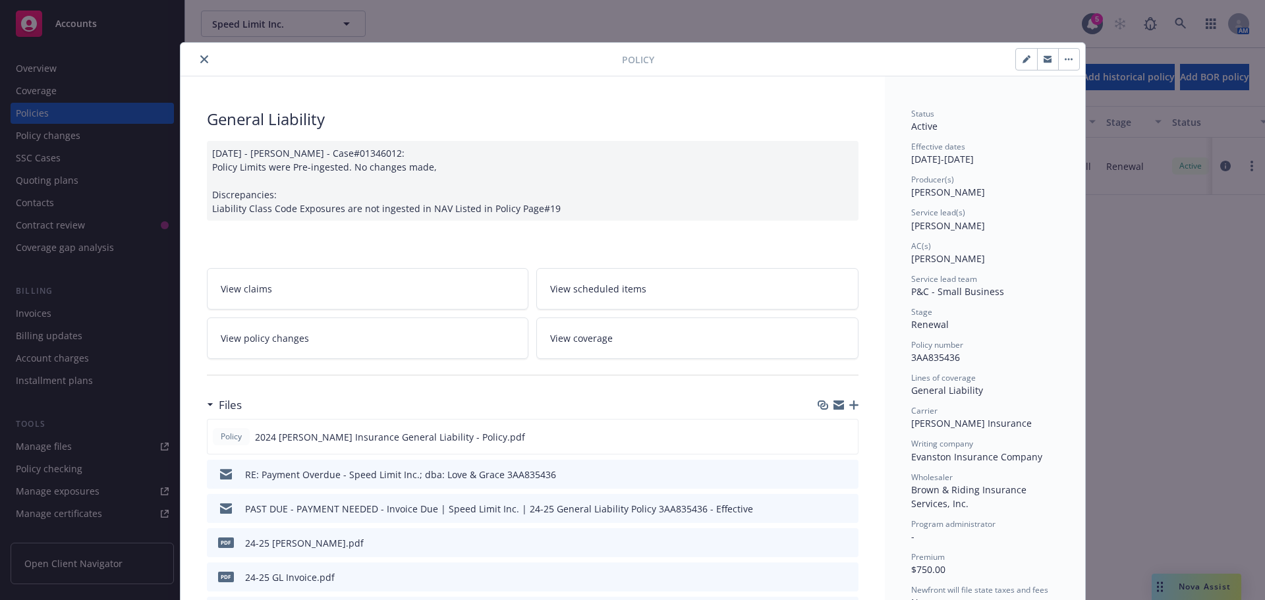
click at [197, 55] on button "close" at bounding box center [204, 59] width 16 height 16
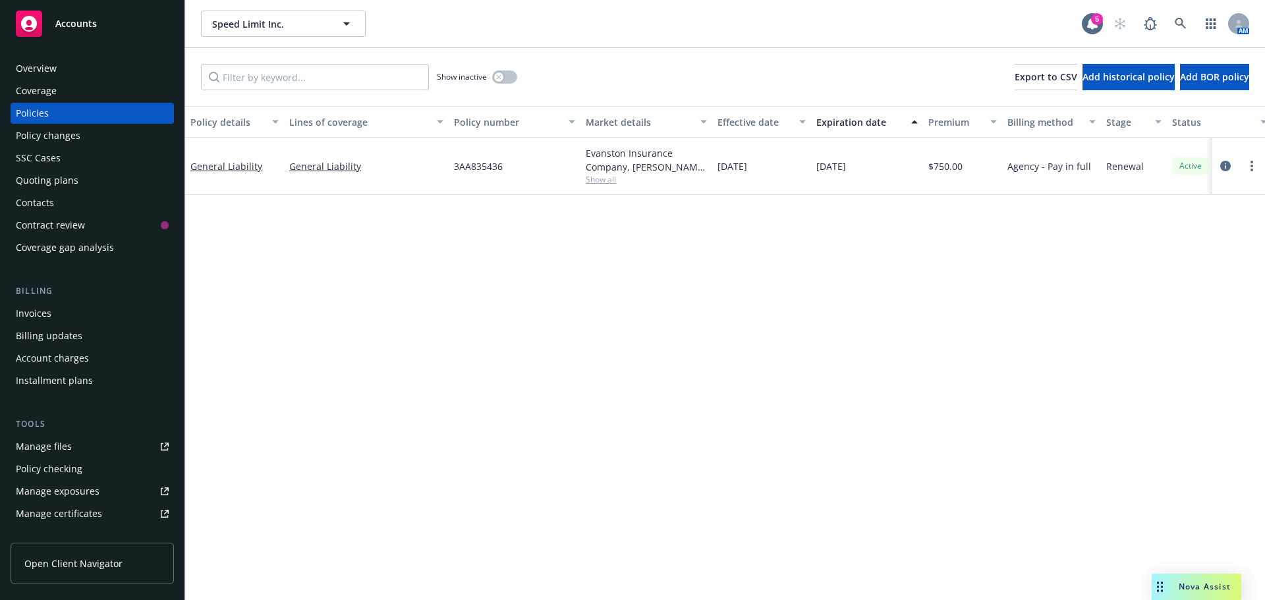
click at [63, 183] on div "Quoting plans" at bounding box center [47, 180] width 63 height 21
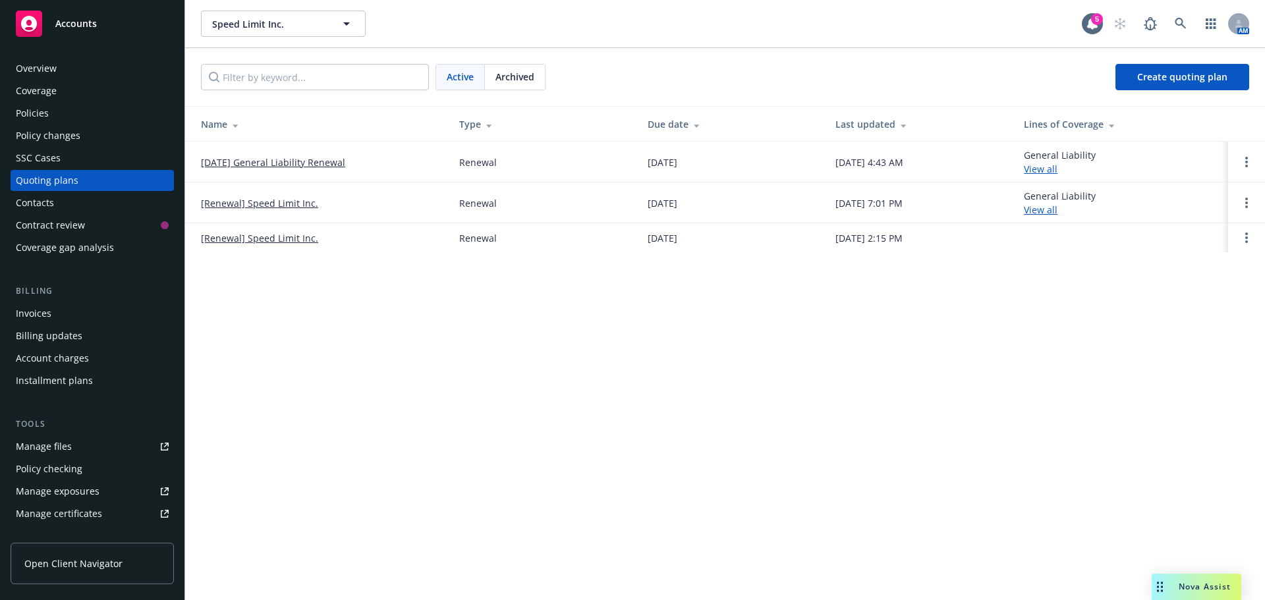
click at [254, 163] on link "[DATE] General Liability Renewal" at bounding box center [273, 162] width 144 height 14
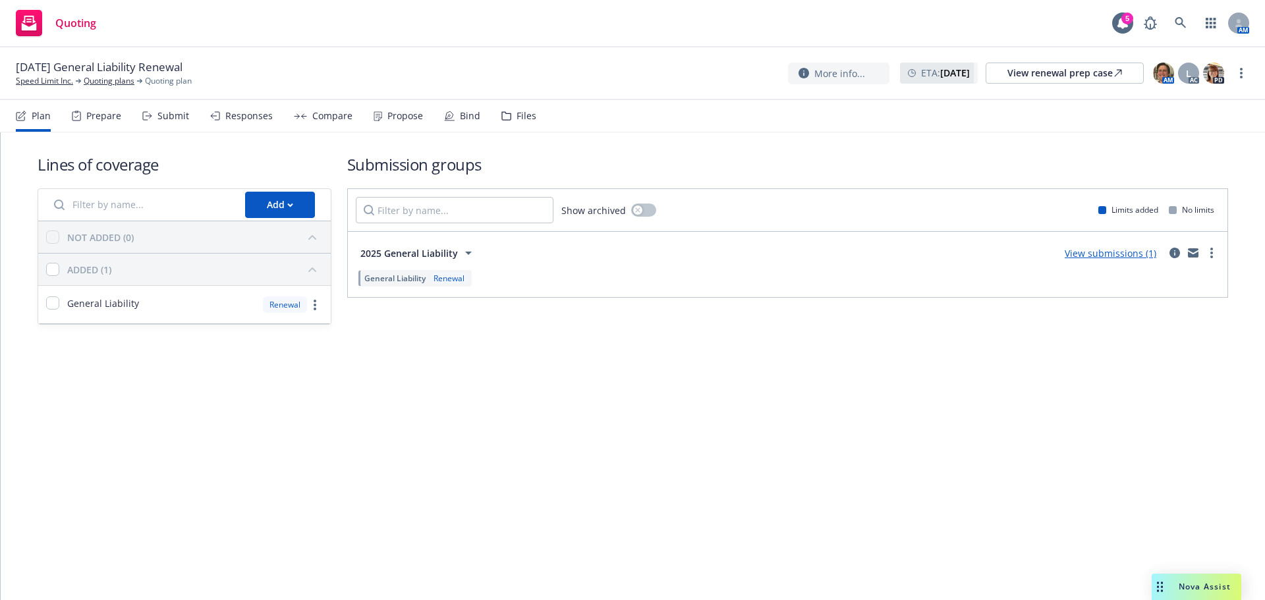
click at [404, 116] on div "Propose" at bounding box center [405, 116] width 36 height 11
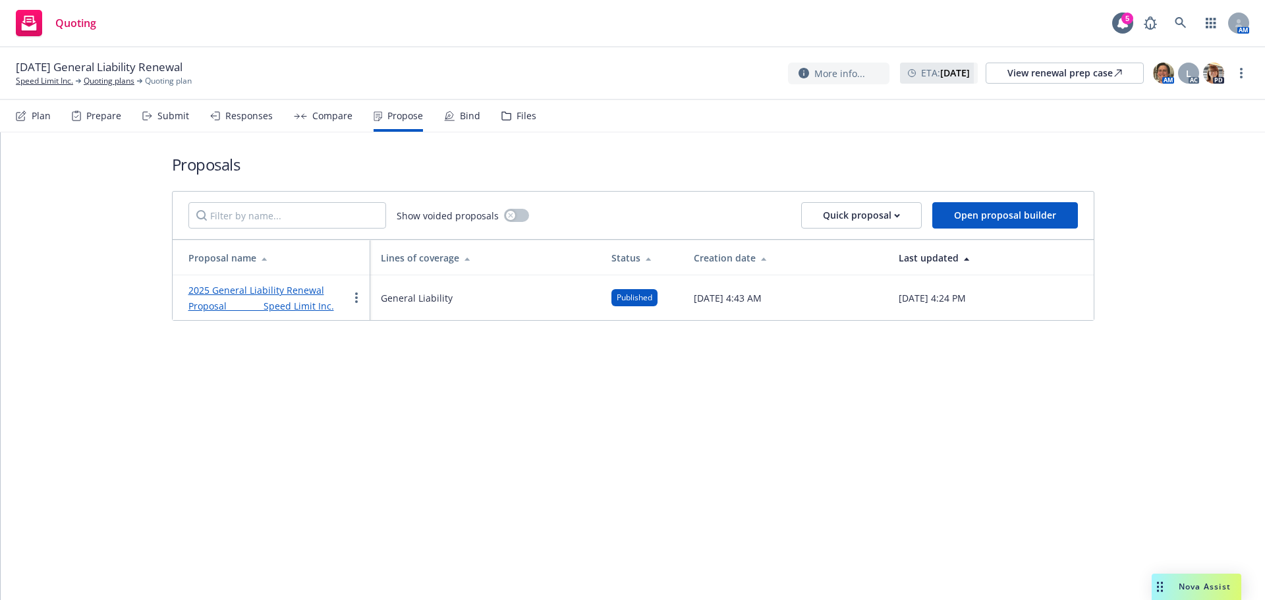
click at [282, 309] on link "2025 General Liability Renewal Proposal Speed Limit Inc." at bounding box center [261, 298] width 146 height 28
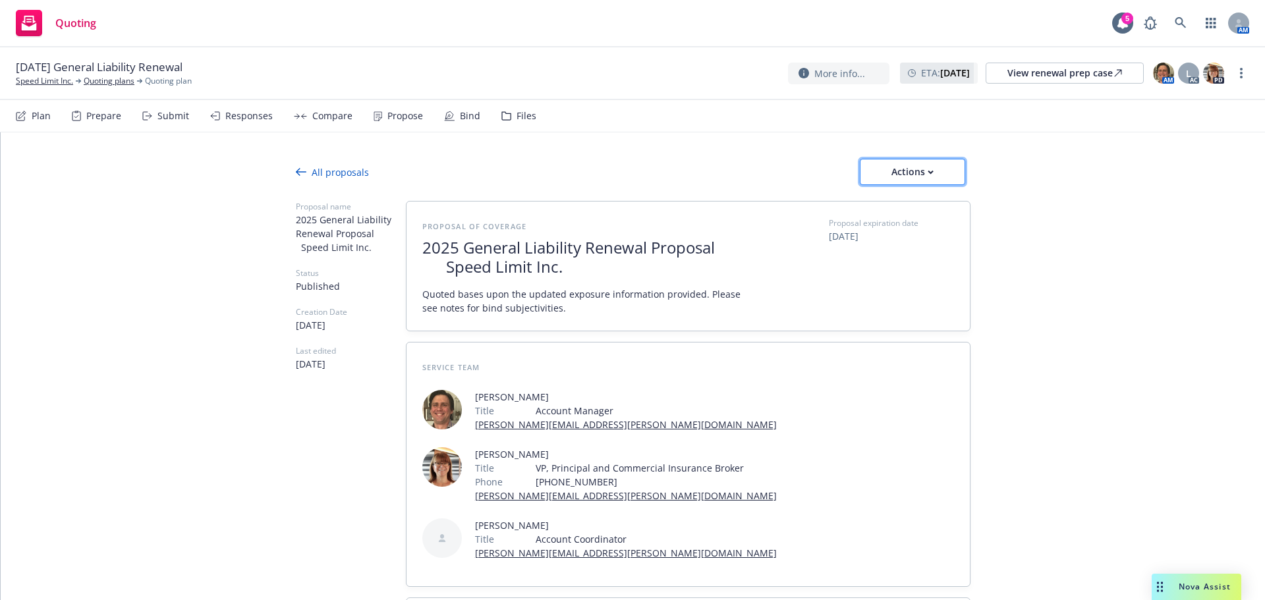
click at [881, 171] on div "Actions" at bounding box center [912, 171] width 62 height 25
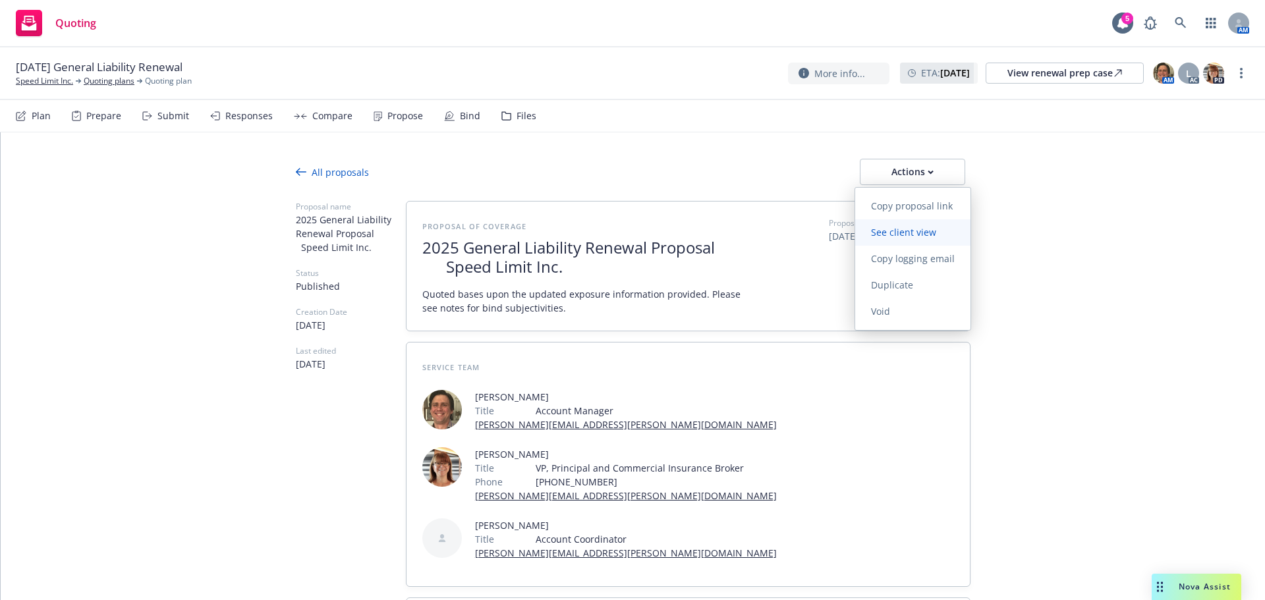
click at [891, 228] on span "See client view" at bounding box center [903, 232] width 97 height 13
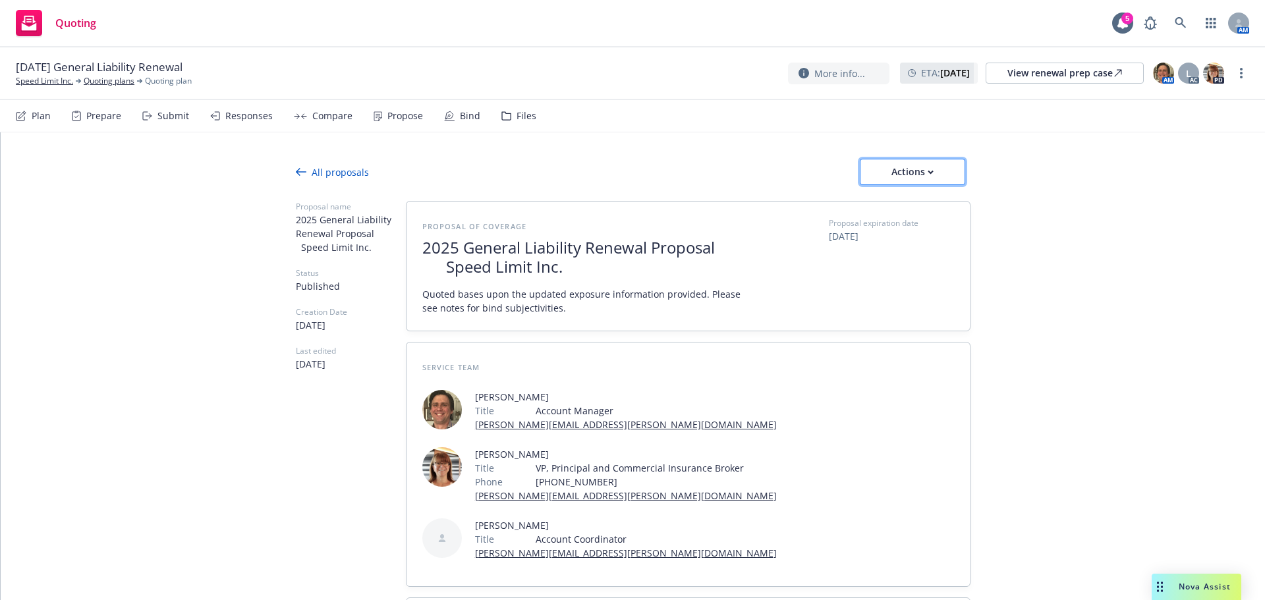
click at [881, 169] on div "Actions" at bounding box center [912, 171] width 62 height 25
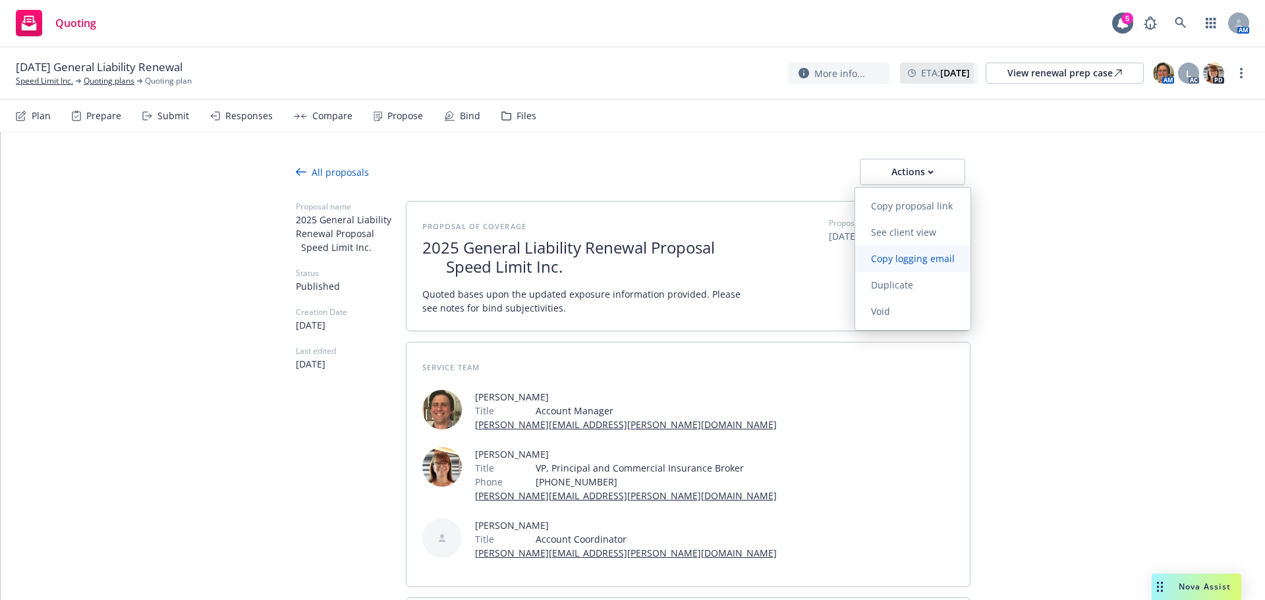
click at [886, 258] on span "Copy logging email" at bounding box center [912, 258] width 115 height 13
type textarea "x"
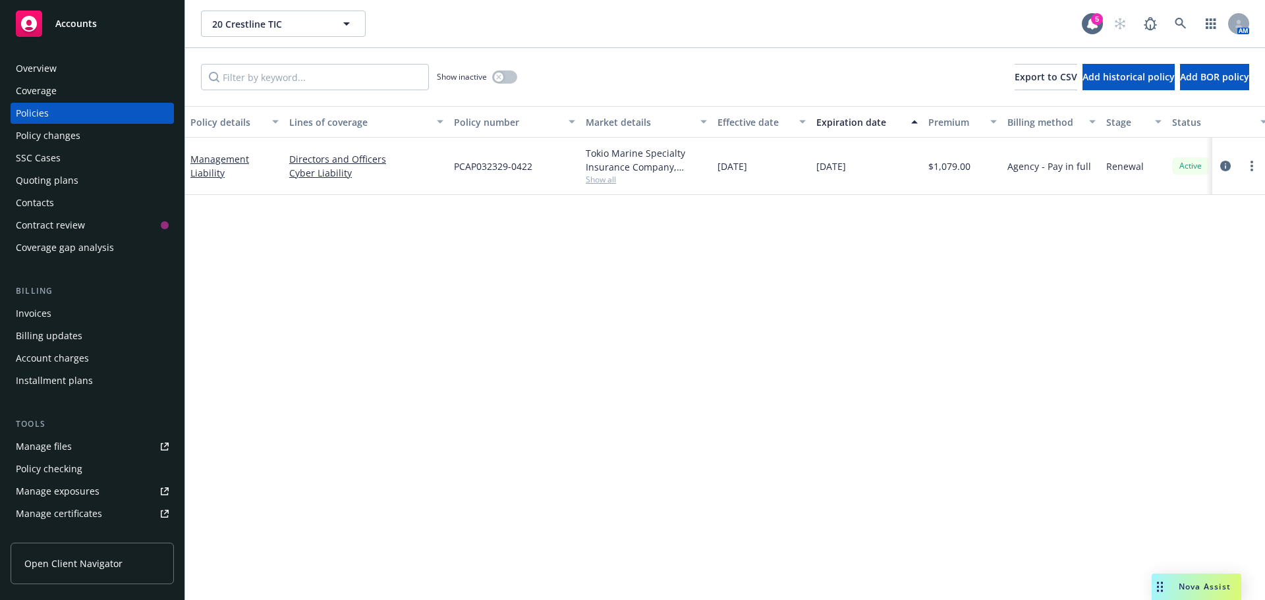
click at [46, 68] on div "Overview" at bounding box center [36, 68] width 41 height 21
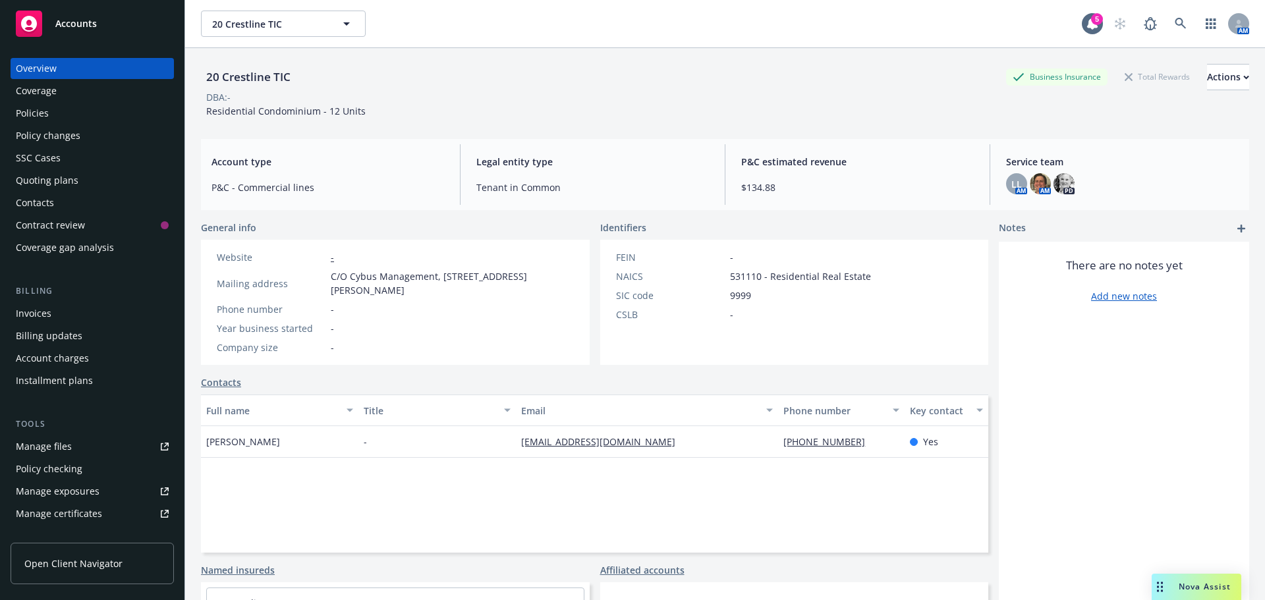
click at [27, 113] on div "Policies" at bounding box center [32, 113] width 33 height 21
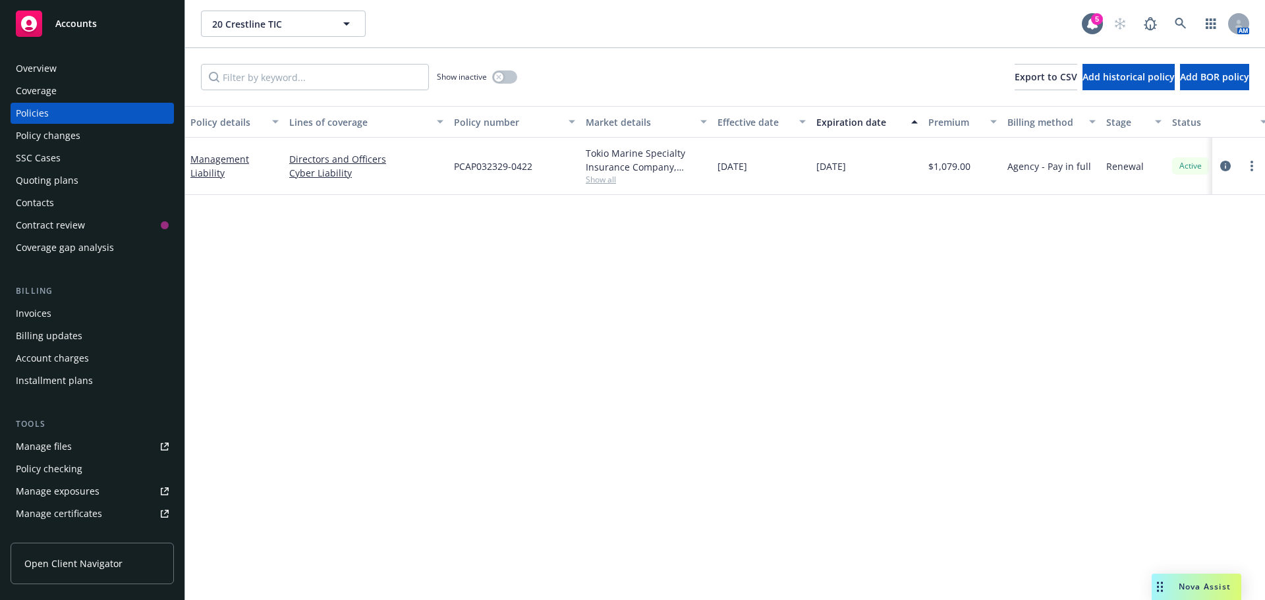
click at [595, 180] on span "Show all" at bounding box center [646, 179] width 121 height 11
click at [371, 292] on div "Policy details Lines of coverage Policy number Market details Effective date Ex…" at bounding box center [725, 353] width 1080 height 494
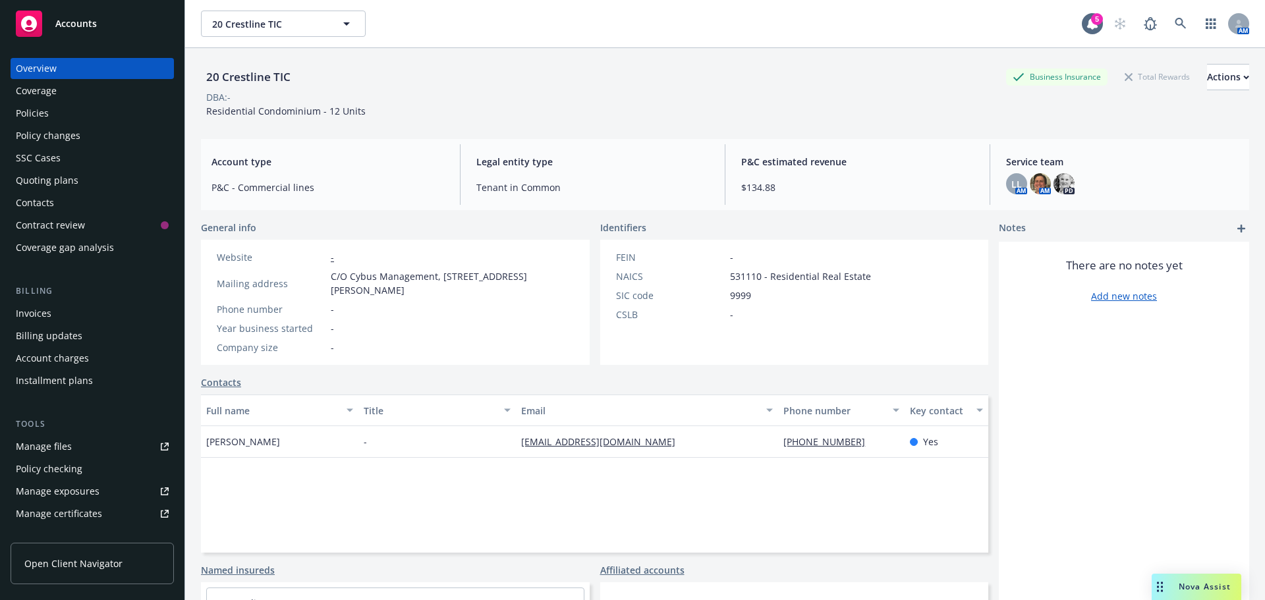
click at [45, 120] on div "Policies" at bounding box center [32, 113] width 33 height 21
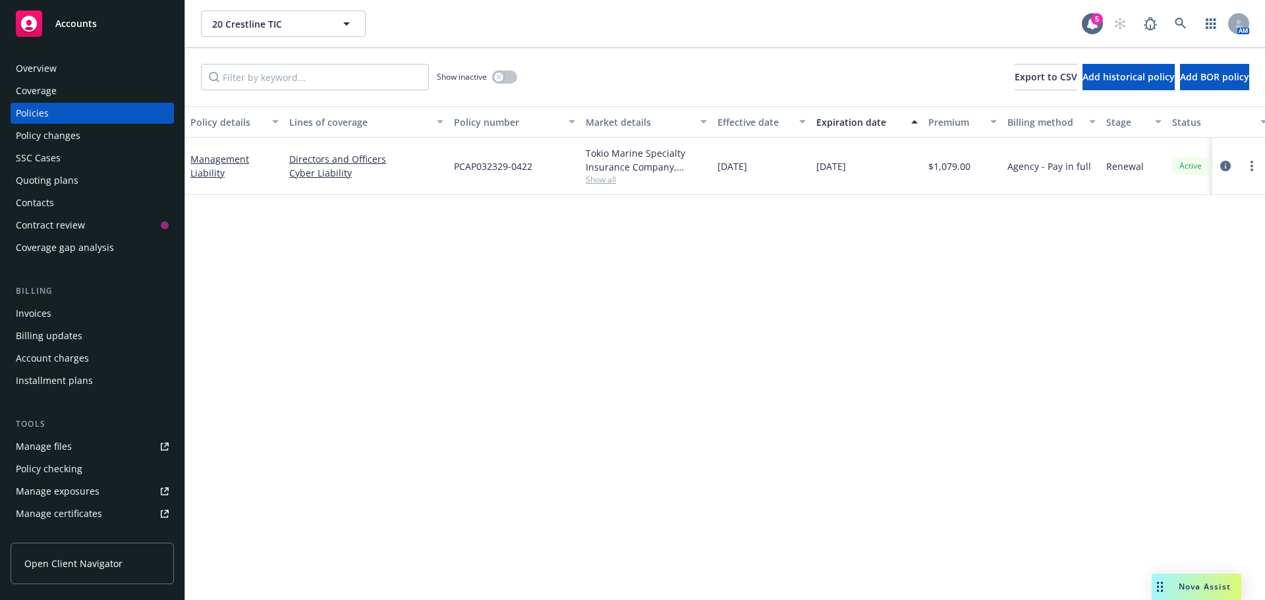
click at [59, 67] on div "Overview" at bounding box center [92, 68] width 153 height 21
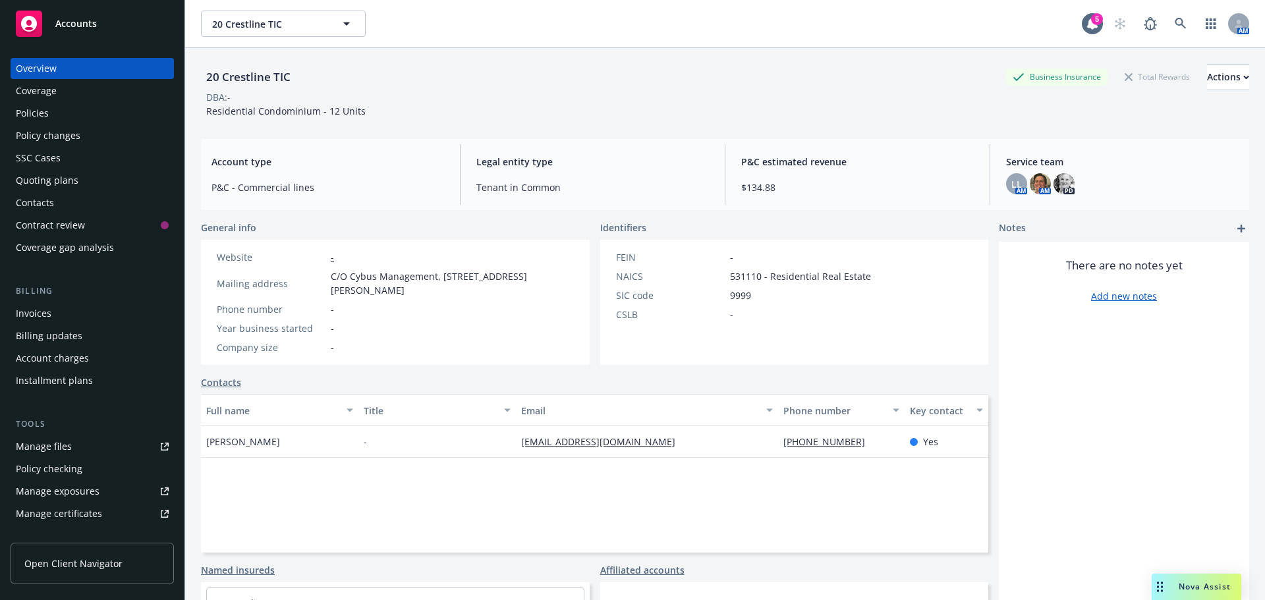
click at [196, 344] on div "20 Crestline TIC Business Insurance Total Rewards Actions DBA: - Residential Co…" at bounding box center [725, 348] width 1080 height 600
click at [39, 188] on div "Quoting plans" at bounding box center [47, 180] width 63 height 21
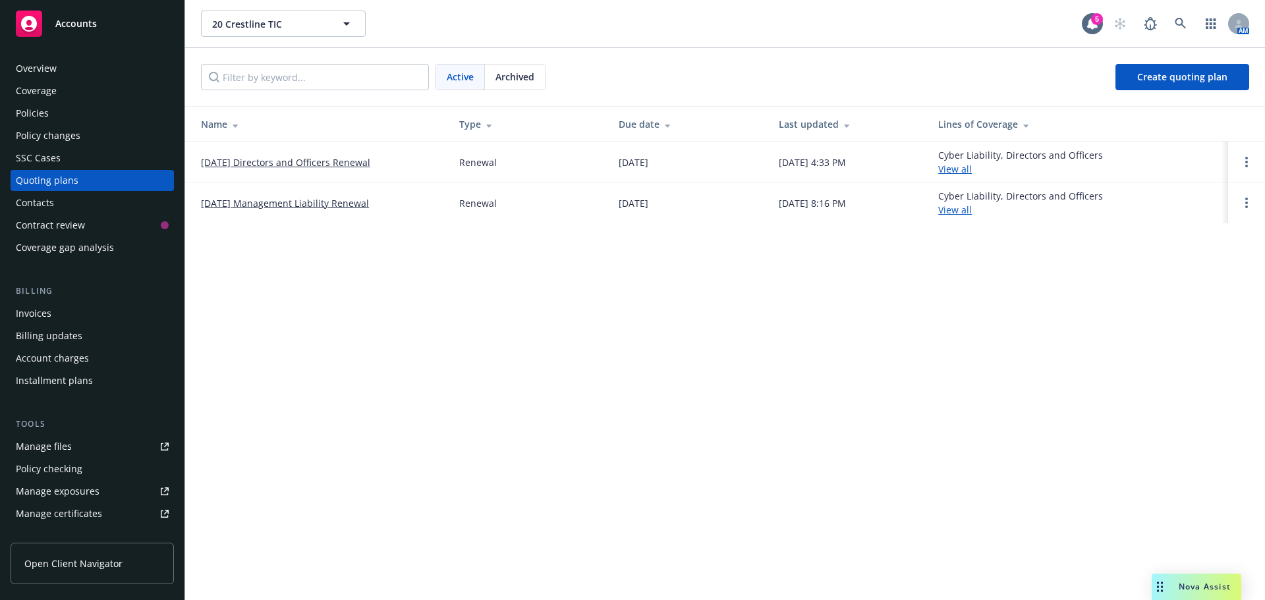
click at [292, 163] on link "[DATE] Directors and Officers Renewal" at bounding box center [285, 162] width 169 height 14
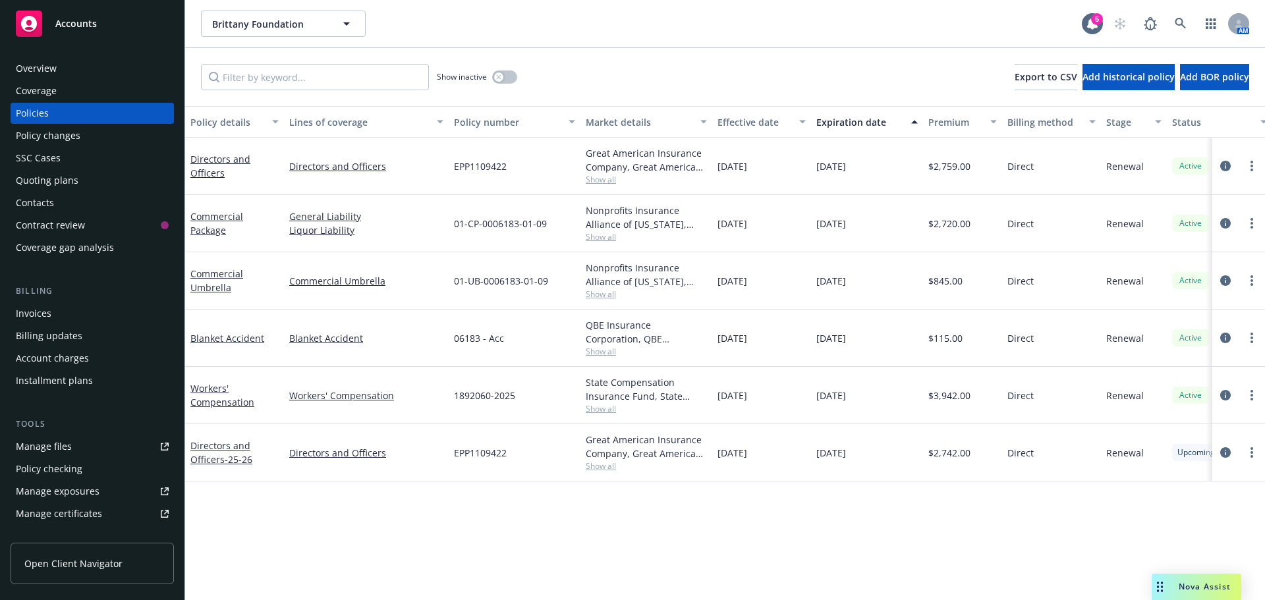
click at [595, 179] on span "Show all" at bounding box center [646, 179] width 121 height 11
click at [530, 175] on div "EPP1109422" at bounding box center [515, 166] width 132 height 57
click at [590, 178] on span "Show all" at bounding box center [646, 179] width 121 height 11
click at [541, 168] on div "EPP1109422" at bounding box center [515, 166] width 132 height 57
click at [215, 161] on link "Directors and Officers" at bounding box center [220, 166] width 60 height 26
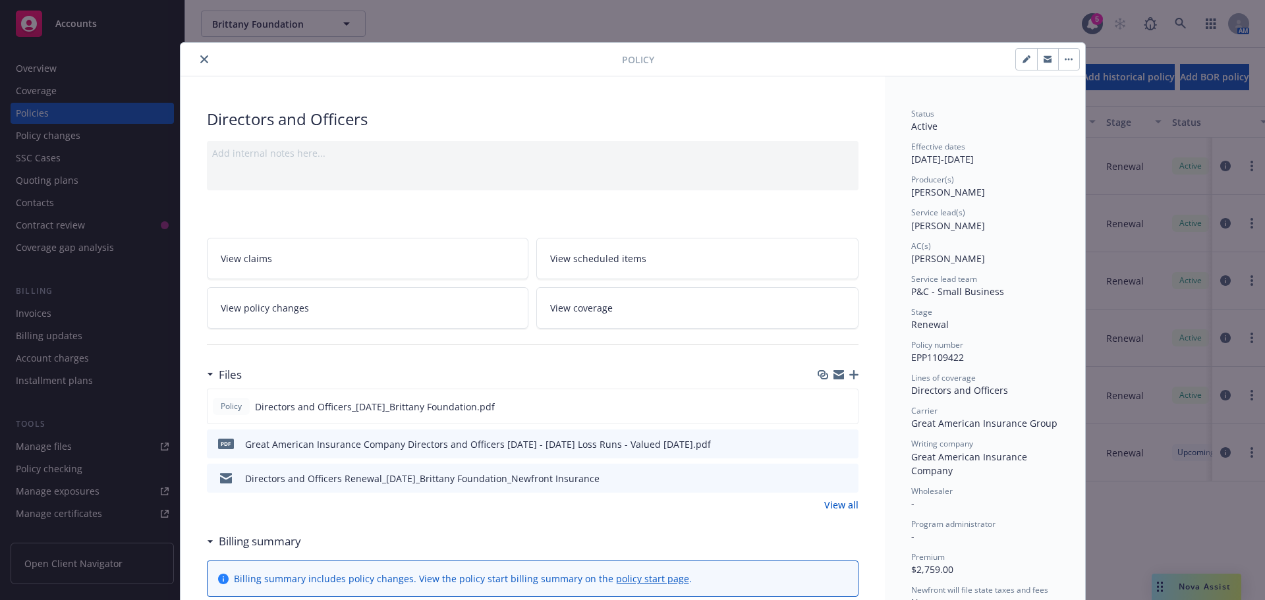
click at [828, 503] on link "View all" at bounding box center [841, 505] width 34 height 14
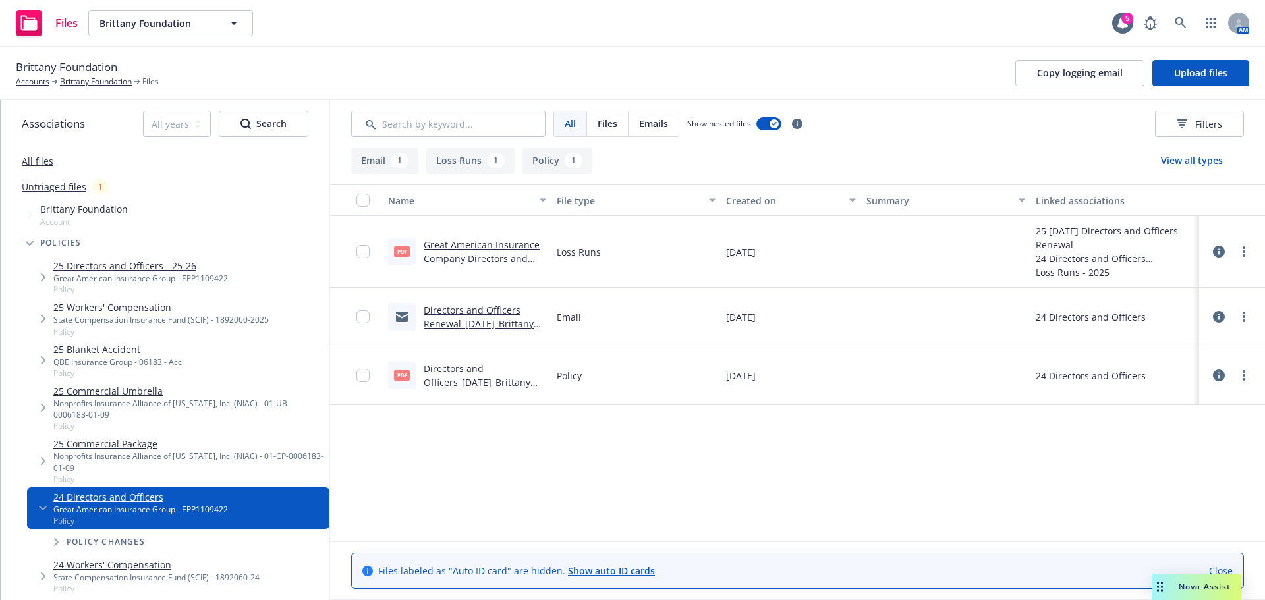
click at [479, 366] on link "Directors and Officers_[DATE]_Brittany Foundation.pdf" at bounding box center [477, 382] width 107 height 40
click at [442, 306] on link "Directors and Officers Renewal_[DATE]_Brittany Foundation_Newfront Insurance" at bounding box center [479, 331] width 110 height 54
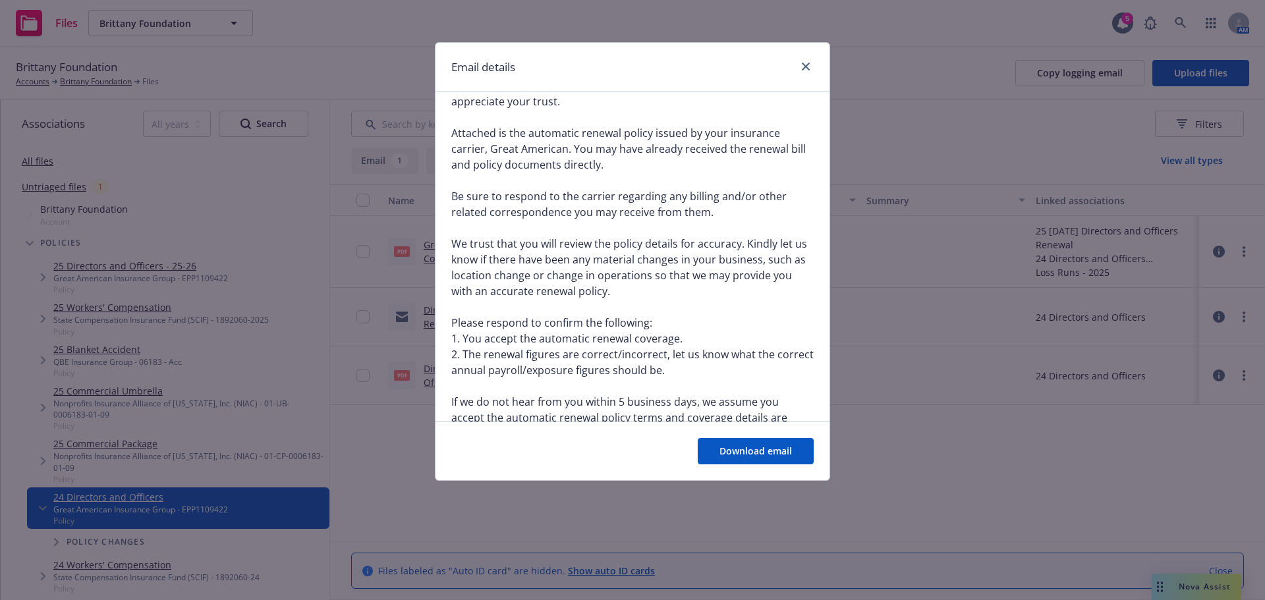
scroll to position [310, 0]
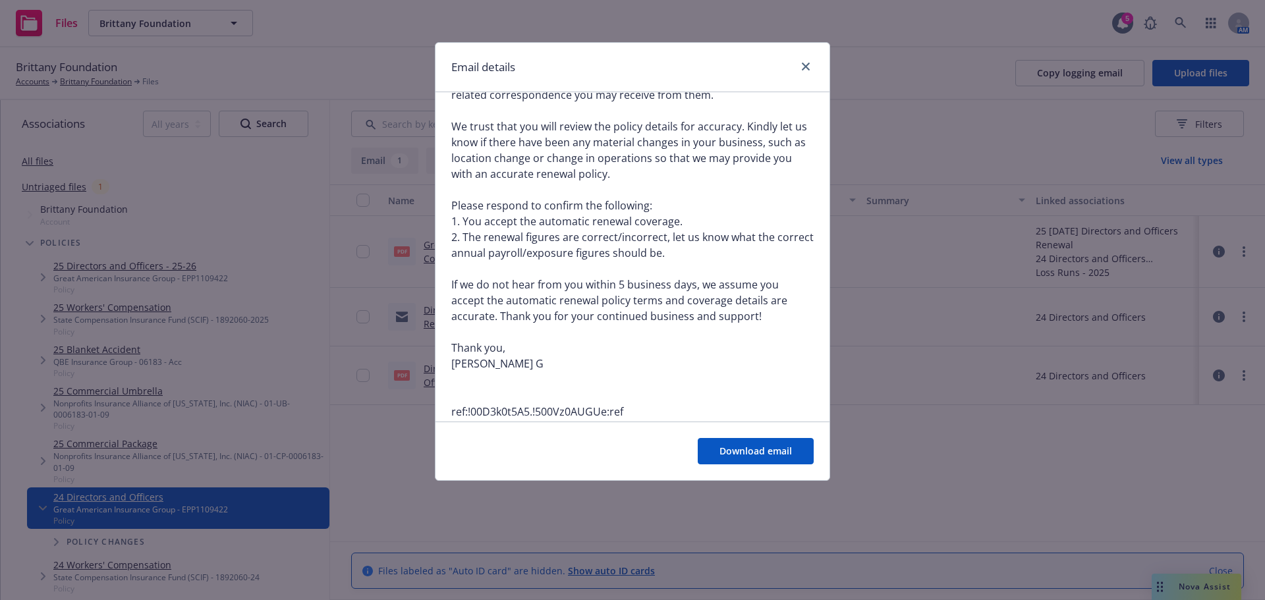
click at [813, 53] on div "Email details" at bounding box center [632, 67] width 394 height 49
click at [807, 66] on icon "close" at bounding box center [806, 67] width 8 height 8
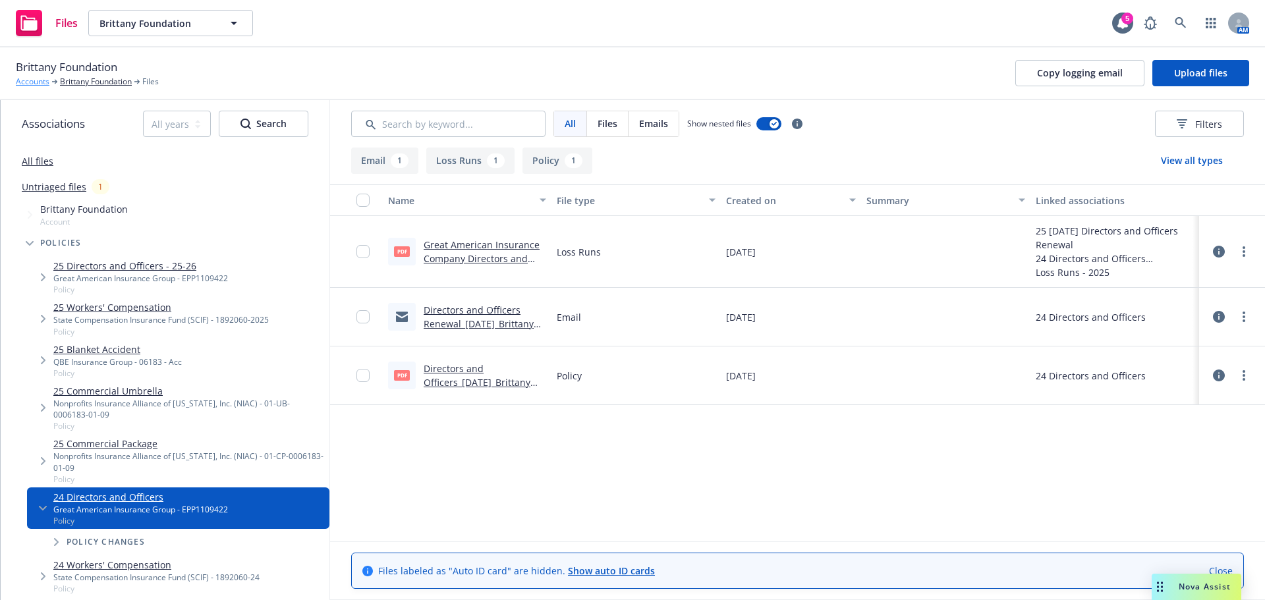
click at [22, 82] on link "Accounts" at bounding box center [33, 82] width 34 height 12
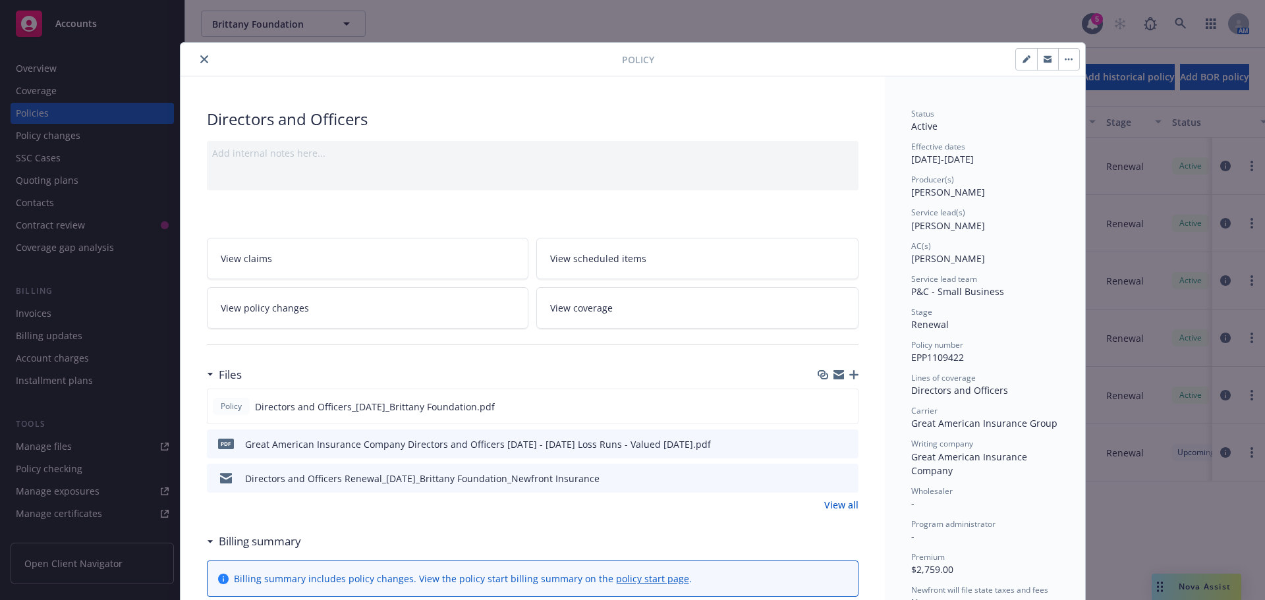
click at [201, 53] on button "close" at bounding box center [204, 59] width 16 height 16
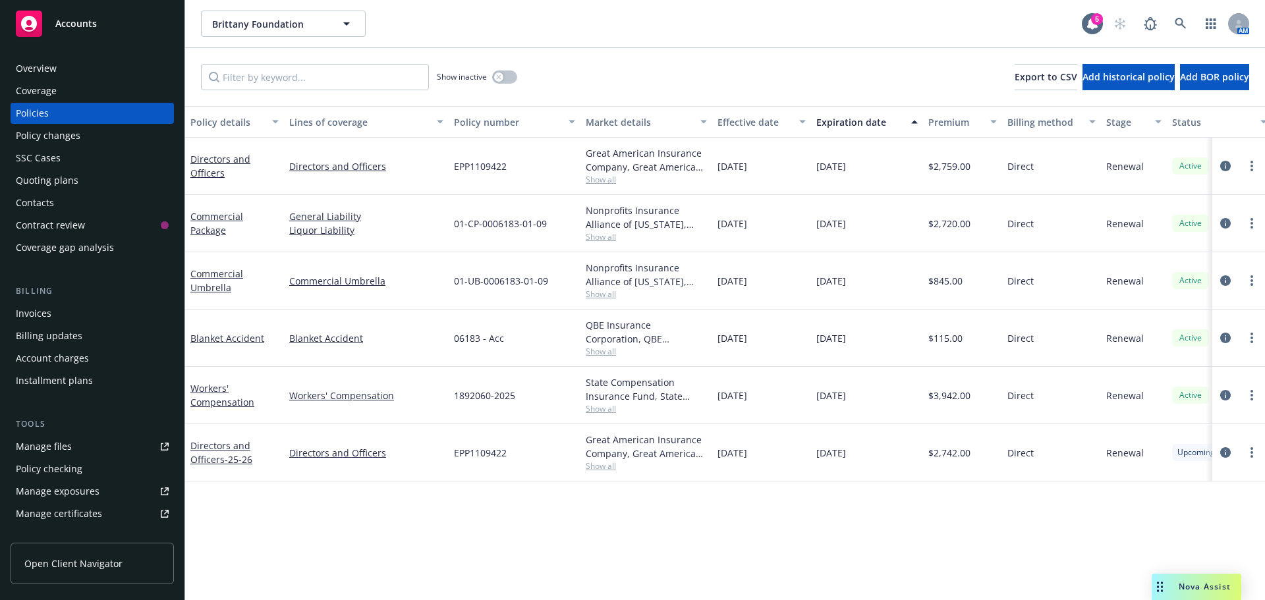
click at [46, 62] on div "Overview" at bounding box center [36, 68] width 41 height 21
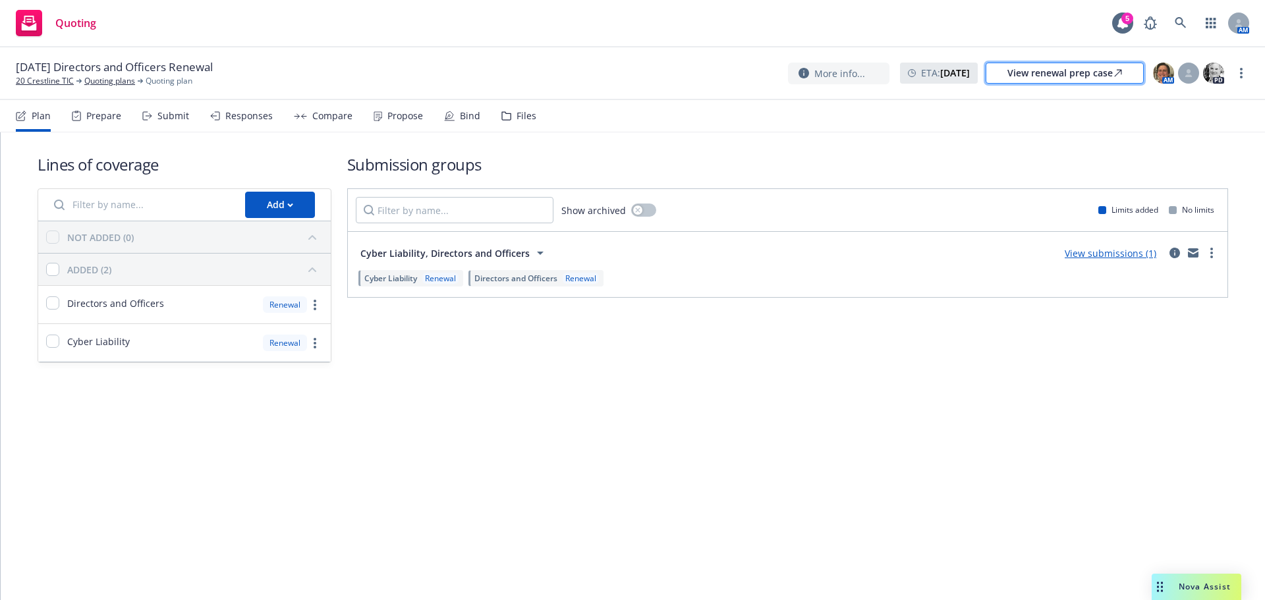
click at [1049, 77] on div "View renewal prep case" at bounding box center [1064, 73] width 115 height 20
click at [34, 78] on link "20 Crestline TIC" at bounding box center [45, 81] width 58 height 12
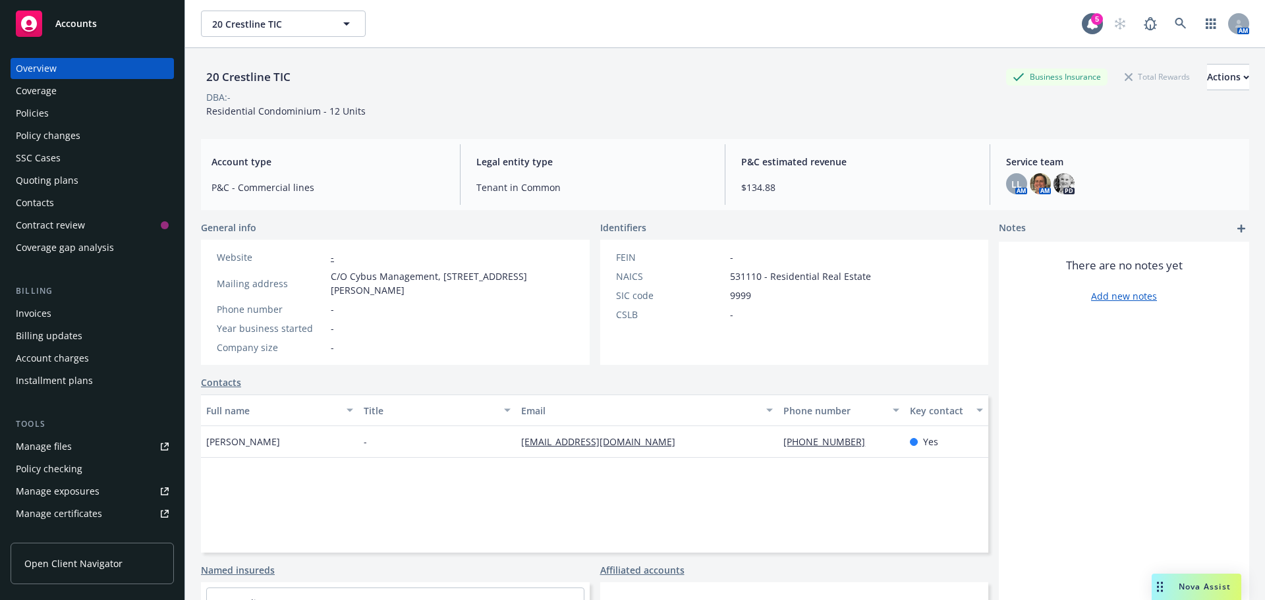
click at [32, 314] on div "Invoices" at bounding box center [34, 313] width 36 height 21
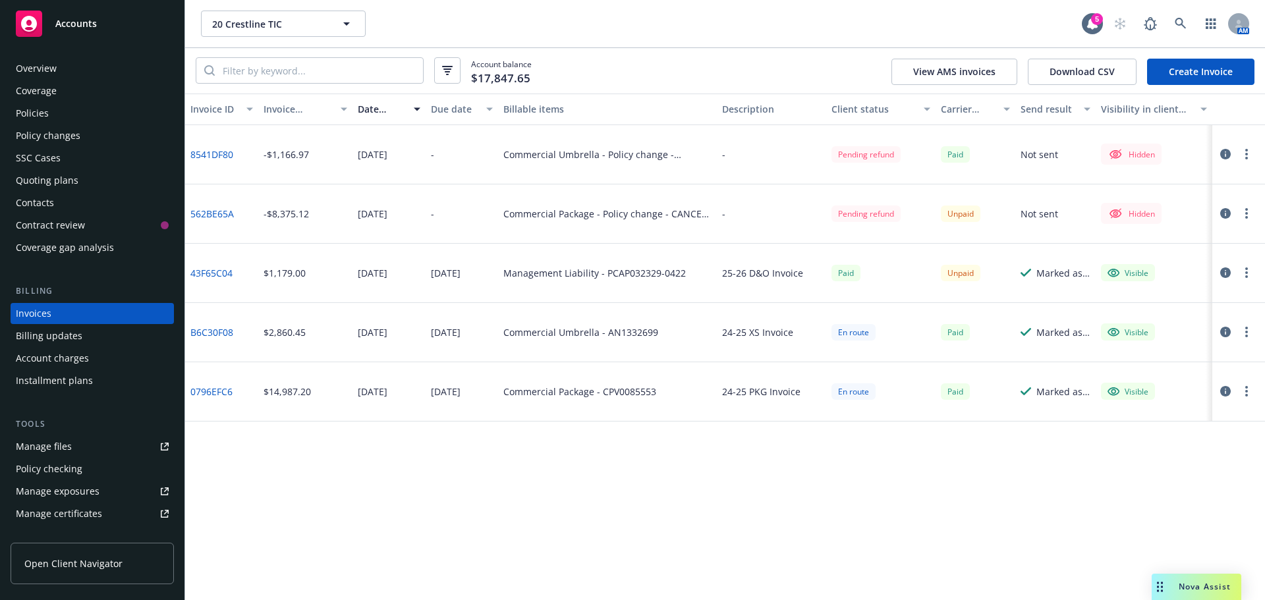
click at [1224, 269] on icon "button" at bounding box center [1225, 272] width 11 height 11
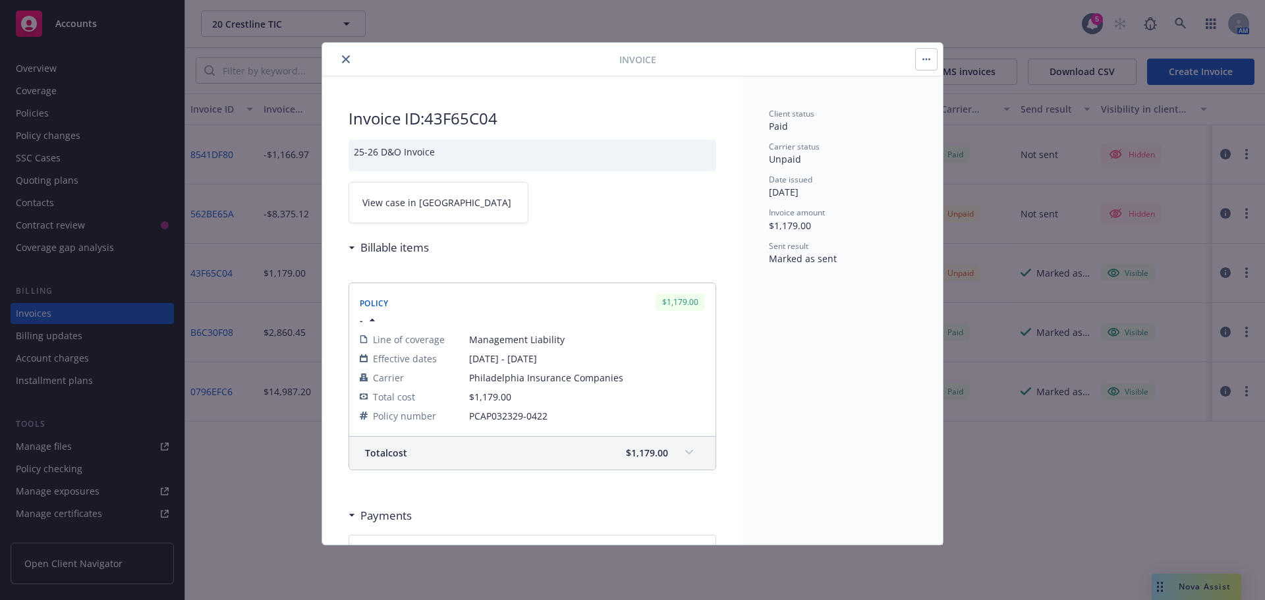
click at [348, 53] on button "close" at bounding box center [346, 59] width 16 height 16
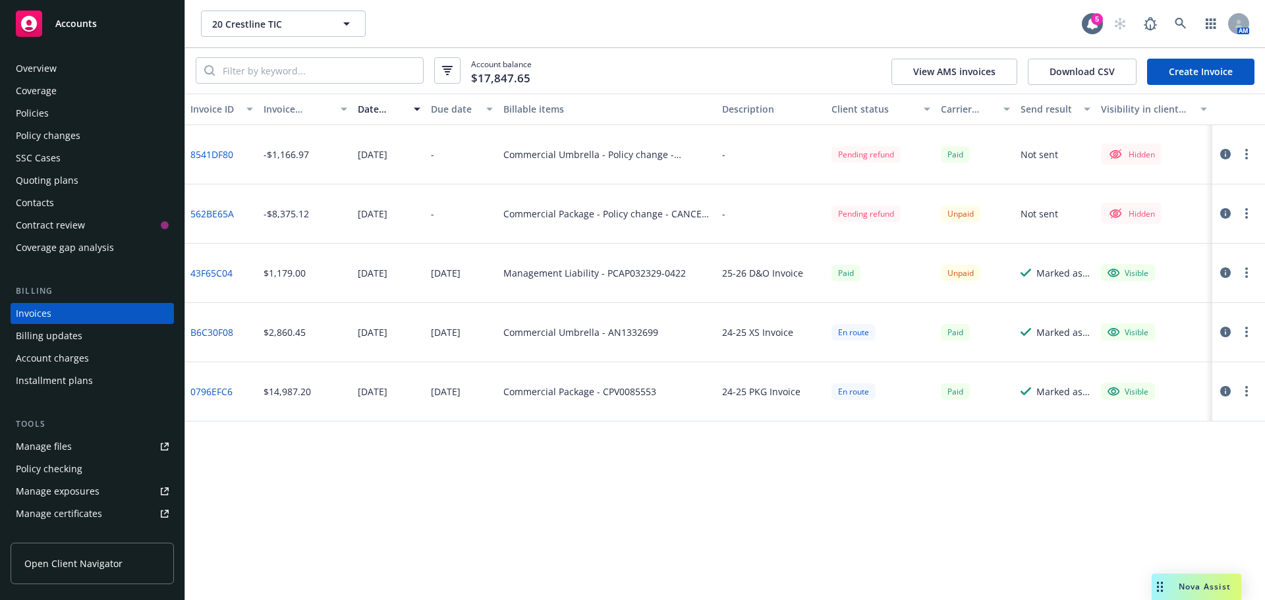
click at [1230, 275] on button "button" at bounding box center [1225, 273] width 16 height 16
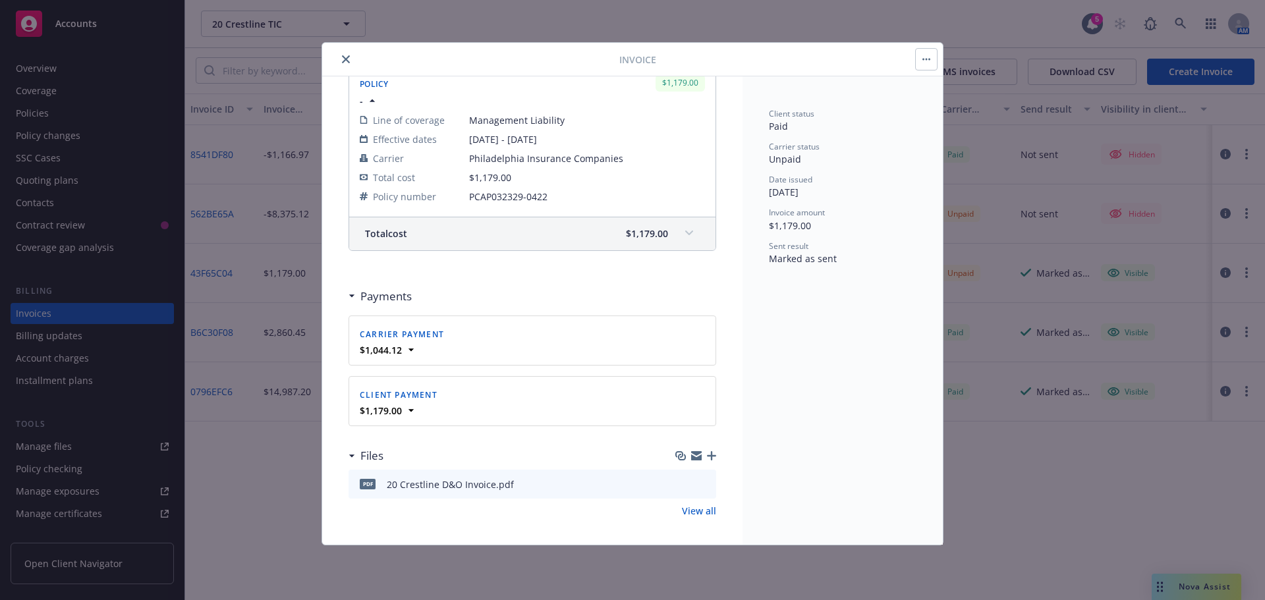
scroll to position [224, 0]
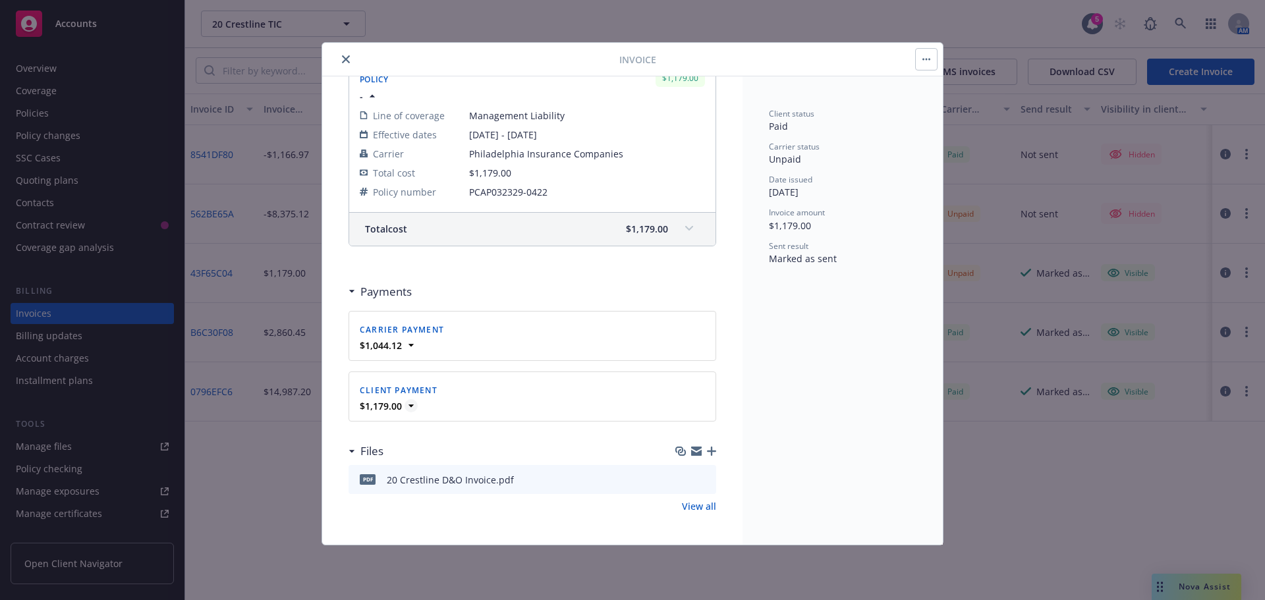
click at [412, 406] on icon at bounding box center [410, 405] width 5 height 3
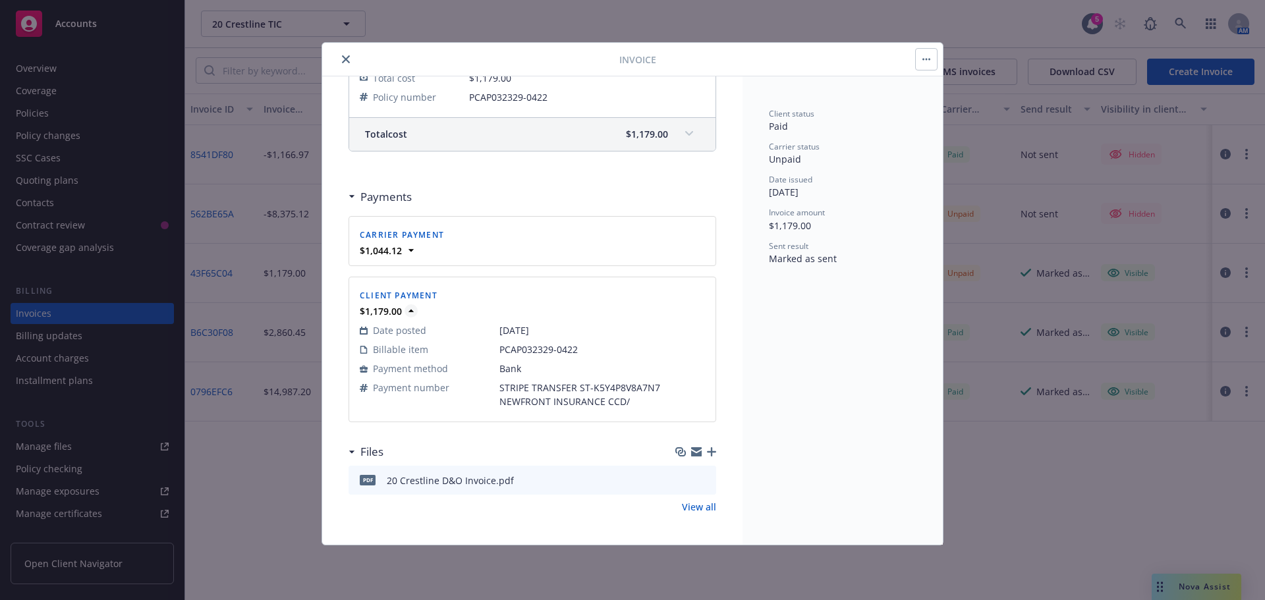
scroll to position [319, 0]
click at [408, 247] on icon at bounding box center [410, 249] width 13 height 13
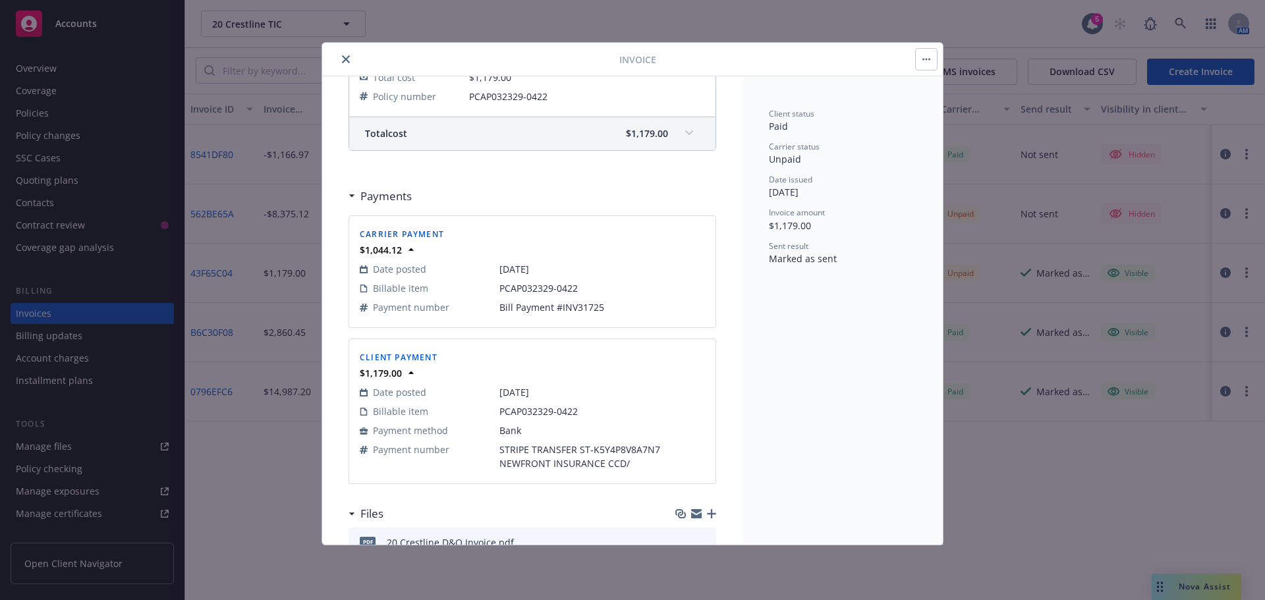
click at [345, 55] on icon "close" at bounding box center [346, 59] width 8 height 8
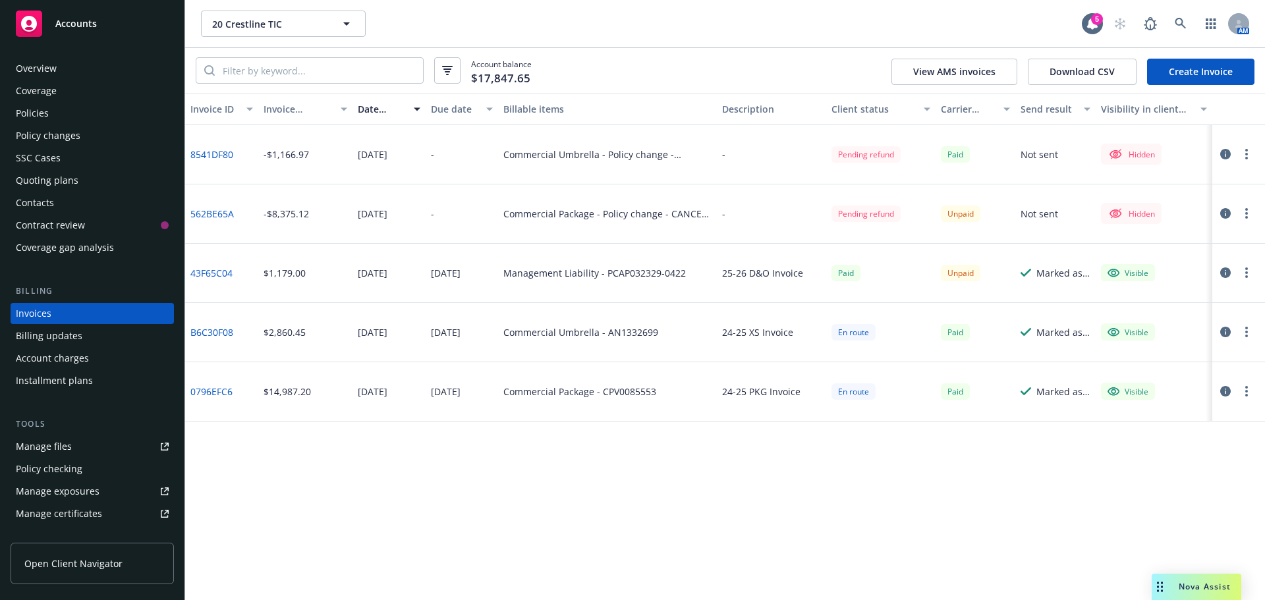
click at [42, 103] on div "Policies" at bounding box center [32, 113] width 33 height 21
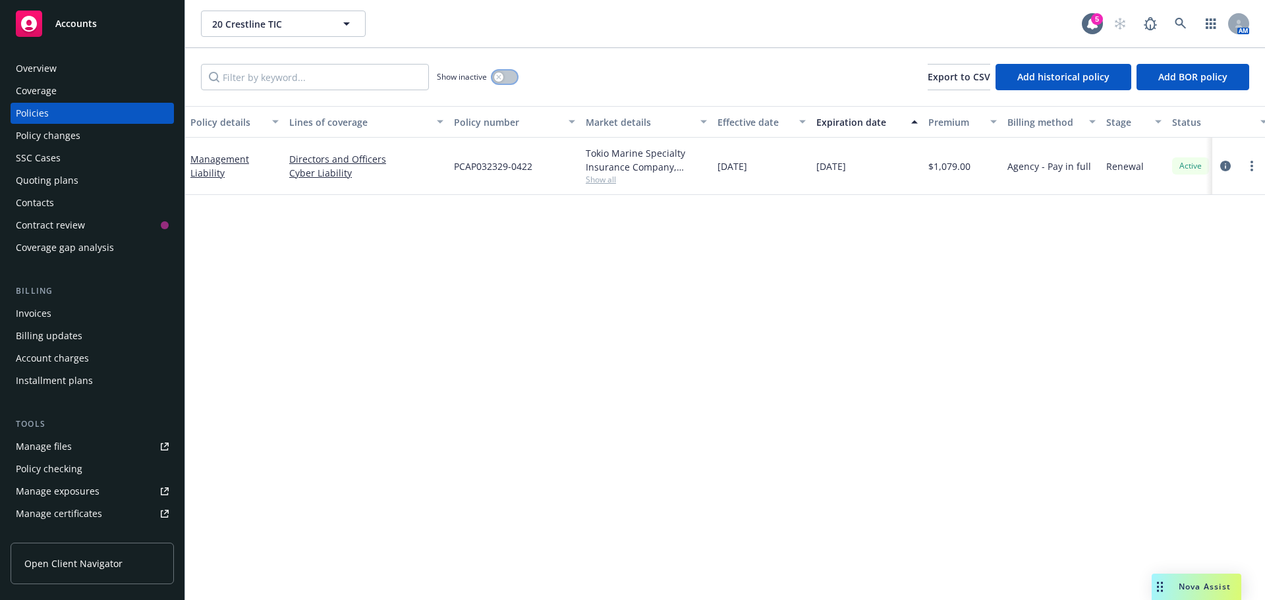
click at [508, 80] on button "button" at bounding box center [504, 76] width 25 height 13
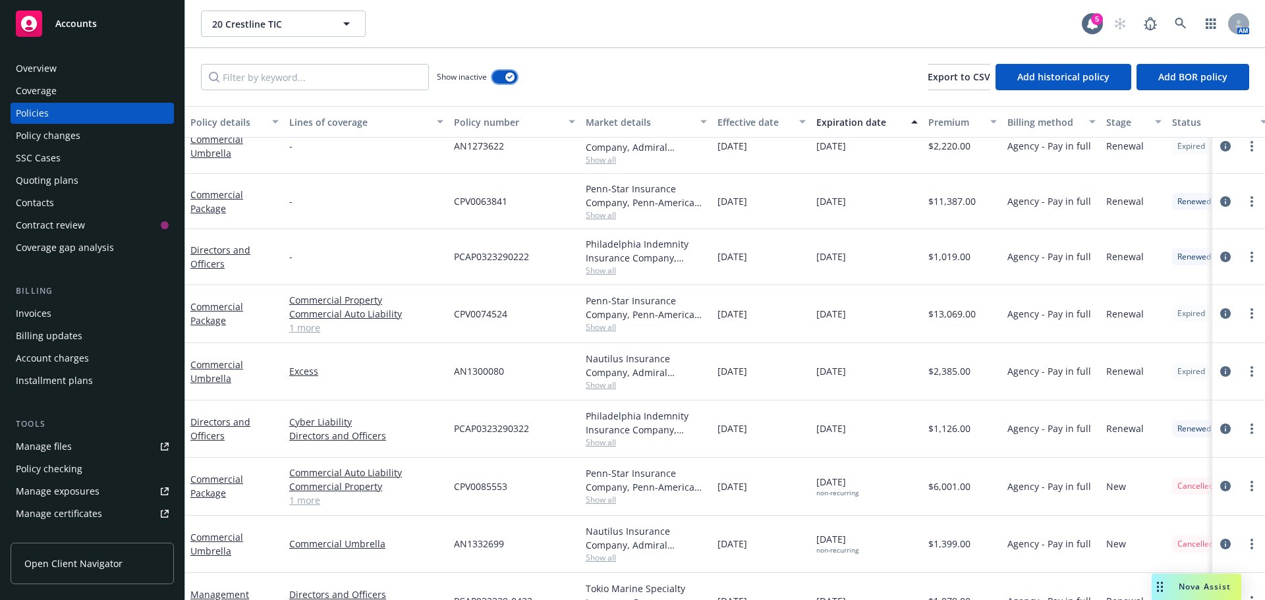
scroll to position [427, 0]
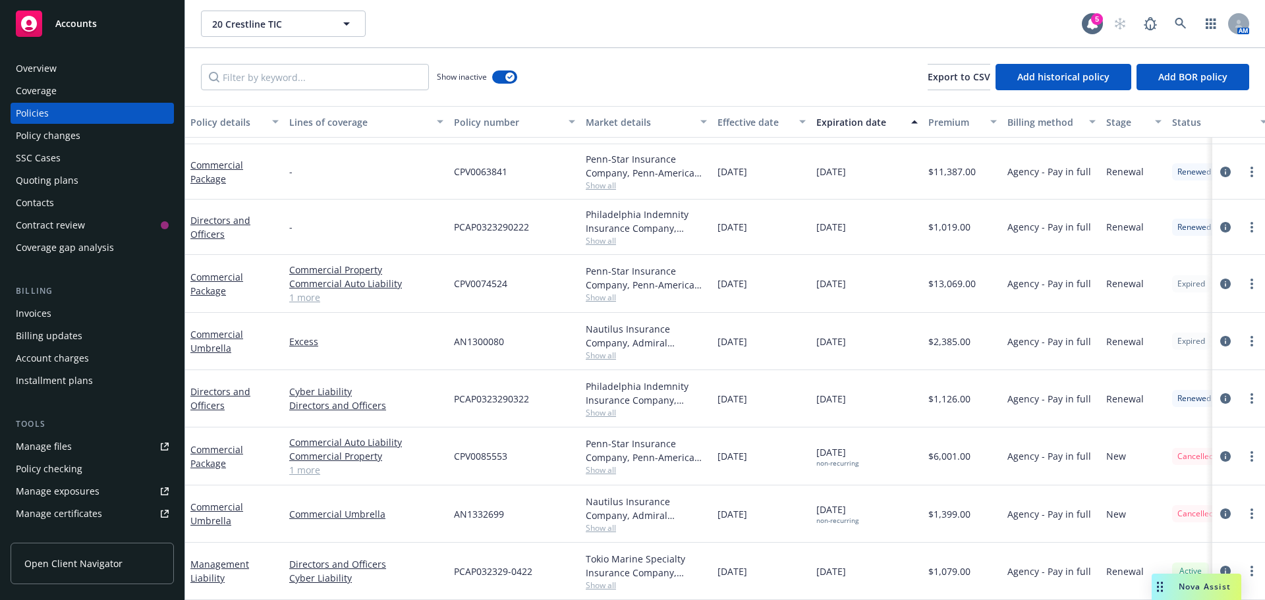
click at [594, 522] on span "Show all" at bounding box center [646, 527] width 121 height 11
click at [380, 487] on div "Commercial Umbrella" at bounding box center [366, 513] width 165 height 57
click at [698, 17] on div "20 Crestline TIC 20 Crestline TIC" at bounding box center [641, 24] width 881 height 26
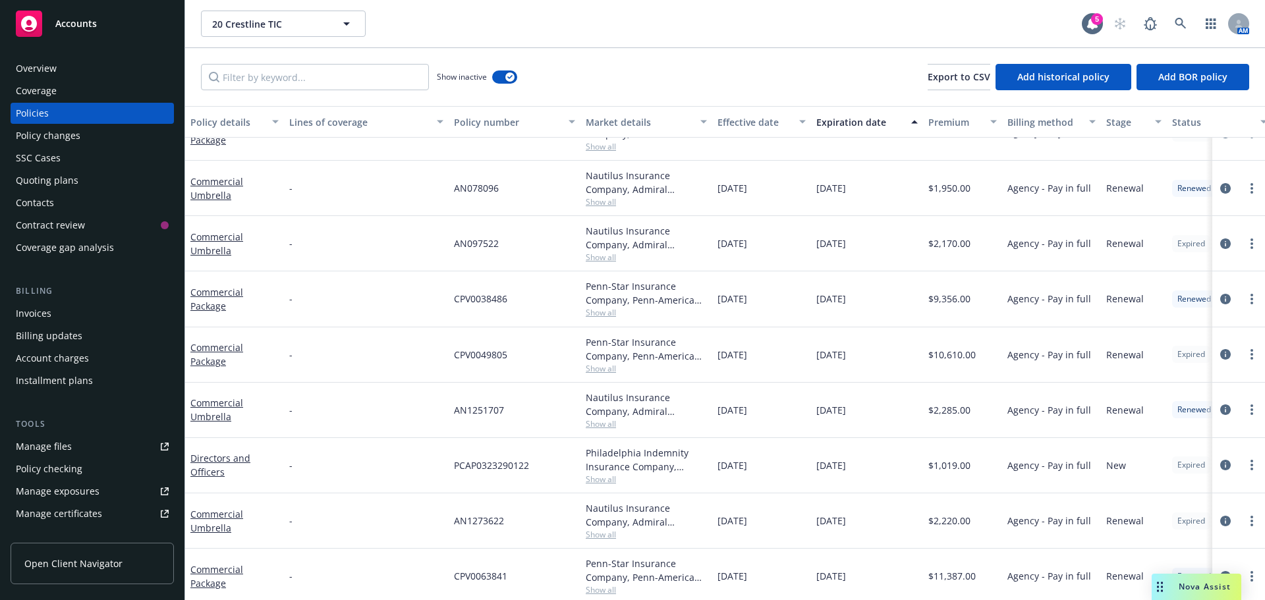
scroll to position [0, 0]
